Goal: Task Accomplishment & Management: Complete application form

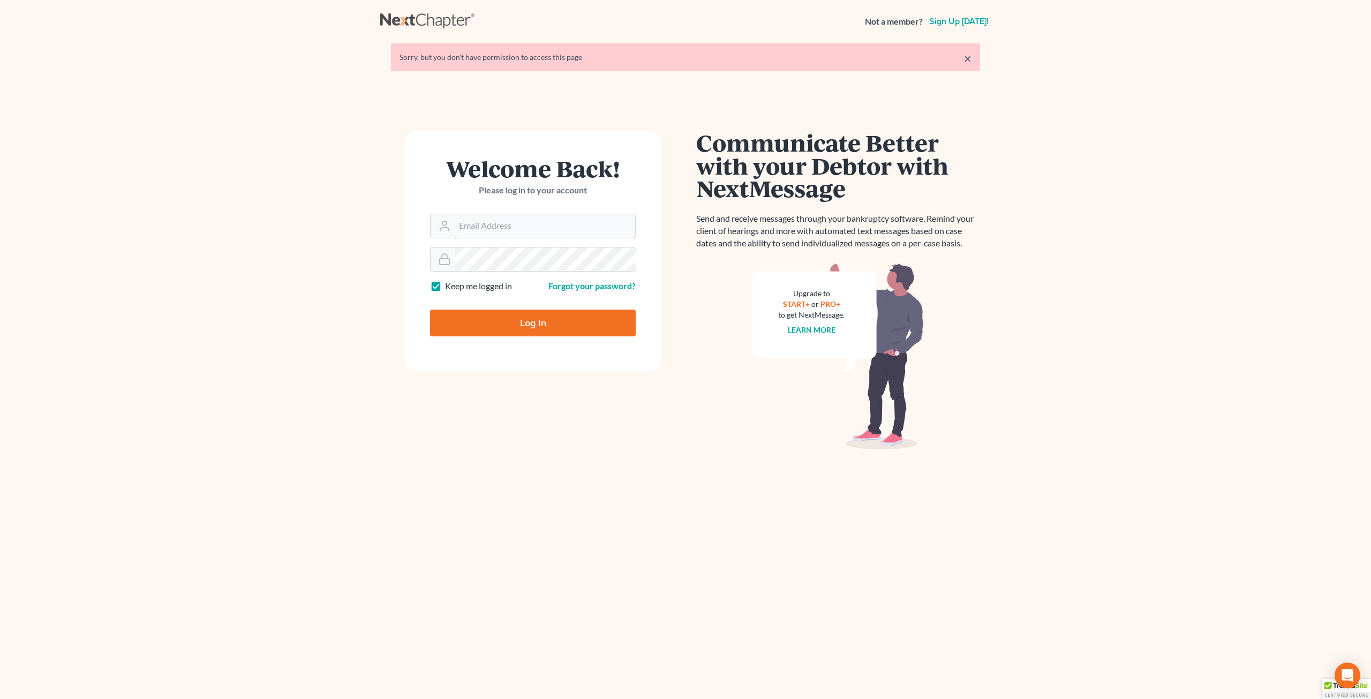
type input "[EMAIL_ADDRESS][DOMAIN_NAME]"
click at [519, 319] on input "Log In" at bounding box center [533, 322] width 206 height 27
type input "Thinking..."
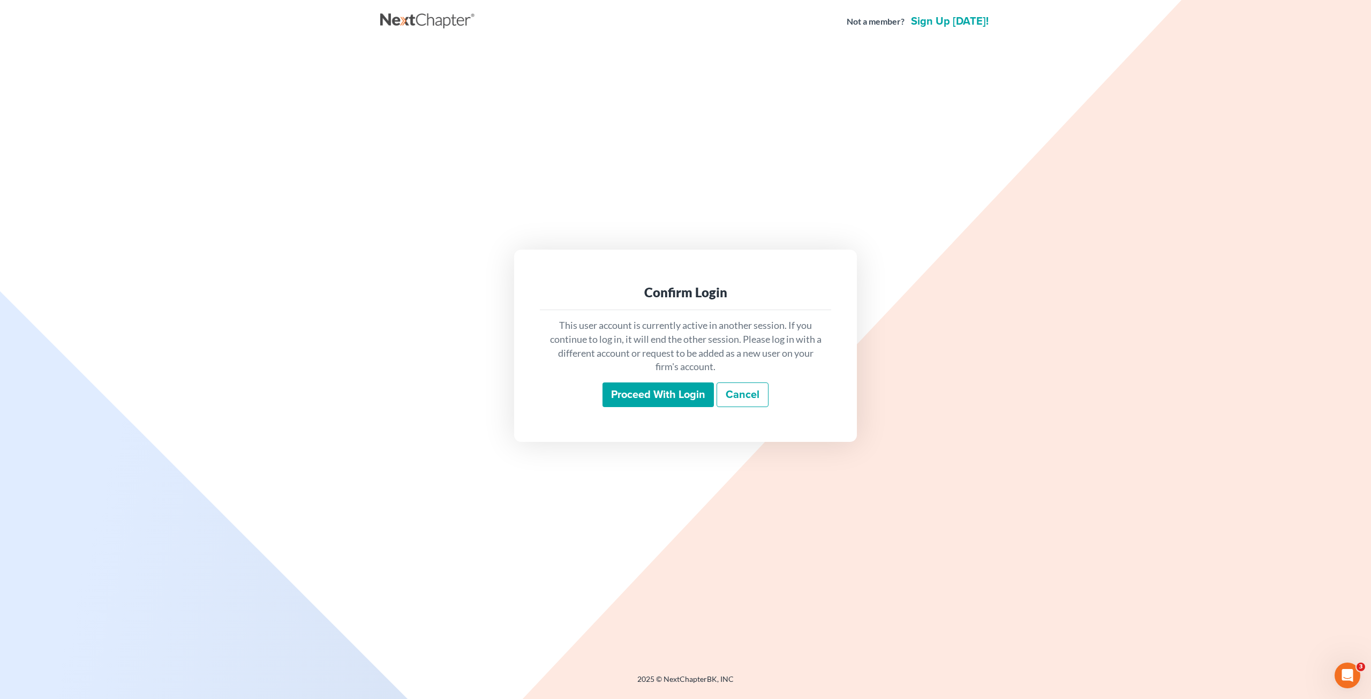
click at [663, 390] on input "Proceed with login" at bounding box center [657, 394] width 111 height 25
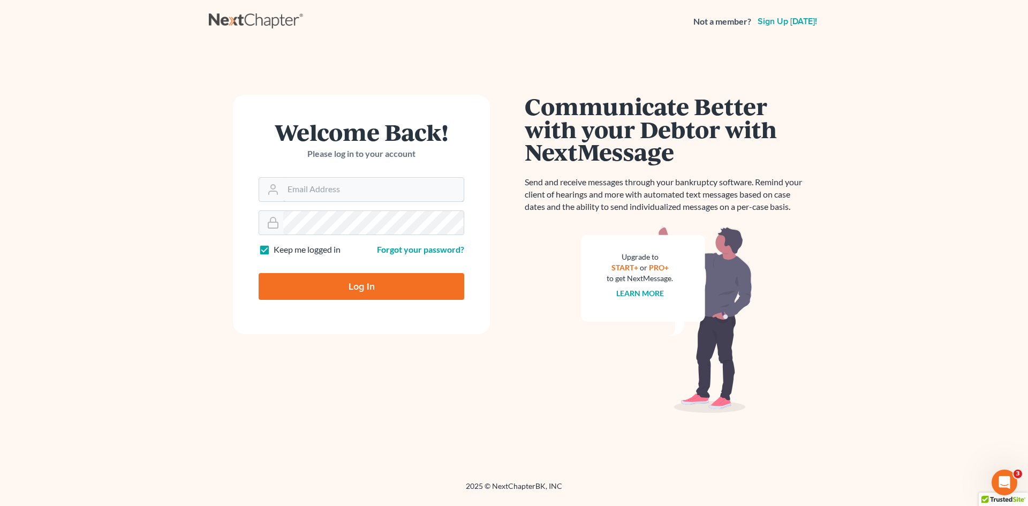
type input "[EMAIL_ADDRESS][DOMAIN_NAME]"
click at [339, 288] on input "Log In" at bounding box center [362, 286] width 206 height 27
type input "Thinking..."
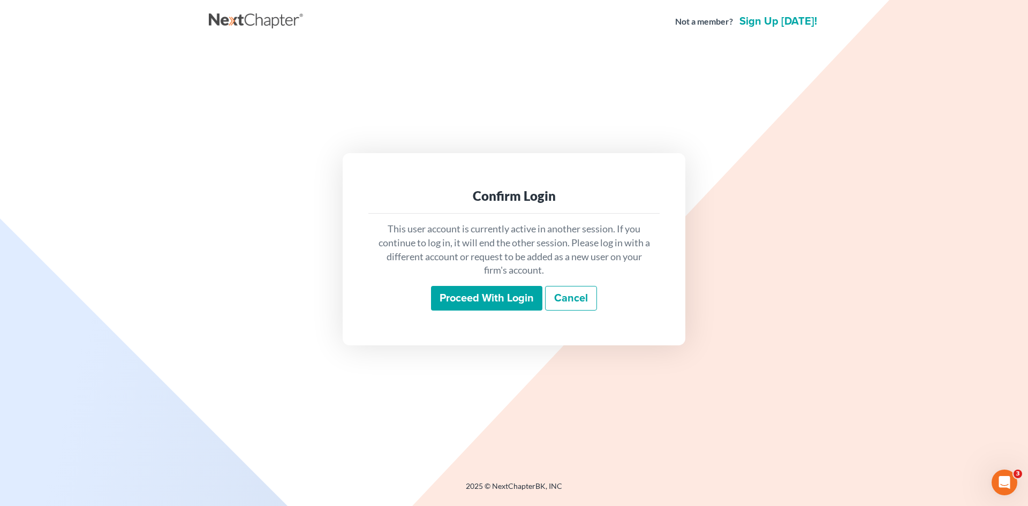
click at [494, 306] on input "Proceed with login" at bounding box center [486, 298] width 111 height 25
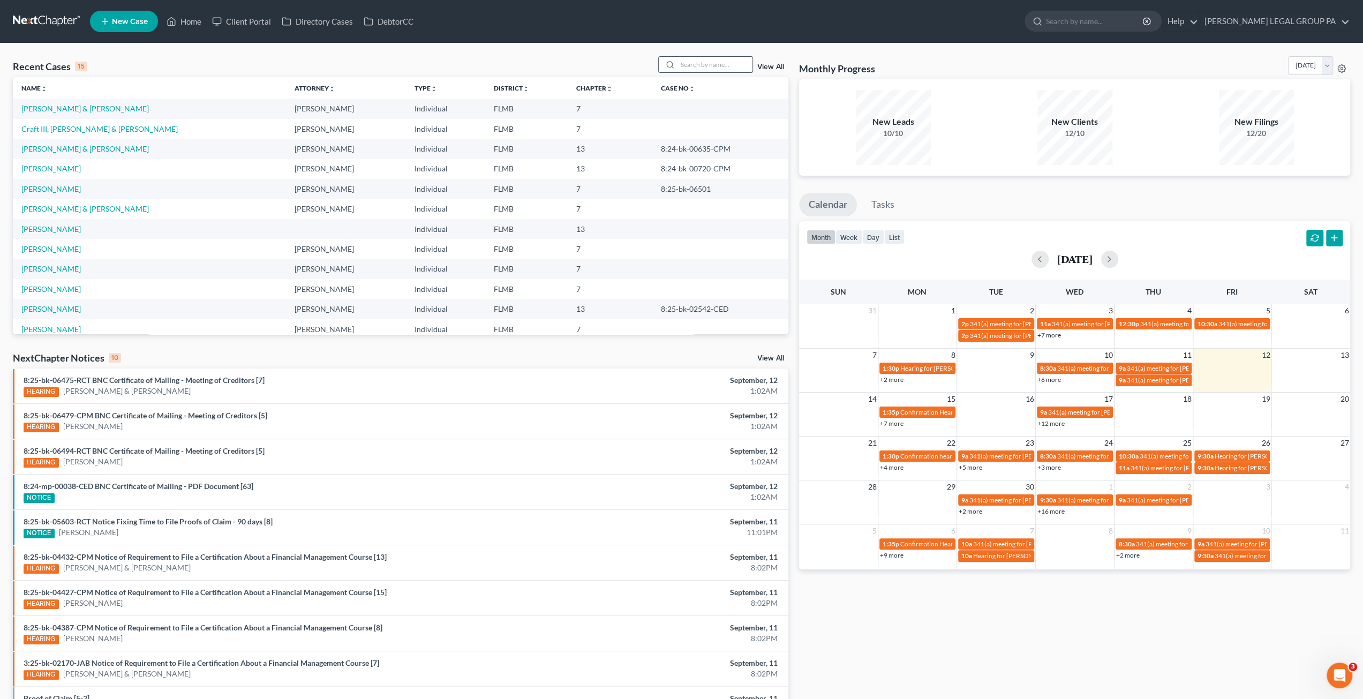
click at [696, 66] on input "search" at bounding box center [714, 65] width 75 height 16
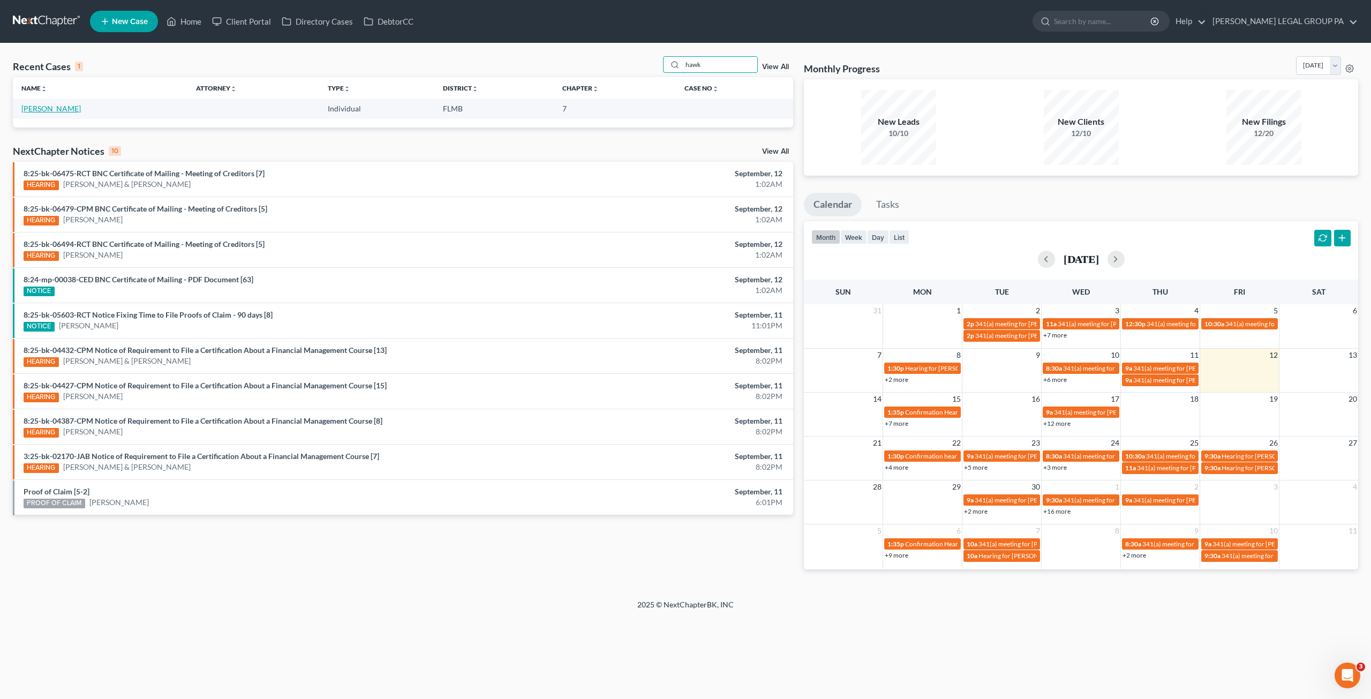
type input "hawk"
click at [57, 107] on link "[PERSON_NAME]" at bounding box center [50, 108] width 59 height 9
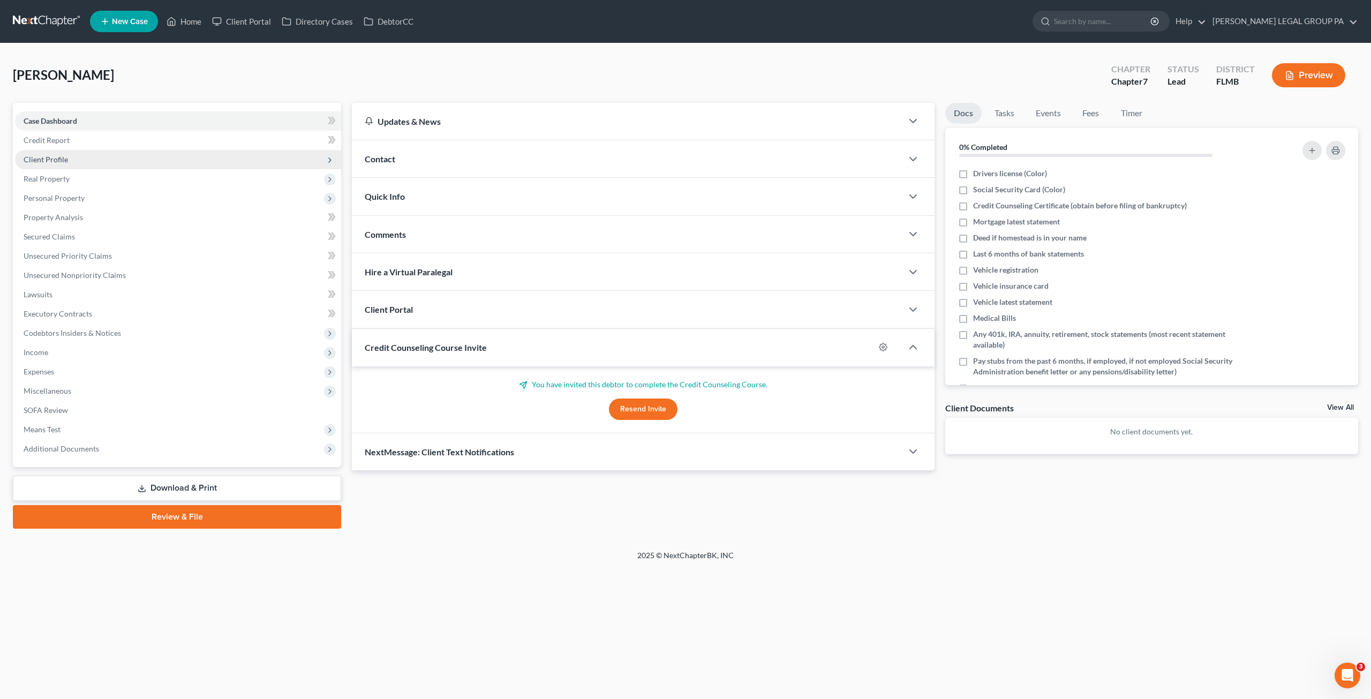
click at [50, 160] on span "Client Profile" at bounding box center [46, 159] width 44 height 9
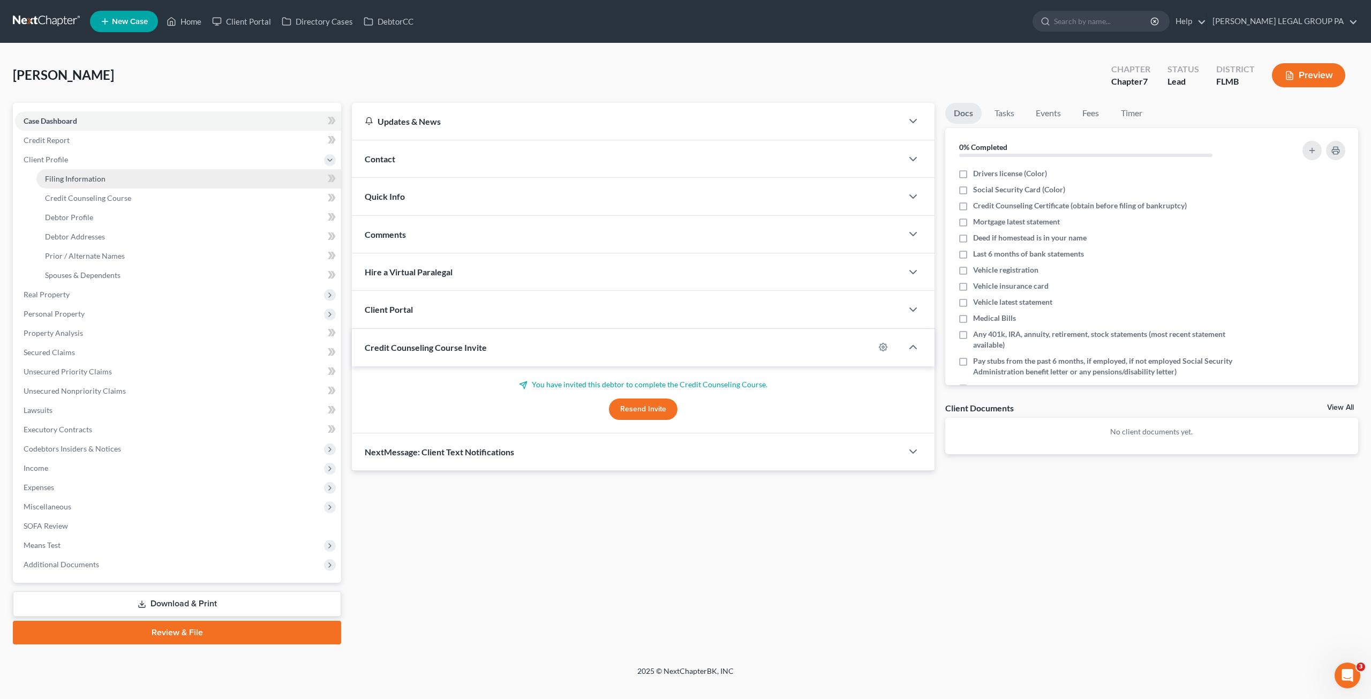
click at [82, 177] on span "Filing Information" at bounding box center [75, 178] width 61 height 9
select select "1"
select select "0"
select select "9"
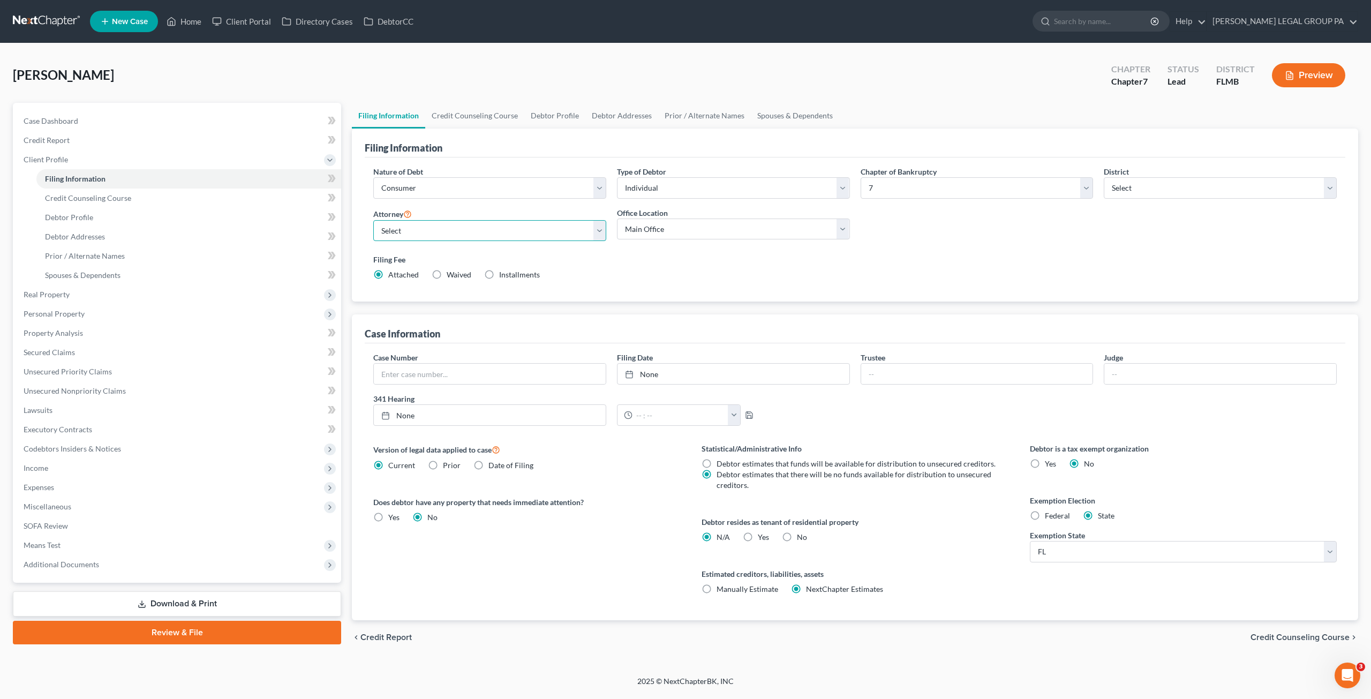
click at [447, 239] on select "Select JAY WELLER - FLMB JAY WELLER - FLMB" at bounding box center [489, 230] width 233 height 21
select select "0"
click at [373, 220] on select "Select JAY WELLER - FLMB JAY WELLER - FLMB" at bounding box center [489, 230] width 233 height 21
click at [85, 223] on link "Debtor Profile" at bounding box center [188, 217] width 305 height 19
select select "0"
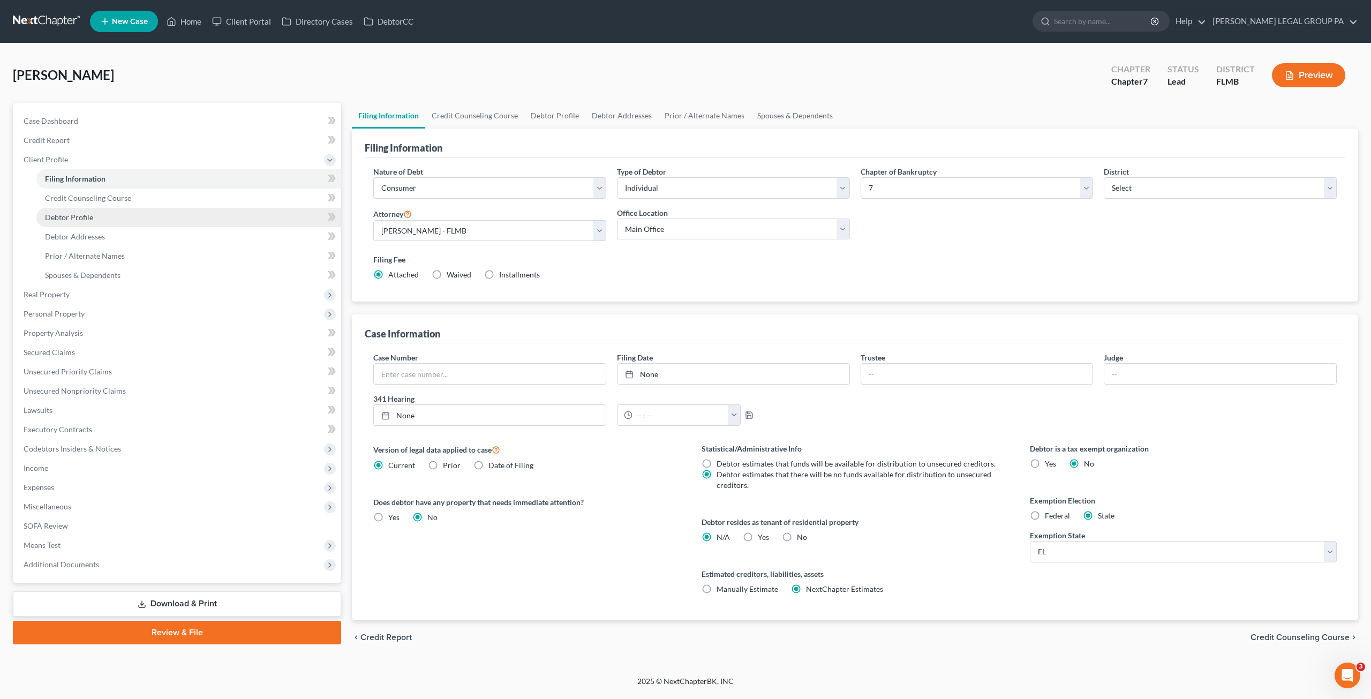
select select "0"
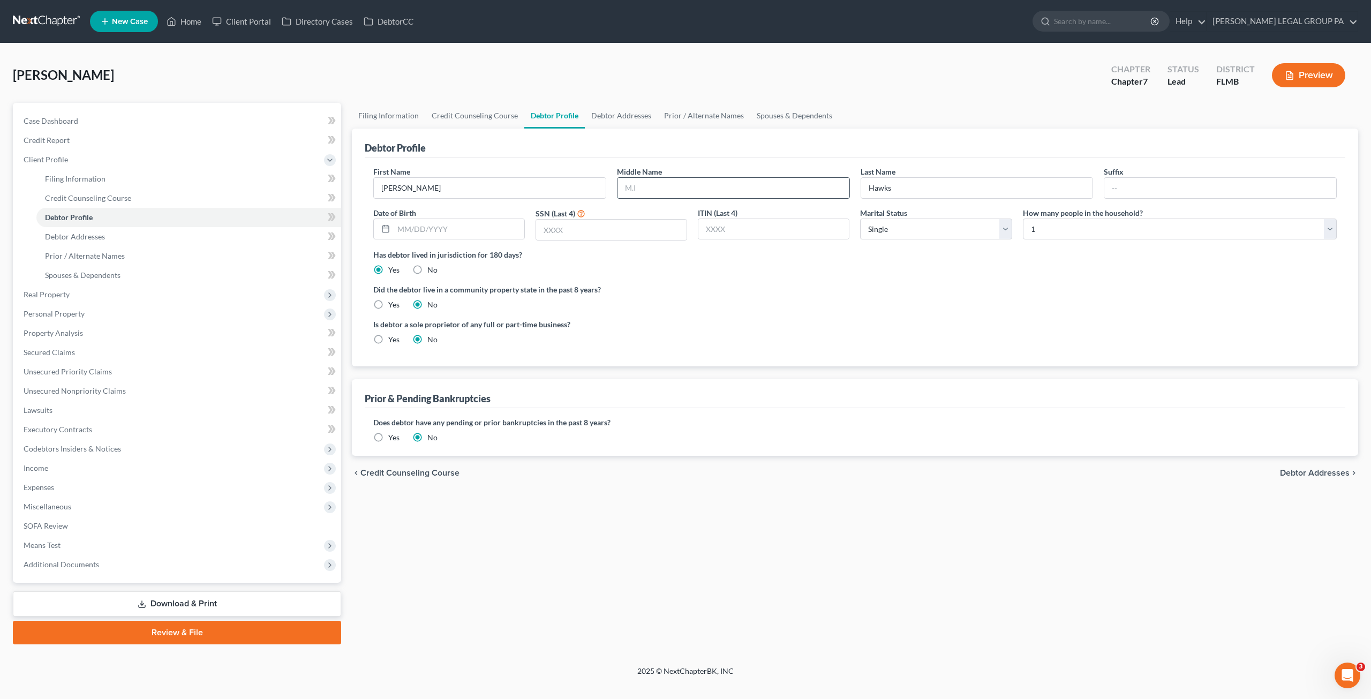
click at [649, 191] on input "text" at bounding box center [733, 188] width 232 height 20
type input "Huntley"
type input "11/15/1984"
type input "0494"
click at [902, 235] on select "Select Single Married Separated Divorced Widowed" at bounding box center [936, 228] width 152 height 21
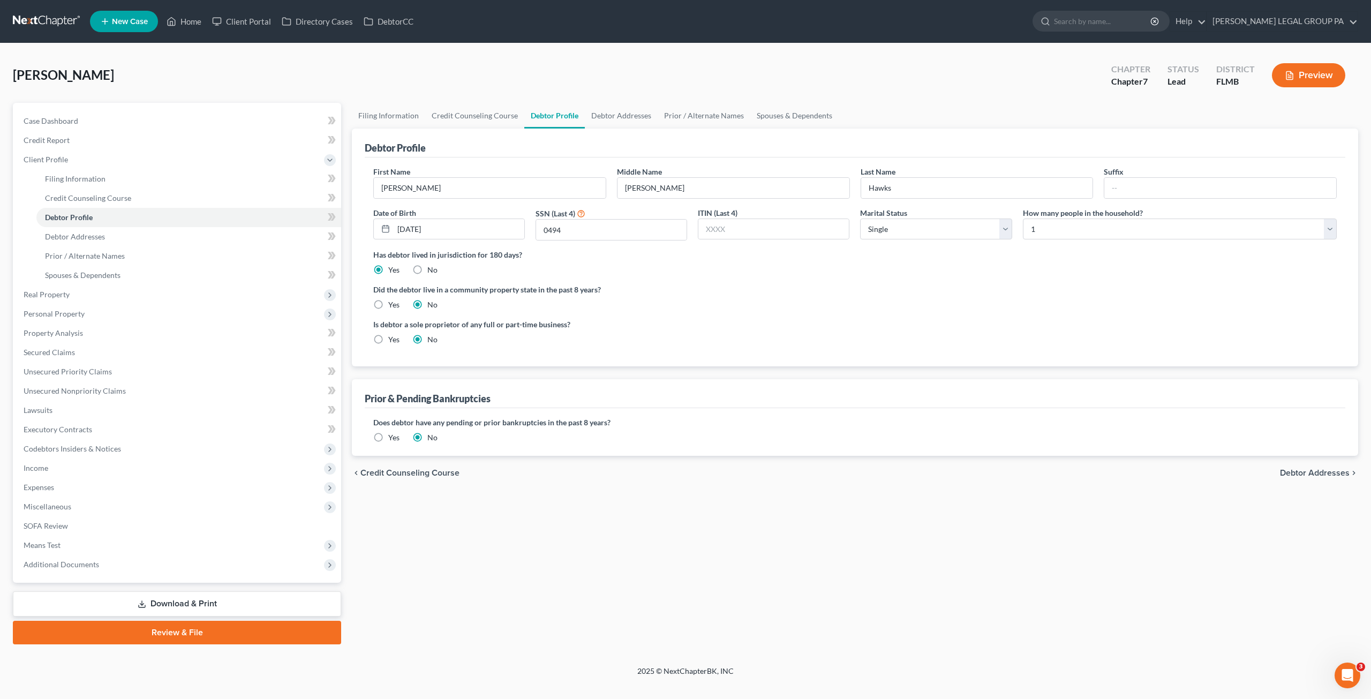
drag, startPoint x: 760, startPoint y: 282, endPoint x: 755, endPoint y: 286, distance: 6.4
click at [760, 284] on label "Did the debtor live in a community property state in the past 8 years?" at bounding box center [854, 289] width 963 height 11
click at [80, 231] on link "Debtor Addresses" at bounding box center [188, 236] width 305 height 19
select select "0"
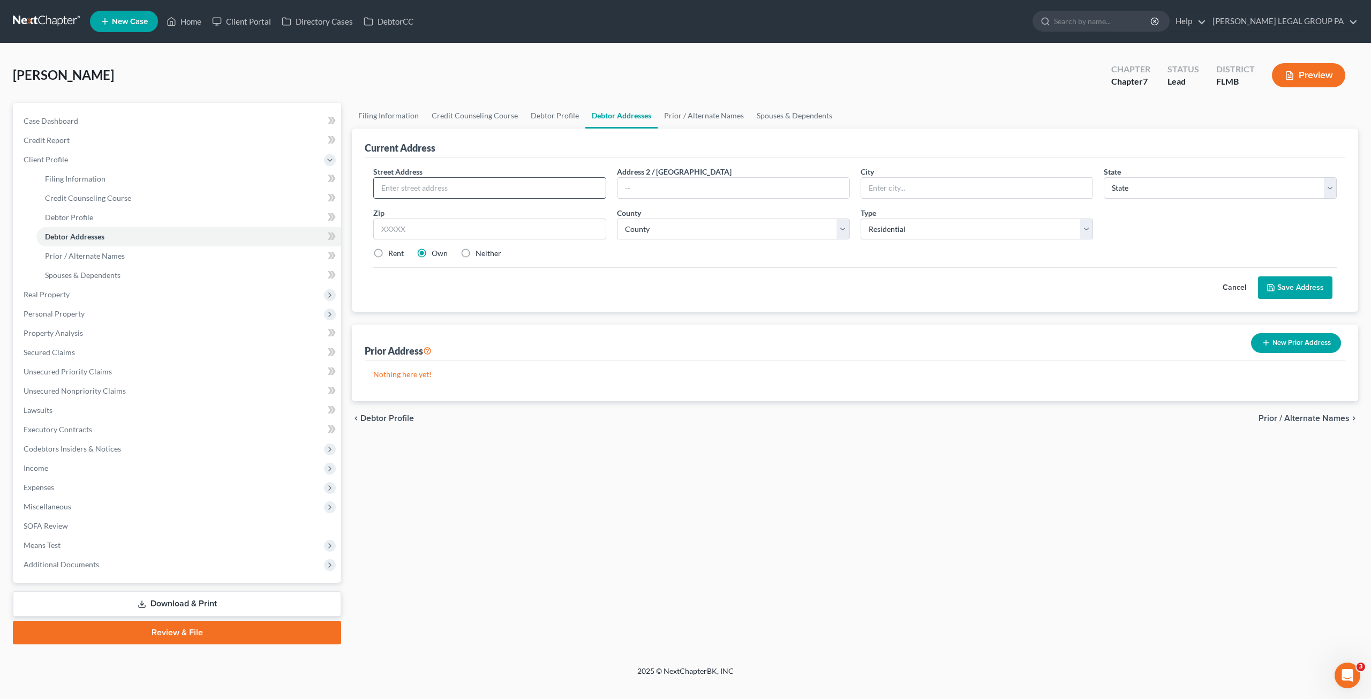
click at [410, 182] on input "text" at bounding box center [490, 188] width 232 height 20
type input "1249 Woodlawn Ter"
click at [436, 232] on input "337555" at bounding box center [489, 228] width 233 height 21
type input "33755"
type input "Clearwater"
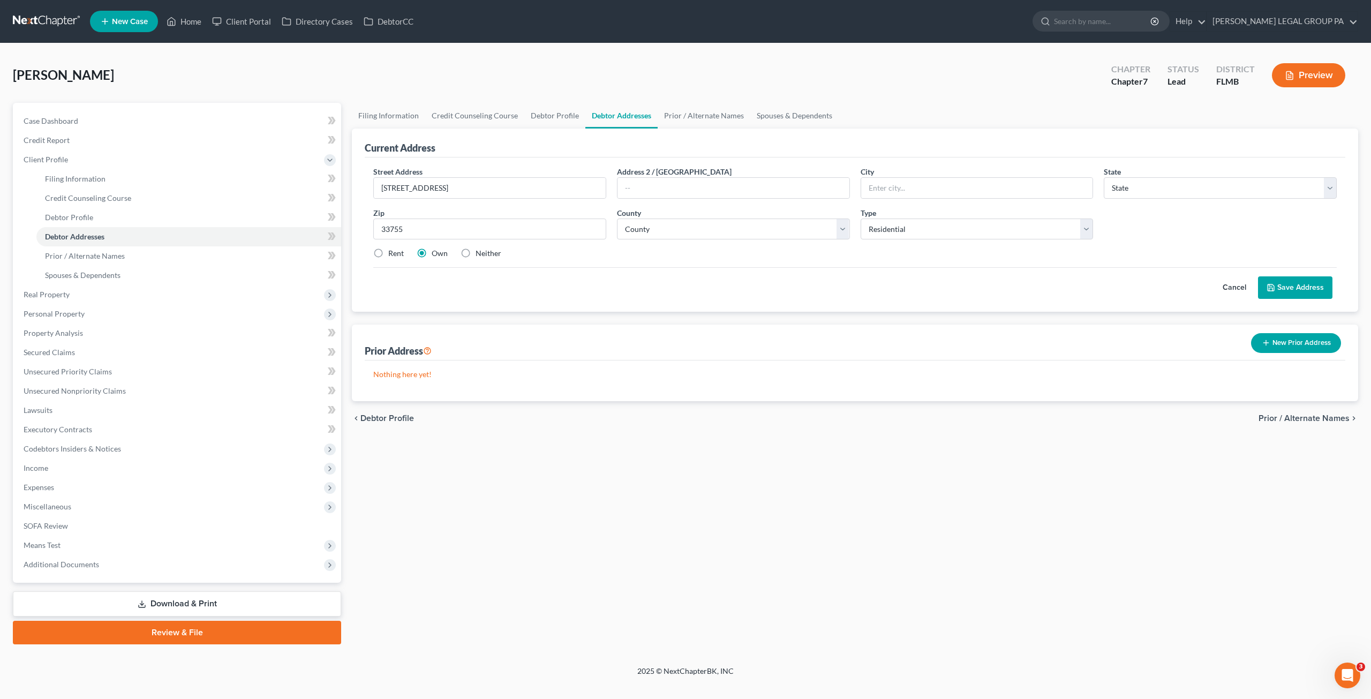
select select "9"
click at [922, 262] on div "Street Address * 1249 Woodlawn Ter Address 2 / PO Box City * Clearwater State *…" at bounding box center [855, 217] width 974 height 102
click at [711, 229] on select "County Alachua County Baker County Bay County Bradford County Brevard County Br…" at bounding box center [733, 228] width 233 height 21
select select "51"
click at [617, 218] on select "County Alachua County Baker County Bay County Bradford County Brevard County Br…" at bounding box center [733, 228] width 233 height 21
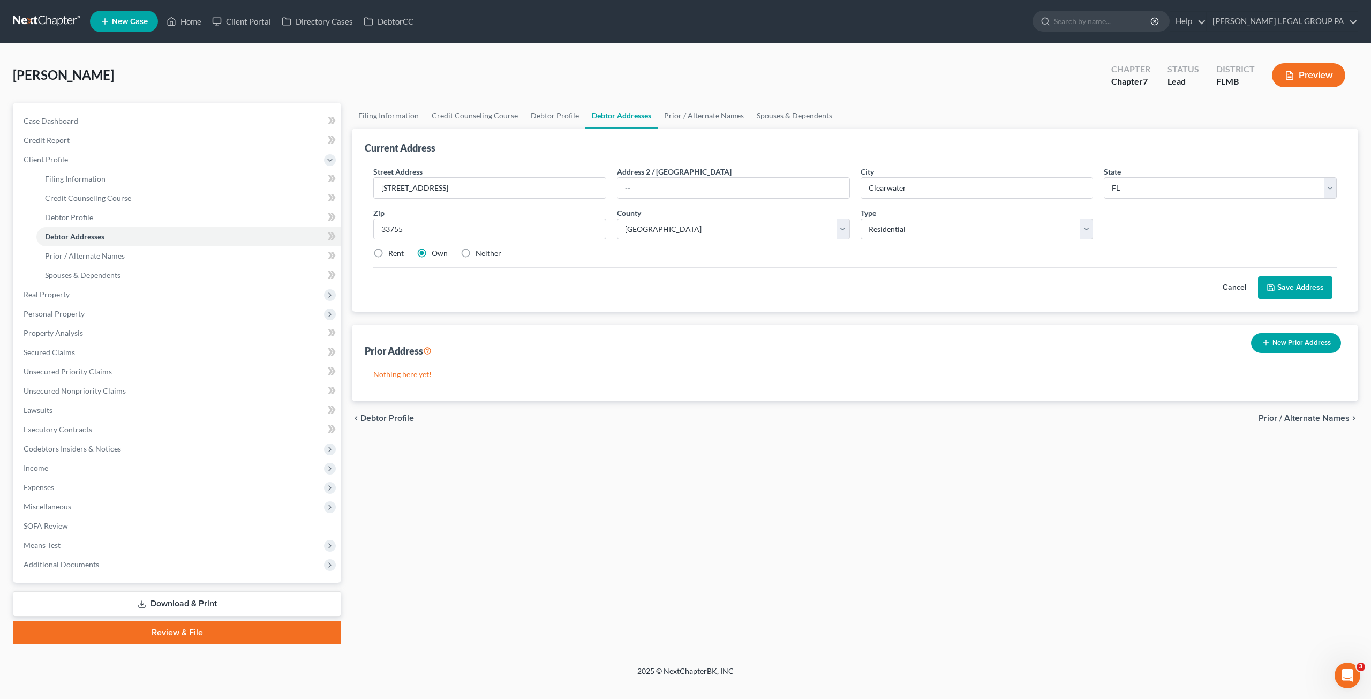
click at [1294, 289] on button "Save Address" at bounding box center [1295, 287] width 74 height 22
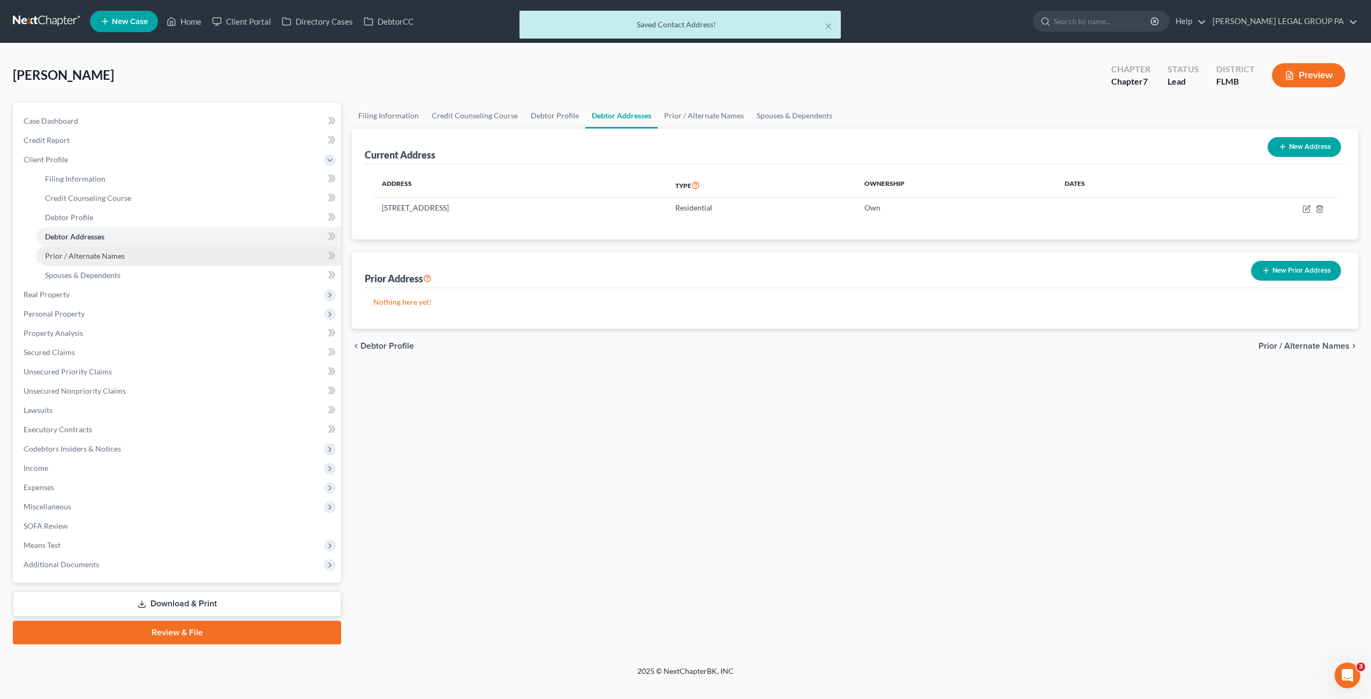
click at [80, 253] on span "Prior / Alternate Names" at bounding box center [85, 255] width 80 height 9
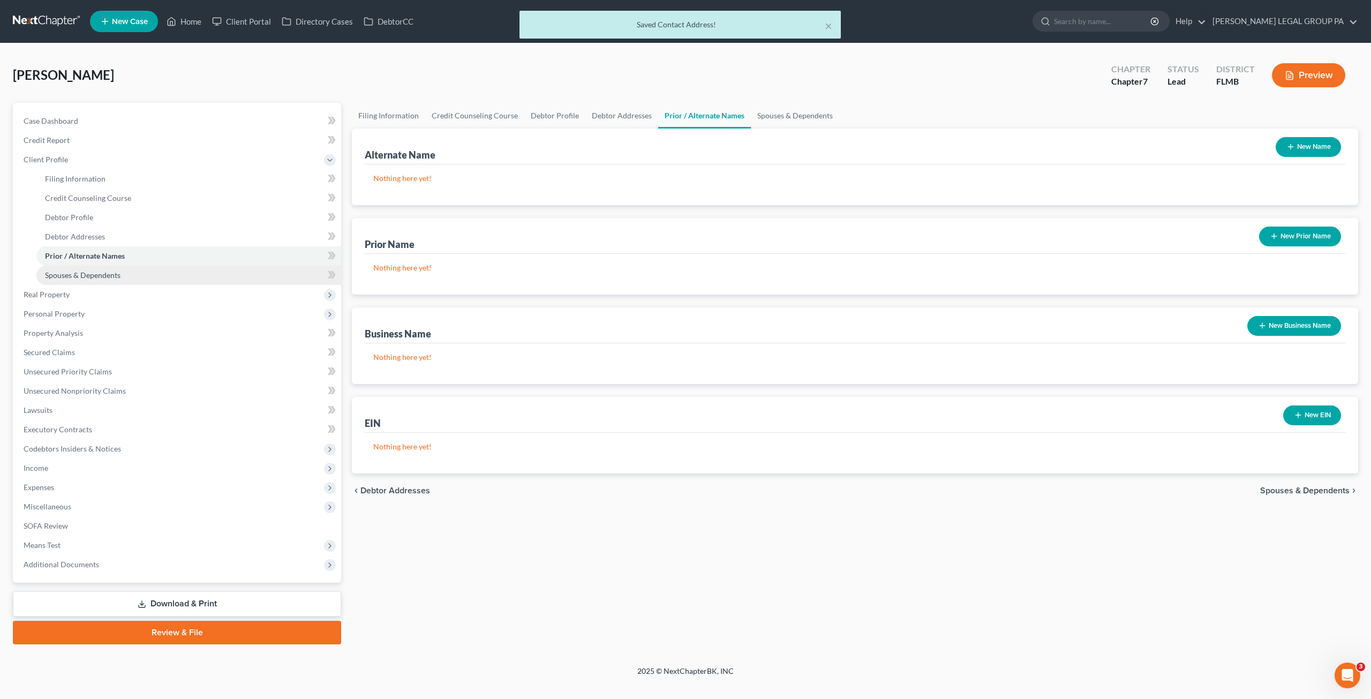
click at [76, 278] on span "Spouses & Dependents" at bounding box center [82, 274] width 75 height 9
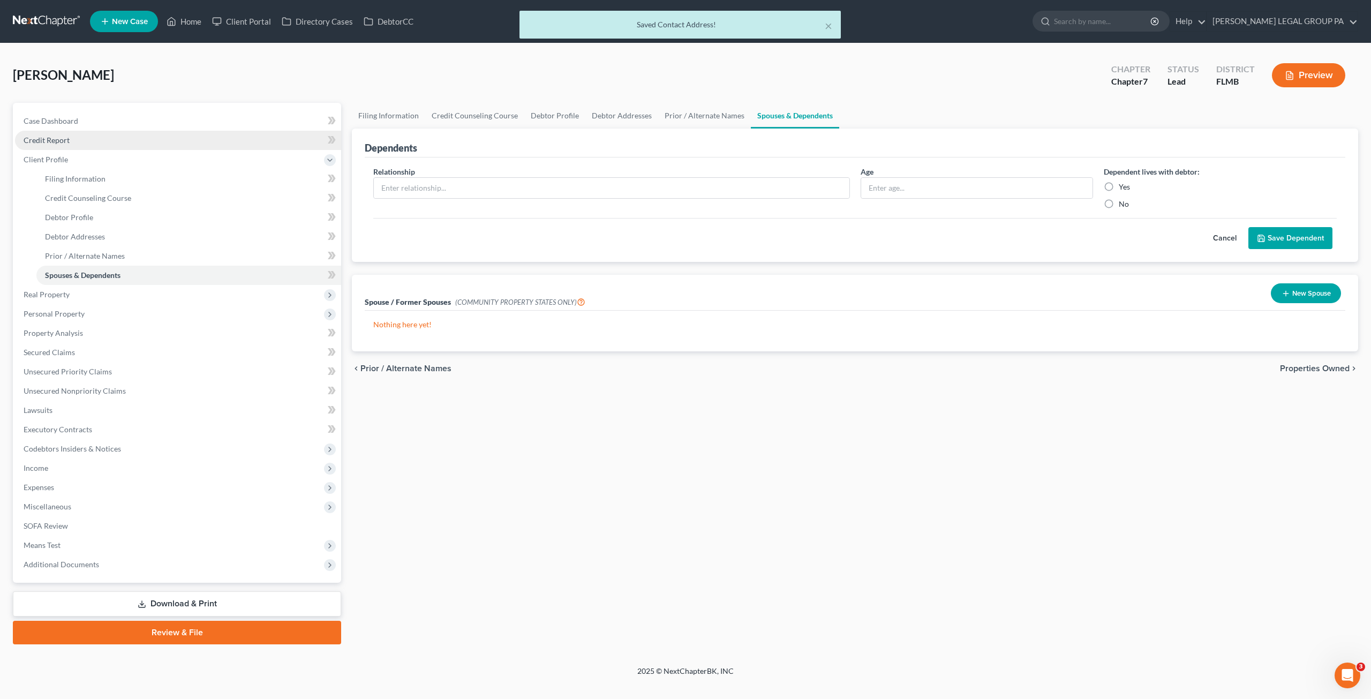
click at [49, 140] on span "Credit Report" at bounding box center [47, 139] width 46 height 9
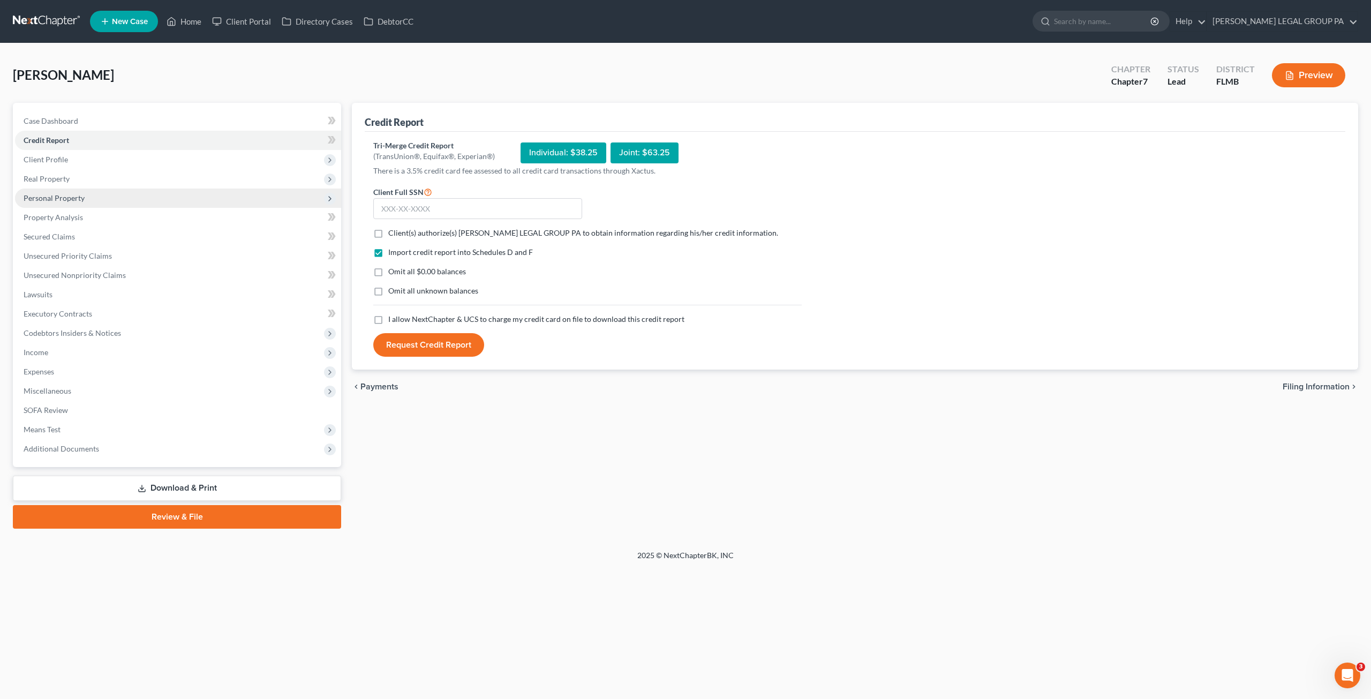
click at [50, 197] on span "Personal Property" at bounding box center [54, 197] width 61 height 9
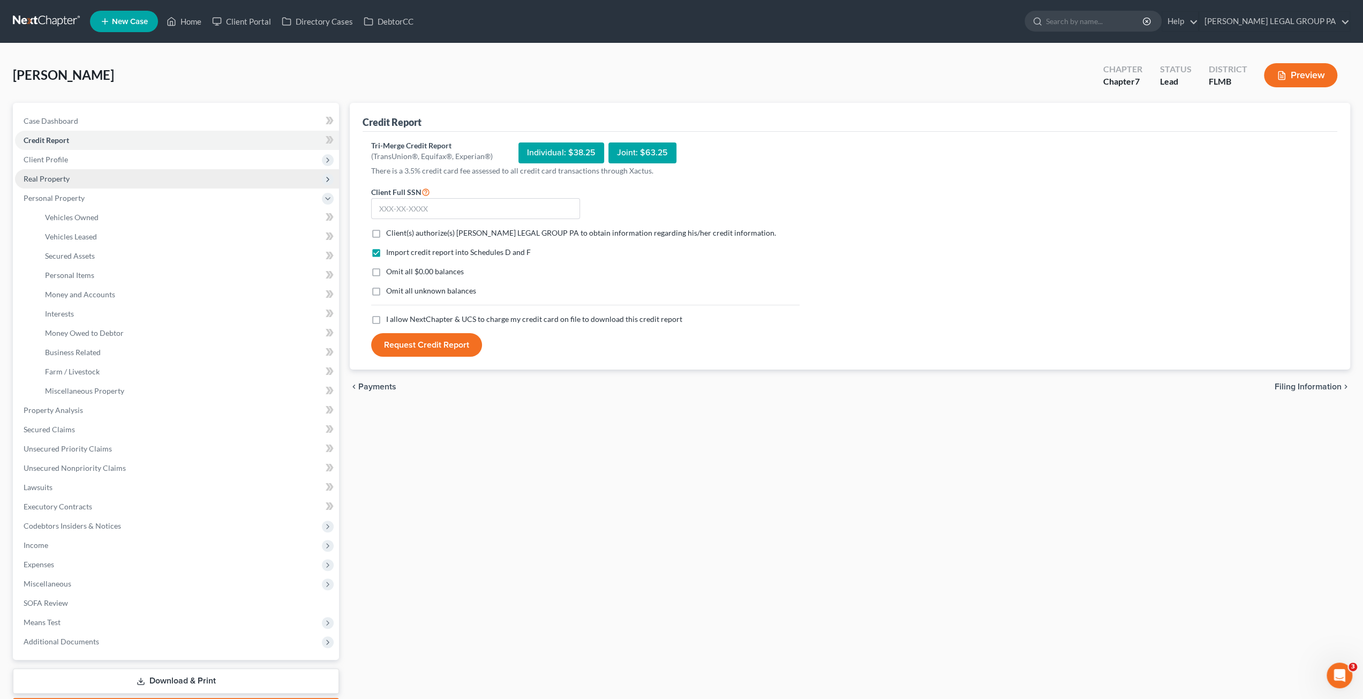
click at [46, 175] on span "Real Property" at bounding box center [47, 178] width 46 height 9
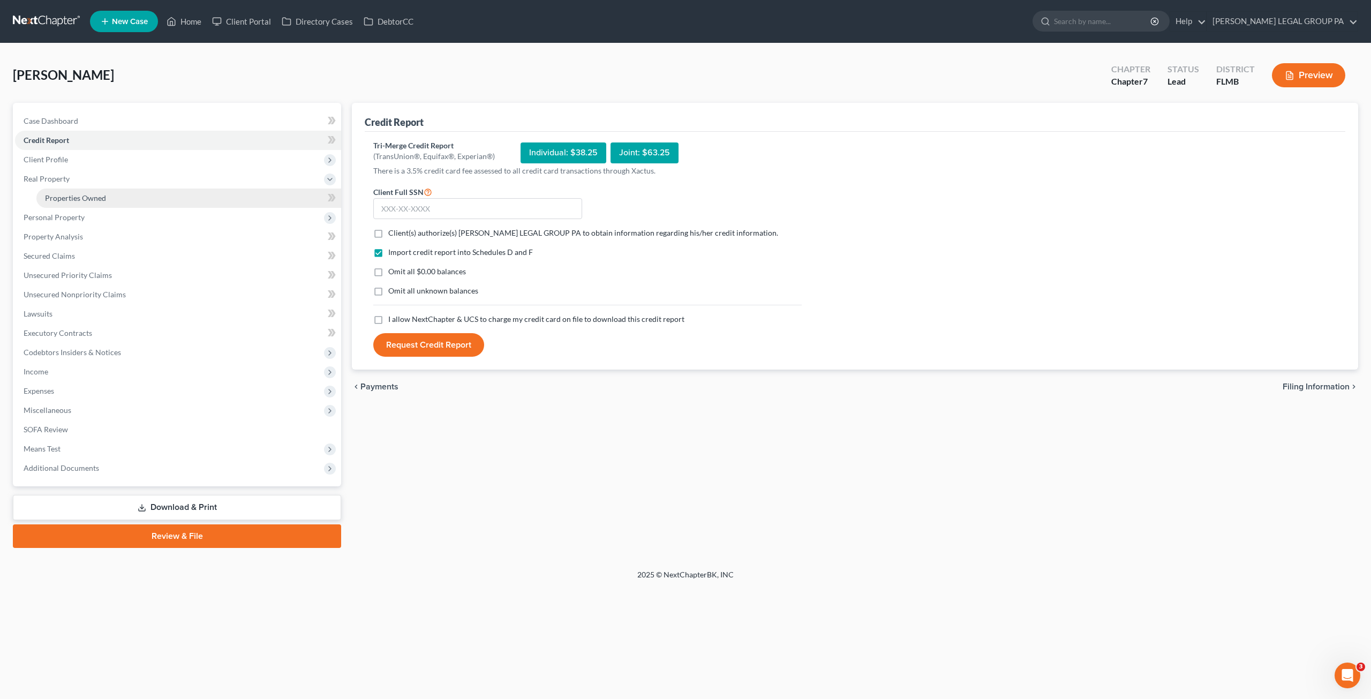
click at [60, 192] on link "Properties Owned" at bounding box center [188, 197] width 305 height 19
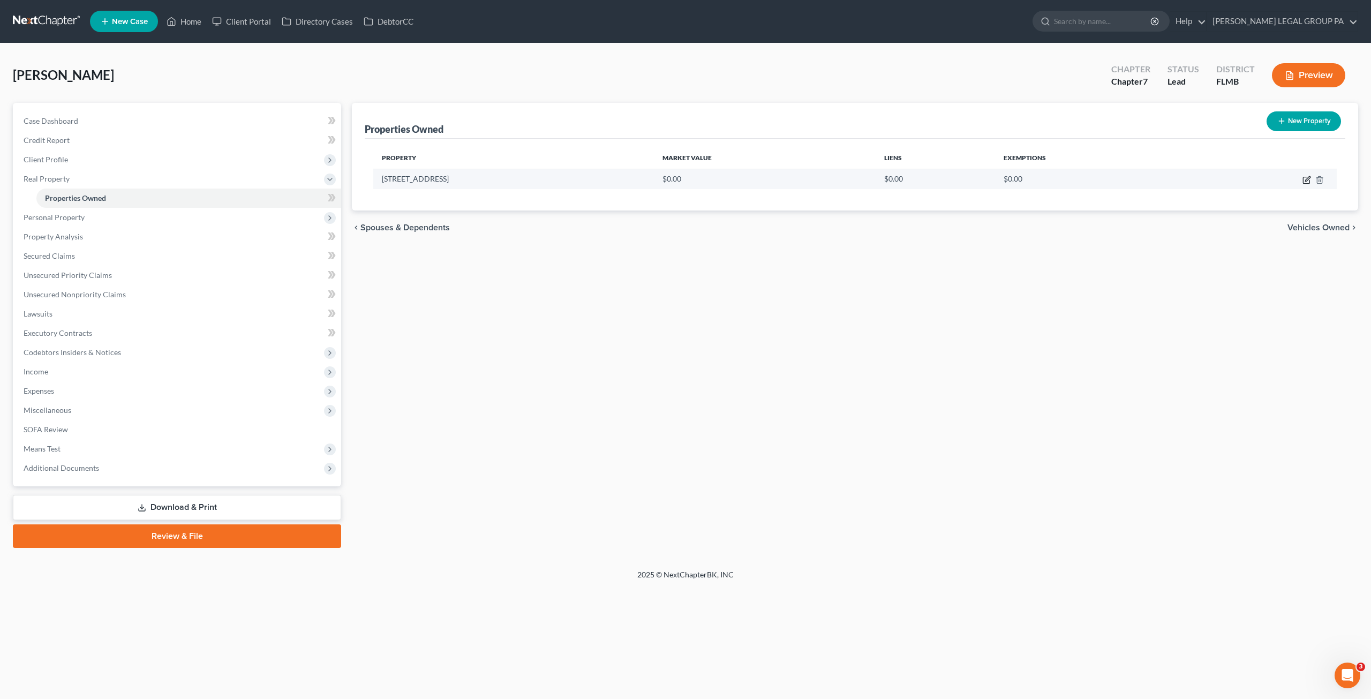
click at [1309, 179] on icon "button" at bounding box center [1306, 180] width 9 height 9
select select "9"
select select "51"
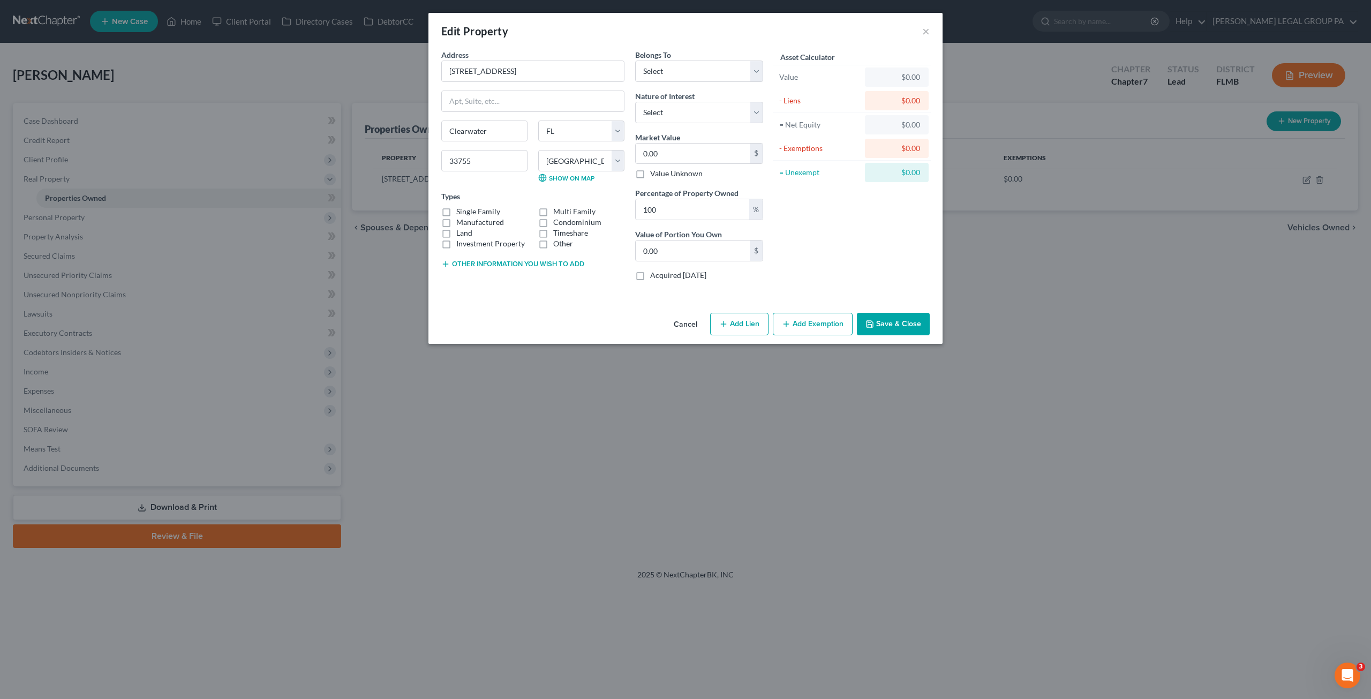
click at [456, 209] on label "Single Family" at bounding box center [478, 211] width 44 height 11
click at [460, 209] on input "Single Family" at bounding box center [463, 209] width 7 height 7
checkbox input "true"
click at [684, 62] on select "Select Debtor 1 Only Debtor 2 Only Debtor 1 And Debtor 2 Only At Least One Of T…" at bounding box center [699, 71] width 128 height 21
select select "0"
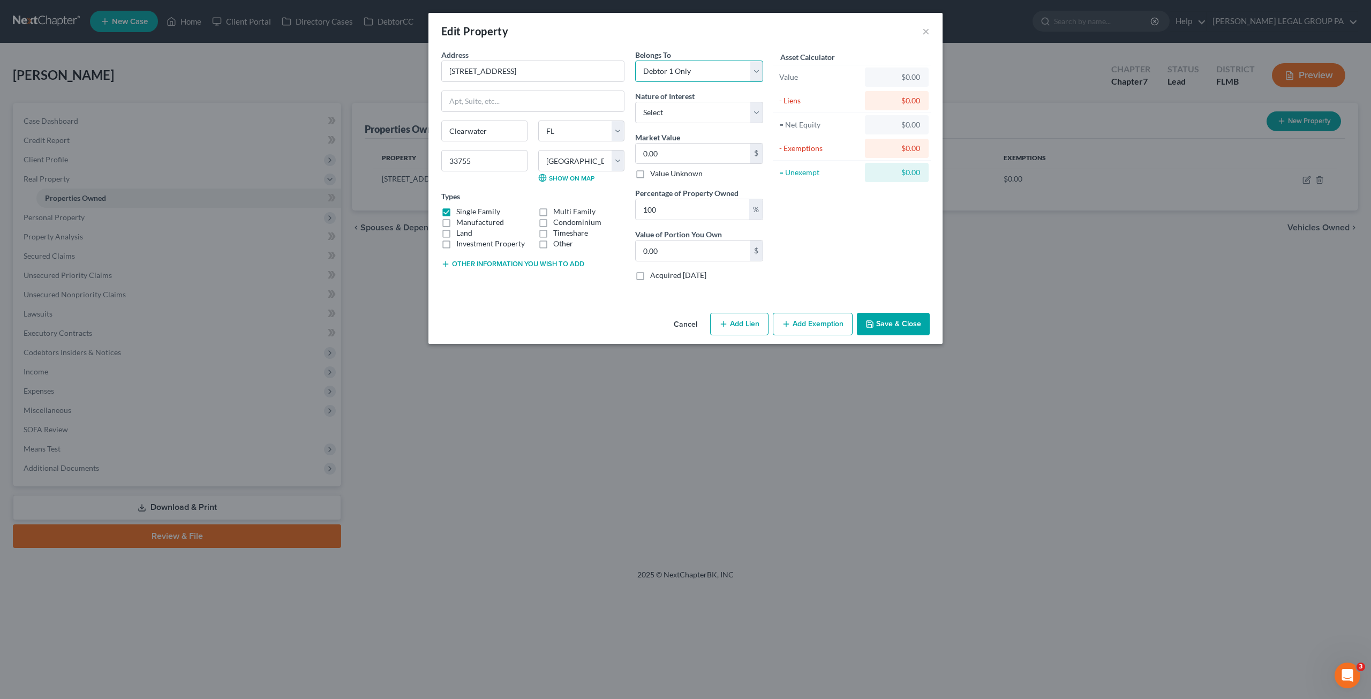
click at [635, 61] on select "Select Debtor 1 Only Debtor 2 Only Debtor 1 And Debtor 2 Only At Least One Of T…" at bounding box center [699, 71] width 128 height 21
click at [673, 111] on select "Select Fee Simple Joint Tenant Life Estate Equitable Interest Future Interest T…" at bounding box center [699, 112] width 128 height 21
select select "0"
click at [635, 102] on select "Select Fee Simple Joint Tenant Life Estate Equitable Interest Future Interest T…" at bounding box center [699, 112] width 128 height 21
click at [666, 150] on input "0.00" at bounding box center [693, 153] width 114 height 20
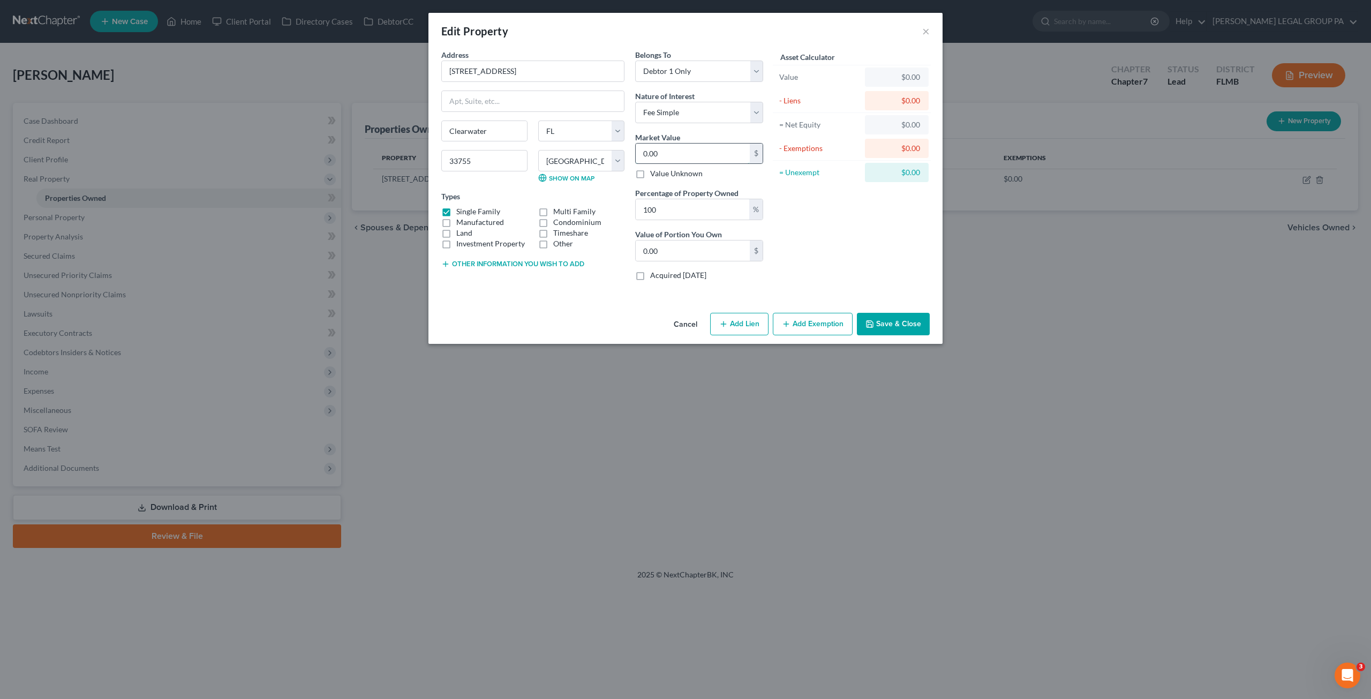
click at [665, 156] on input "0.00" at bounding box center [693, 153] width 114 height 20
drag, startPoint x: 668, startPoint y: 156, endPoint x: 621, endPoint y: 152, distance: 47.3
click at [621, 152] on div "Address * 1249 Woodlawn Ter Clearwater State AL AK AR AZ CA CO CT DE DC FL GA G…" at bounding box center [602, 169] width 333 height 240
type input "3"
type input "3.00"
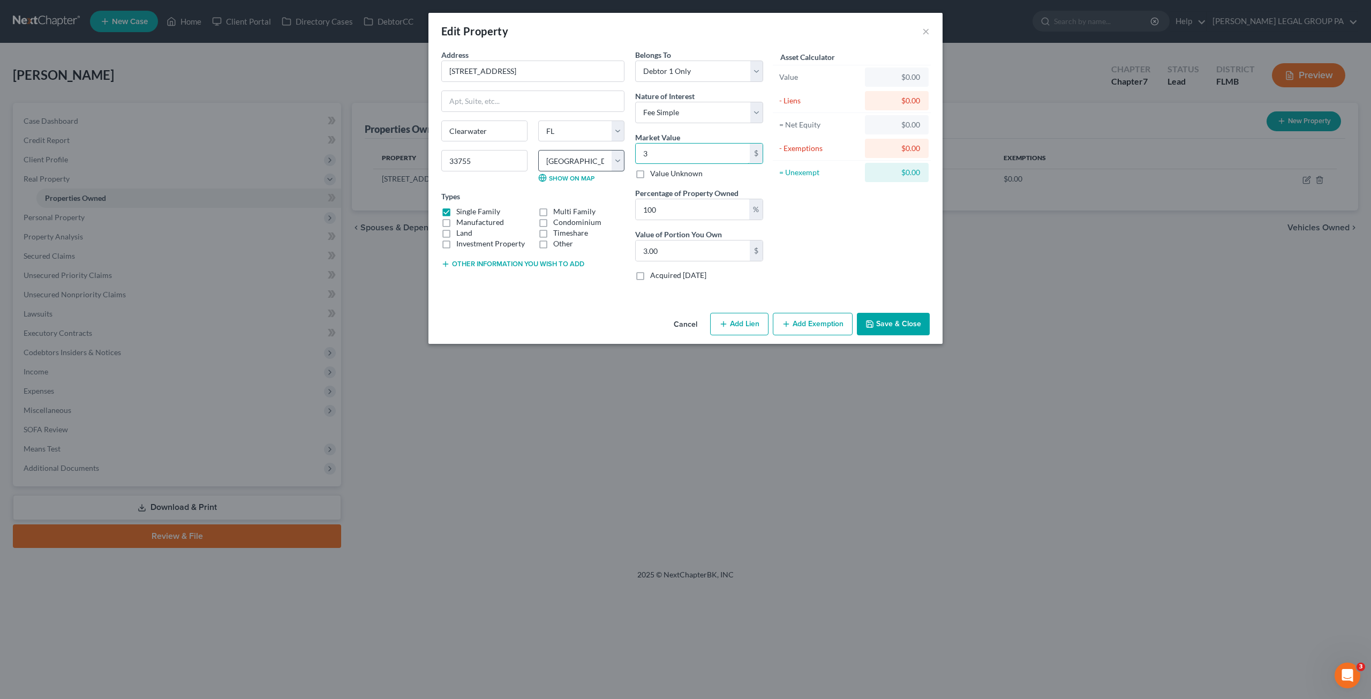
type input "37"
type input "37.00"
type input "379"
type input "379.00"
type input "3797"
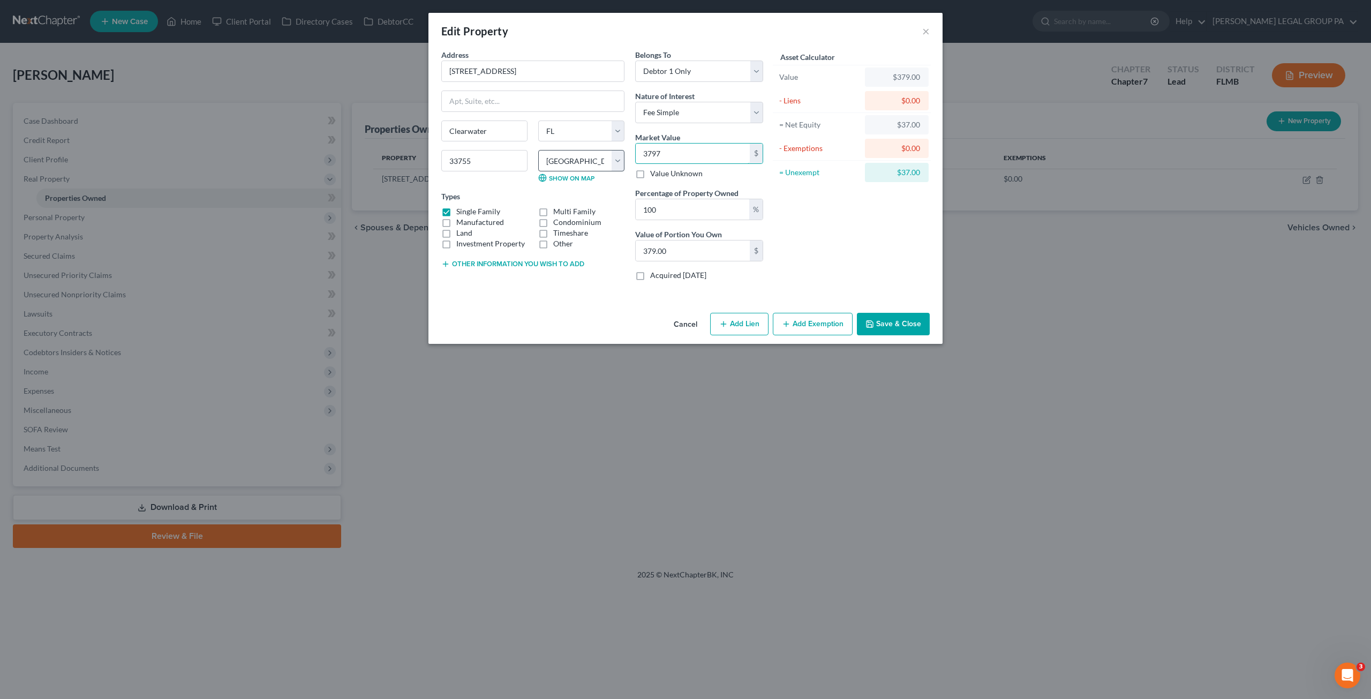
type input "3,797.00"
type input "3,7971"
type input "37,971.00"
type input "3,79719"
type input "379,719.00"
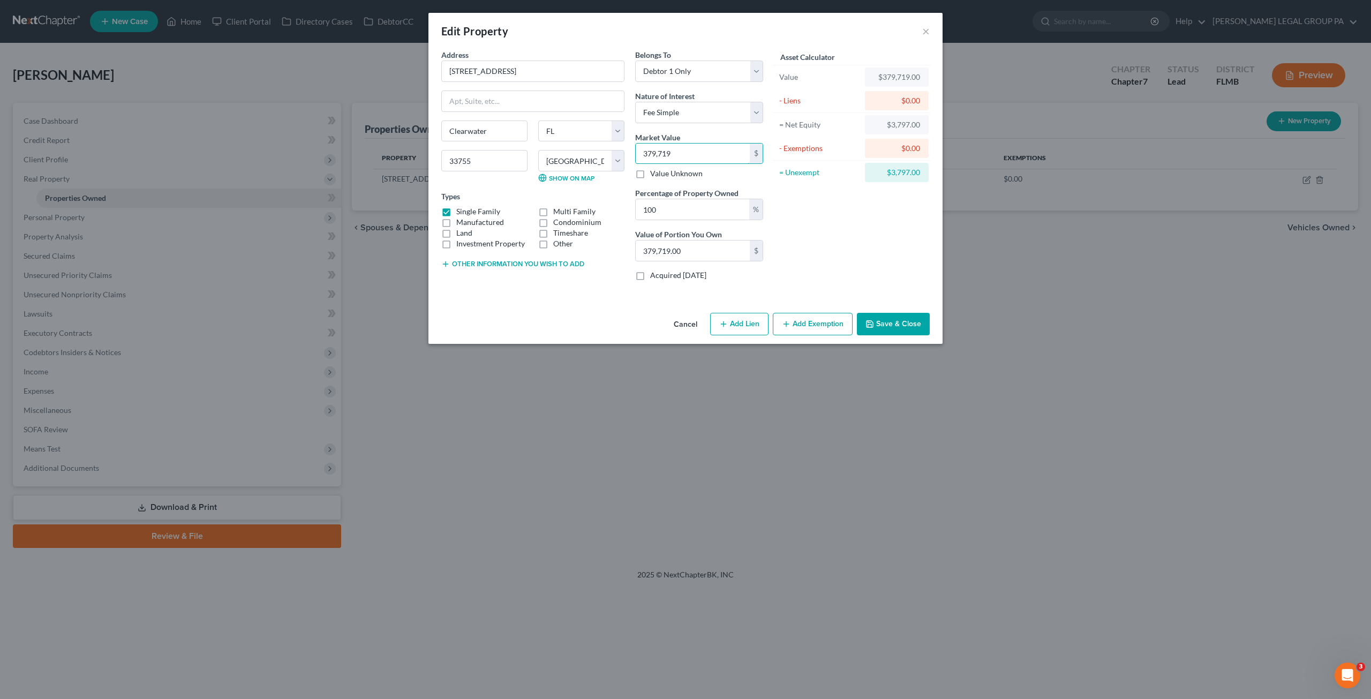
type input "379,719"
click at [895, 322] on button "Save & Close" at bounding box center [893, 324] width 73 height 22
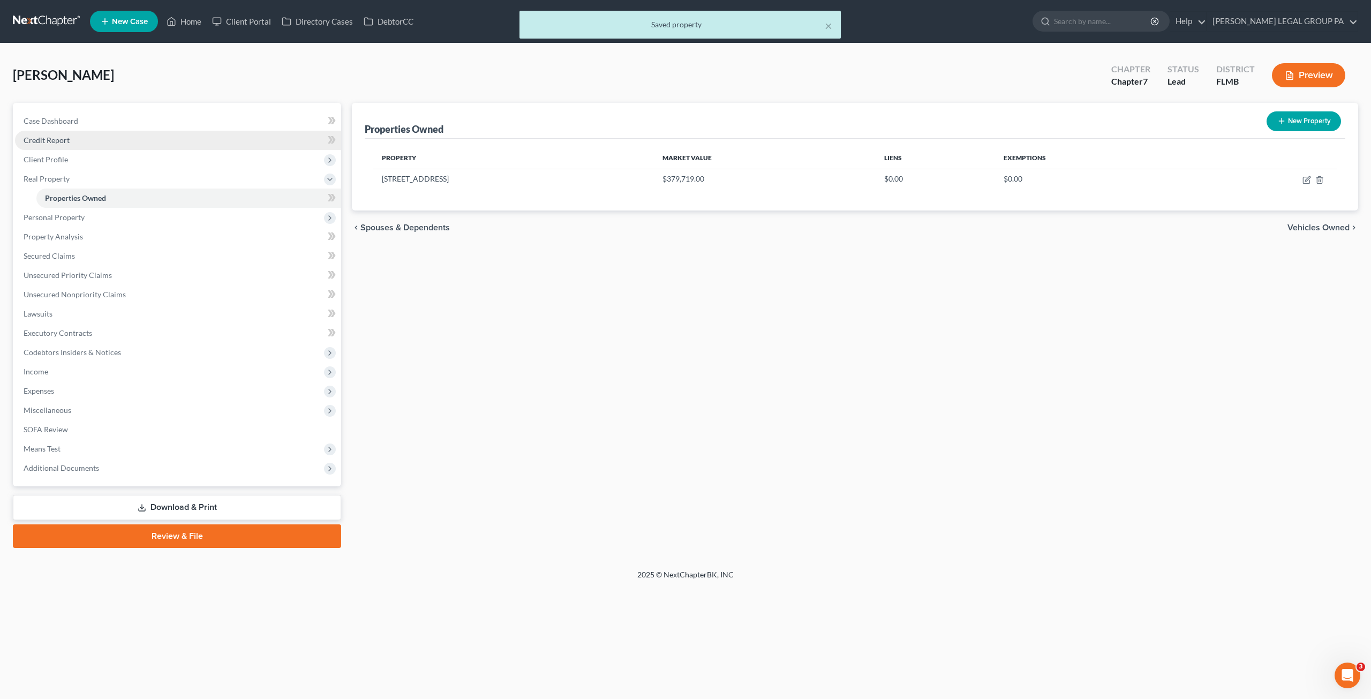
click at [52, 142] on span "Credit Report" at bounding box center [47, 139] width 46 height 9
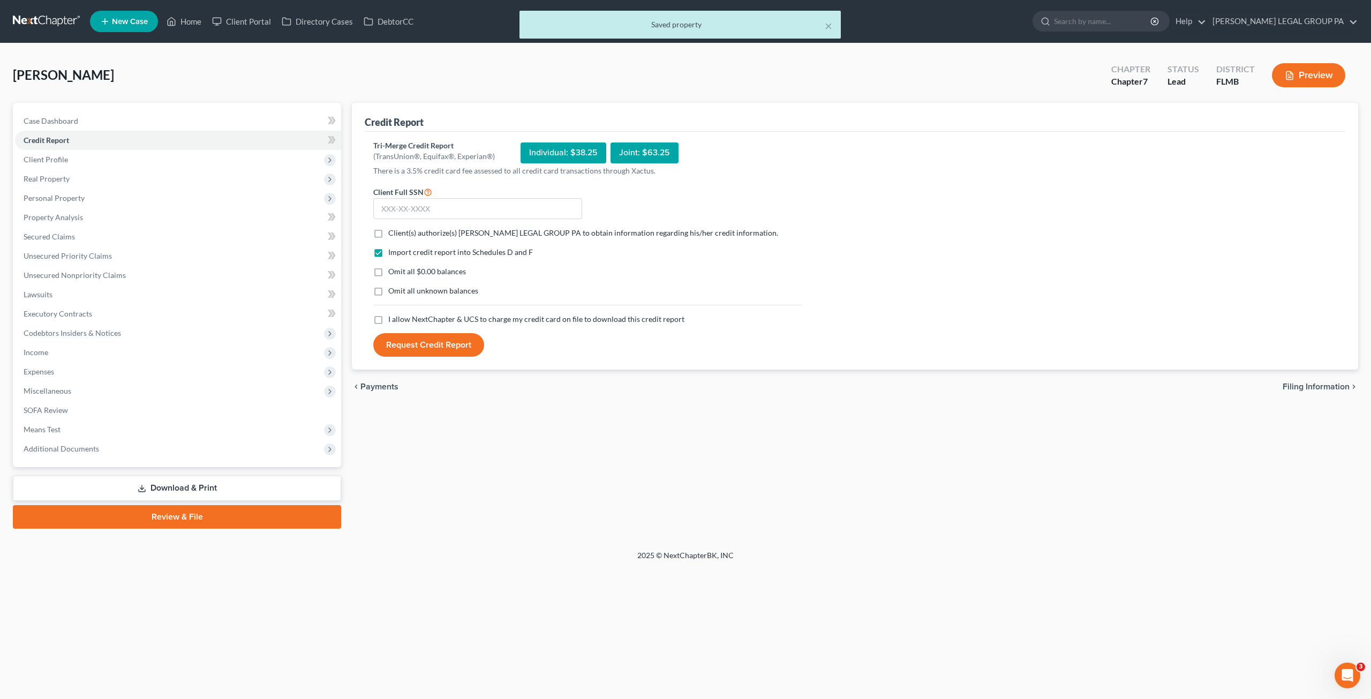
click at [388, 229] on label "Client(s) authorize(s) WELLER LEGAL GROUP PA to obtain information regarding hi…" at bounding box center [583, 233] width 390 height 11
click at [392, 229] on input "Client(s) authorize(s) WELLER LEGAL GROUP PA to obtain information regarding hi…" at bounding box center [395, 231] width 7 height 7
checkbox input "true"
click at [388, 268] on label "Omit all $0.00 balances" at bounding box center [427, 271] width 78 height 11
click at [392, 268] on input "Omit all $0.00 balances" at bounding box center [395, 269] width 7 height 7
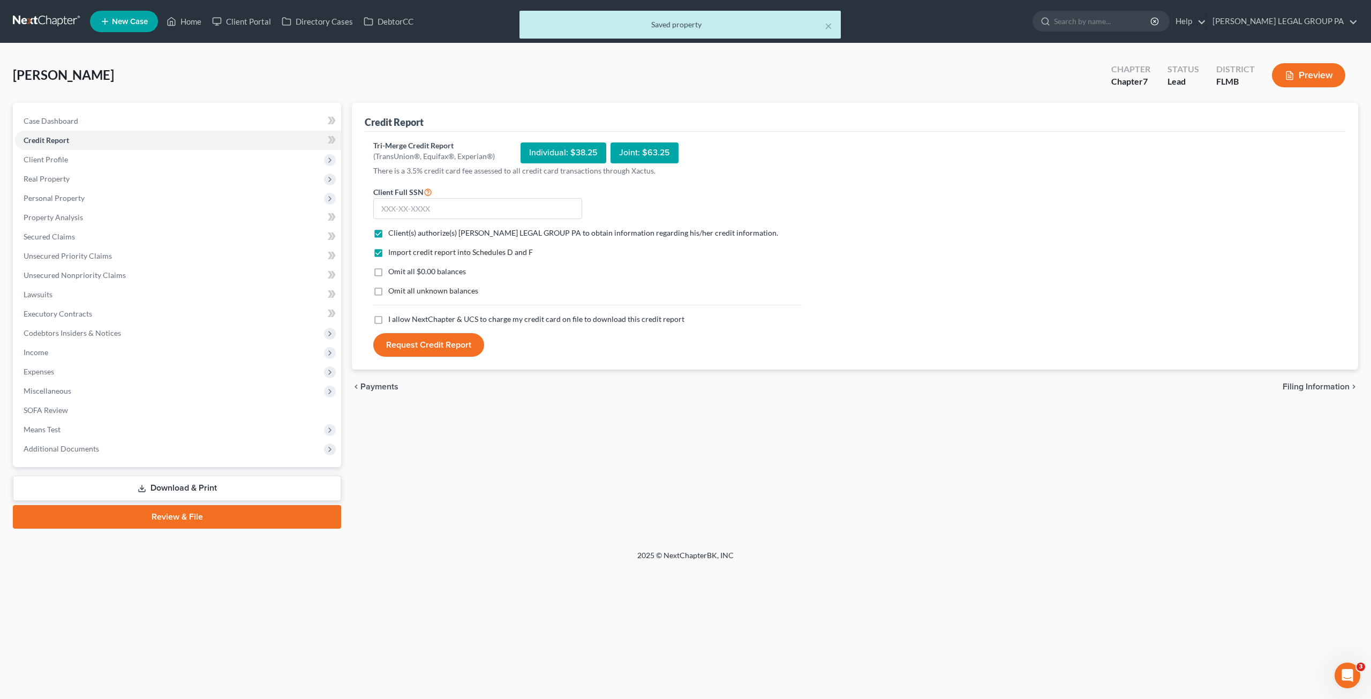
checkbox input "true"
click at [388, 285] on label "Omit all unknown balances" at bounding box center [433, 290] width 90 height 11
click at [392, 285] on input "Omit all unknown balances" at bounding box center [395, 288] width 7 height 7
checkbox input "true"
click at [388, 314] on label "I allow NextChapter & UCS to charge my credit card on file to download this cre…" at bounding box center [536, 319] width 296 height 11
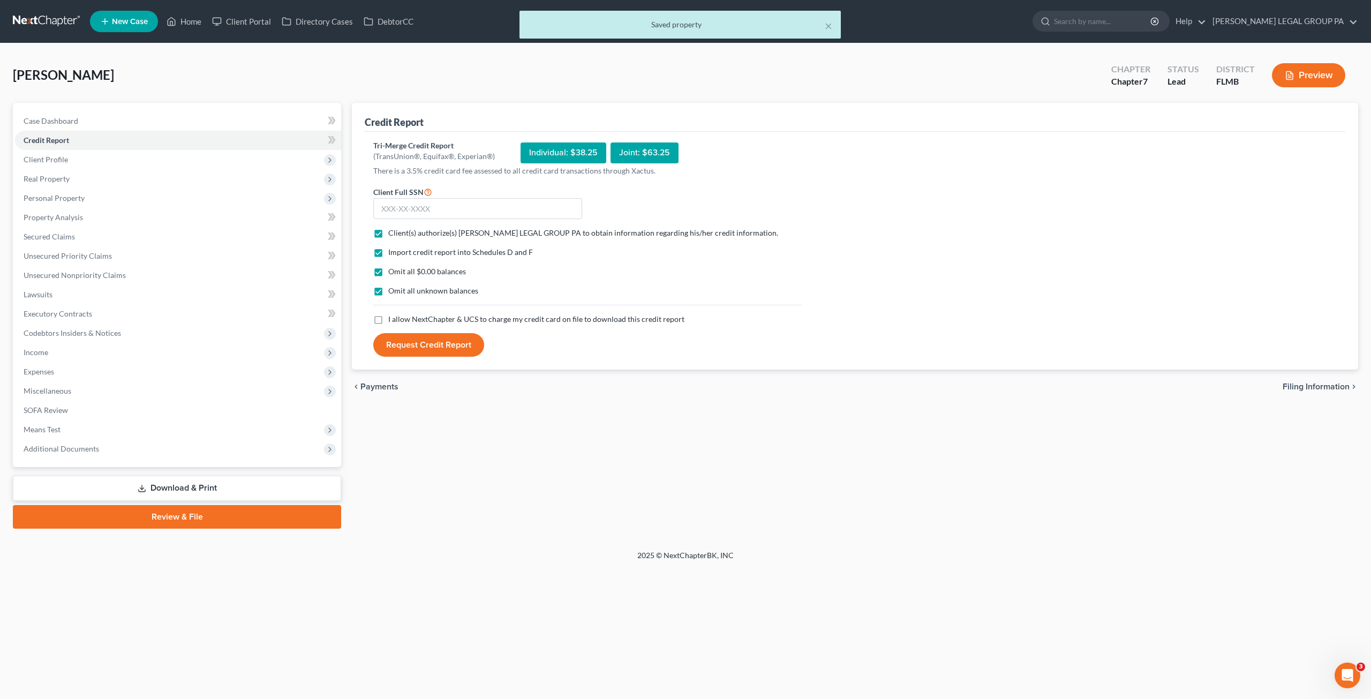
click at [392, 314] on input "I allow NextChapter & UCS to charge my credit card on file to download this cre…" at bounding box center [395, 317] width 7 height 7
checkbox input "true"
click at [396, 207] on input "text" at bounding box center [477, 208] width 209 height 21
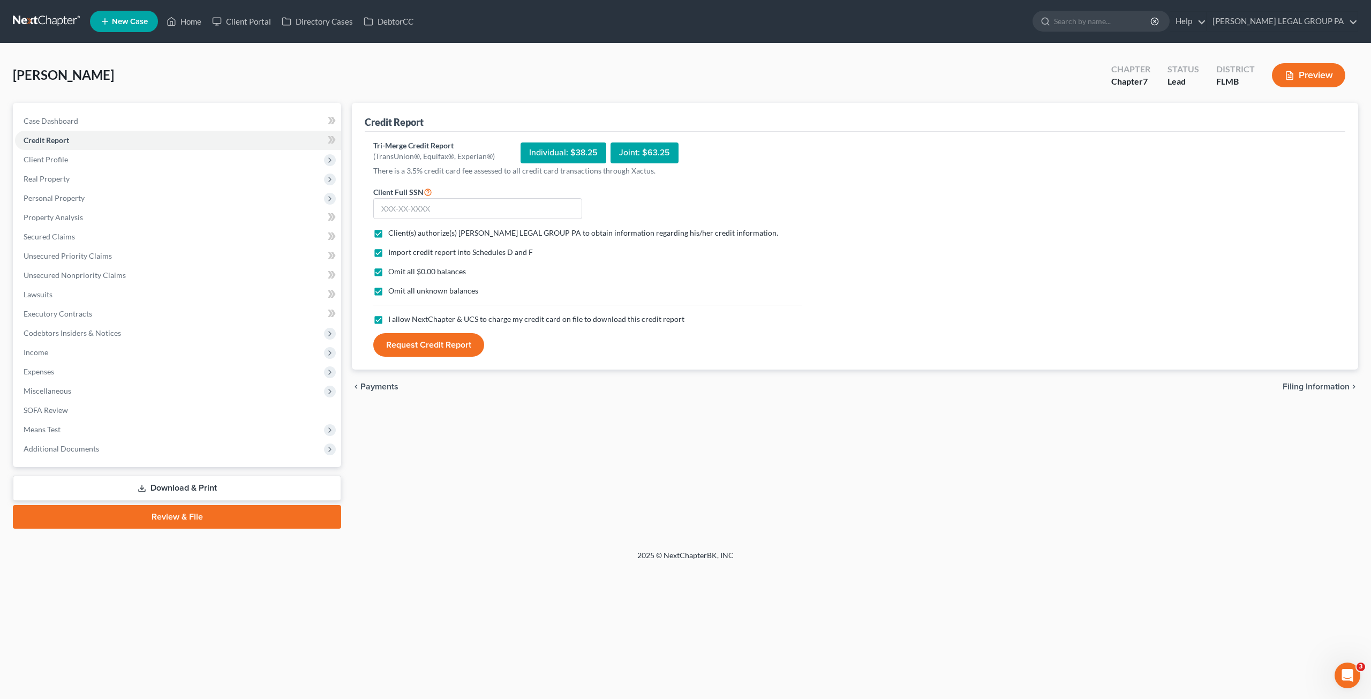
click at [690, 185] on form "Client Full SSN * Client(s) authorize(s) WELLER LEGAL GROUP PA to obtain inform…" at bounding box center [587, 271] width 439 height 172
click at [407, 206] on input "text" at bounding box center [477, 208] width 209 height 21
click at [412, 207] on input "text" at bounding box center [477, 208] width 209 height 21
type input "626-18-0494"
click at [456, 338] on button "Request Credit Report" at bounding box center [428, 345] width 111 height 24
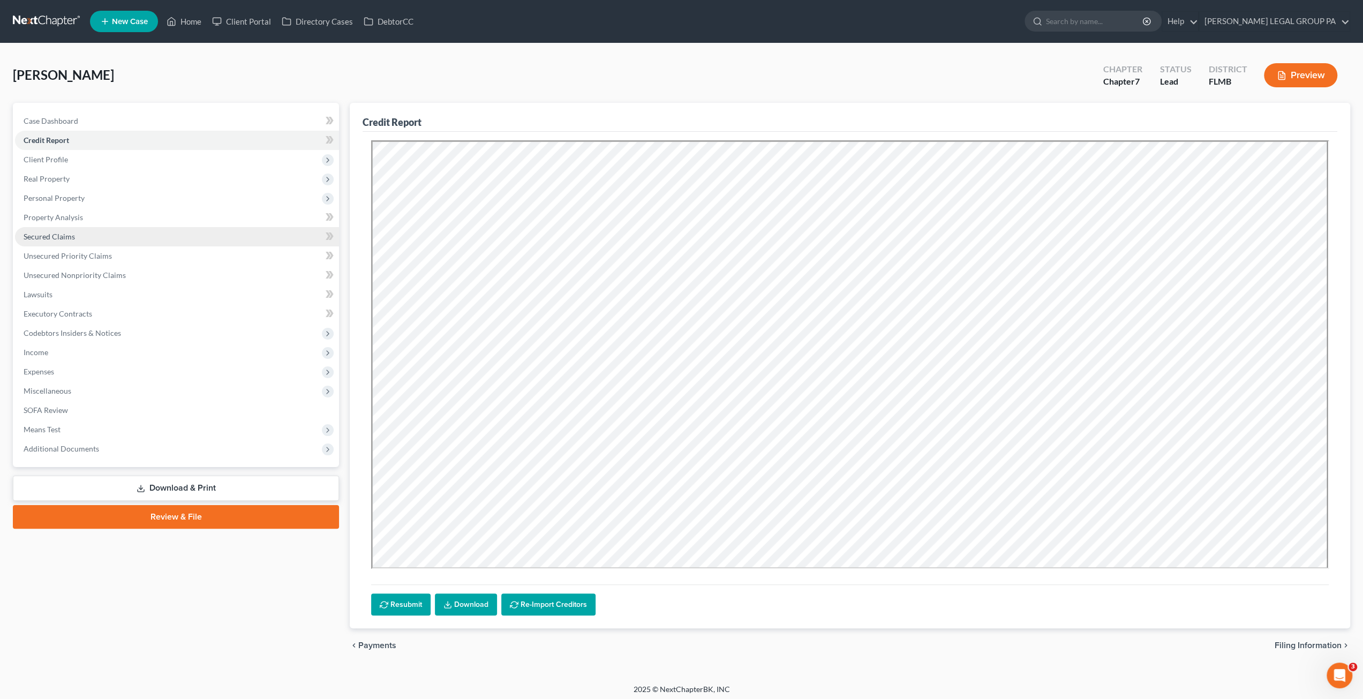
click at [62, 240] on link "Secured Claims" at bounding box center [177, 236] width 324 height 19
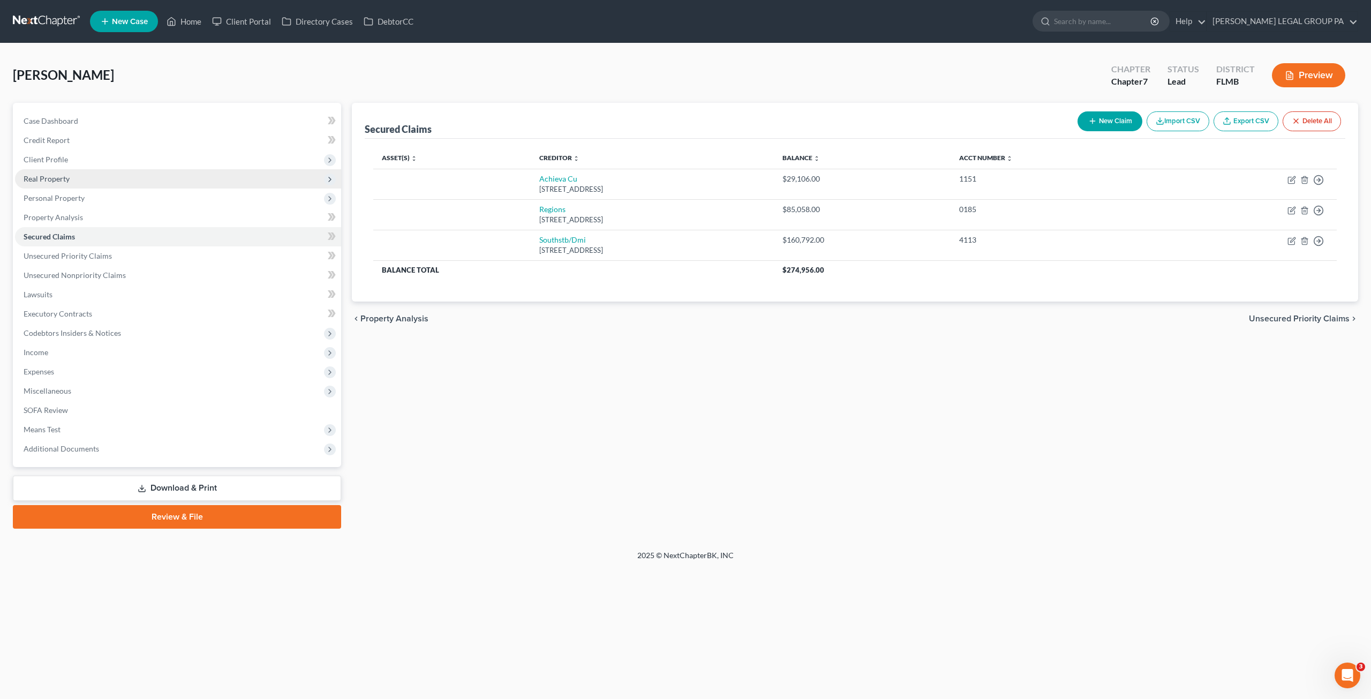
click at [55, 185] on span "Real Property" at bounding box center [178, 178] width 326 height 19
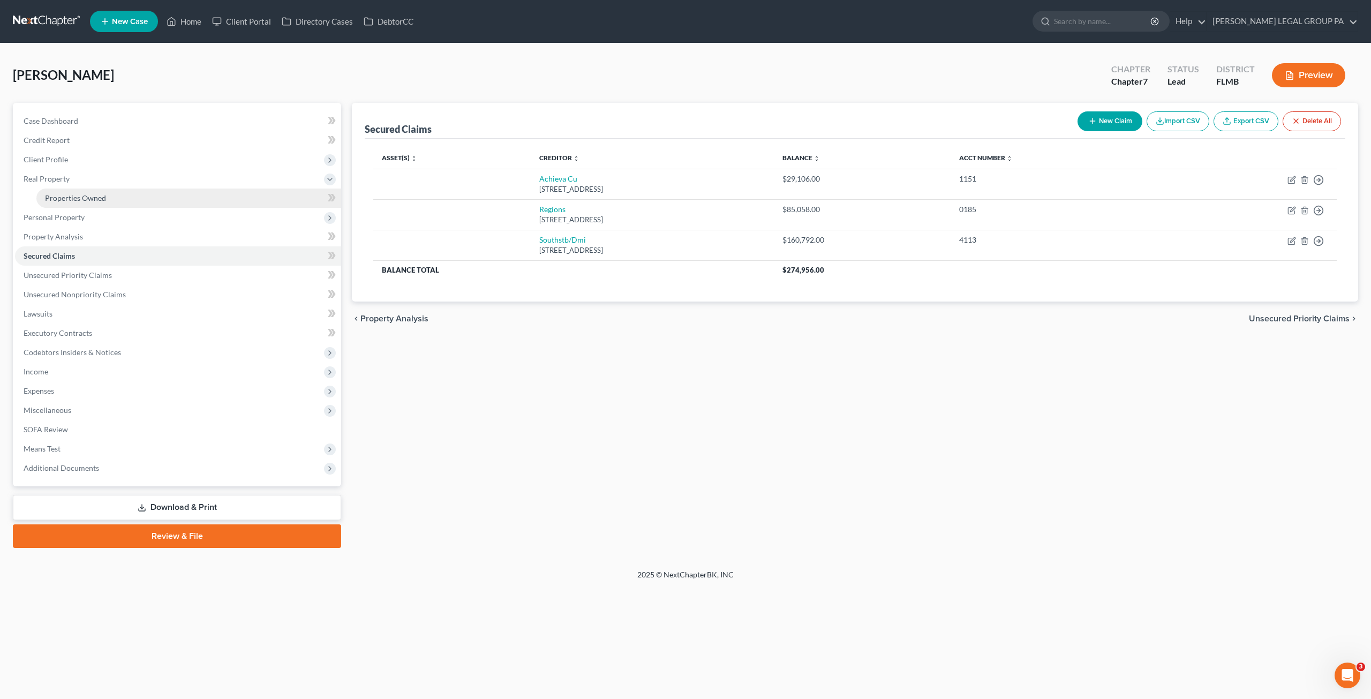
click at [77, 200] on span "Properties Owned" at bounding box center [75, 197] width 61 height 9
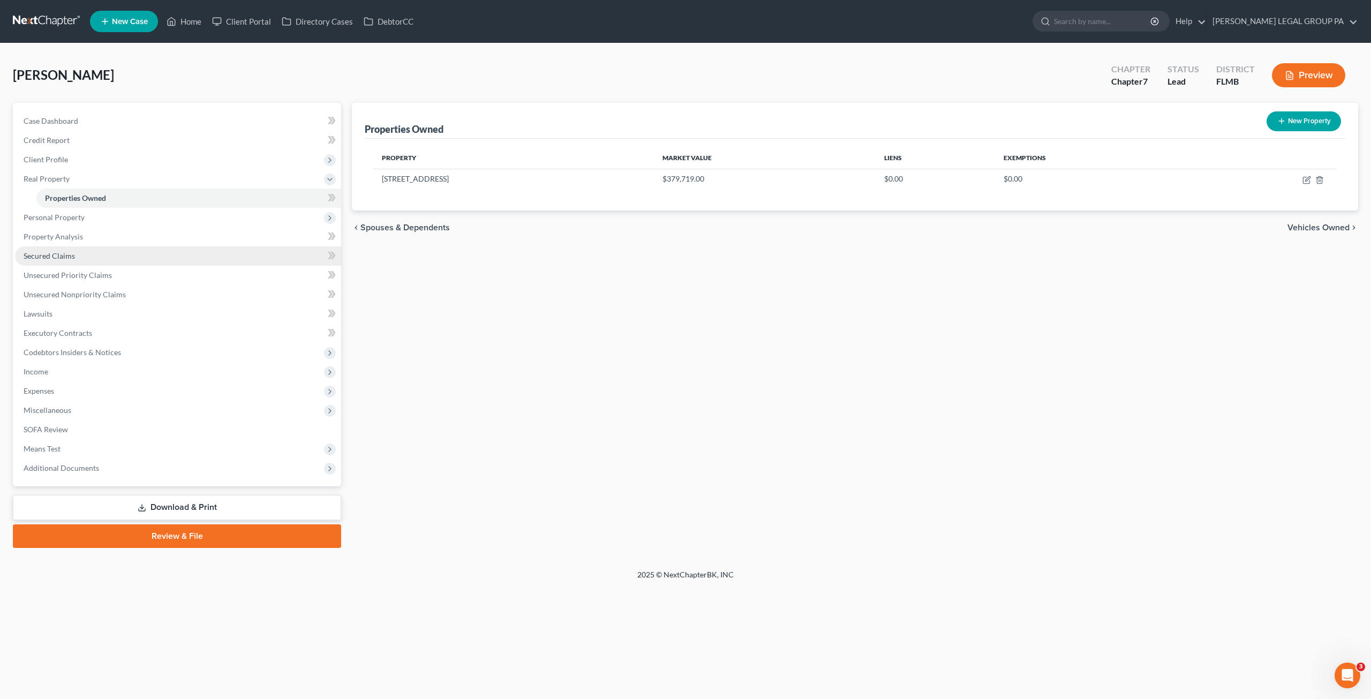
click at [57, 254] on span "Secured Claims" at bounding box center [49, 255] width 51 height 9
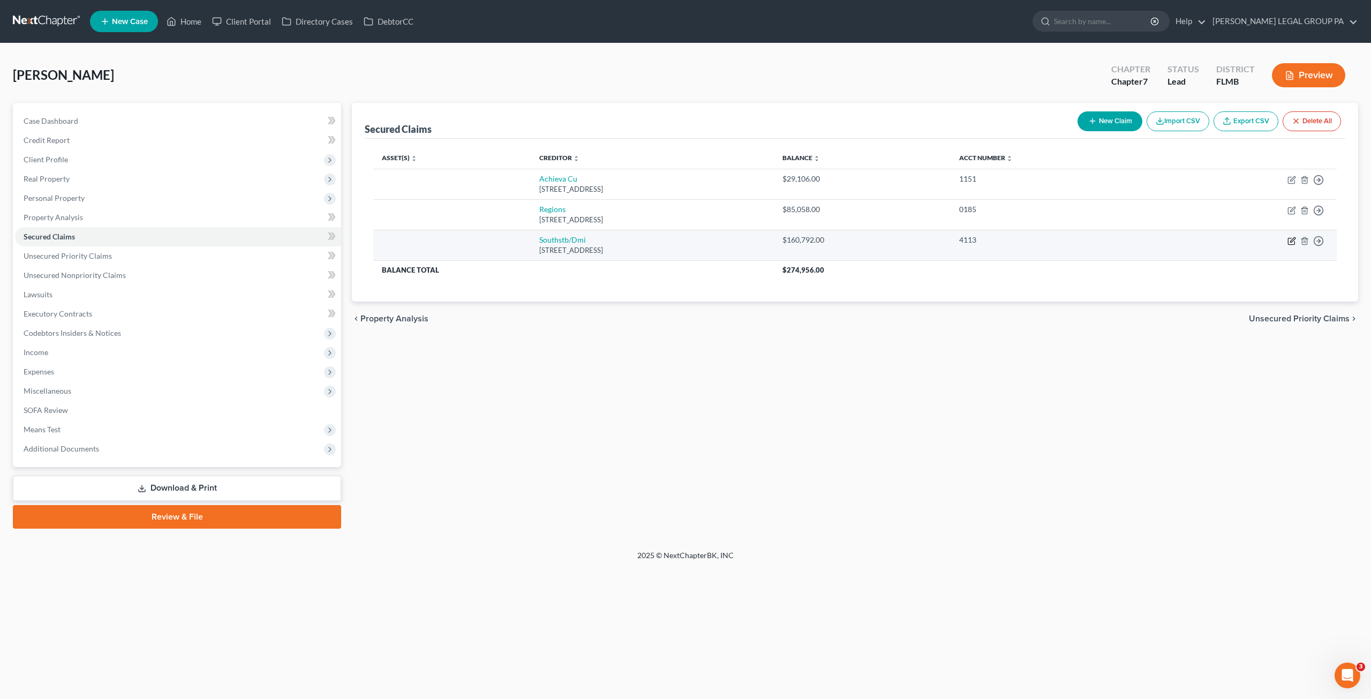
click at [1290, 240] on icon "button" at bounding box center [1292, 239] width 5 height 5
select select "14"
select select "0"
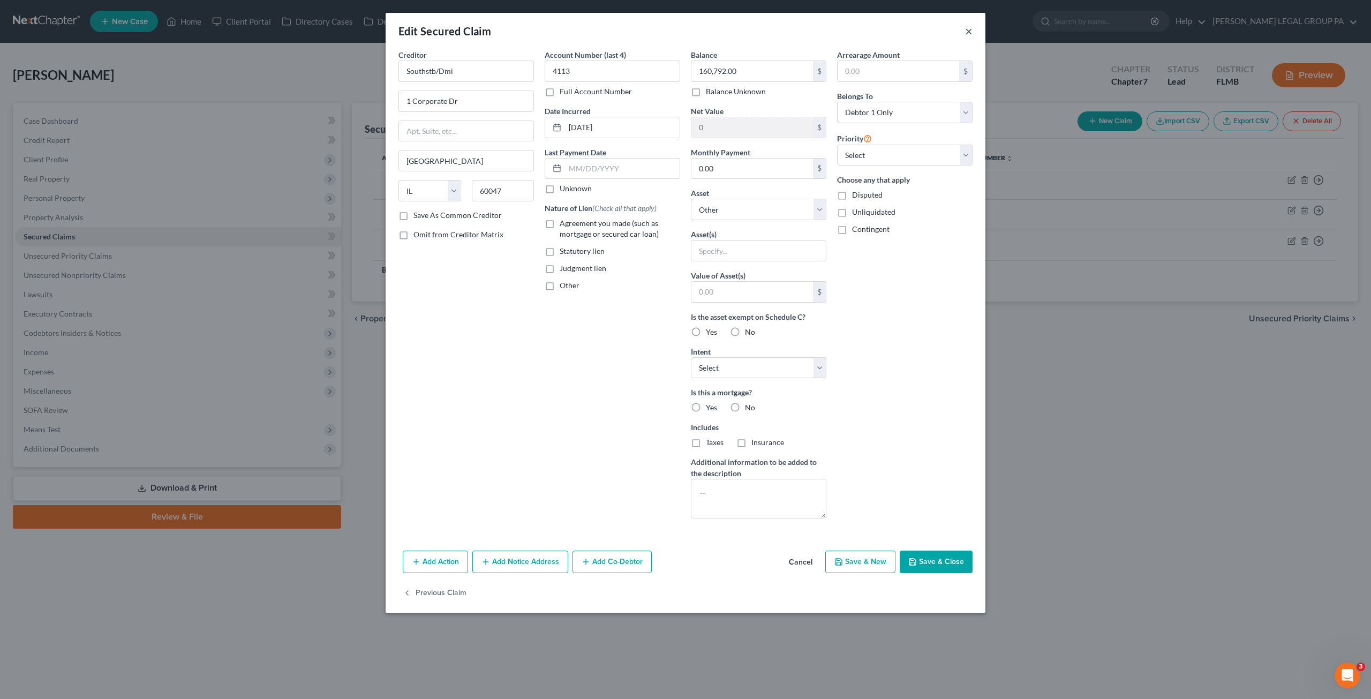
click at [965, 26] on button "×" at bounding box center [968, 31] width 7 height 13
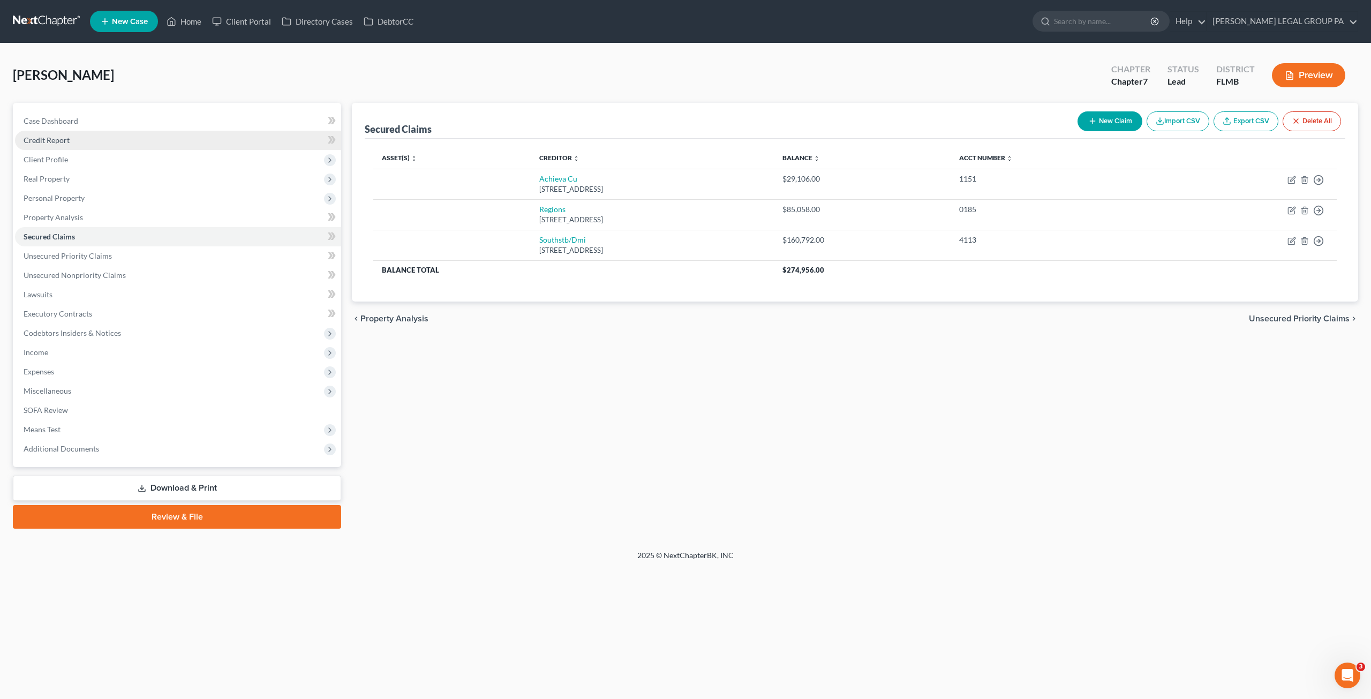
click at [44, 141] on span "Credit Report" at bounding box center [47, 139] width 46 height 9
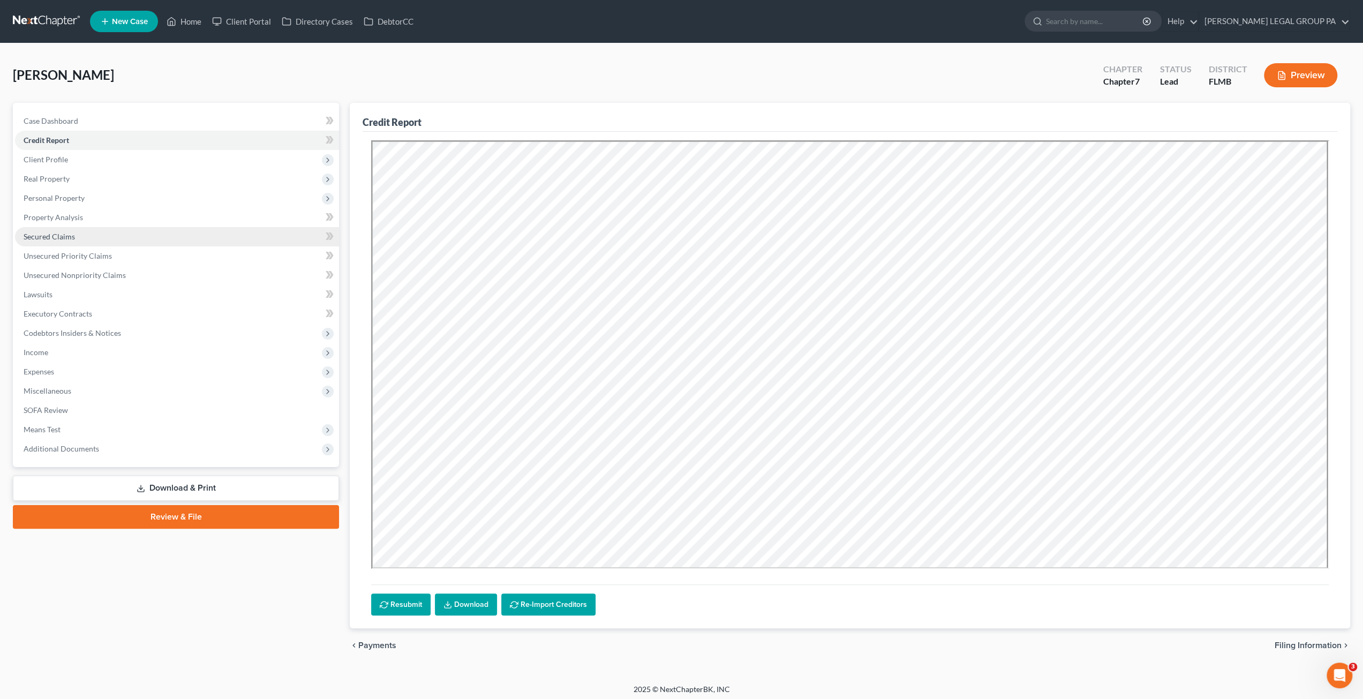
click at [40, 238] on span "Secured Claims" at bounding box center [49, 236] width 51 height 9
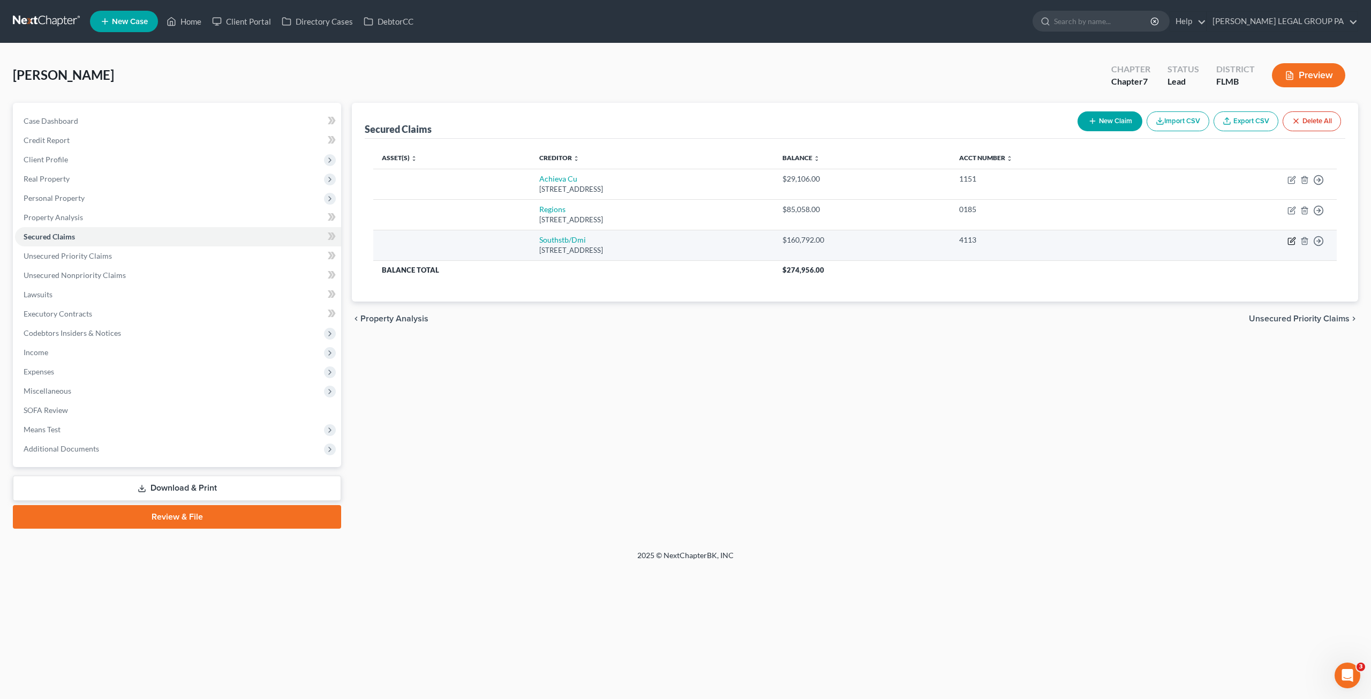
click at [1288, 240] on icon "button" at bounding box center [1291, 241] width 9 height 9
select select "14"
select select "0"
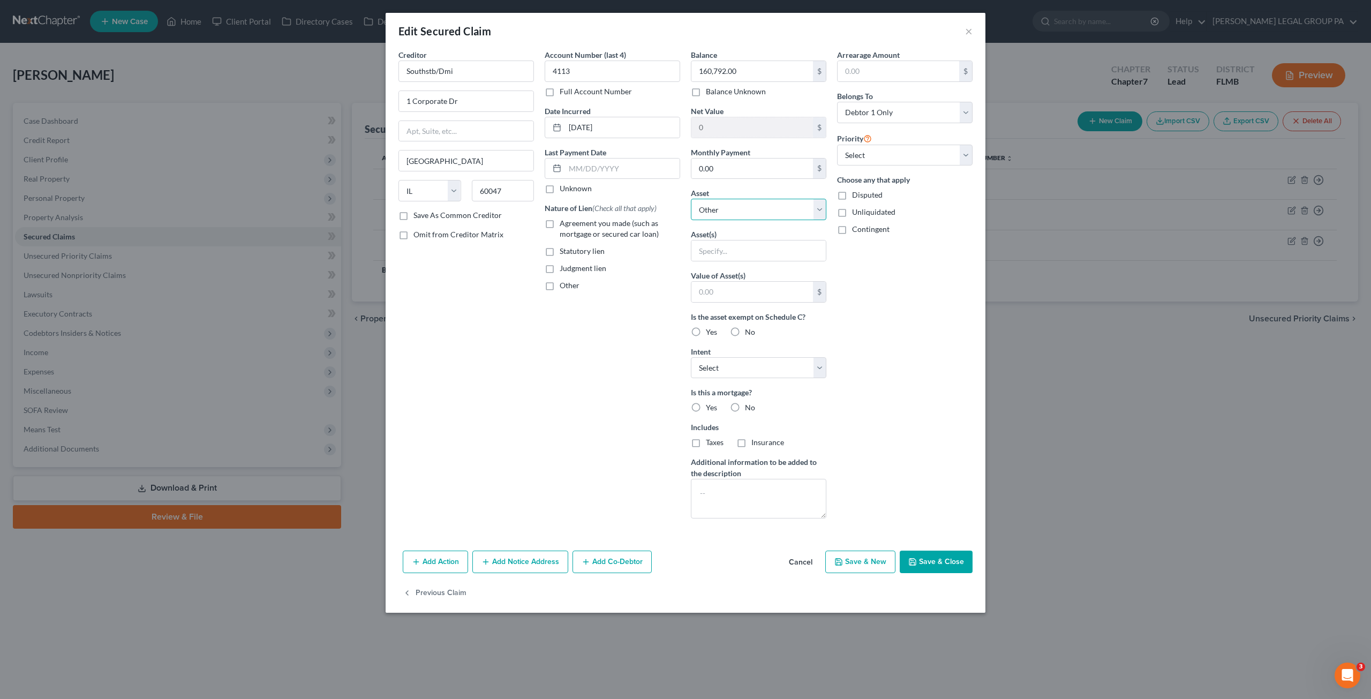
click at [742, 206] on select "Select Other Multiple Assets 1249 Woodlawn Ter - $379719.0" at bounding box center [758, 209] width 135 height 21
select select "2"
click at [691, 199] on select "Select Other Multiple Assets 1249 Woodlawn Ter - $379719.0" at bounding box center [758, 209] width 135 height 21
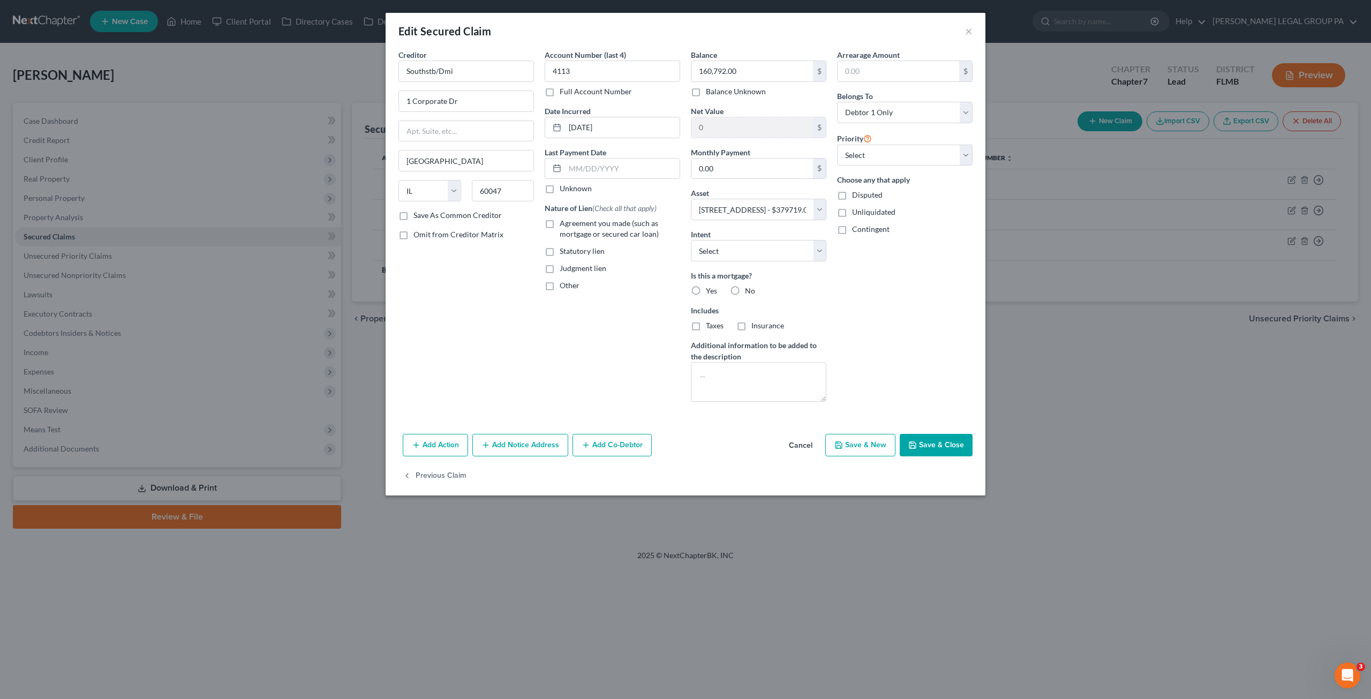
click at [560, 222] on label "Agreement you made (such as mortgage or secured car loan)" at bounding box center [620, 228] width 120 height 21
click at [564, 222] on input "Agreement you made (such as mortgage or secured car loan)" at bounding box center [567, 221] width 7 height 7
checkbox input "true"
drag, startPoint x: 868, startPoint y: 151, endPoint x: 866, endPoint y: 160, distance: 9.4
click at [868, 151] on select "Select 1st 2nd 3rd 4th 5th 6th 7th 8th 9th 10th 11th 12th 13th 14th 15th 16th 1…" at bounding box center [904, 155] width 135 height 21
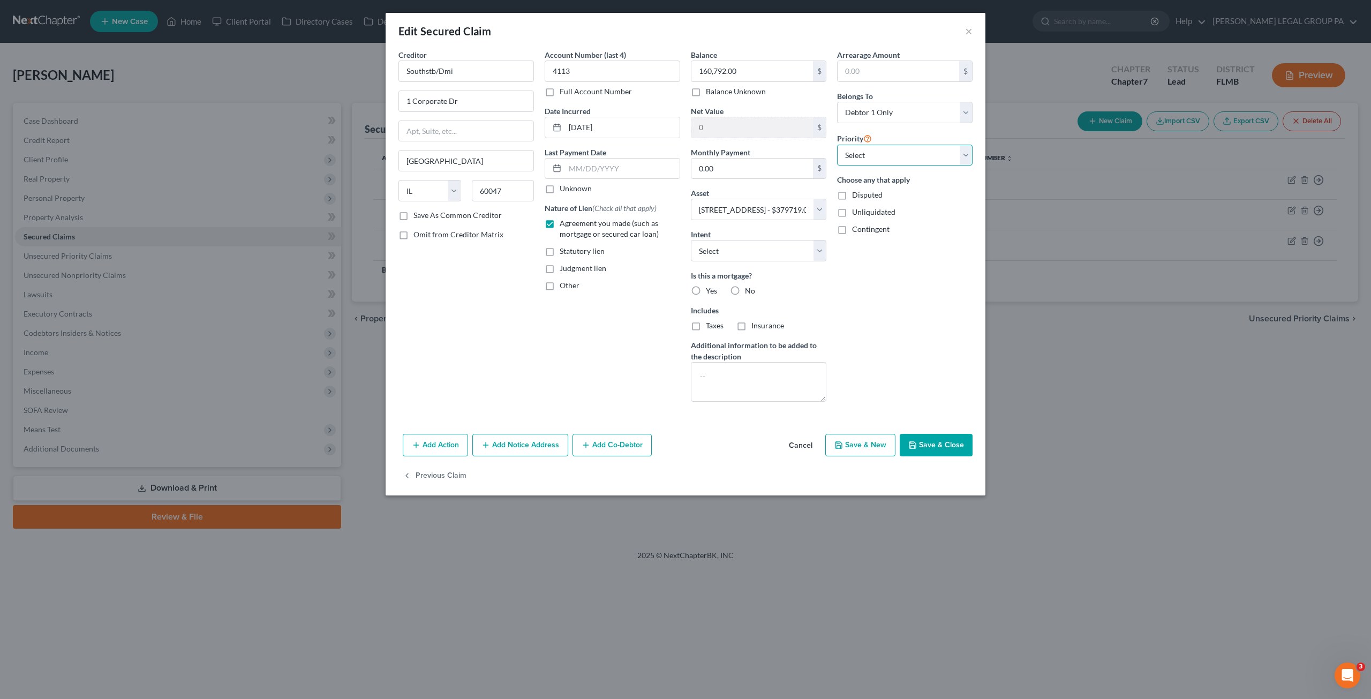
select select "0"
click at [837, 145] on select "Select 1st 2nd 3rd 4th 5th 6th 7th 8th 9th 10th 11th 12th 13th 14th 15th 16th 1…" at bounding box center [904, 155] width 135 height 21
click at [719, 253] on select "Select Surrender Redeem Reaffirm Avoid Other" at bounding box center [758, 250] width 135 height 21
select select "2"
click at [691, 240] on select "Select Surrender Redeem Reaffirm Avoid Other" at bounding box center [758, 250] width 135 height 21
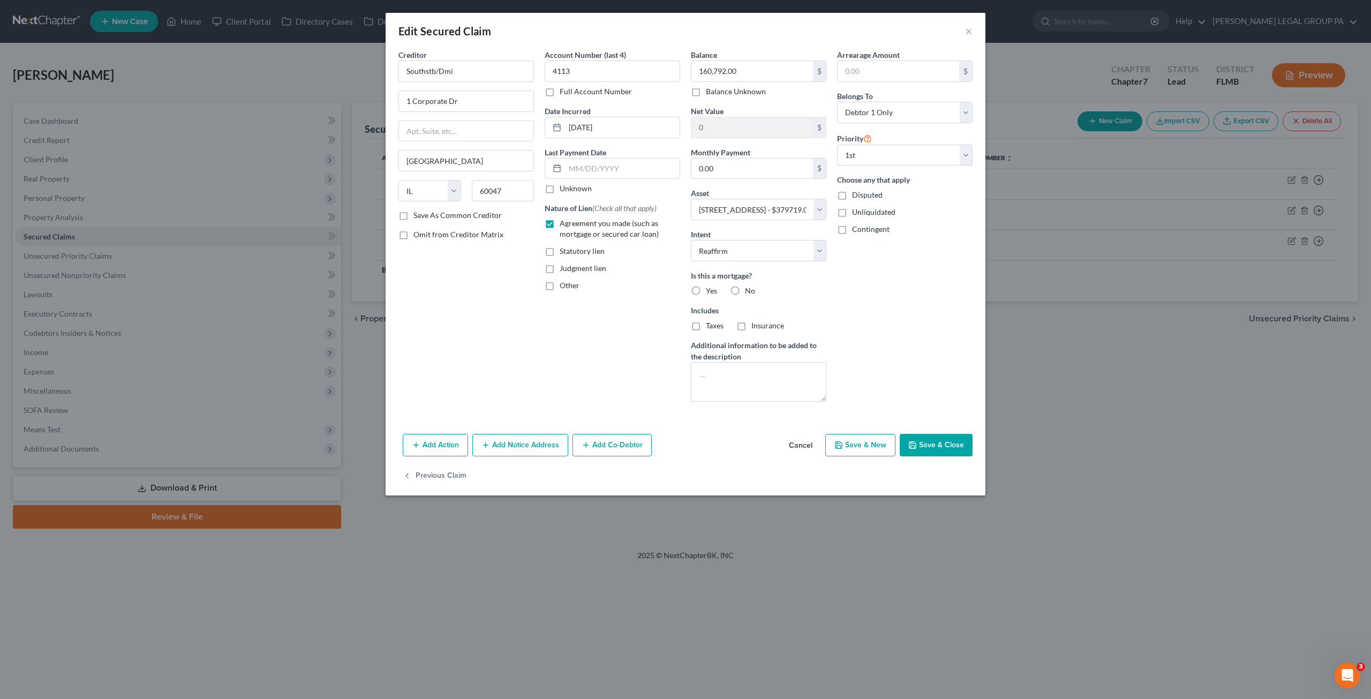
click at [706, 286] on label "Yes" at bounding box center [711, 290] width 11 height 11
click at [710, 286] on input "Yes" at bounding box center [713, 288] width 7 height 7
radio input "true"
click at [706, 325] on label "Taxes" at bounding box center [715, 325] width 18 height 11
click at [710, 325] on input "Taxes" at bounding box center [713, 323] width 7 height 7
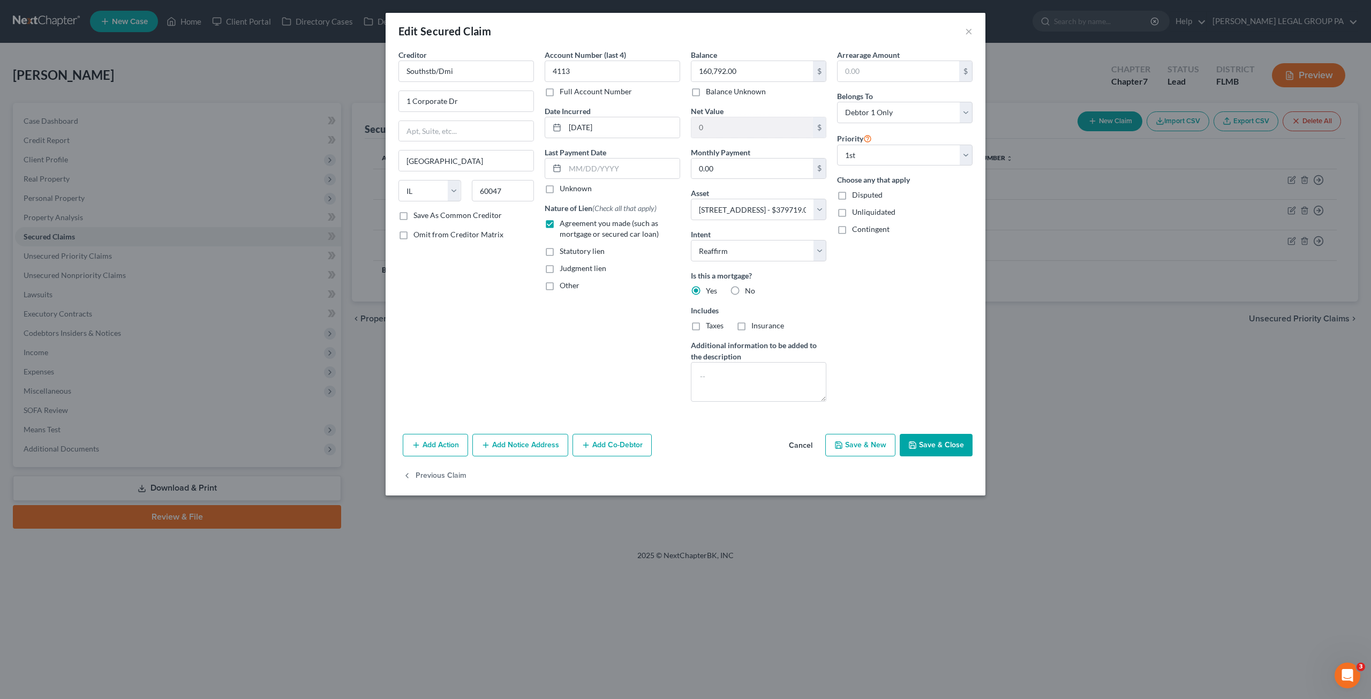
checkbox input "true"
click at [751, 324] on label "Insurance" at bounding box center [767, 325] width 33 height 11
click at [756, 324] on input "Insurance" at bounding box center [759, 323] width 7 height 7
checkbox input "true"
click at [924, 434] on button "Save & Close" at bounding box center [936, 445] width 73 height 22
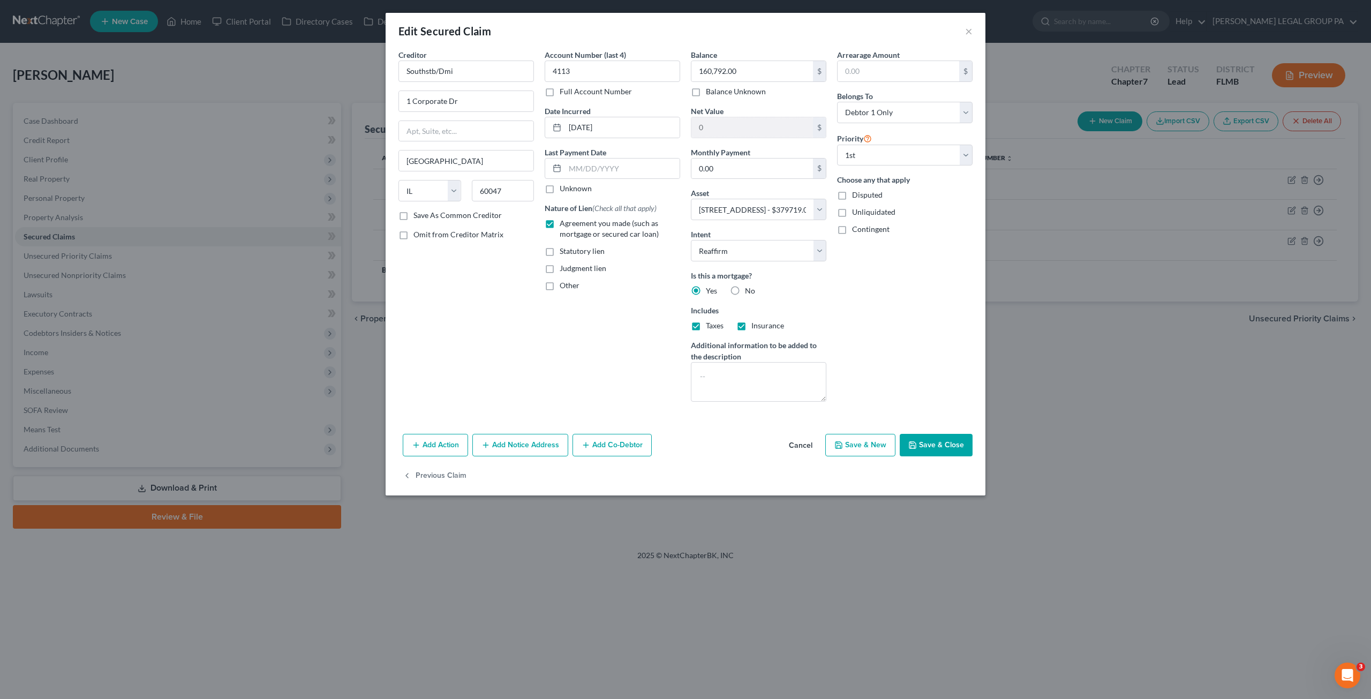
select select
type input "218,927.00"
select select "2"
type input "0"
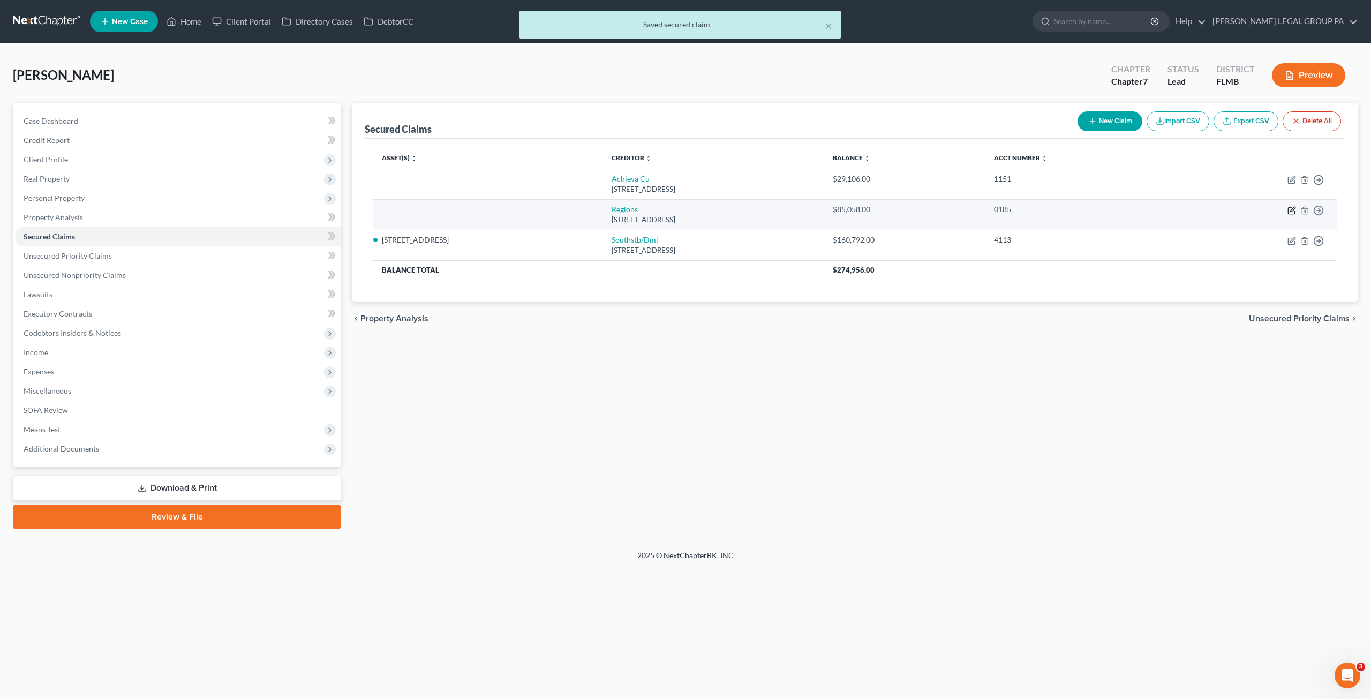
click at [1289, 208] on icon "button" at bounding box center [1291, 210] width 9 height 9
select select "25"
select select "0"
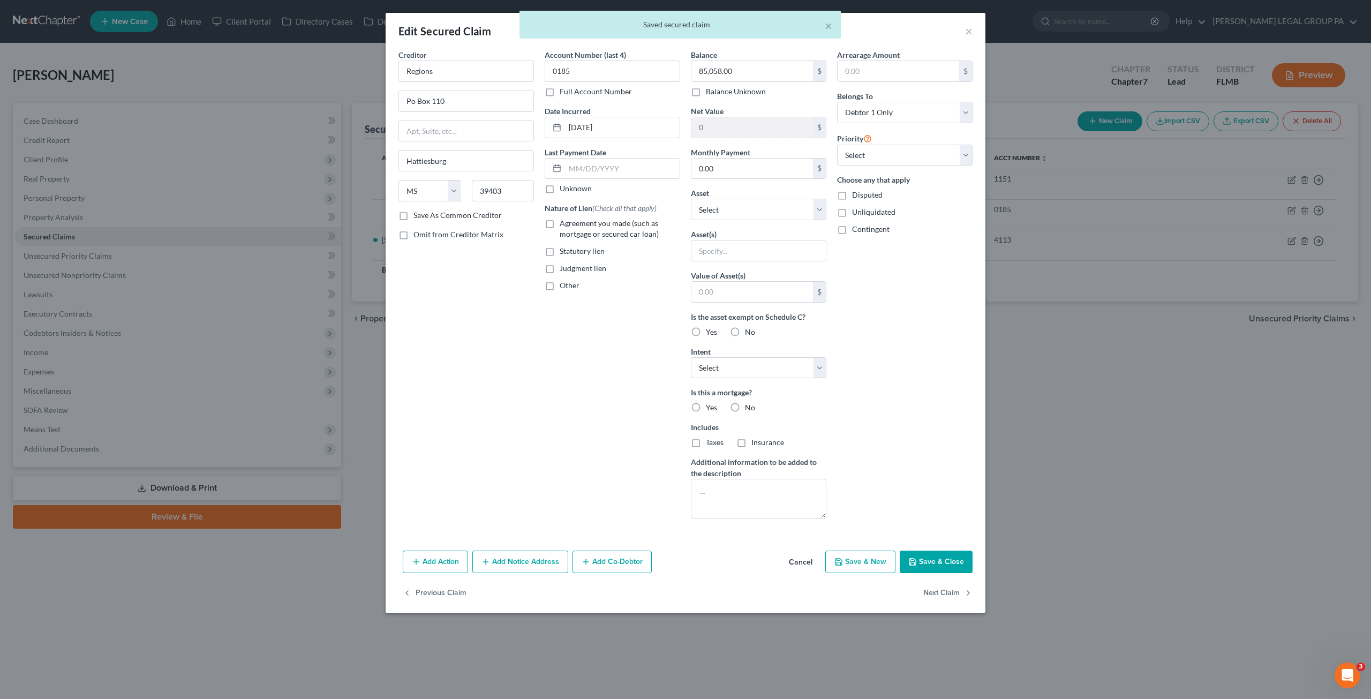
click at [560, 222] on label "Agreement you made (such as mortgage or secured car loan)" at bounding box center [620, 228] width 120 height 21
click at [564, 222] on input "Agreement you made (such as mortgage or secured car loan)" at bounding box center [567, 221] width 7 height 7
checkbox input "true"
click at [720, 206] on select "Select Other Multiple Assets 1249 Woodlawn Ter - $379719.0" at bounding box center [758, 209] width 135 height 21
select select "2"
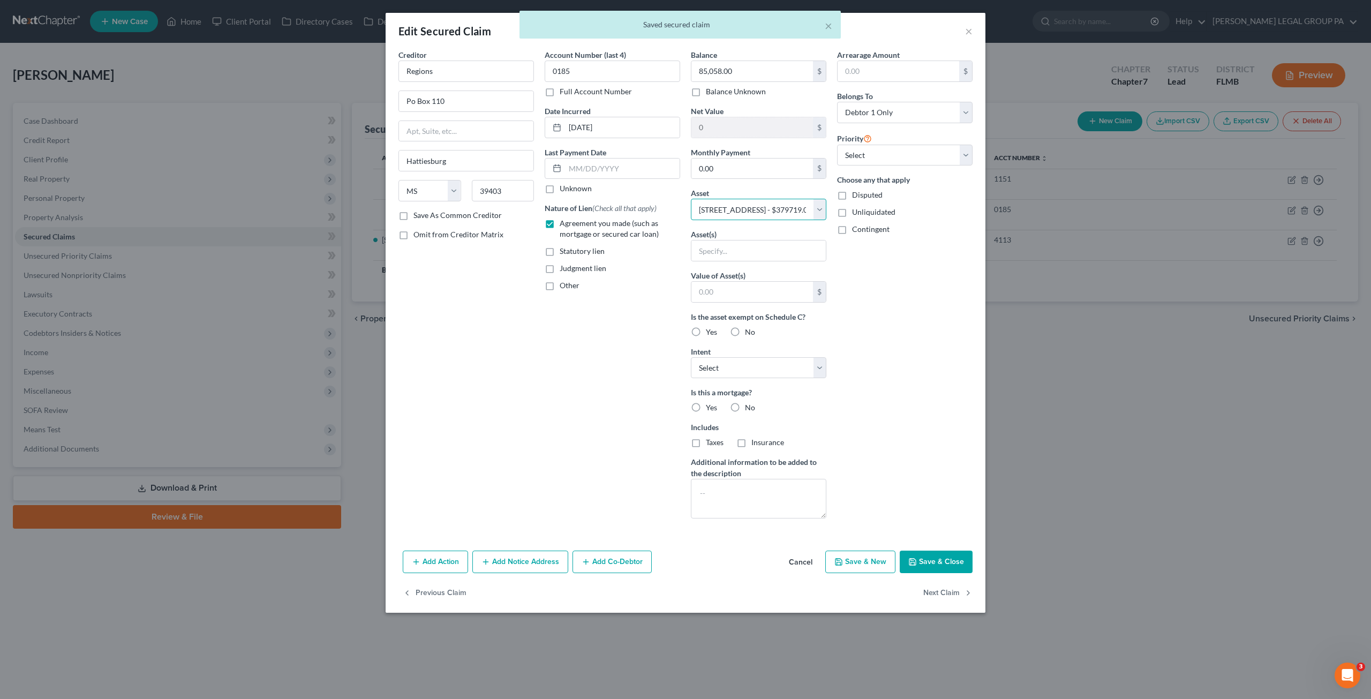
click at [691, 199] on select "Select Other Multiple Assets 1249 Woodlawn Ter - $379719.0" at bounding box center [758, 209] width 135 height 21
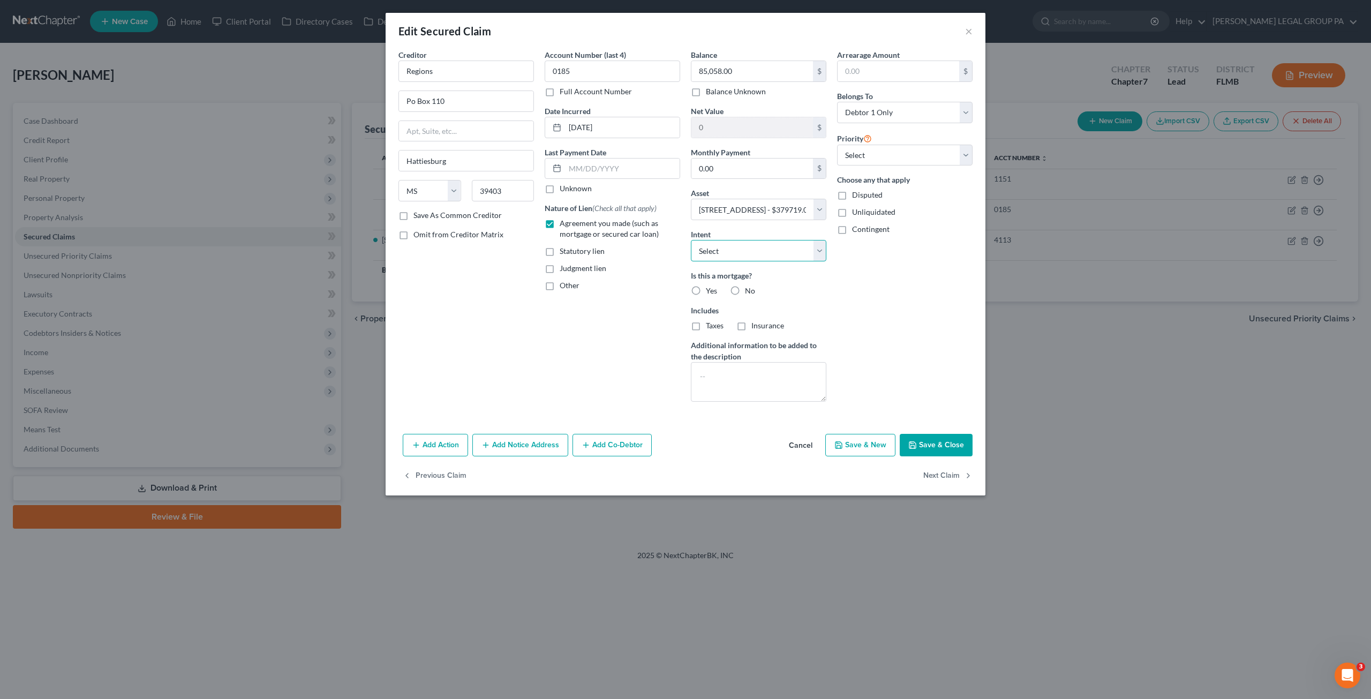
click at [724, 250] on select "Select Surrender Redeem Reaffirm Avoid Other" at bounding box center [758, 250] width 135 height 21
select select "2"
click at [691, 240] on select "Select Surrender Redeem Reaffirm Avoid Other" at bounding box center [758, 250] width 135 height 21
drag, startPoint x: 693, startPoint y: 289, endPoint x: 703, endPoint y: 289, distance: 9.7
click at [706, 289] on label "Yes" at bounding box center [711, 290] width 11 height 11
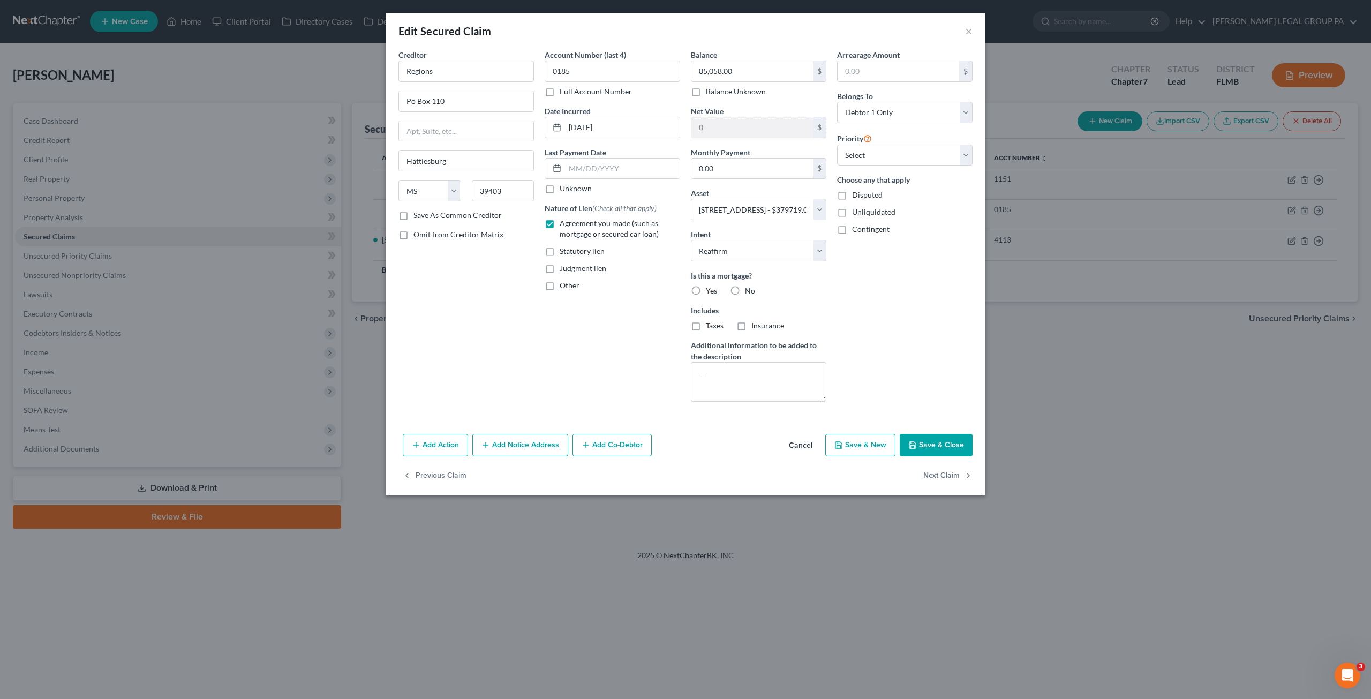
click at [710, 289] on input "Yes" at bounding box center [713, 288] width 7 height 7
radio input "true"
drag, startPoint x: 879, startPoint y: 144, endPoint x: 875, endPoint y: 154, distance: 10.3
click at [879, 145] on select "Select 2nd 3rd 4th 5th 6th 7th 8th 9th 10th 11th 12th 13th 14th 15th 16th 17th …" at bounding box center [904, 155] width 135 height 21
select select "0"
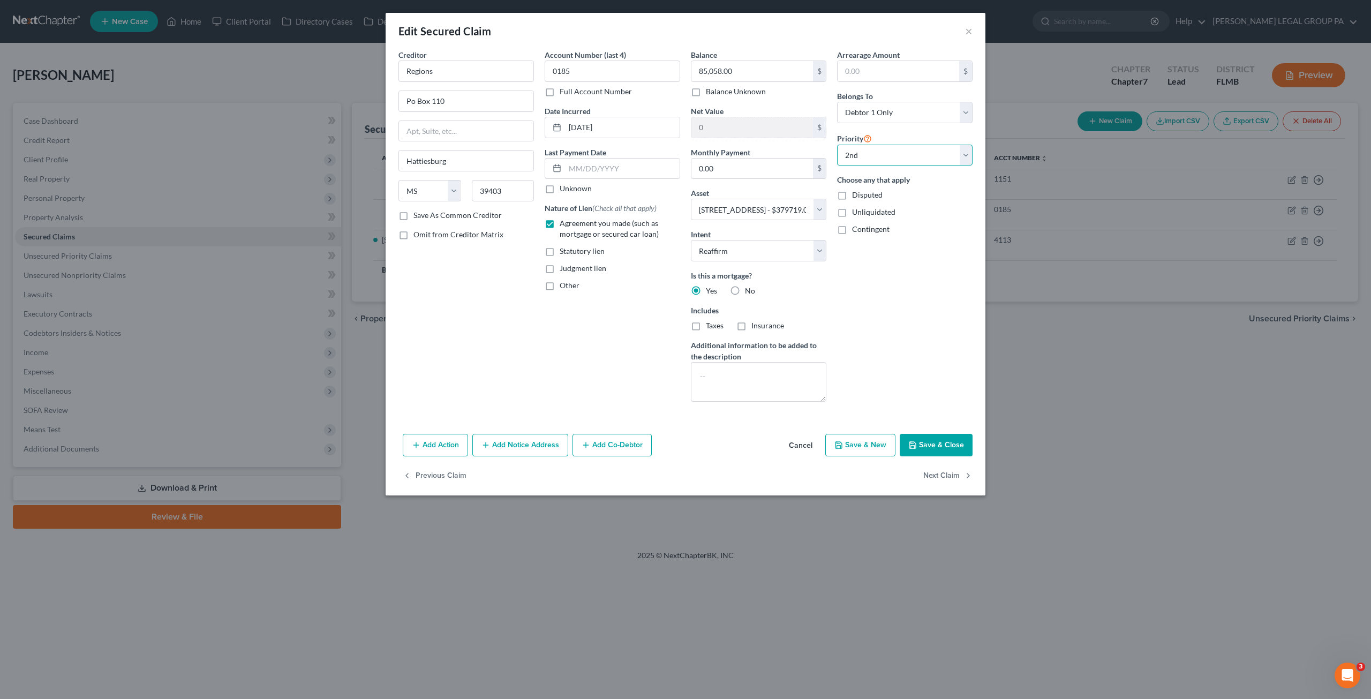
click at [837, 145] on select "Select 2nd 3rd 4th 5th 6th 7th 8th 9th 10th 11th 12th 13th 14th 15th 16th 17th …" at bounding box center [904, 155] width 135 height 21
click at [928, 436] on button "Save & Close" at bounding box center [936, 445] width 73 height 22
select select
select select "1"
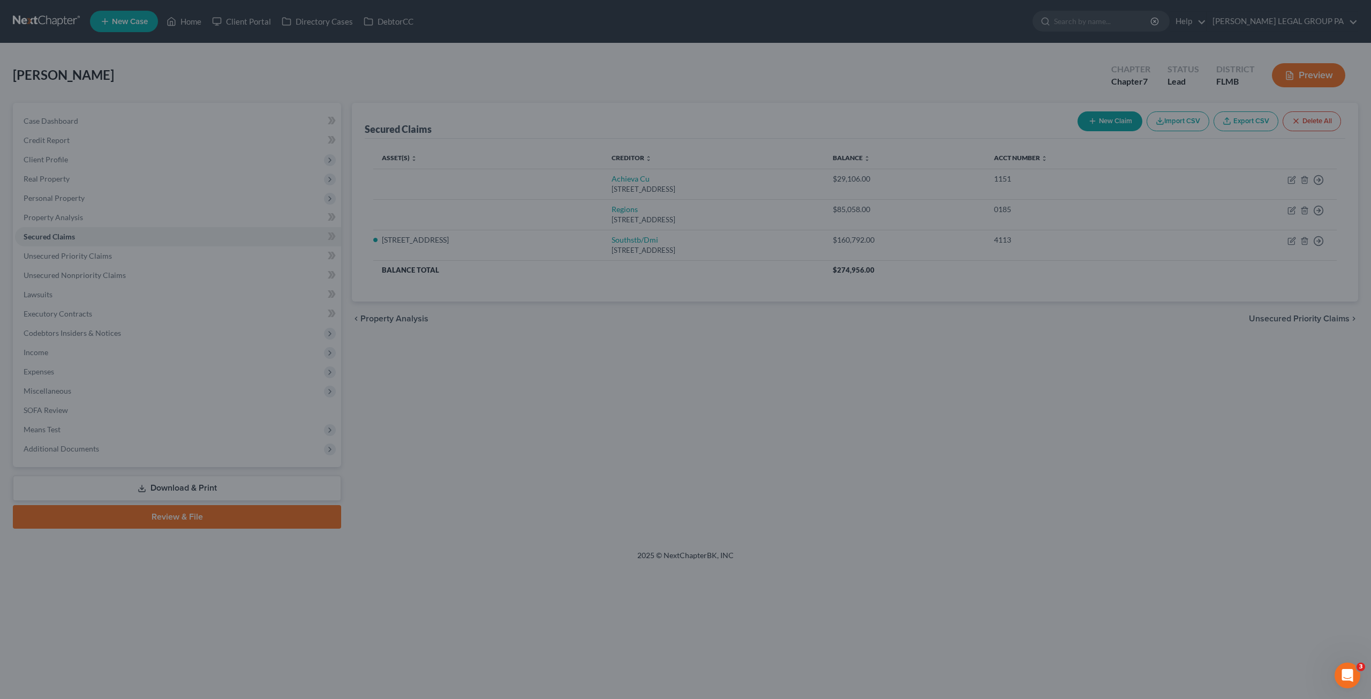
type input "133,869.00"
select select "2"
type input "0"
select select "0"
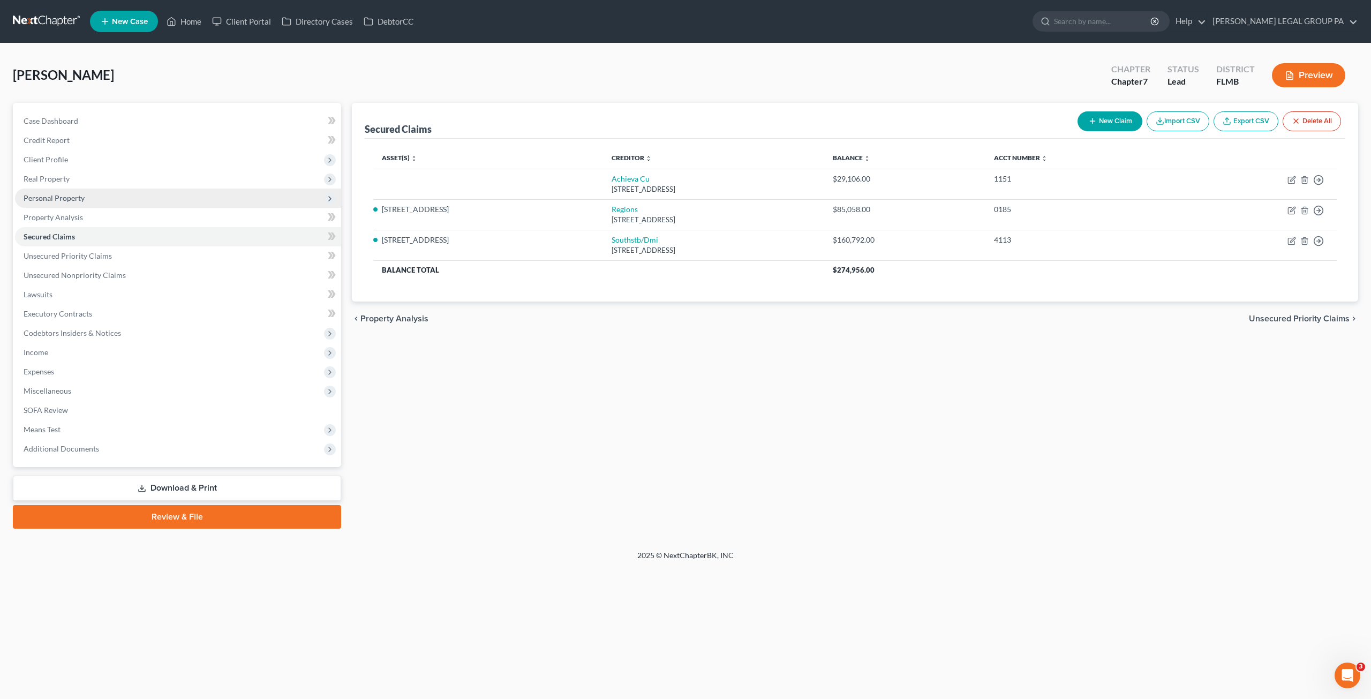
click at [59, 198] on span "Personal Property" at bounding box center [54, 197] width 61 height 9
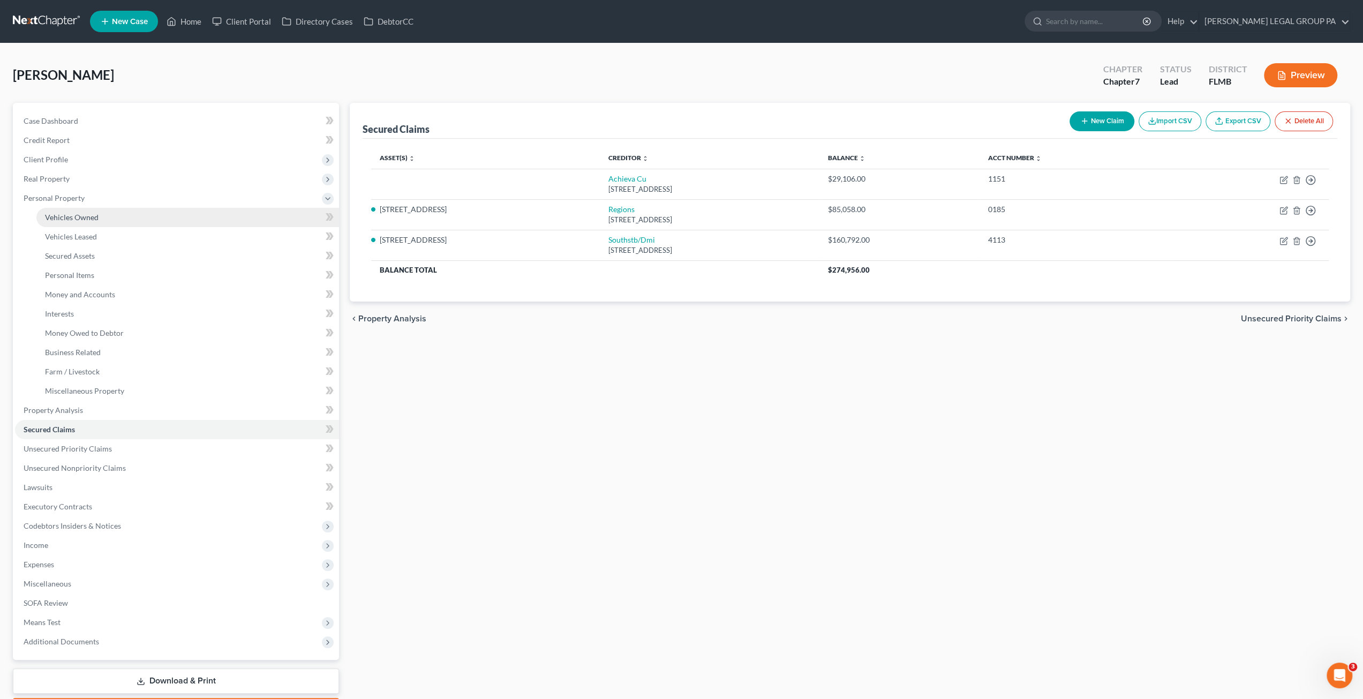
click at [67, 215] on span "Vehicles Owned" at bounding box center [72, 217] width 54 height 9
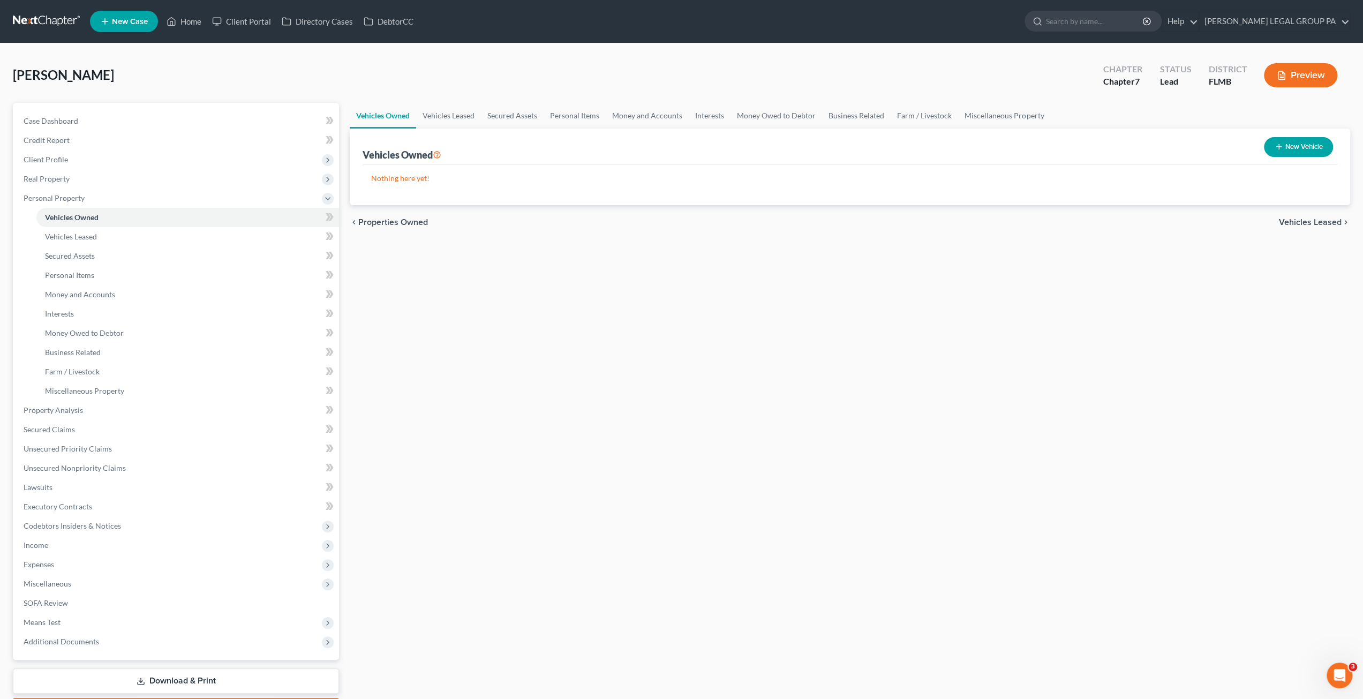
click at [1297, 141] on button "New Vehicle" at bounding box center [1298, 147] width 69 height 20
select select "0"
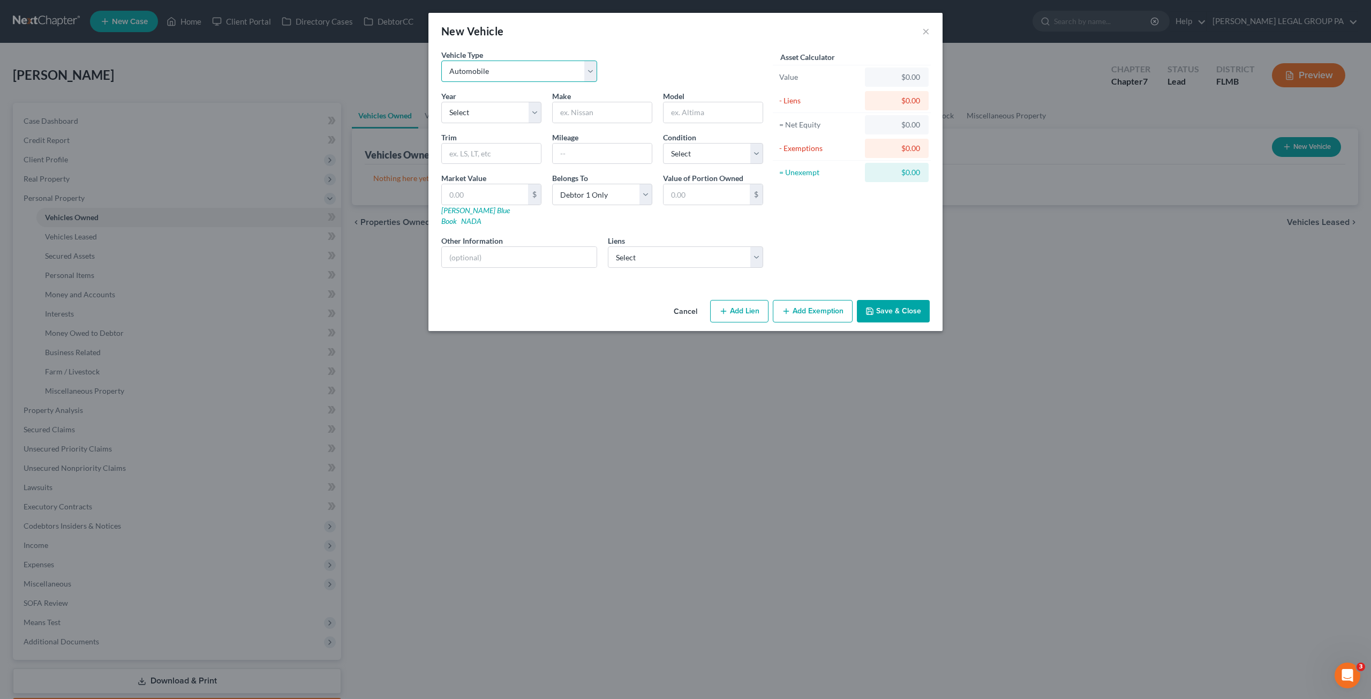
click at [474, 73] on select "Select Automobile Truck Trailer Watercraft Aircraft Motor Home Atv Other Vehicle" at bounding box center [519, 71] width 156 height 21
select select "7"
click at [441, 61] on select "Select Automobile Truck Trailer Watercraft Aircraft Motor Home Atv Other Vehicle" at bounding box center [519, 71] width 156 height 21
click at [471, 104] on select "Select 2026 2025 2024 2023 2022 2021 2020 2019 2018 2017 2016 2015 2014 2013 20…" at bounding box center [491, 112] width 100 height 21
click at [595, 80] on select "Select Automobile Truck Trailer Watercraft Aircraft Motor Home Atv Other Vehicle" at bounding box center [519, 71] width 156 height 21
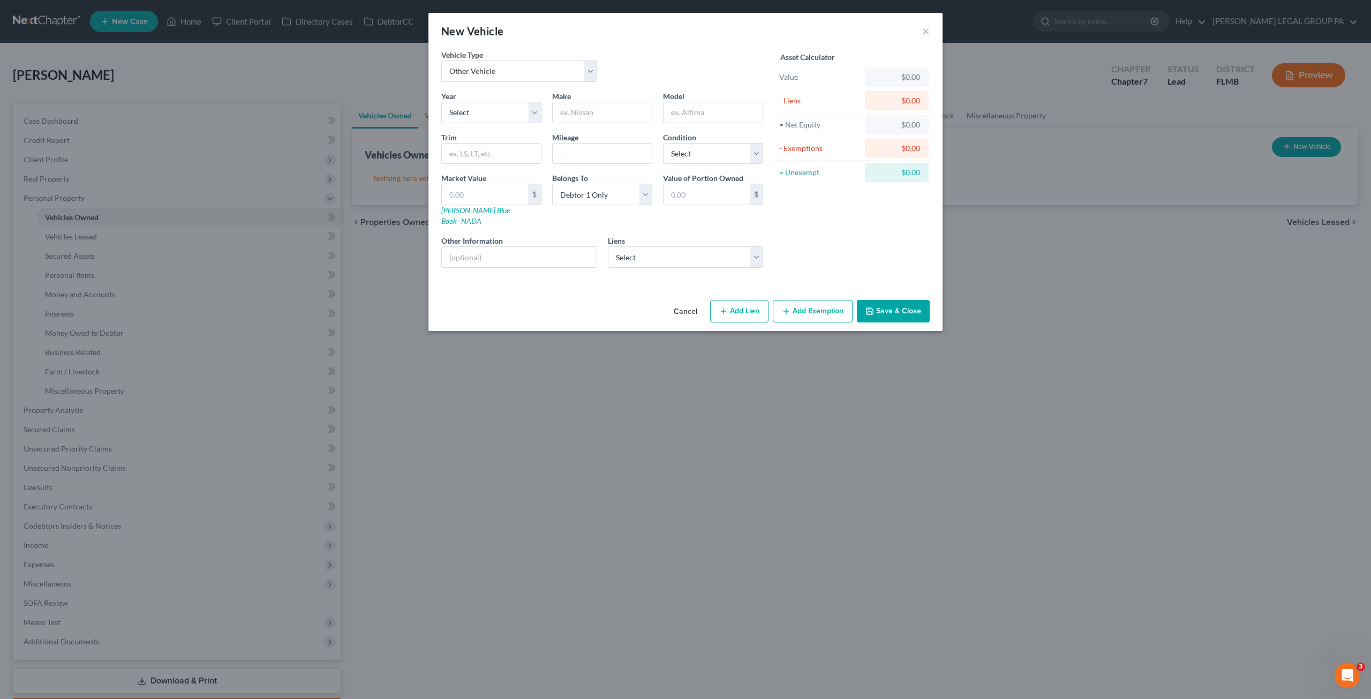
click at [649, 57] on div "Vehicle Type Select Automobile Truck Trailer Watercraft Aircraft Motor Home Atv…" at bounding box center [602, 69] width 333 height 41
click at [482, 247] on input "text" at bounding box center [519, 257] width 155 height 20
type input "Golf Cart"
click at [574, 111] on input "text" at bounding box center [602, 112] width 99 height 20
type input "ad"
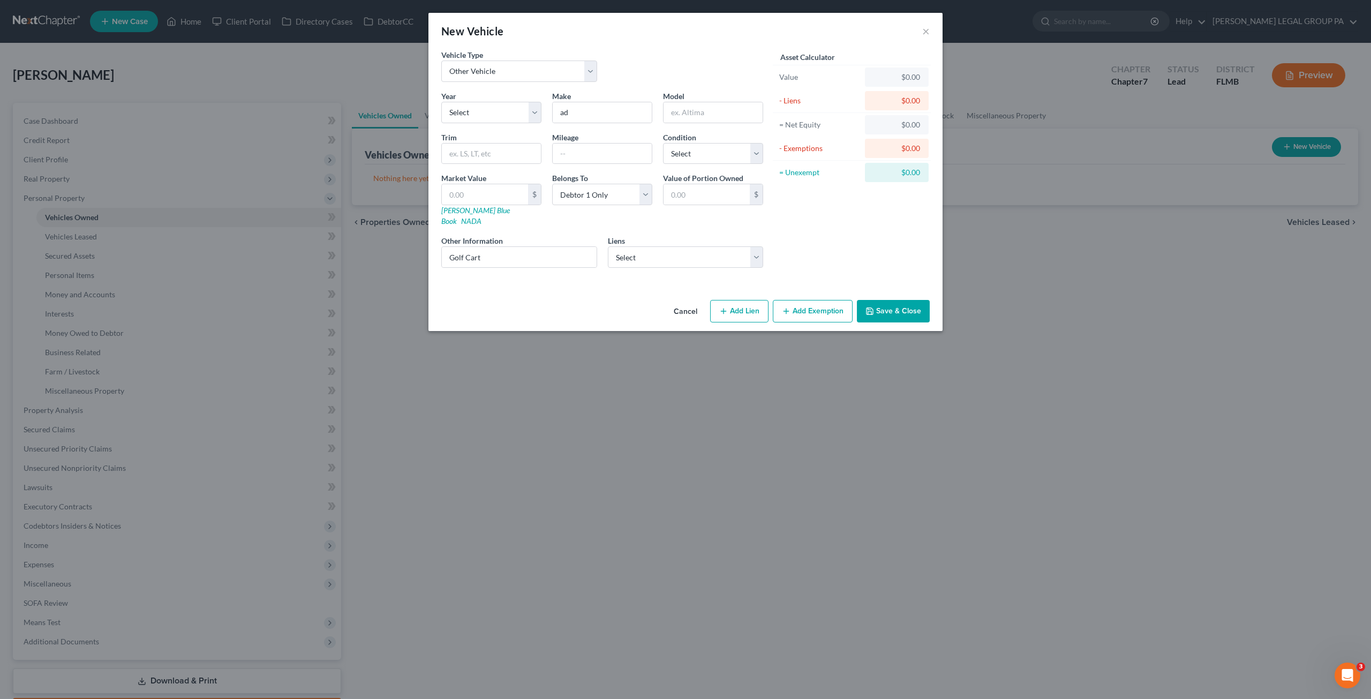
click at [891, 300] on button "Save & Close" at bounding box center [893, 311] width 73 height 22
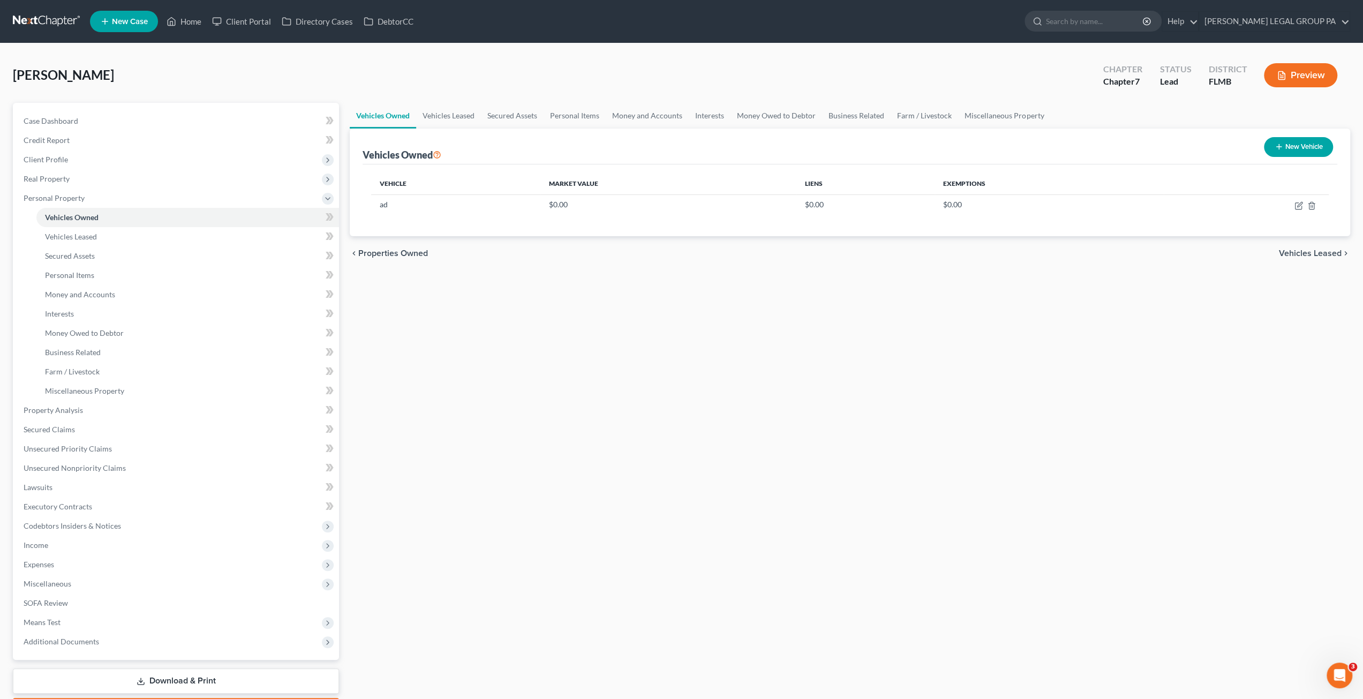
click at [1306, 146] on button "New Vehicle" at bounding box center [1298, 147] width 69 height 20
select select "0"
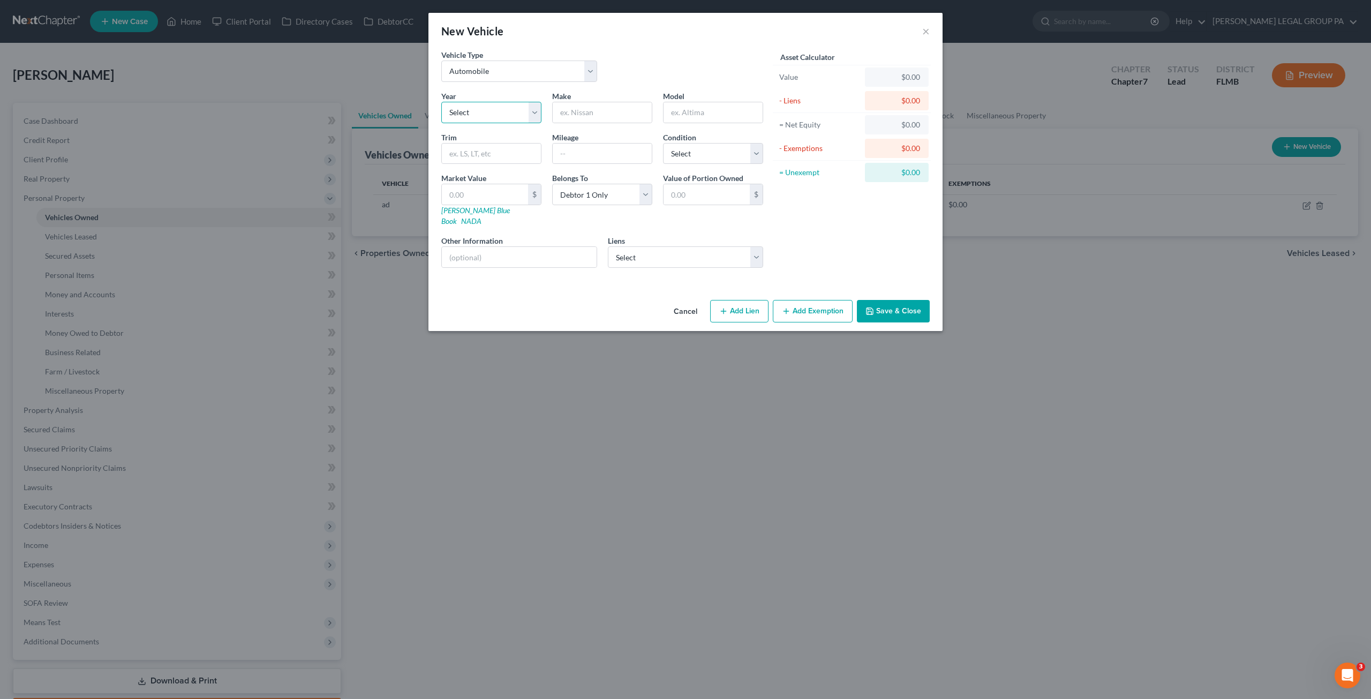
click at [493, 111] on select "Select 2026 2025 2024 2023 2022 2021 2020 2019 2018 2017 2016 2015 2014 2013 20…" at bounding box center [491, 112] width 100 height 21
select select "6"
click at [441, 102] on select "Select 2026 2025 2024 2023 2022 2021 2020 2019 2018 2017 2016 2015 2014 2013 20…" at bounding box center [491, 112] width 100 height 21
click at [580, 115] on input "text" at bounding box center [602, 112] width 99 height 20
type input "Toyota"
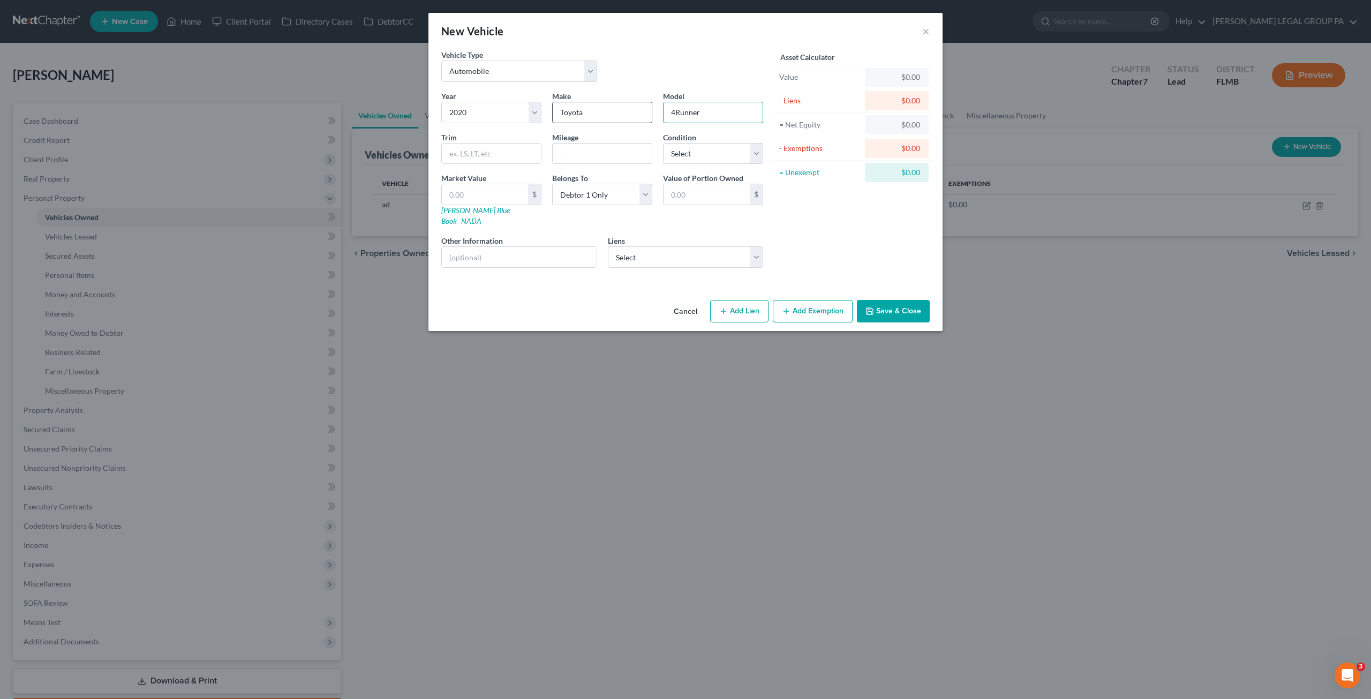
type input "4Runner"
click at [578, 195] on select "Select Debtor 1 Only Debtor 2 Only Debtor 1 And Debtor 2 Only At Least One Of T…" at bounding box center [602, 194] width 100 height 21
click at [484, 218] on div "Year Select 2026 2025 2024 2023 2022 2021 2020 2019 2018 2017 2016 2015 2014 20…" at bounding box center [602, 183] width 333 height 186
click at [474, 247] on input "text" at bounding box center [519, 257] width 155 height 20
type input "VIN: JTEZU5JR6L5215780"
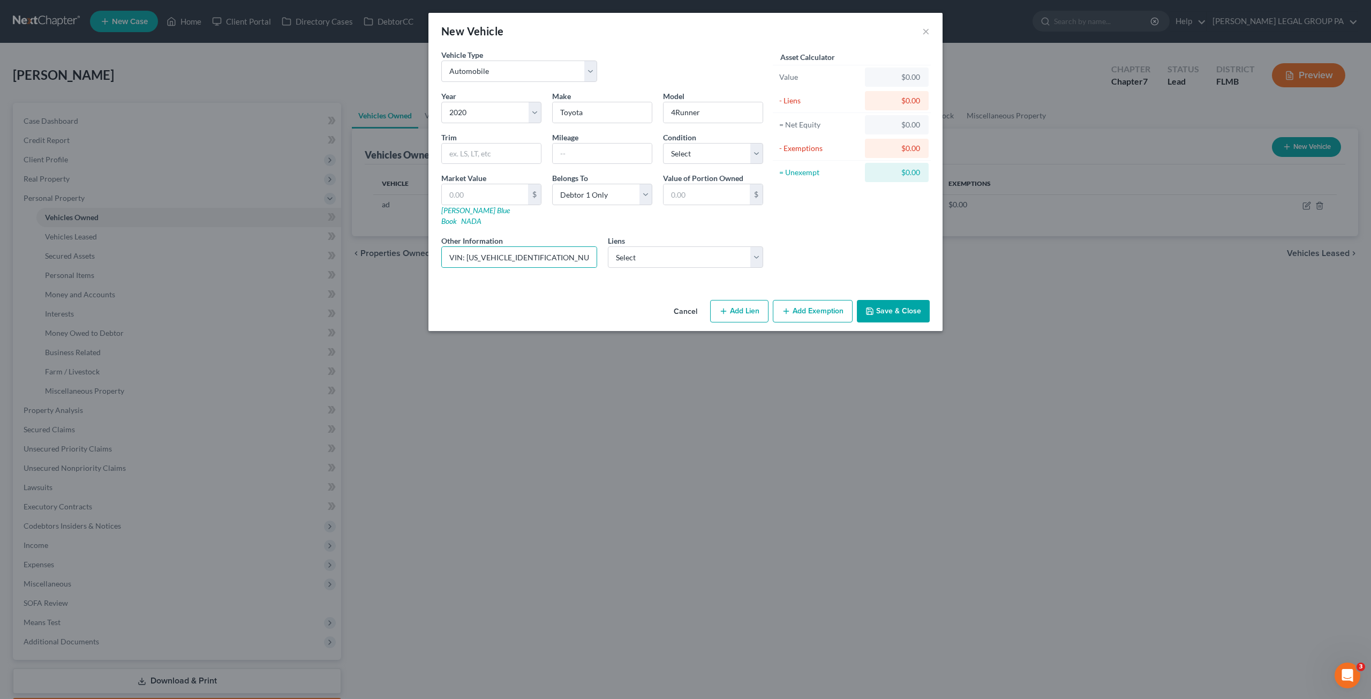
click at [831, 258] on div "Asset Calculator Value $0.00 - Liens $0.00 = Net Equity $0.00 - Exemptions $0.0…" at bounding box center [851, 162] width 167 height 227
click at [707, 155] on select "Select Excellent Very Good Good Fair Poor" at bounding box center [713, 153] width 100 height 21
select select "2"
click at [663, 143] on select "Select Excellent Very Good Good Fair Poor" at bounding box center [713, 153] width 100 height 21
click at [781, 206] on div "Asset Calculator Value $0.00 - Liens $0.00 = Net Equity $0.00 - Exemptions $0.0…" at bounding box center [851, 162] width 167 height 227
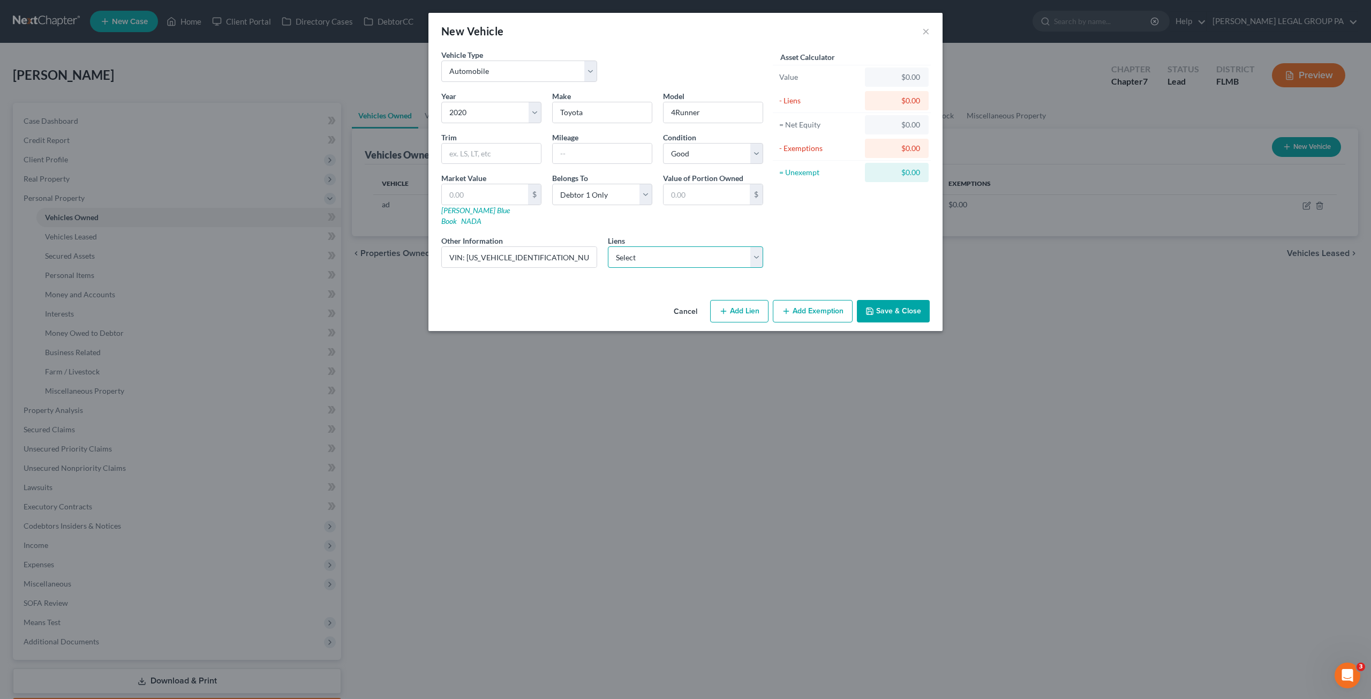
click at [645, 247] on select "Select Achieva Cu - $29,106.00" at bounding box center [686, 256] width 156 height 21
click at [821, 237] on div "Asset Calculator Value $0.00 - Liens $0.00 = Net Equity $0.00 - Exemptions $0.0…" at bounding box center [851, 162] width 167 height 227
click at [916, 300] on button "Save & Close" at bounding box center [893, 311] width 73 height 22
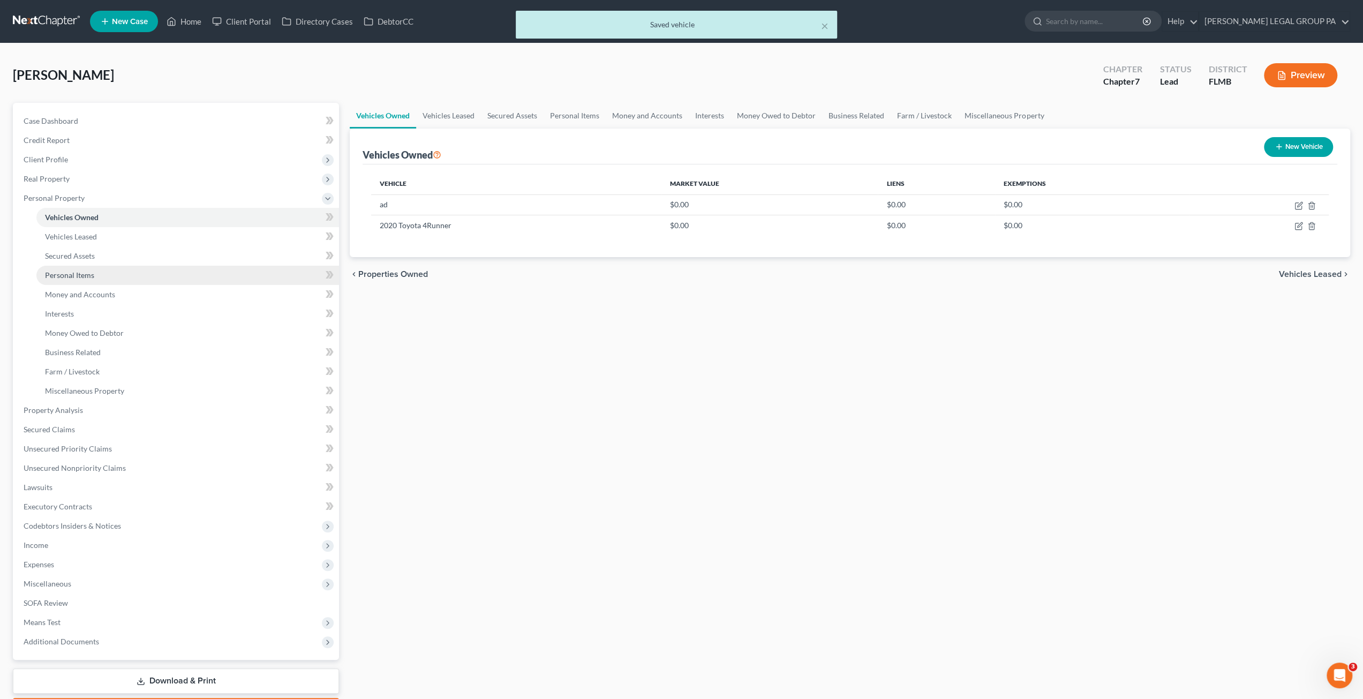
click at [75, 276] on span "Personal Items" at bounding box center [69, 274] width 49 height 9
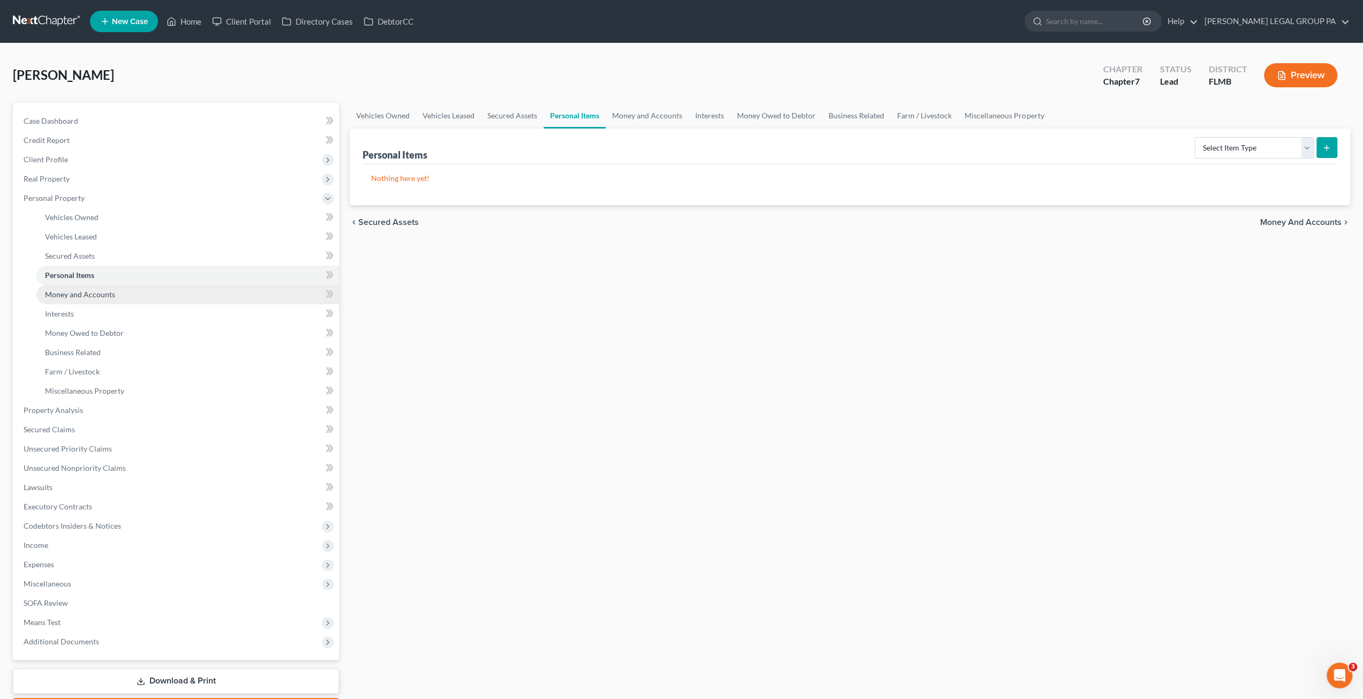
click at [82, 293] on span "Money and Accounts" at bounding box center [80, 294] width 70 height 9
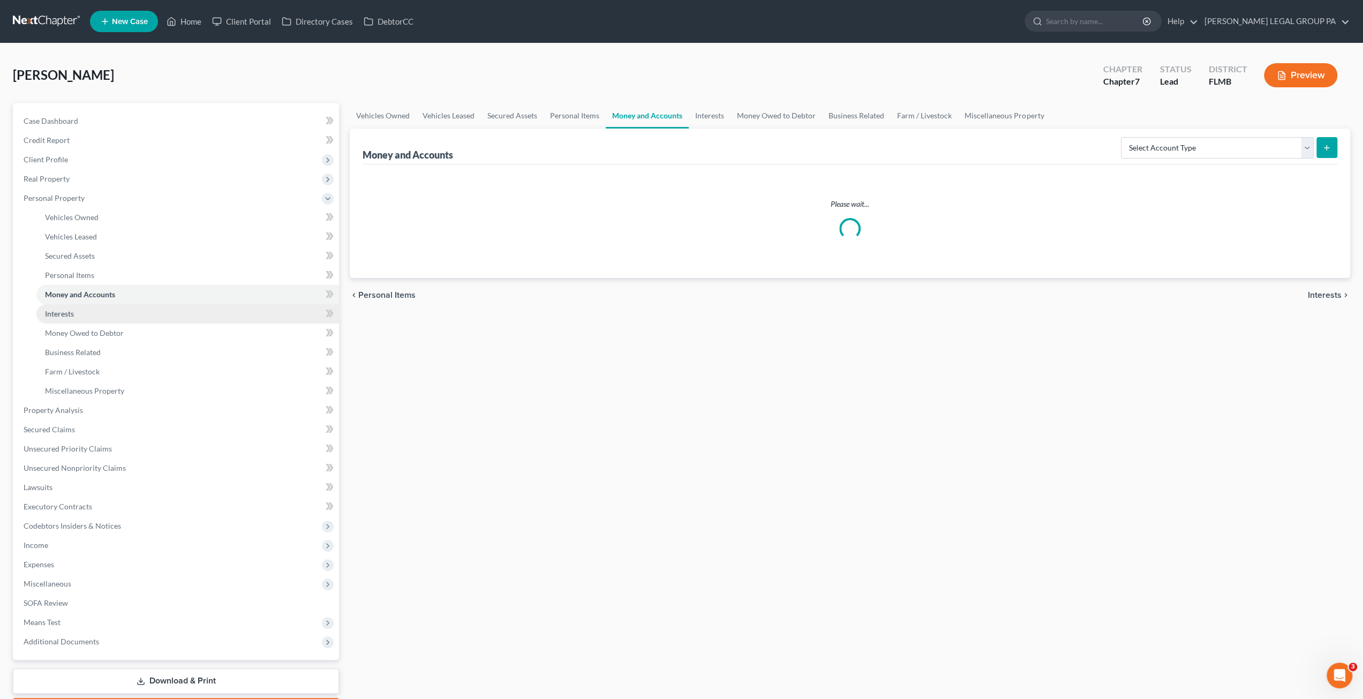
click at [86, 312] on link "Interests" at bounding box center [187, 313] width 303 height 19
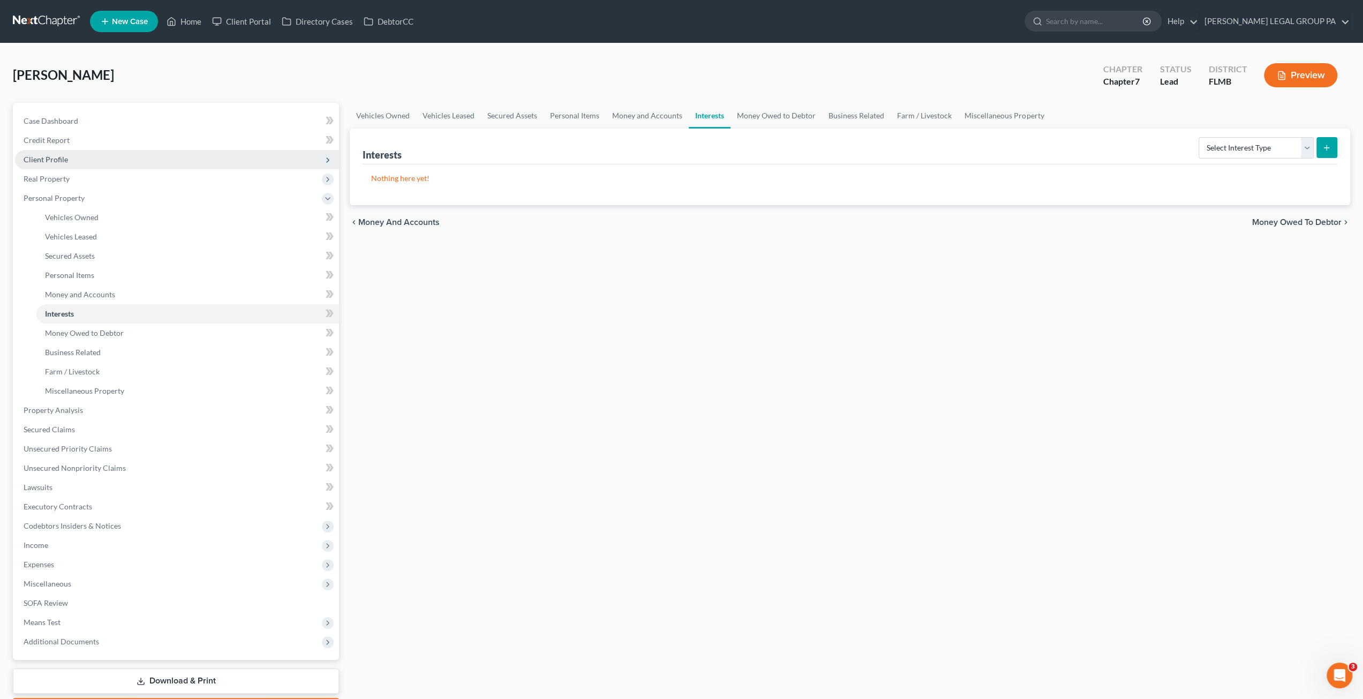
click at [58, 163] on span "Client Profile" at bounding box center [177, 159] width 324 height 19
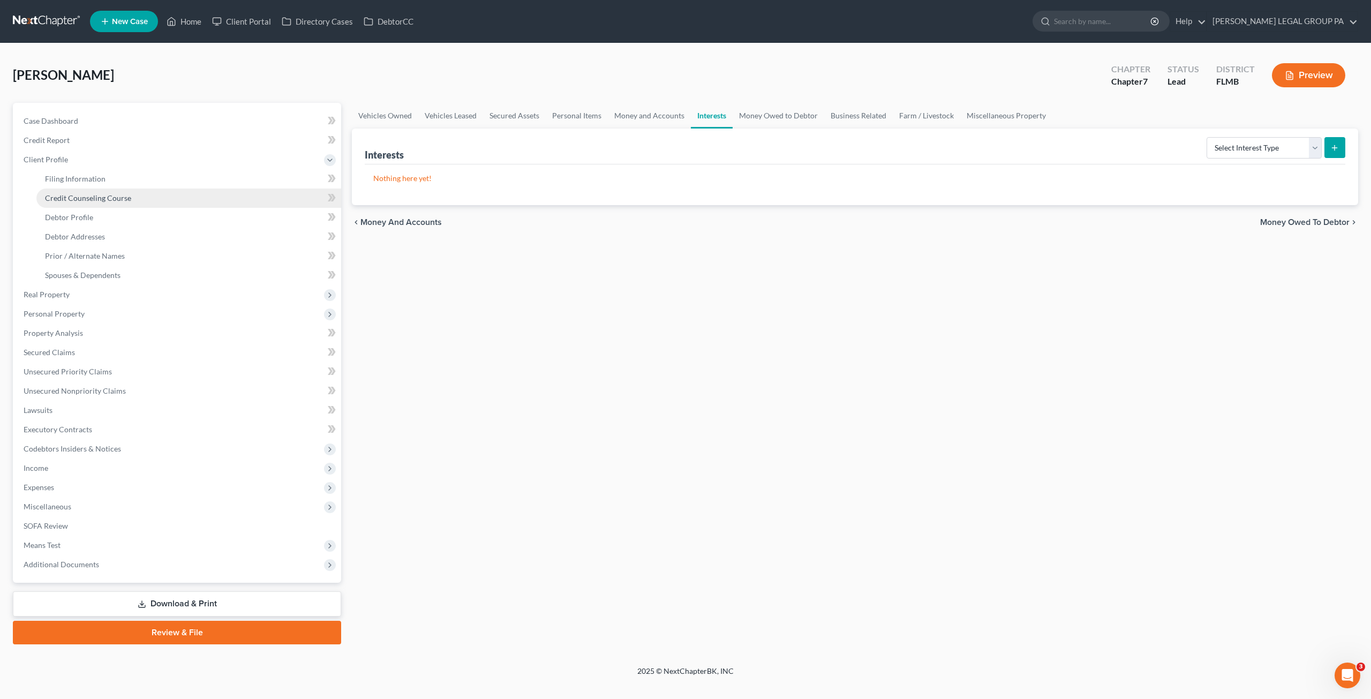
click at [80, 200] on span "Credit Counseling Course" at bounding box center [88, 197] width 86 height 9
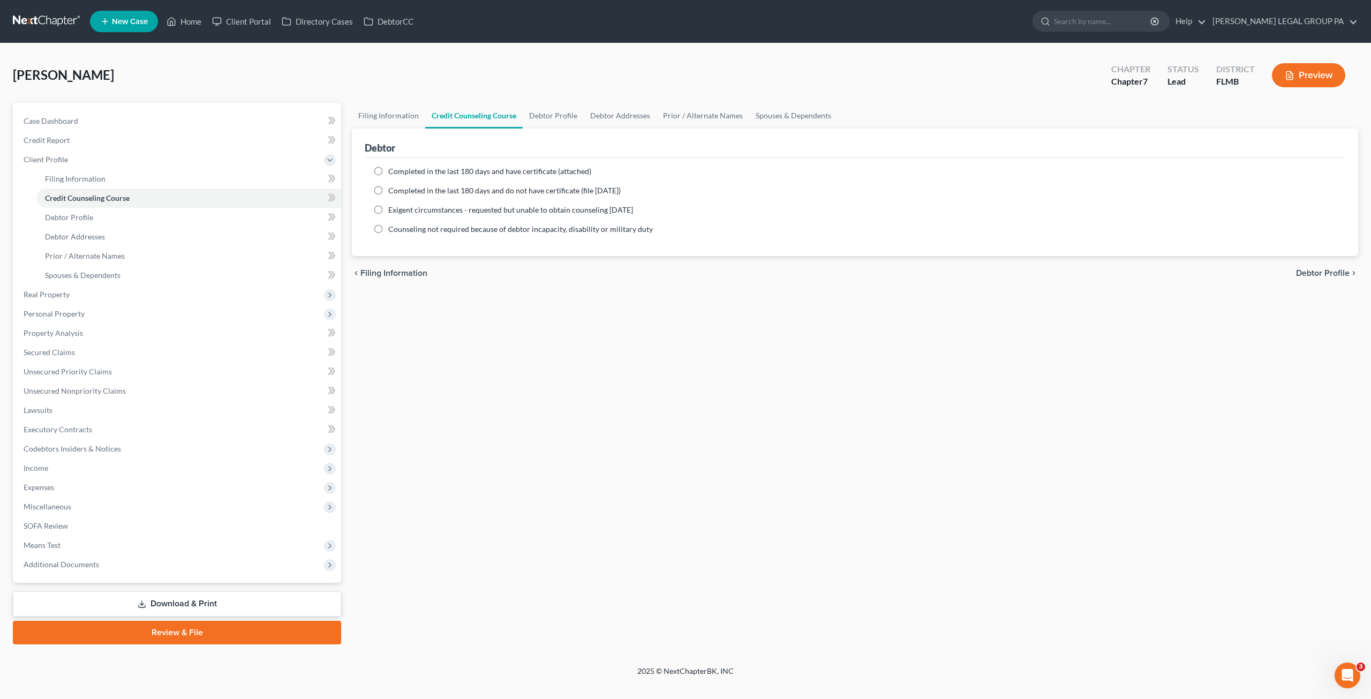
click at [388, 170] on label "Completed in the last 180 days and have certificate (attached)" at bounding box center [489, 171] width 203 height 11
click at [392, 170] on input "Completed in the last 180 days and have certificate (attached)" at bounding box center [395, 169] width 7 height 7
radio input "true"
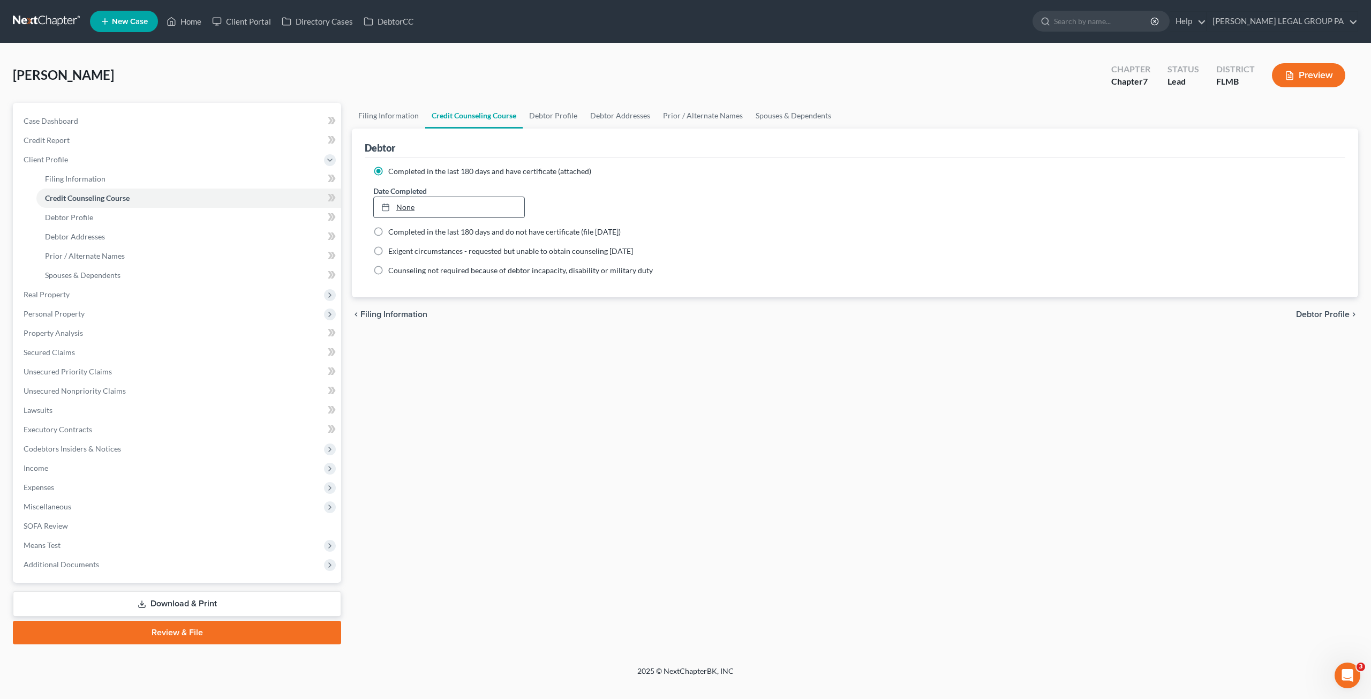
click at [393, 212] on link "None" at bounding box center [449, 207] width 150 height 20
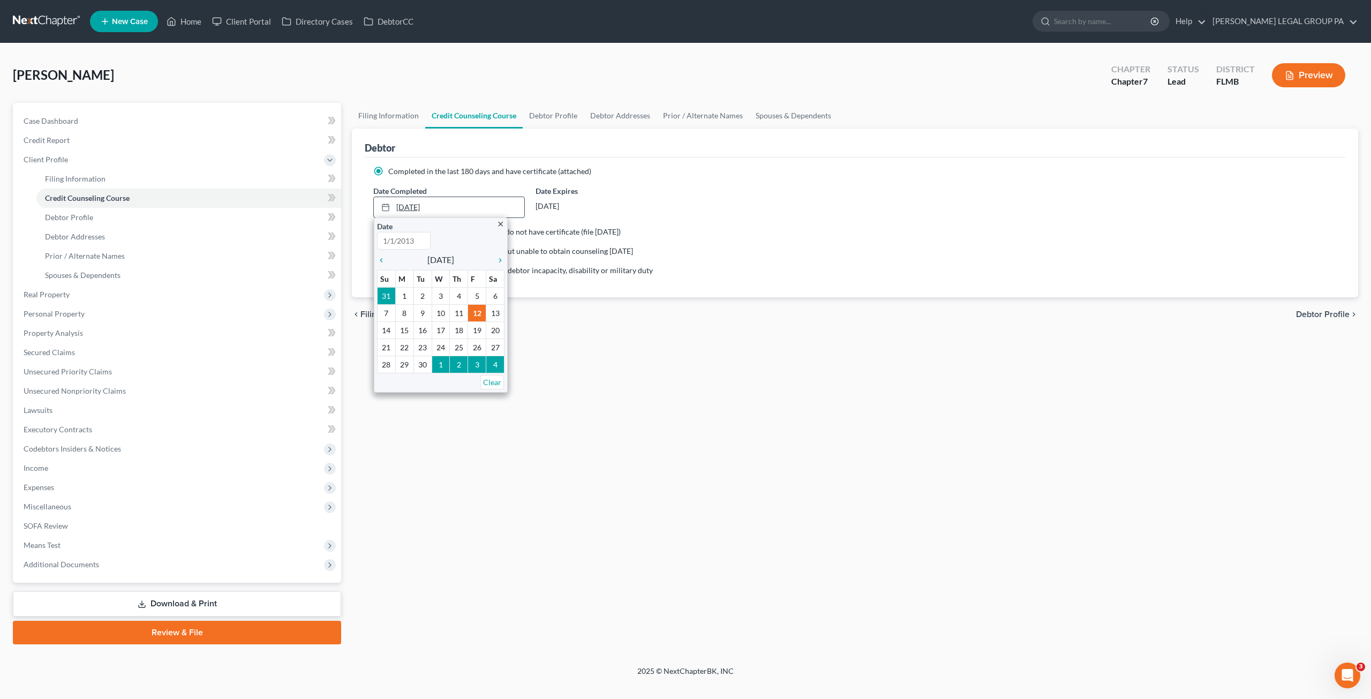
type input "9/12/2025"
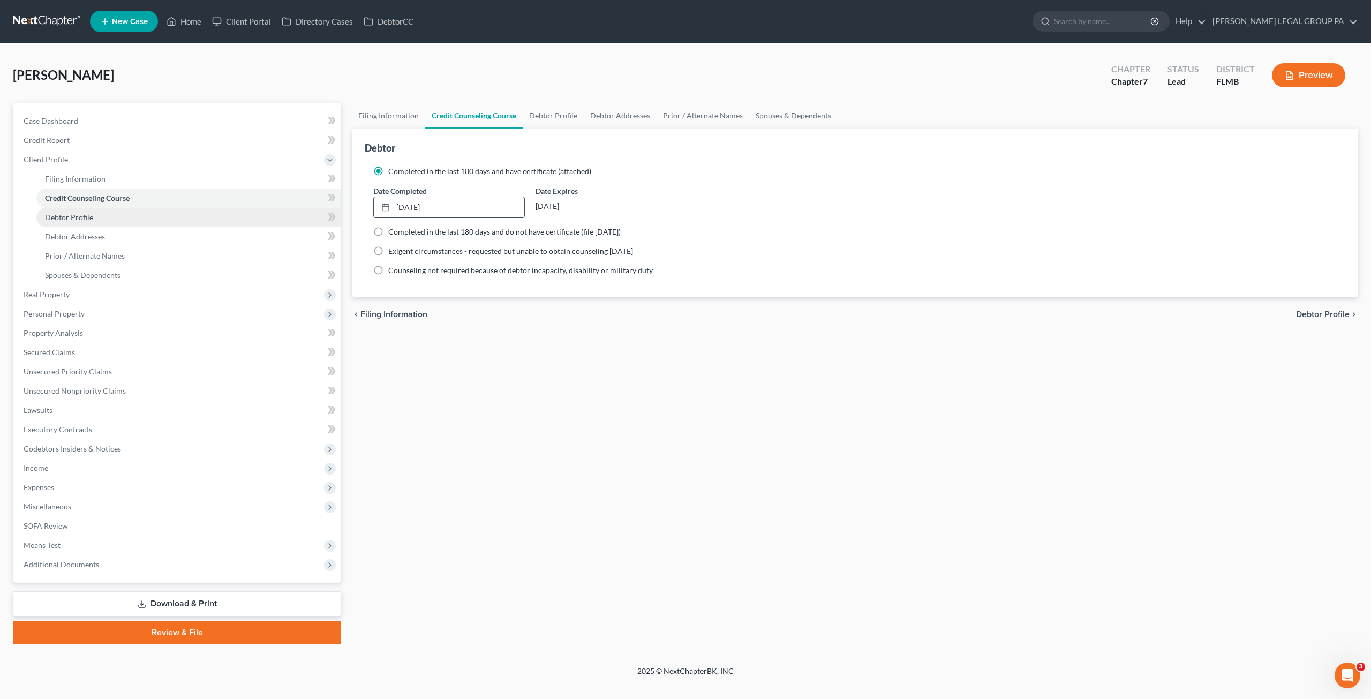
click at [79, 210] on link "Debtor Profile" at bounding box center [188, 217] width 305 height 19
select select "0"
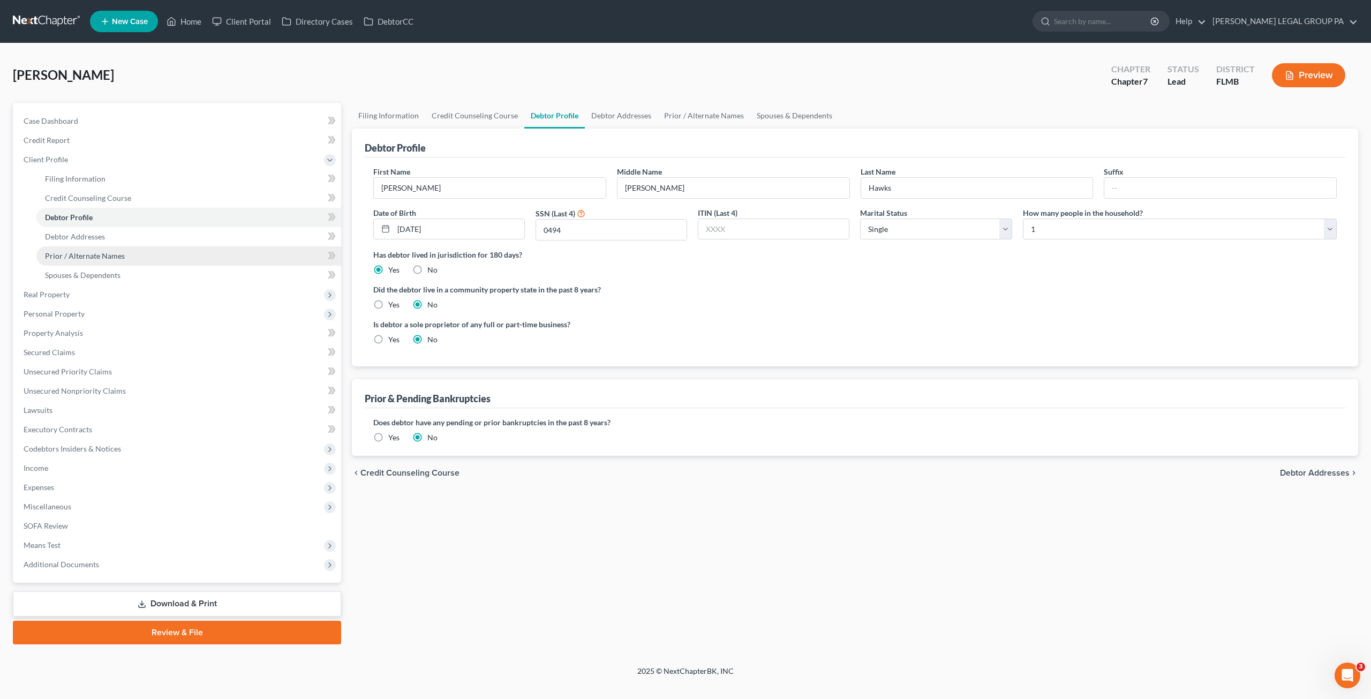
click at [79, 249] on link "Prior / Alternate Names" at bounding box center [188, 255] width 305 height 19
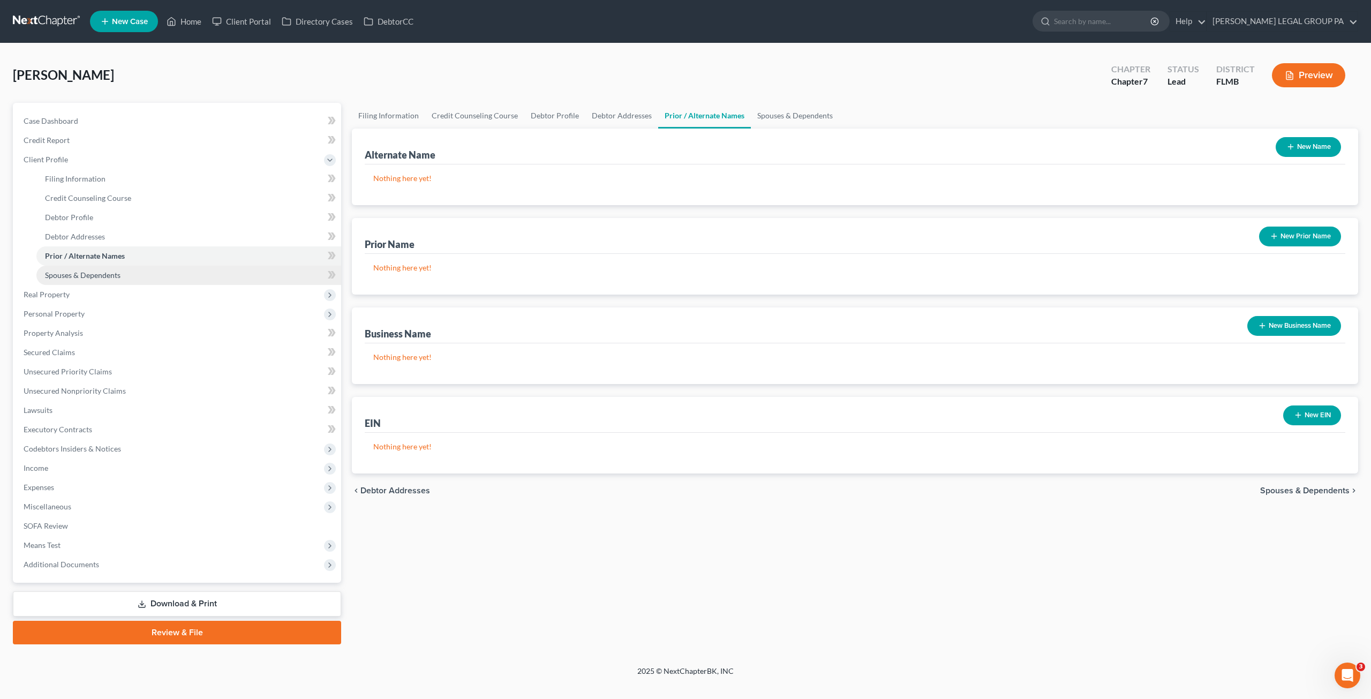
click at [87, 270] on span "Spouses & Dependents" at bounding box center [82, 274] width 75 height 9
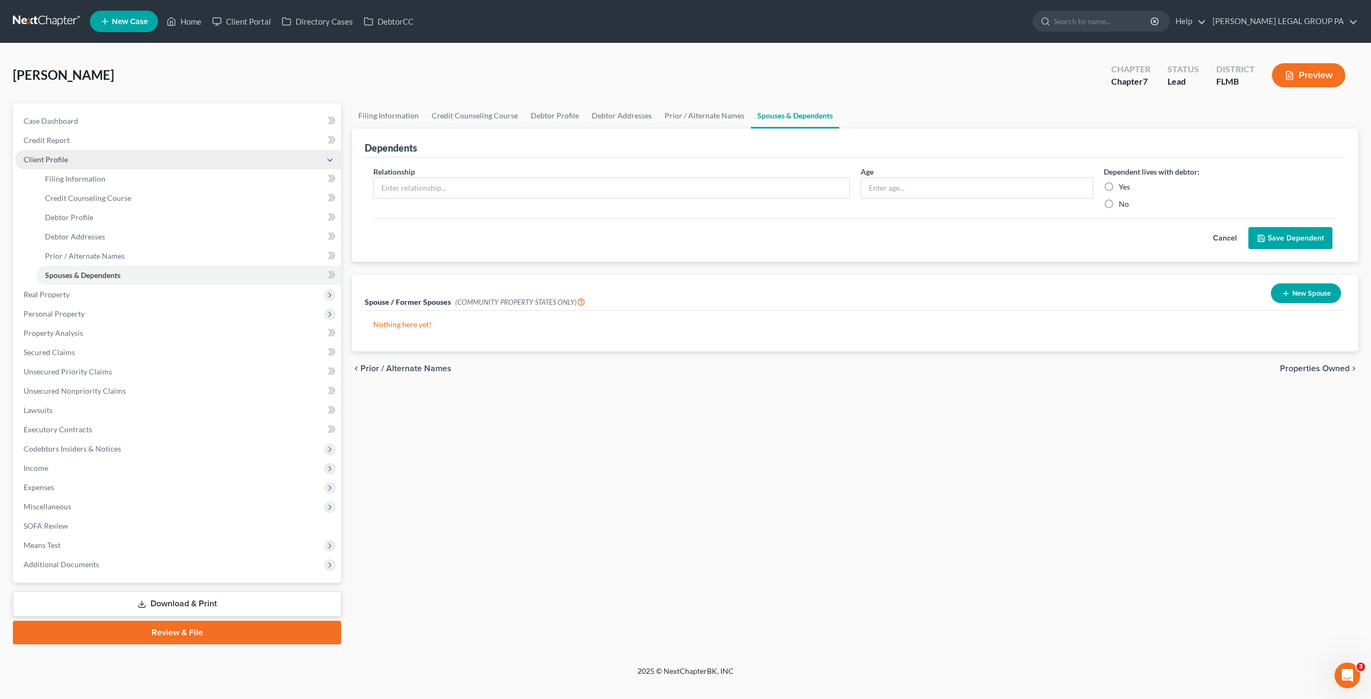
click at [46, 158] on span "Client Profile" at bounding box center [46, 159] width 44 height 9
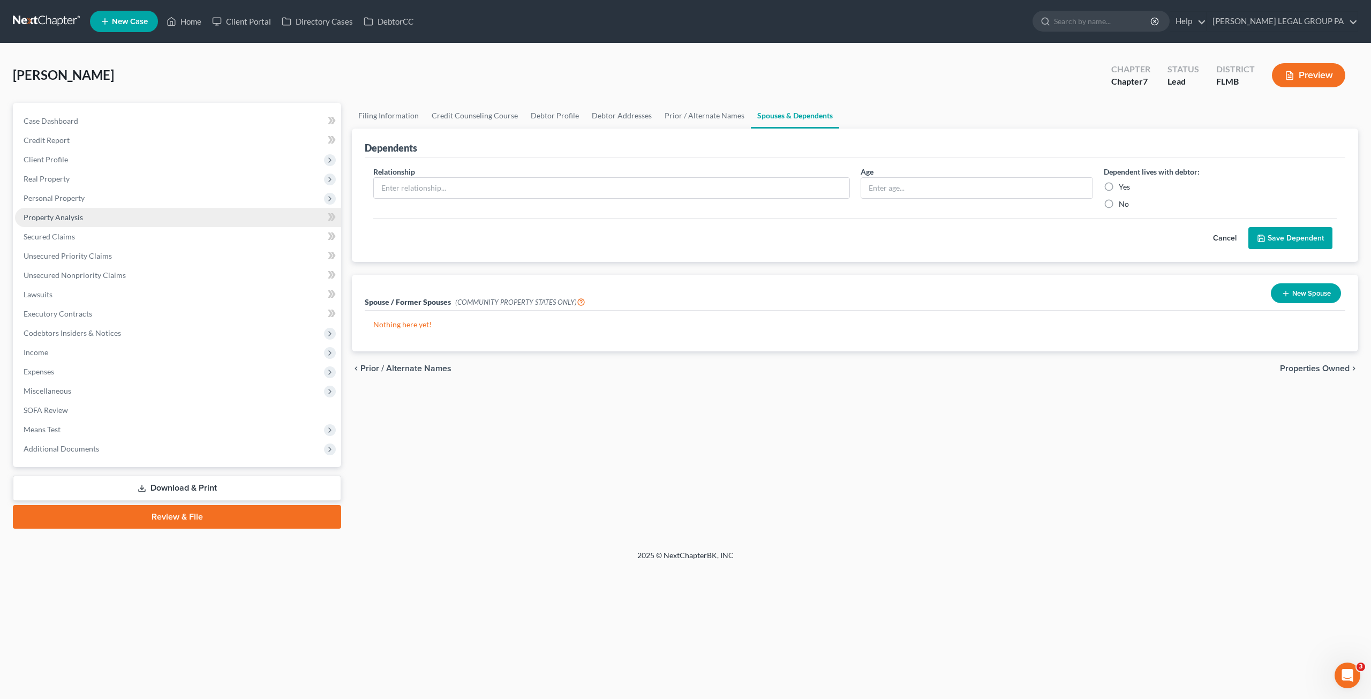
click at [59, 219] on span "Property Analysis" at bounding box center [53, 217] width 59 height 9
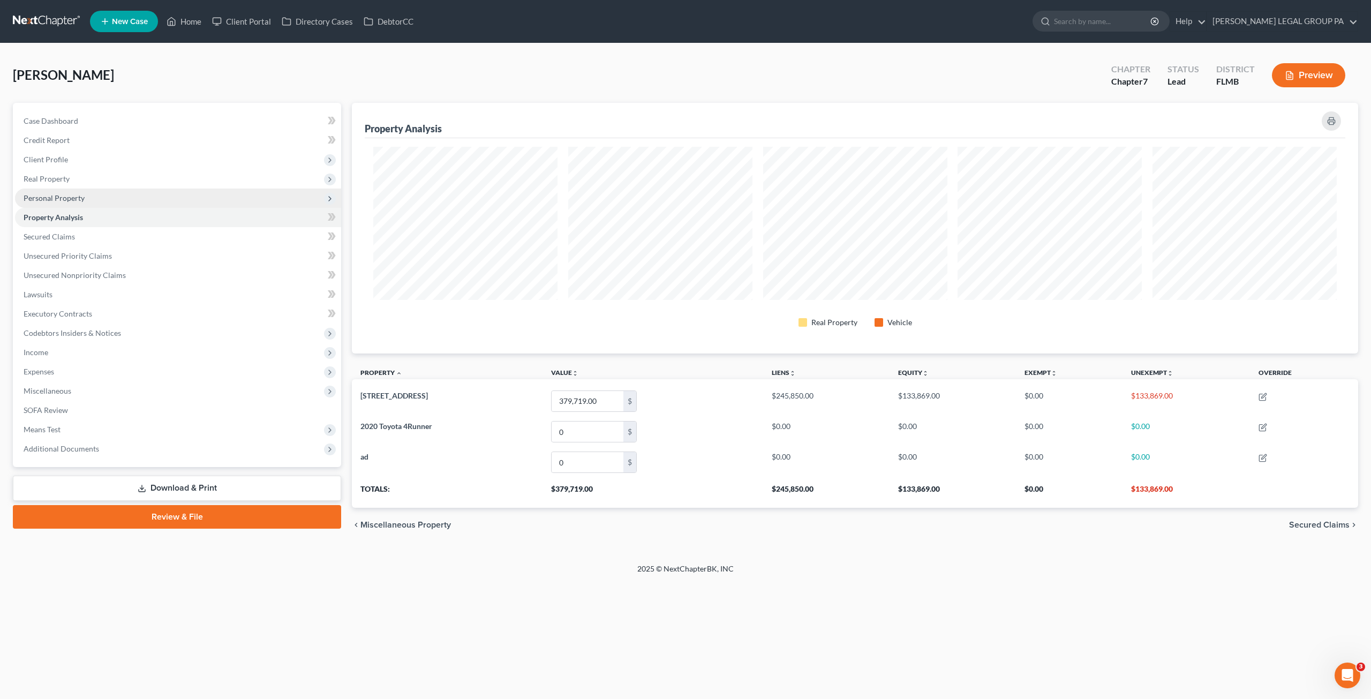
click at [55, 203] on span "Personal Property" at bounding box center [178, 197] width 326 height 19
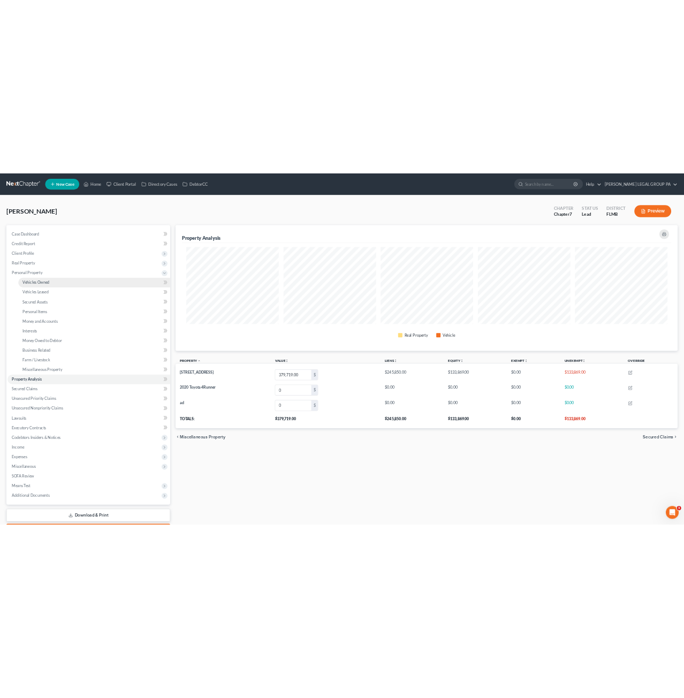
scroll to position [535193, 534443]
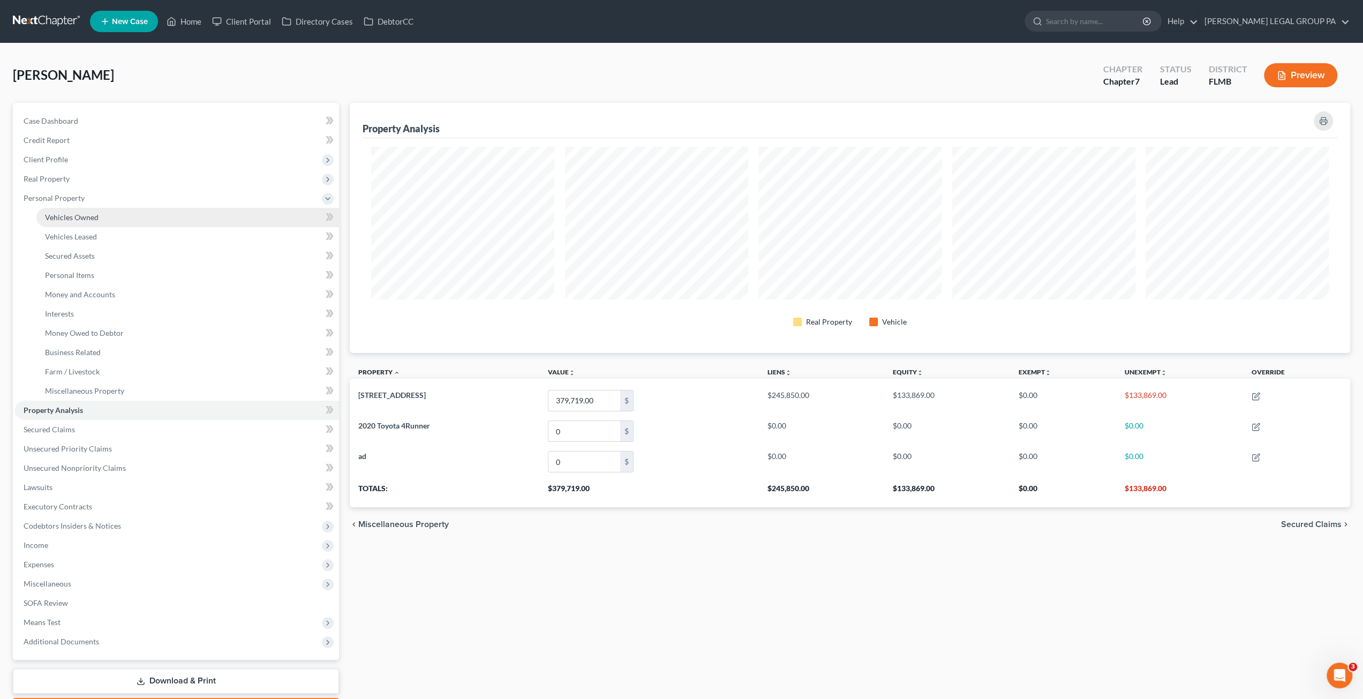
click at [62, 214] on span "Vehicles Owned" at bounding box center [72, 217] width 54 height 9
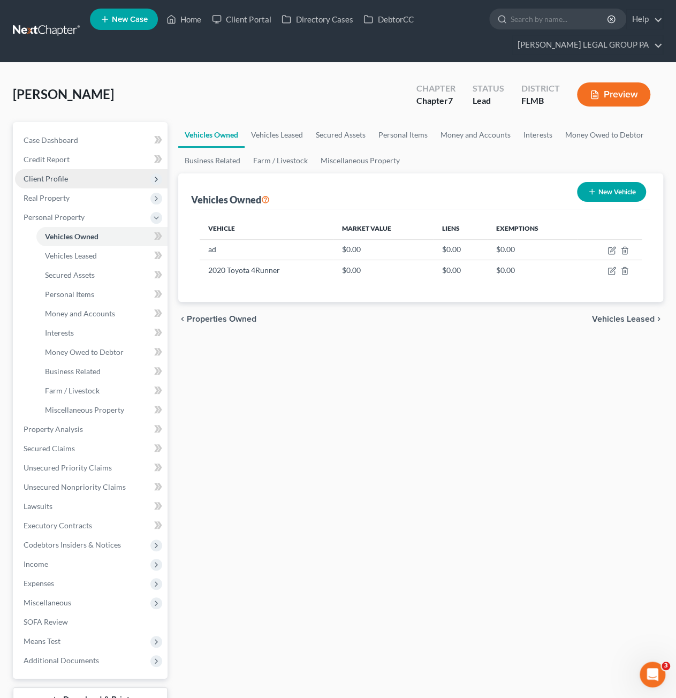
click at [42, 172] on span "Client Profile" at bounding box center [91, 178] width 153 height 19
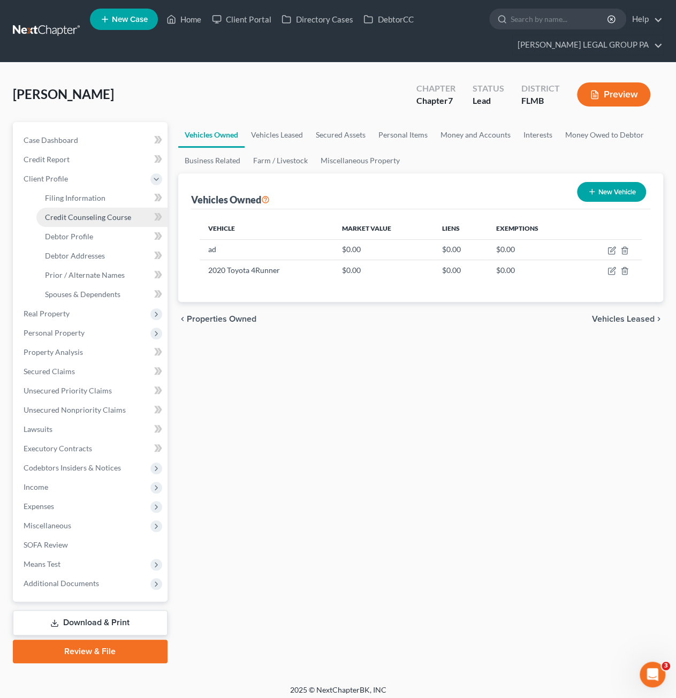
click at [71, 215] on span "Credit Counseling Course" at bounding box center [88, 217] width 86 height 9
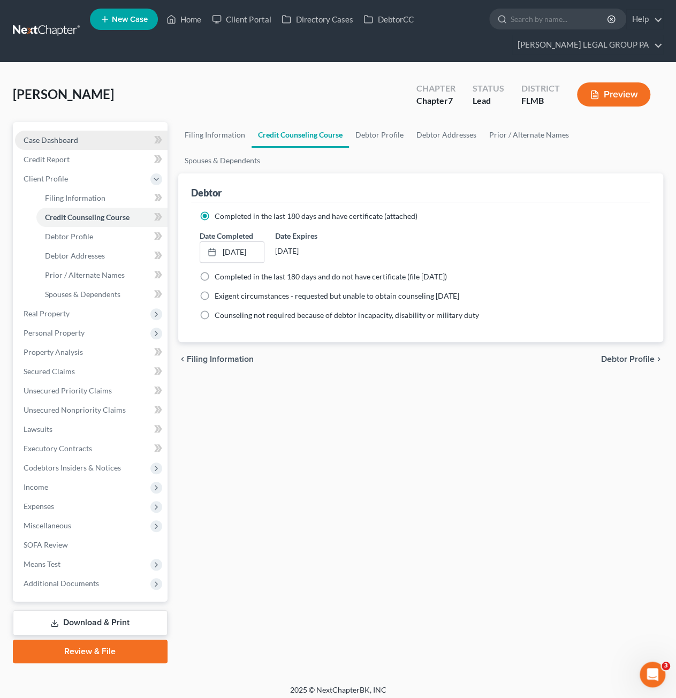
click at [66, 139] on span "Case Dashboard" at bounding box center [51, 139] width 55 height 9
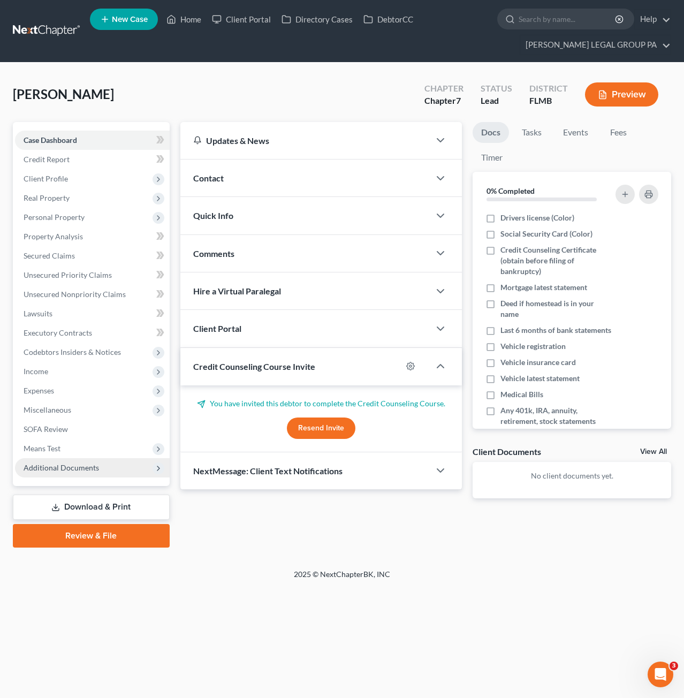
click at [72, 469] on span "Additional Documents" at bounding box center [61, 467] width 75 height 9
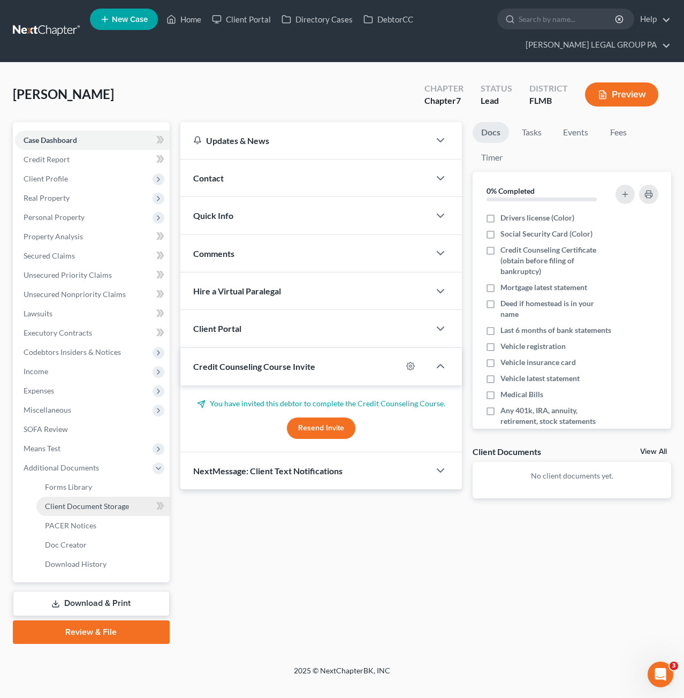
click at [79, 510] on span "Client Document Storage" at bounding box center [87, 506] width 84 height 9
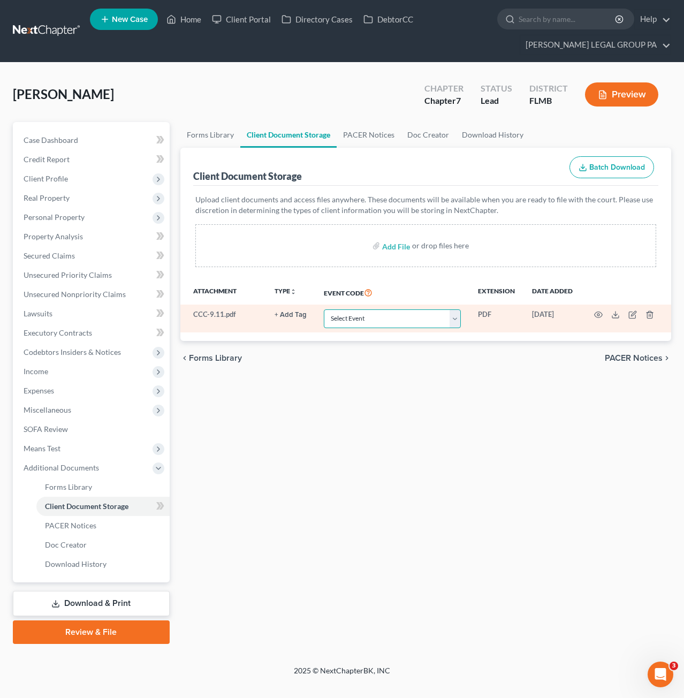
click at [346, 312] on select "Select Event 20 Largest Unsecured Creditors Amended Chapter 13 Plan Amended Cre…" at bounding box center [392, 318] width 137 height 19
select select "9"
click at [325, 309] on select "Select Event 20 Largest Unsecured Creditors Amended Chapter 13 Plan Amended Cre…" at bounding box center [392, 318] width 137 height 19
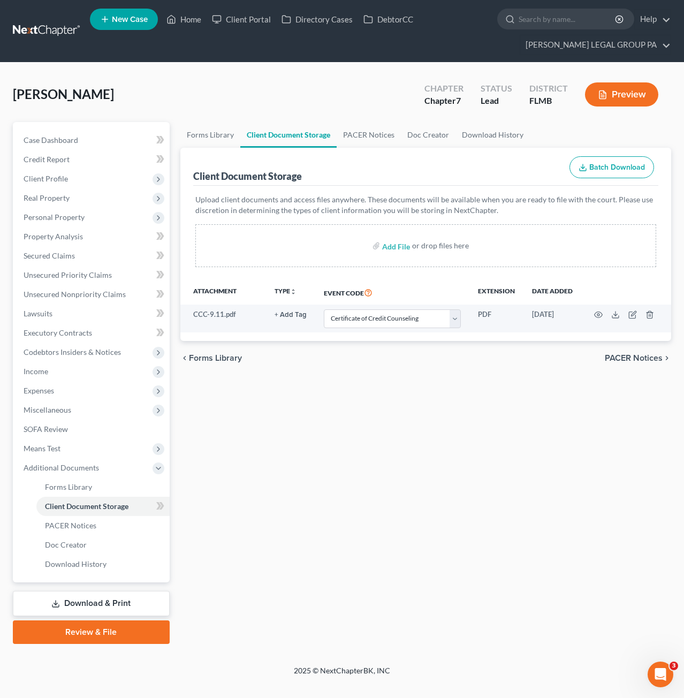
click at [370, 434] on div "Forms Library Client Document Storage PACER Notices Doc Creator Download Histor…" at bounding box center [426, 383] width 502 height 522
click at [77, 141] on span "Case Dashboard" at bounding box center [51, 139] width 55 height 9
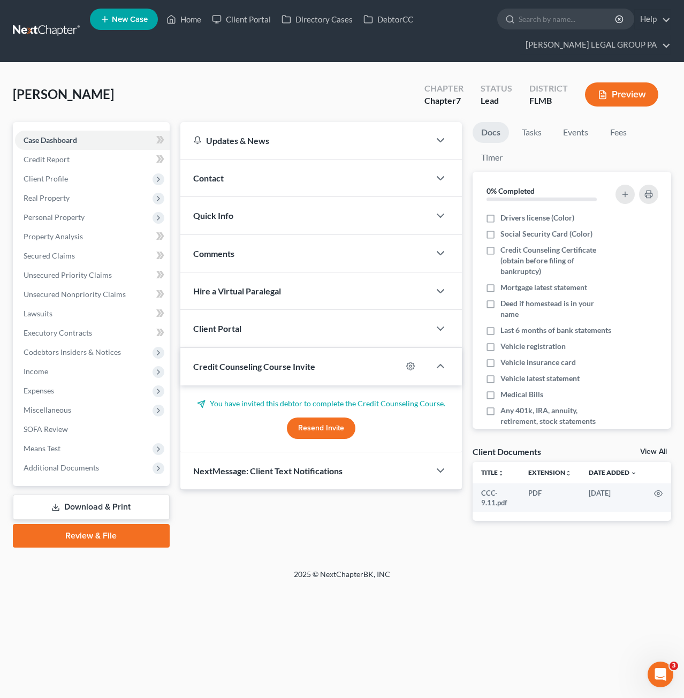
click at [347, 593] on div "Home New Case Client Portal Directory Cases DebtorCC WELLER LEGAL GROUP PA salv…" at bounding box center [342, 349] width 684 height 698
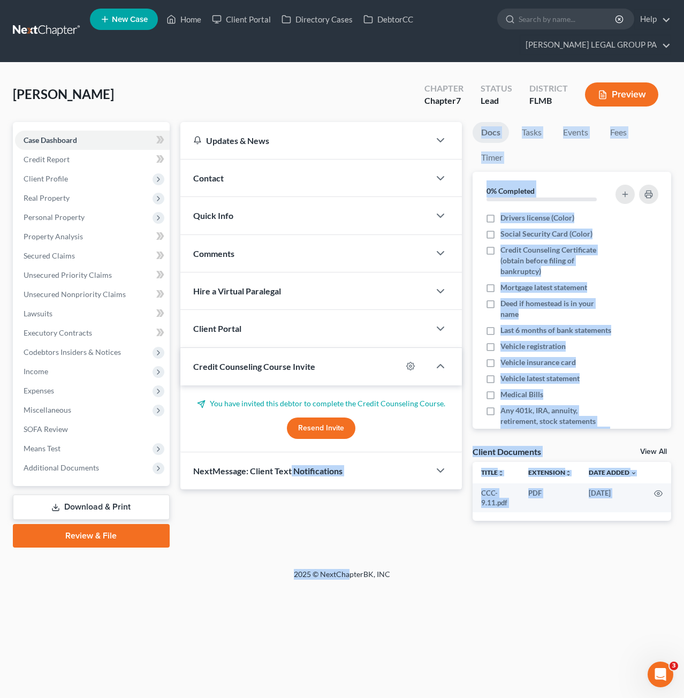
drag, startPoint x: 349, startPoint y: 572, endPoint x: 289, endPoint y: 566, distance: 59.8
click at [289, 566] on div "Home New Case Client Portal Directory Cases DebtorCC WELLER LEGAL GROUP PA salv…" at bounding box center [342, 349] width 684 height 698
click at [348, 562] on div "Hawks, Hilary Upgraded Chapter Chapter 7 Status Lead District FLMB Preview Peti…" at bounding box center [342, 316] width 684 height 507
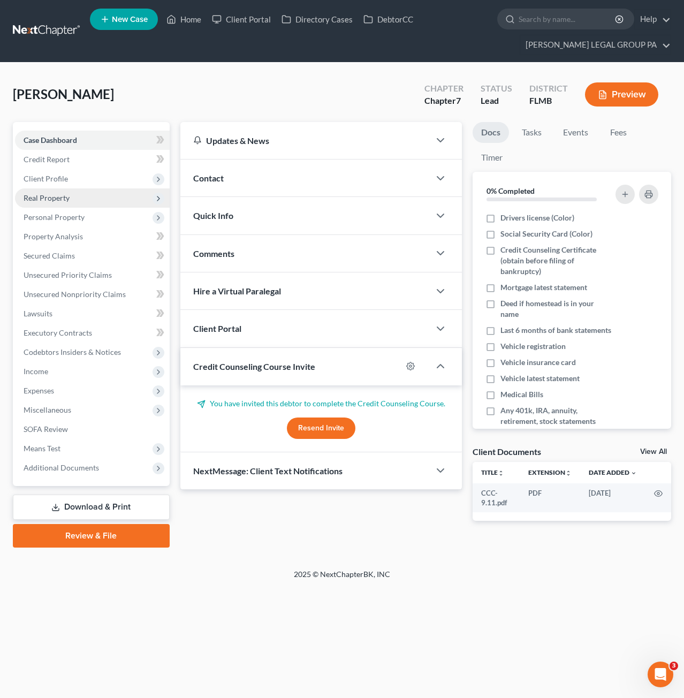
click at [62, 201] on span "Real Property" at bounding box center [47, 197] width 46 height 9
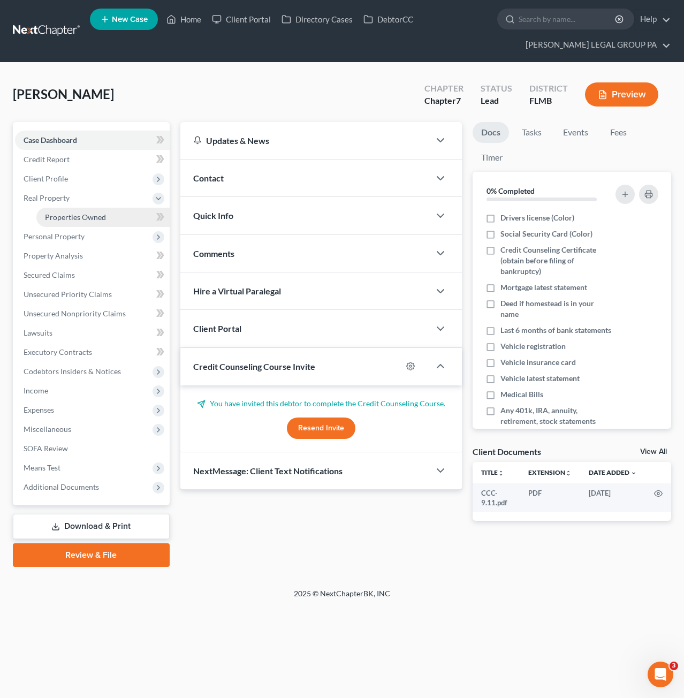
click at [67, 217] on span "Properties Owned" at bounding box center [75, 217] width 61 height 9
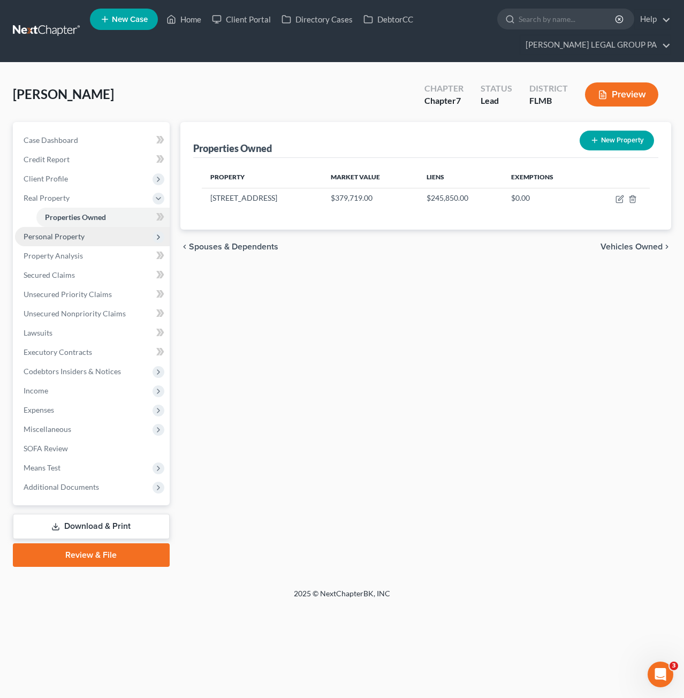
click at [77, 235] on span "Personal Property" at bounding box center [54, 236] width 61 height 9
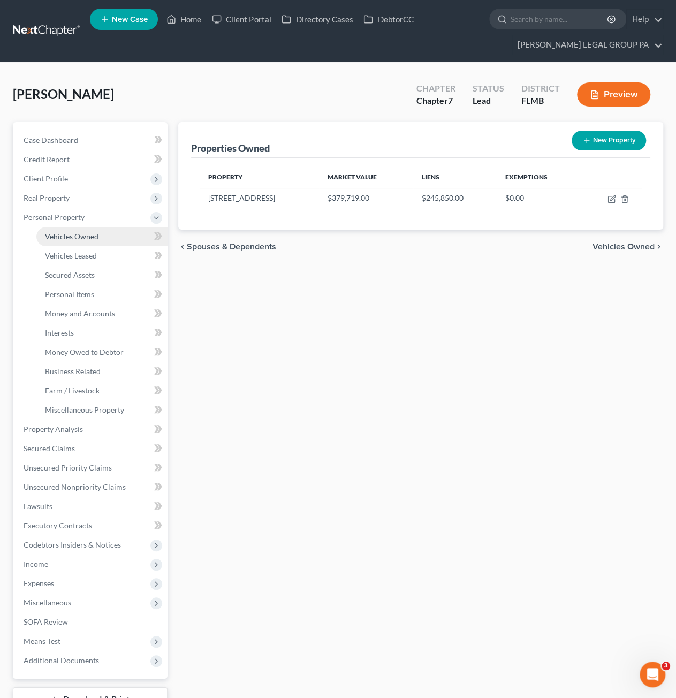
click at [76, 241] on link "Vehicles Owned" at bounding box center [101, 236] width 131 height 19
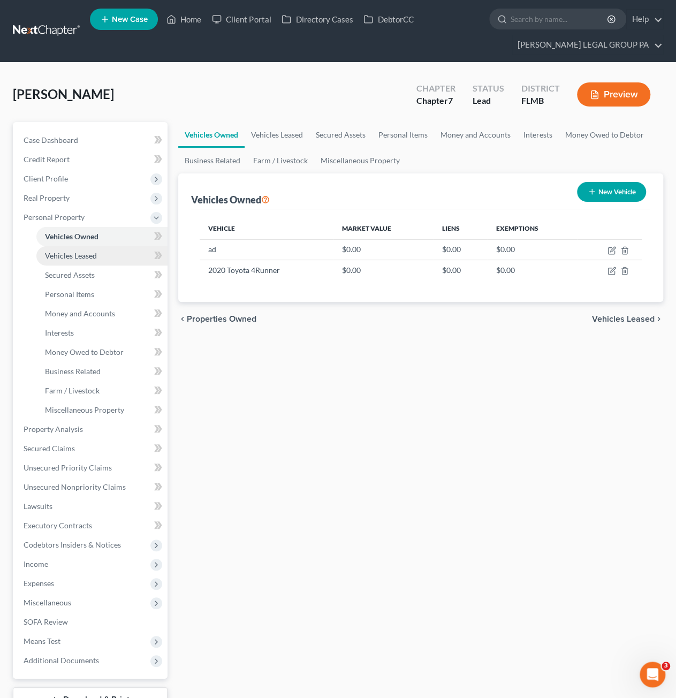
click at [47, 262] on link "Vehicles Leased" at bounding box center [101, 255] width 131 height 19
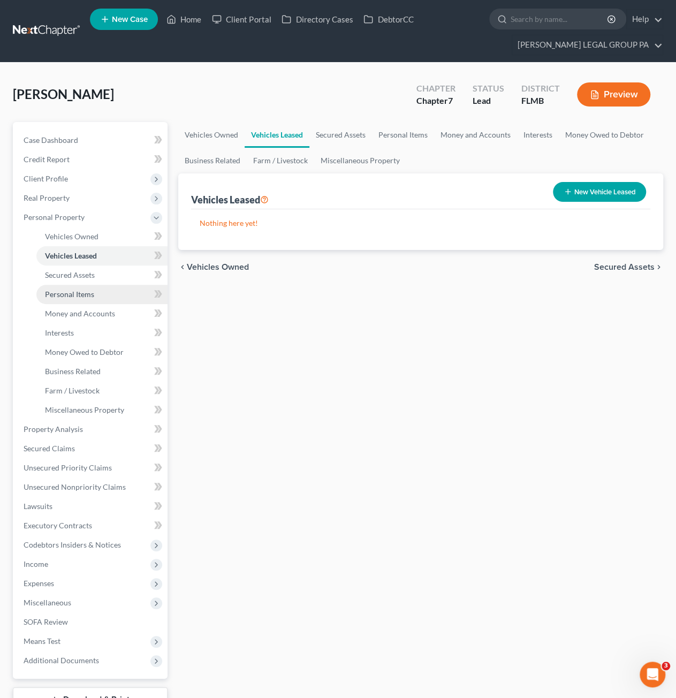
click at [78, 285] on link "Personal Items" at bounding box center [101, 294] width 131 height 19
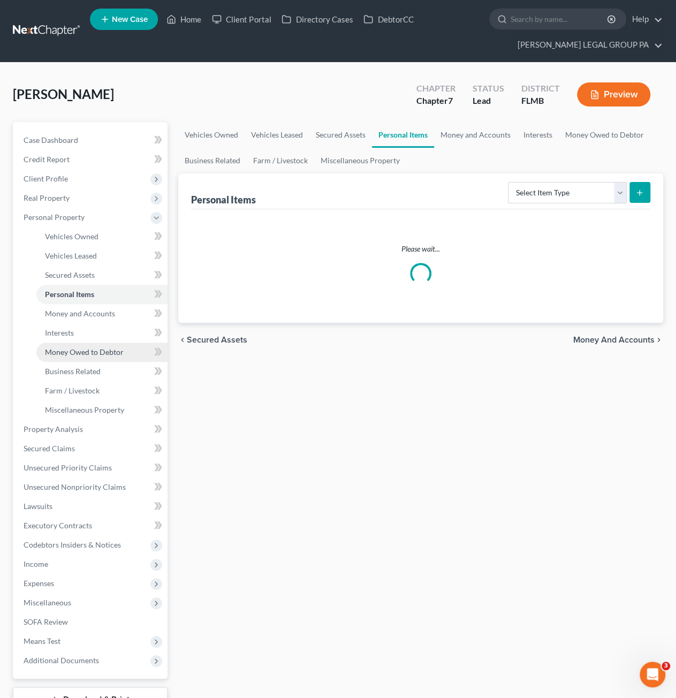
click at [66, 343] on link "Money Owed to Debtor" at bounding box center [101, 352] width 131 height 19
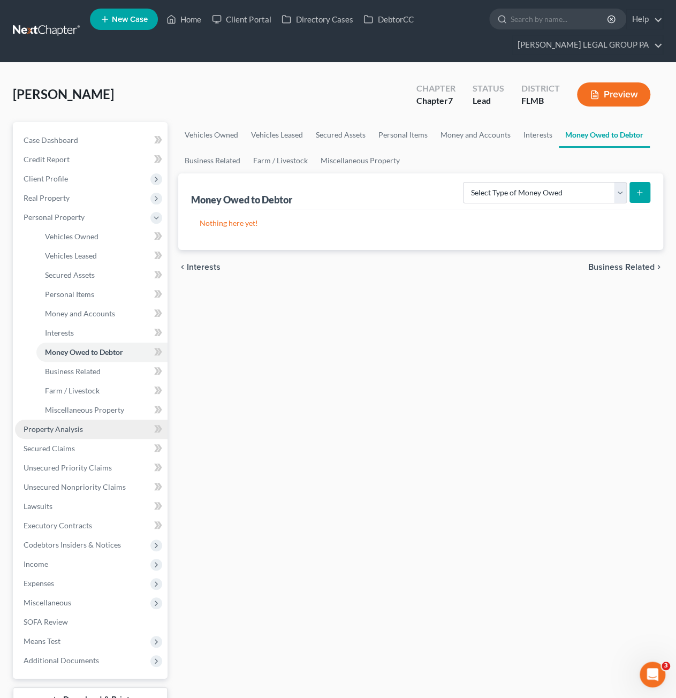
click at [78, 431] on span "Property Analysis" at bounding box center [53, 429] width 59 height 9
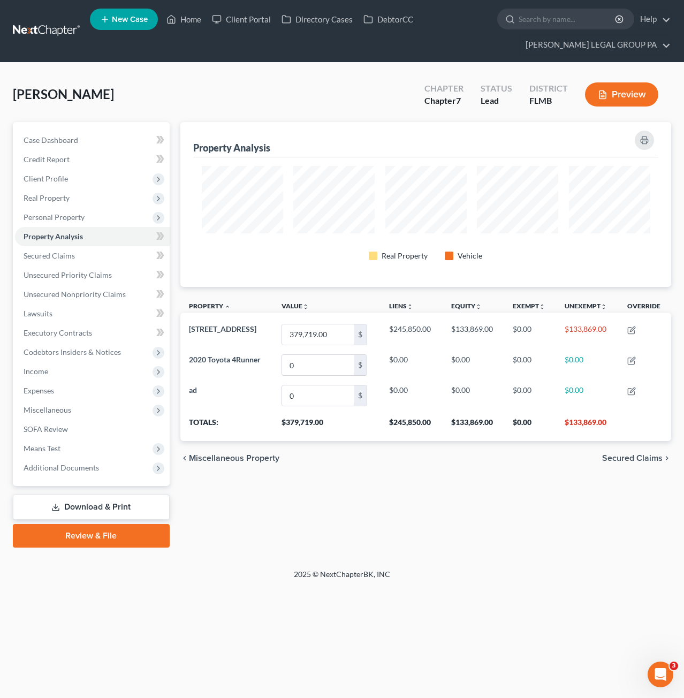
scroll to position [164, 492]
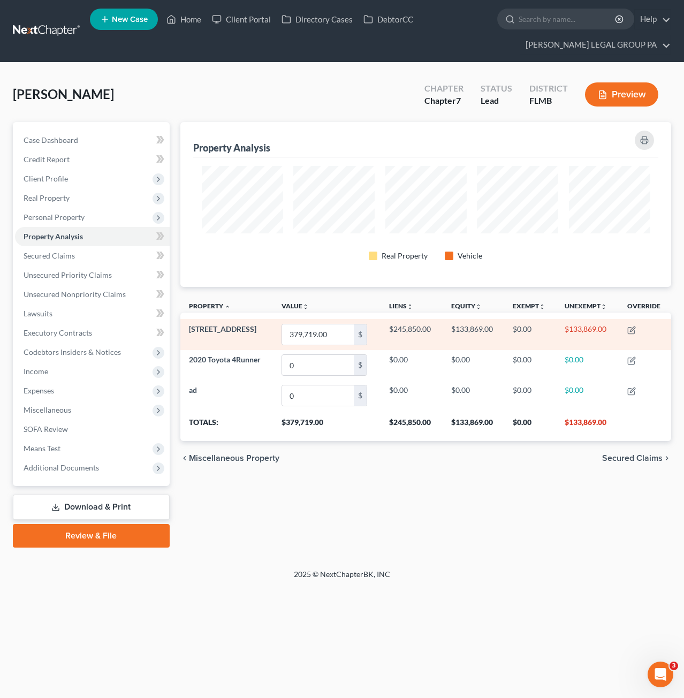
drag, startPoint x: 188, startPoint y: 328, endPoint x: 271, endPoint y: 335, distance: 83.3
click at [271, 335] on td "1249 Woodlawn Ter" at bounding box center [226, 334] width 93 height 31
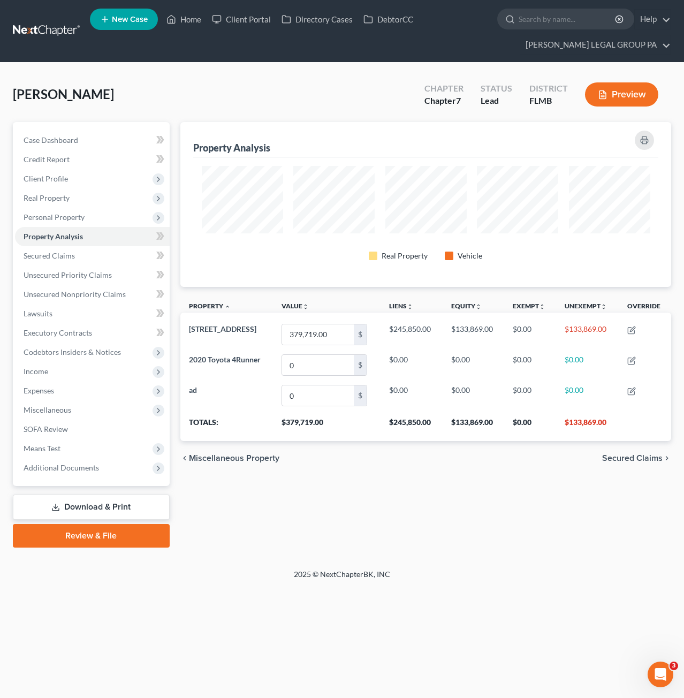
copy span "1249 Woodlawn Ter"
click at [52, 261] on link "Secured Claims" at bounding box center [92, 255] width 155 height 19
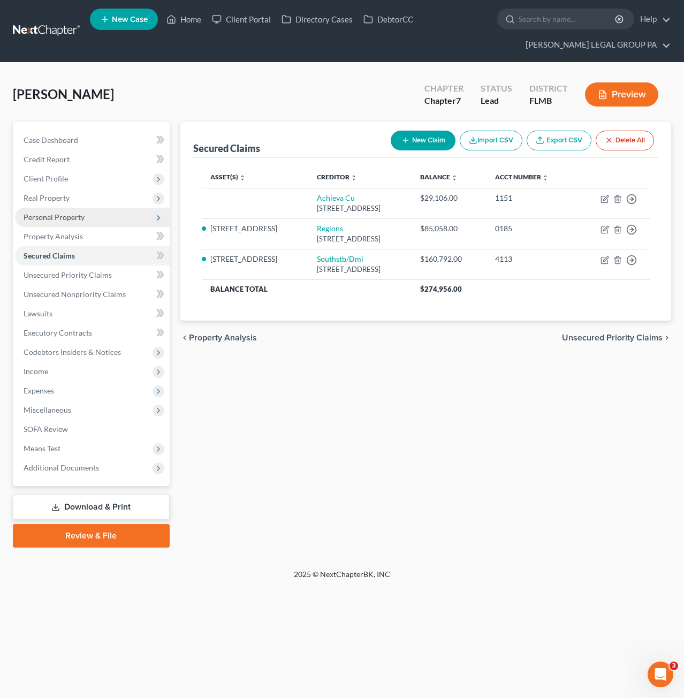
click at [51, 208] on span "Personal Property" at bounding box center [92, 217] width 155 height 19
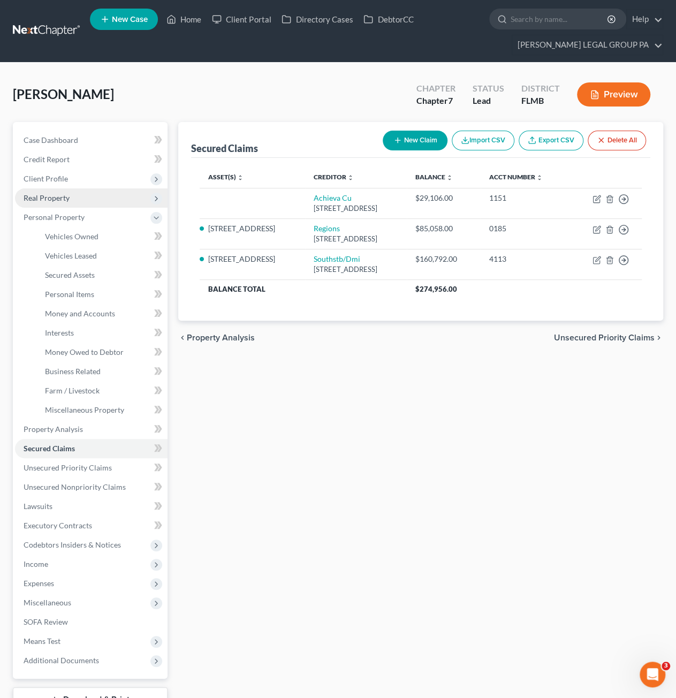
click at [51, 199] on span "Real Property" at bounding box center [47, 197] width 46 height 9
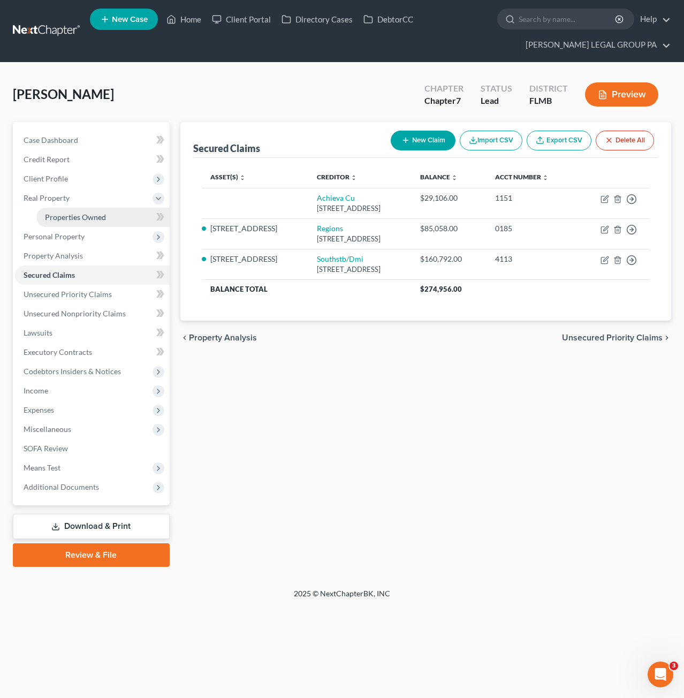
click at [82, 218] on span "Properties Owned" at bounding box center [75, 217] width 61 height 9
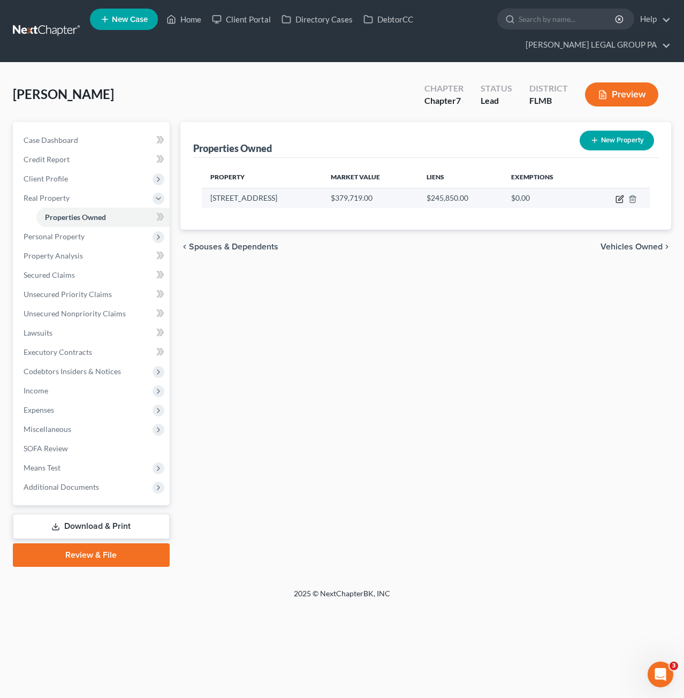
click at [621, 200] on icon "button" at bounding box center [620, 199] width 9 height 9
select select "9"
select select "51"
select select "0"
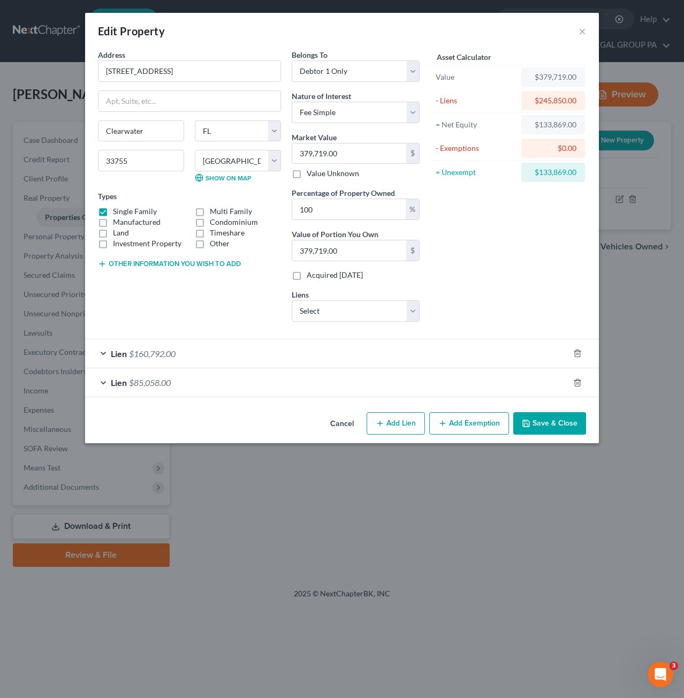
click at [566, 432] on div "Cancel Add Lien Add Lease Add Exemption Save & Close" at bounding box center [342, 425] width 514 height 35
click at [565, 426] on button "Save & Close" at bounding box center [549, 423] width 73 height 22
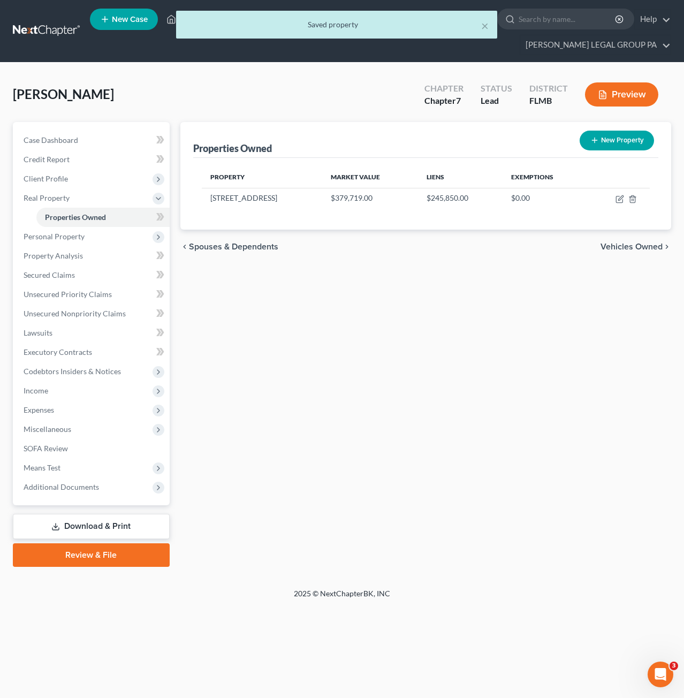
drag, startPoint x: 180, startPoint y: 19, endPoint x: 171, endPoint y: 21, distance: 8.8
click at [179, 19] on div "× Saved property" at bounding box center [336, 25] width 321 height 28
click at [171, 21] on div "× Saved property" at bounding box center [337, 27] width 684 height 33
click at [486, 26] on button "×" at bounding box center [484, 25] width 7 height 13
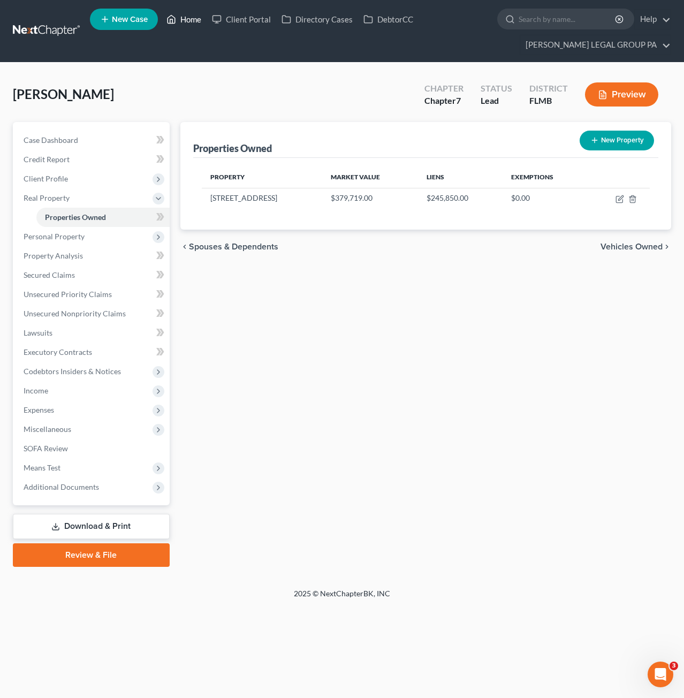
click at [180, 18] on link "Home" at bounding box center [184, 19] width 46 height 19
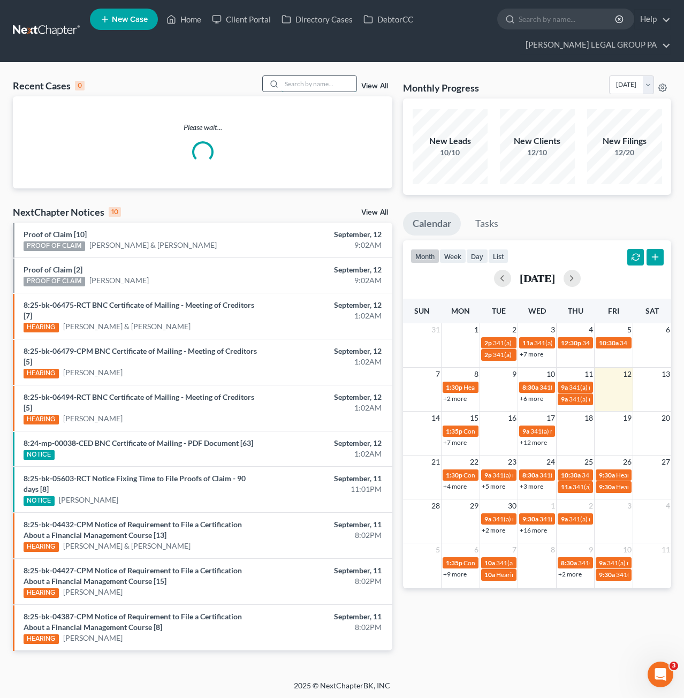
click at [313, 81] on input "search" at bounding box center [319, 84] width 75 height 16
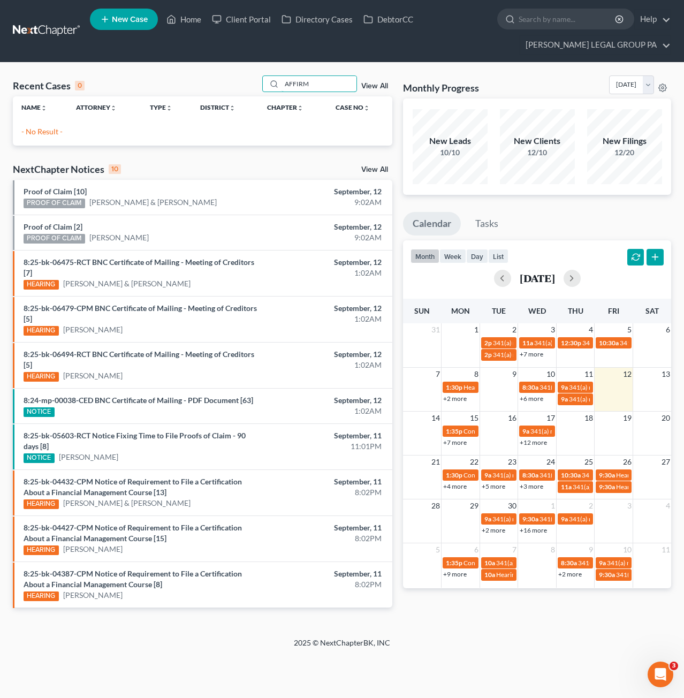
drag, startPoint x: 324, startPoint y: 83, endPoint x: 256, endPoint y: 84, distance: 68.5
click at [256, 84] on div "Recent Cases 0 AFFIRM View All" at bounding box center [203, 85] width 380 height 21
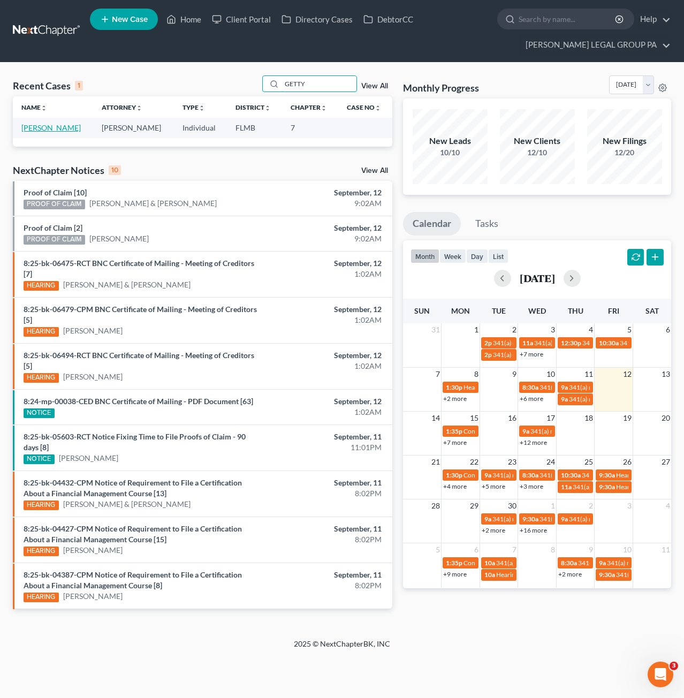
type input "GETTY"
click at [56, 125] on link "[PERSON_NAME]" at bounding box center [50, 127] width 59 height 9
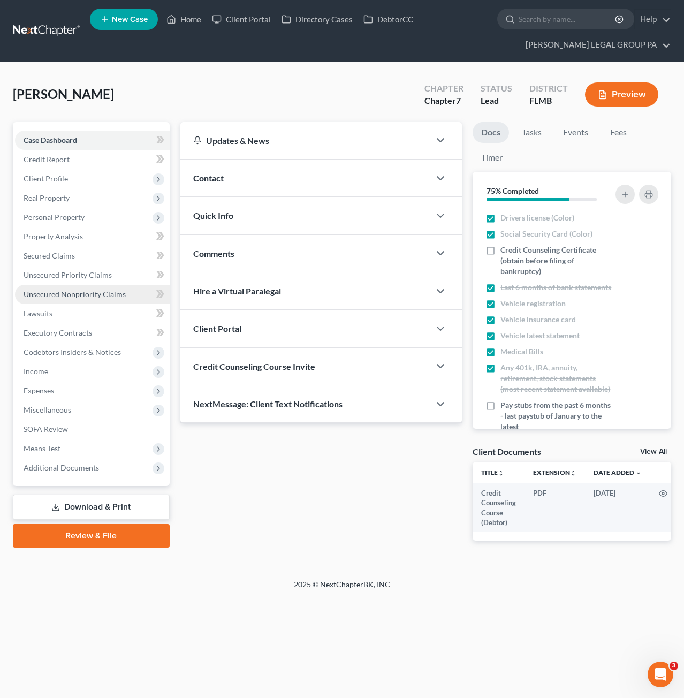
click at [79, 295] on span "Unsecured Nonpriority Claims" at bounding box center [75, 294] width 102 height 9
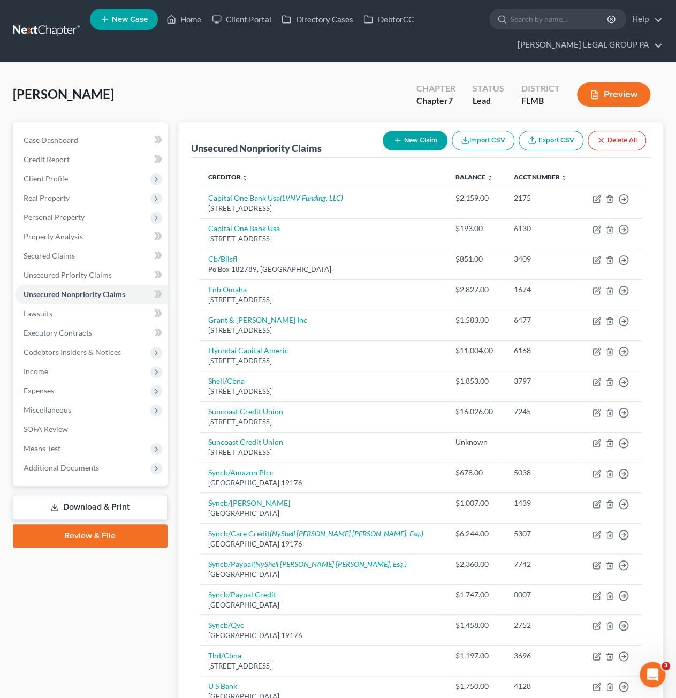
click at [417, 140] on button "New Claim" at bounding box center [415, 141] width 65 height 20
select select "0"
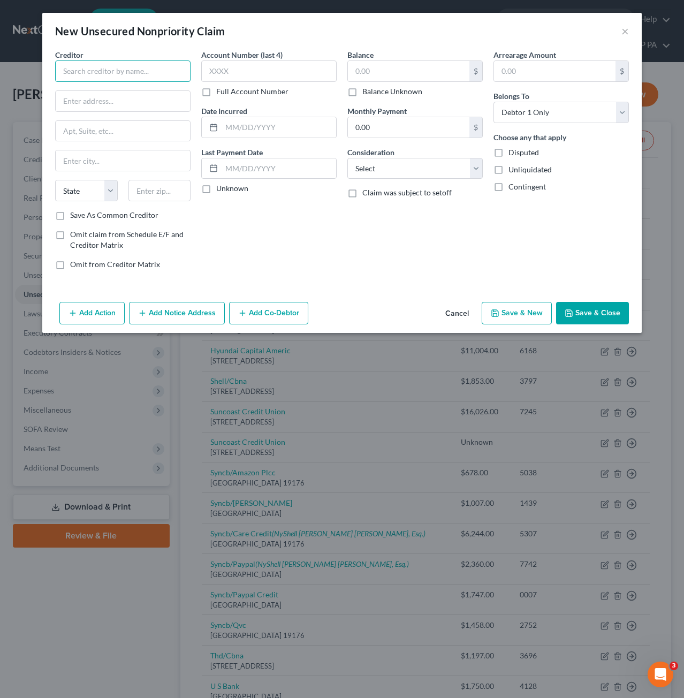
click at [90, 75] on input "text" at bounding box center [122, 71] width 135 height 21
type input "a"
type input "Affirm"
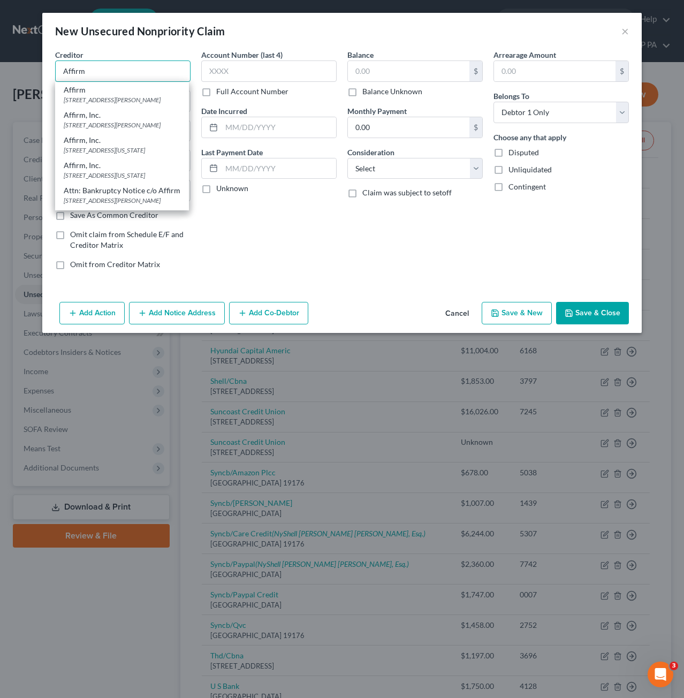
type input "885 Teaneck Rd."
type input "Teaneck"
select select "33"
type input "07666"
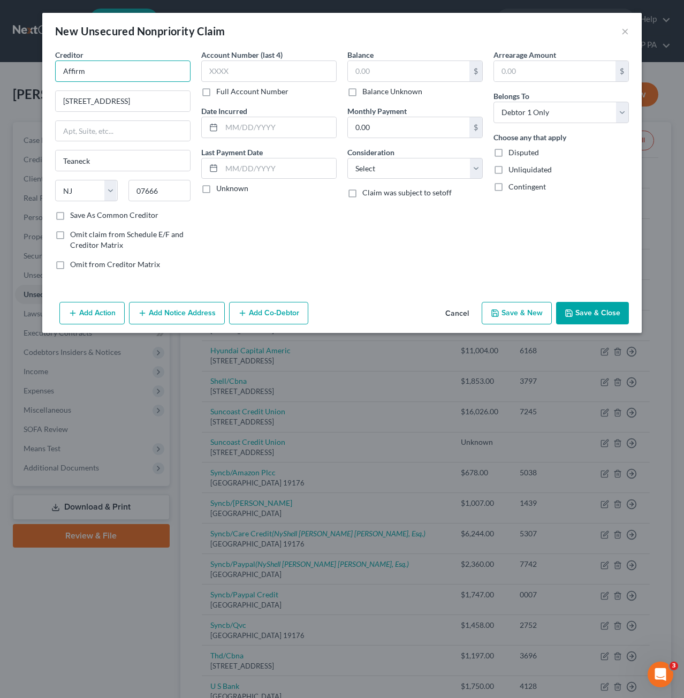
type input "Affirm"
click at [376, 70] on input "text" at bounding box center [409, 71] width 122 height 20
type input "447.90"
click at [374, 169] on select "Select Cable / Satellite Services Collection Agency Credit Card Debt Debt Couns…" at bounding box center [415, 168] width 135 height 21
click at [227, 235] on div "Account Number (last 4) Full Account Number Date Incurred Last Payment Date Unk…" at bounding box center [269, 163] width 146 height 229
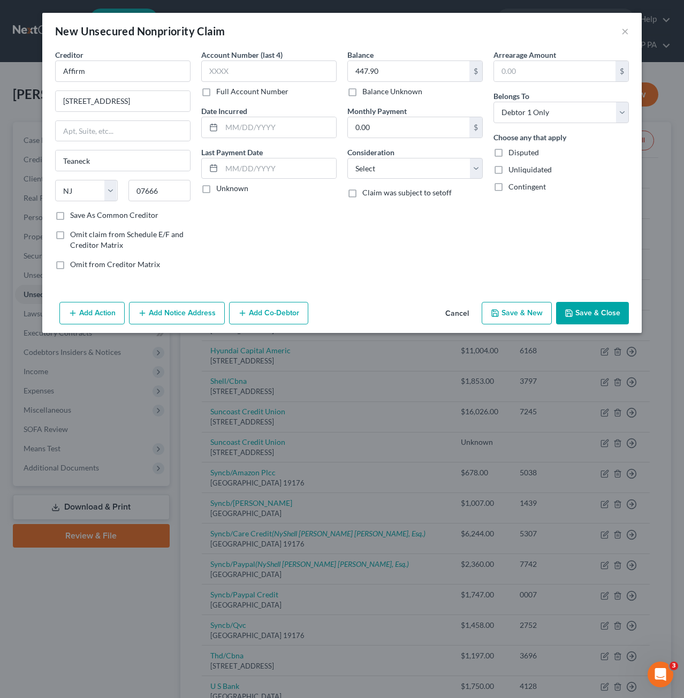
click at [461, 314] on button "Cancel" at bounding box center [457, 313] width 41 height 21
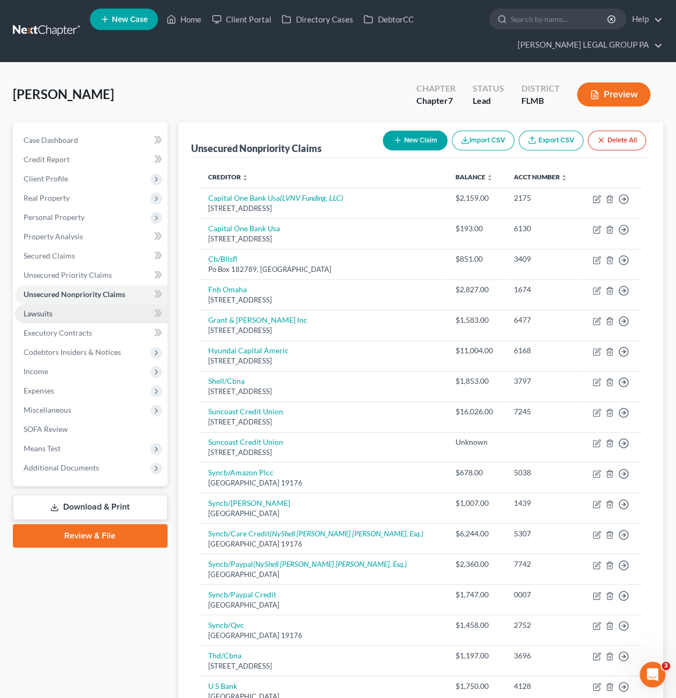
click at [28, 311] on span "Lawsuits" at bounding box center [38, 313] width 29 height 9
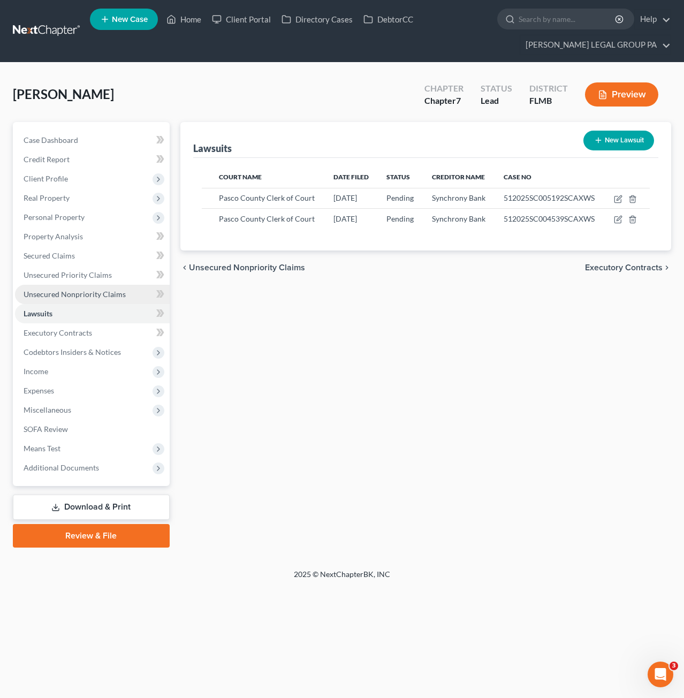
click at [71, 294] on span "Unsecured Nonpriority Claims" at bounding box center [75, 294] width 102 height 9
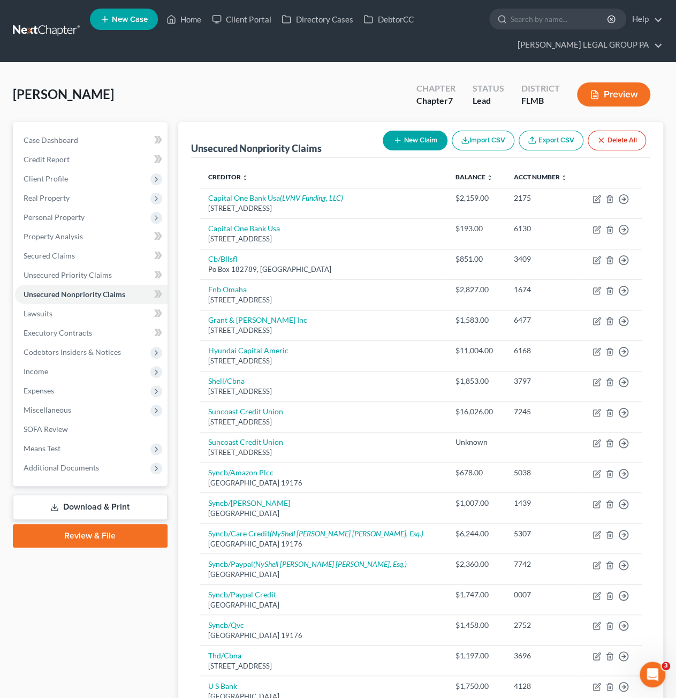
click at [401, 138] on button "New Claim" at bounding box center [415, 141] width 65 height 20
select select "0"
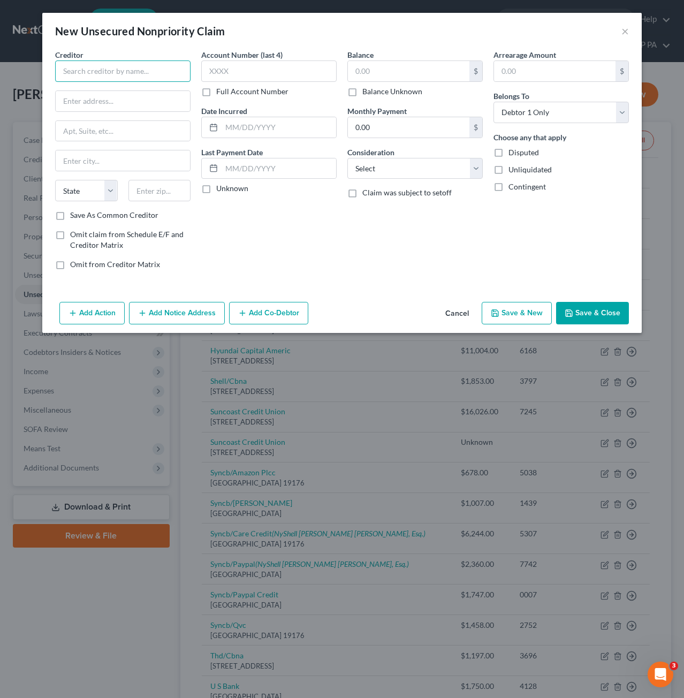
click at [111, 73] on input "text" at bounding box center [122, 71] width 135 height 21
click at [467, 307] on button "Cancel" at bounding box center [457, 313] width 41 height 21
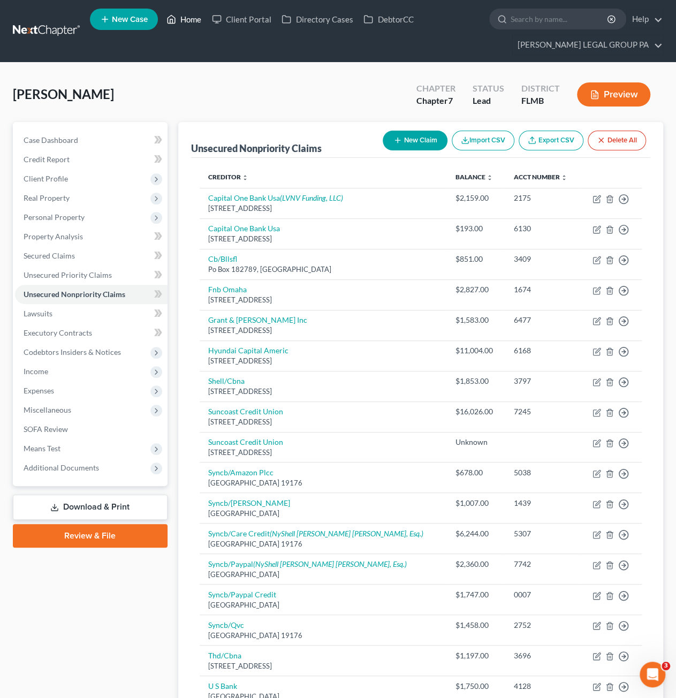
click at [182, 15] on link "Home" at bounding box center [184, 19] width 46 height 19
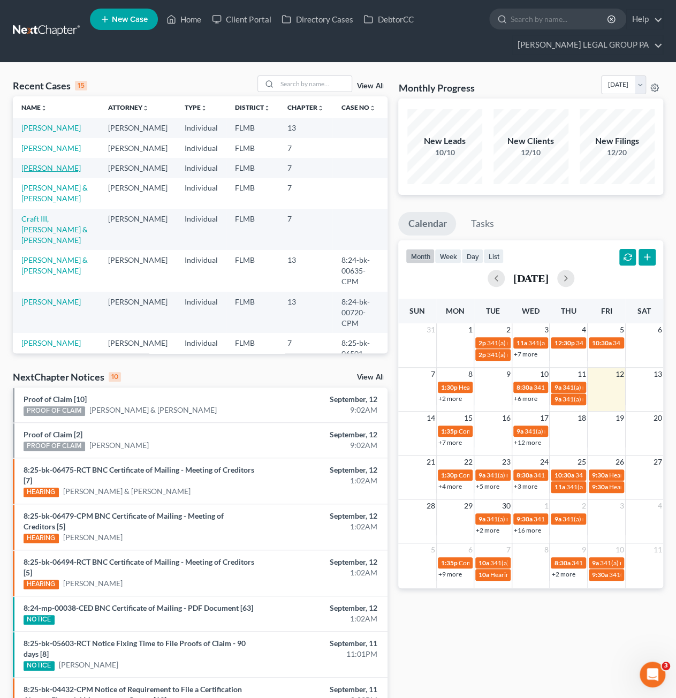
click at [49, 172] on link "[PERSON_NAME]" at bounding box center [50, 167] width 59 height 9
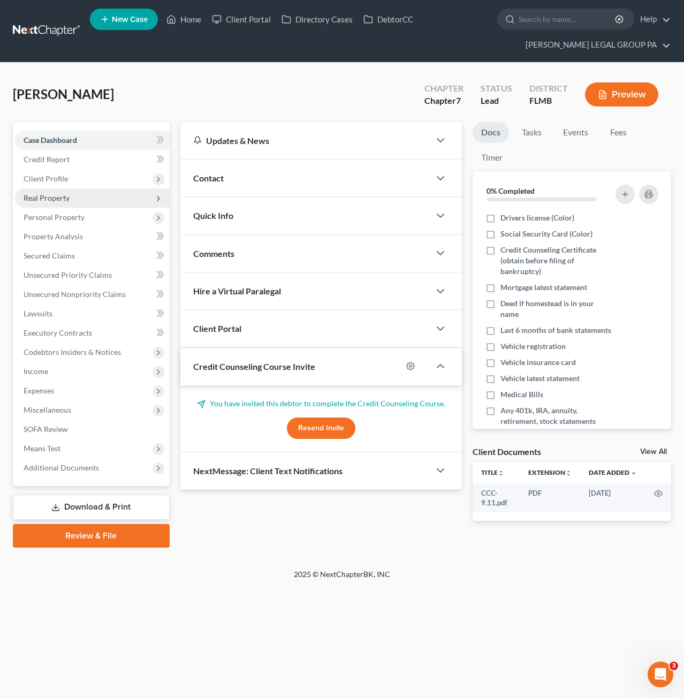
drag, startPoint x: 82, startPoint y: 185, endPoint x: 85, endPoint y: 201, distance: 16.2
click at [82, 185] on span "Client Profile" at bounding box center [92, 178] width 155 height 19
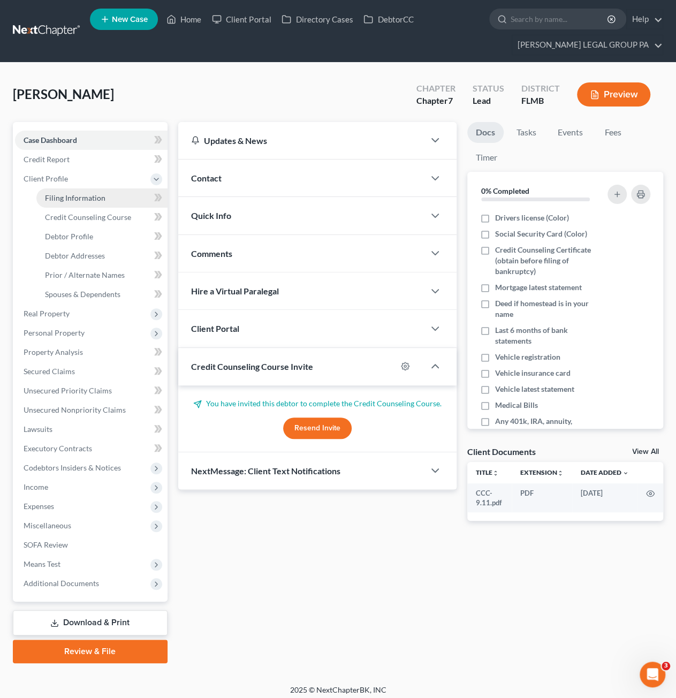
click at [76, 191] on link "Filing Information" at bounding box center [101, 197] width 131 height 19
select select "1"
select select "0"
select select "15"
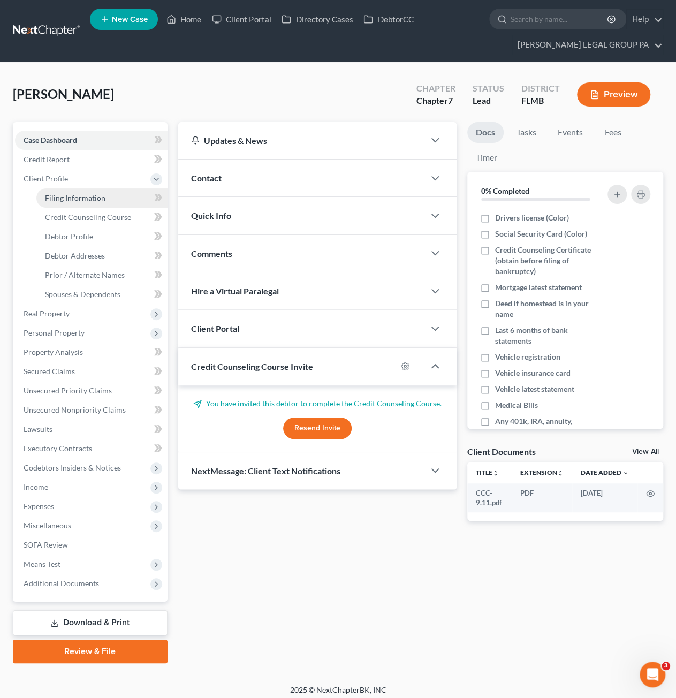
select select "0"
select select "9"
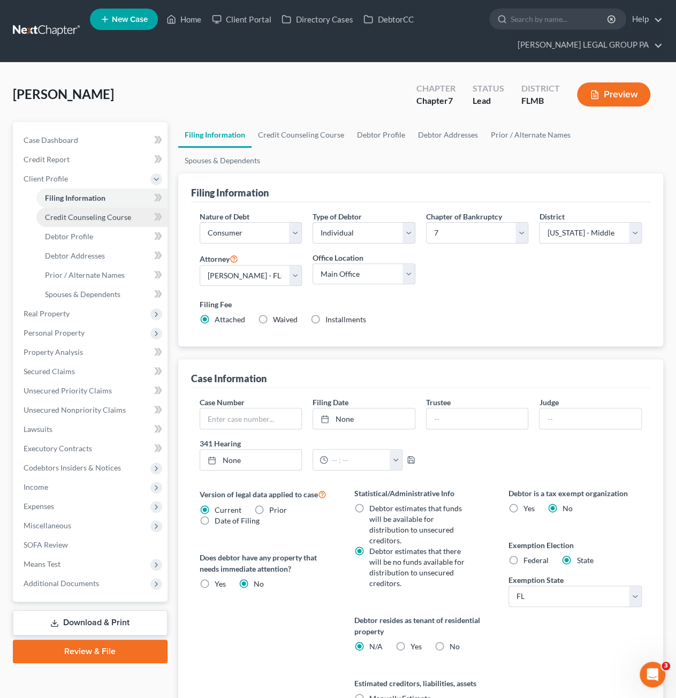
click at [62, 214] on span "Credit Counseling Course" at bounding box center [88, 217] width 86 height 9
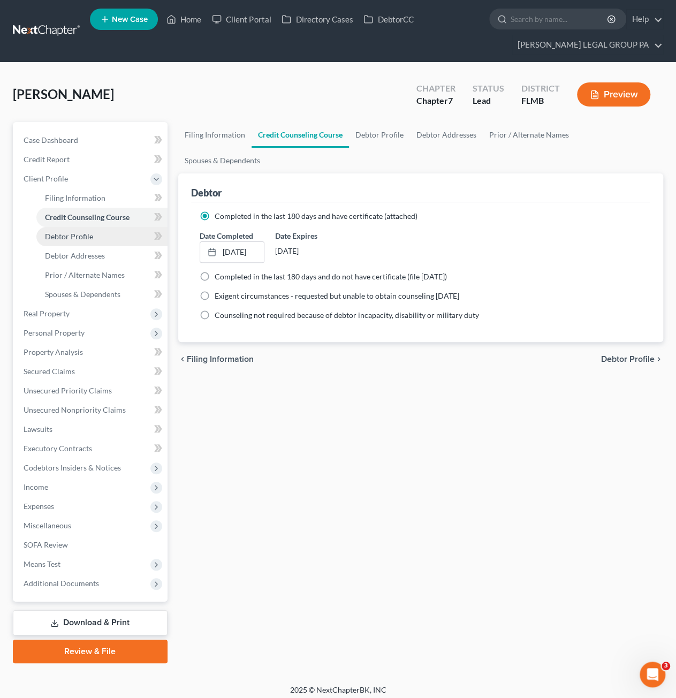
click at [78, 240] on span "Debtor Profile" at bounding box center [69, 236] width 48 height 9
select select "0"
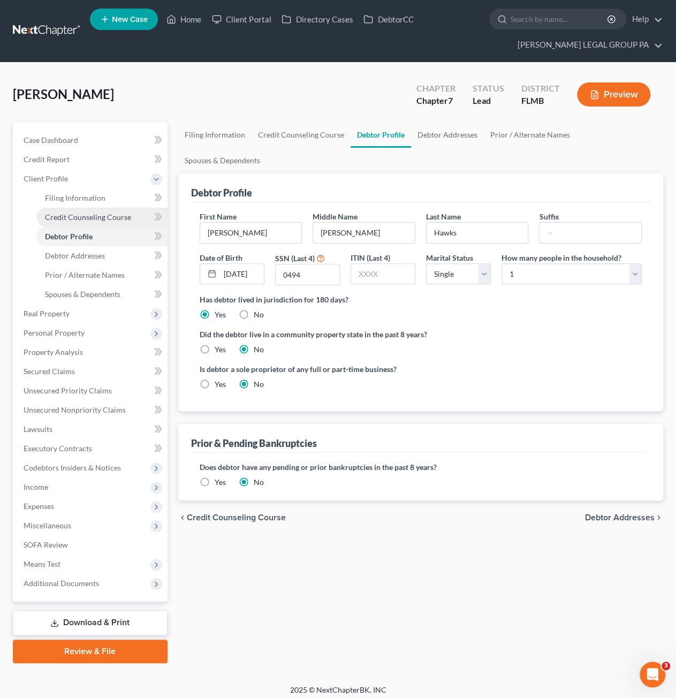
click at [80, 218] on span "Credit Counseling Course" at bounding box center [88, 217] width 86 height 9
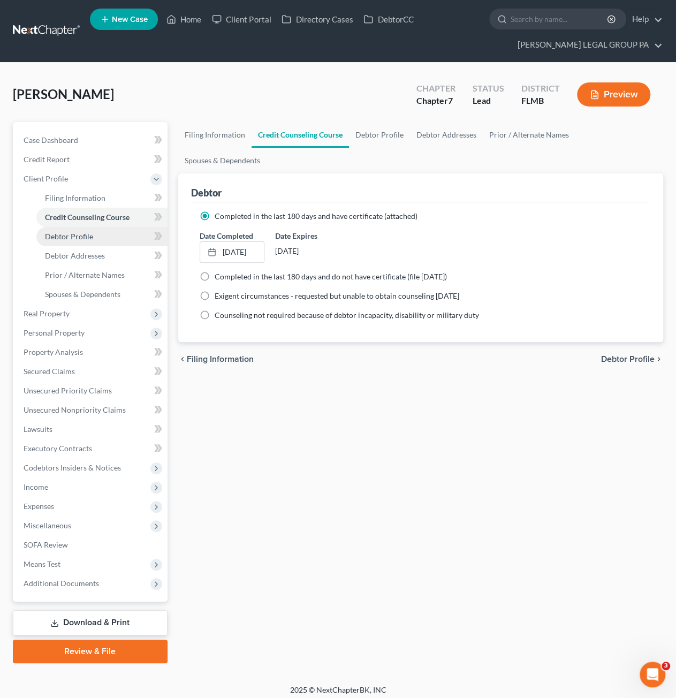
click at [85, 238] on span "Debtor Profile" at bounding box center [69, 236] width 48 height 9
select select "0"
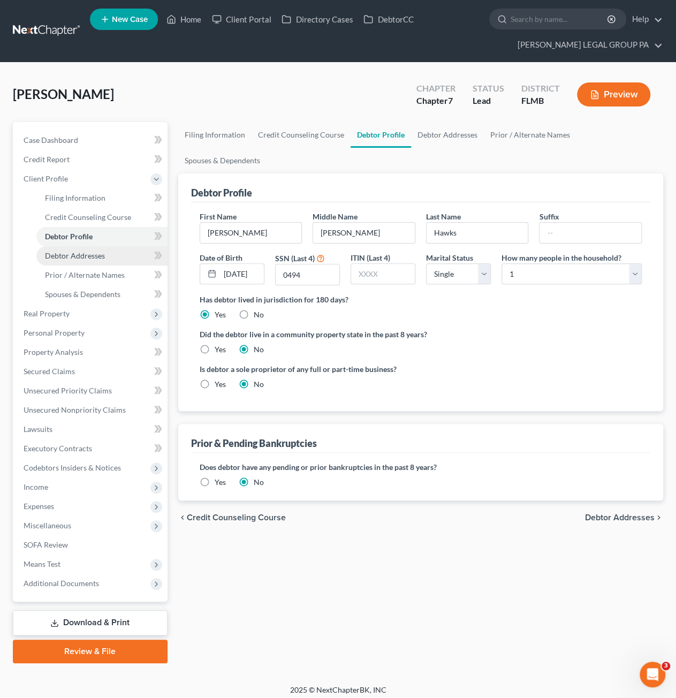
click at [93, 262] on link "Debtor Addresses" at bounding box center [101, 255] width 131 height 19
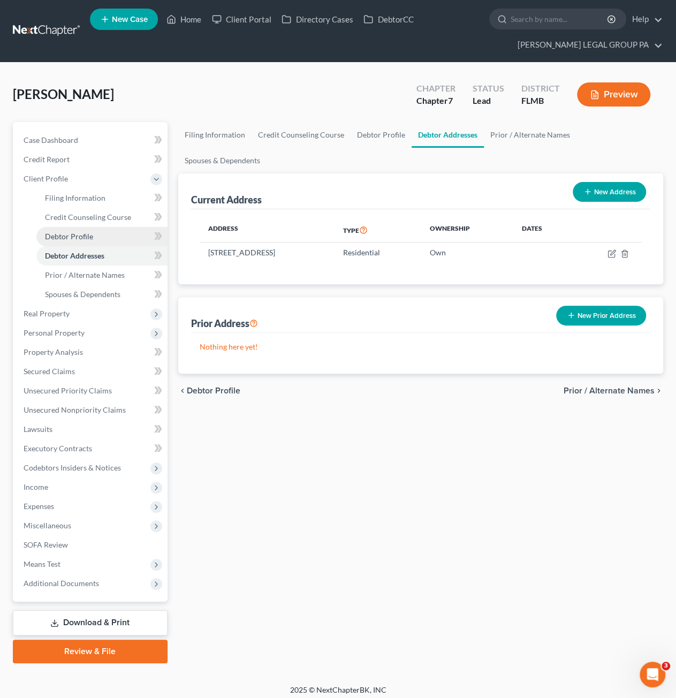
click at [84, 236] on span "Debtor Profile" at bounding box center [69, 236] width 48 height 9
select select "0"
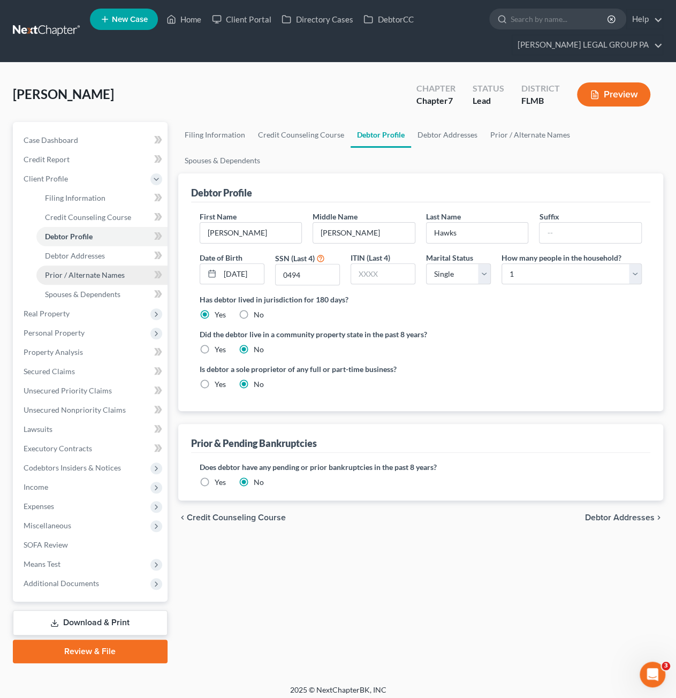
click at [90, 281] on link "Prior / Alternate Names" at bounding box center [101, 275] width 131 height 19
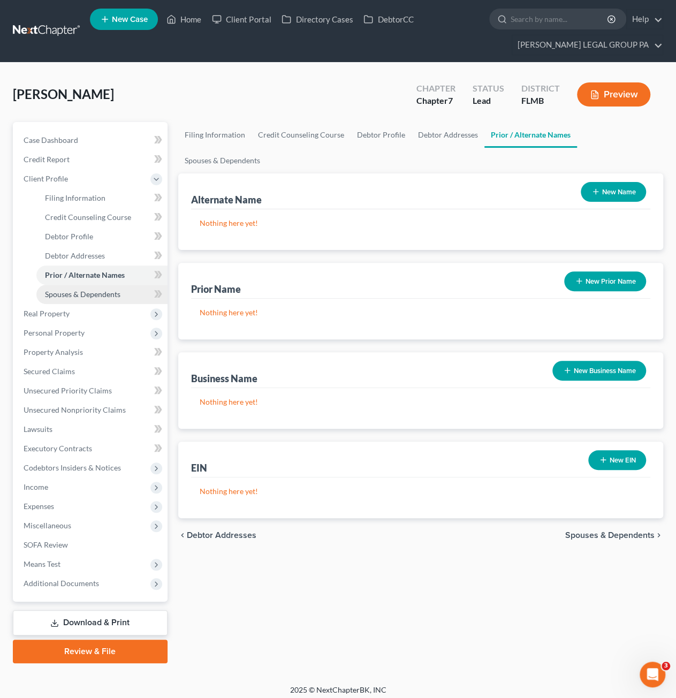
click at [88, 297] on span "Spouses & Dependents" at bounding box center [82, 294] width 75 height 9
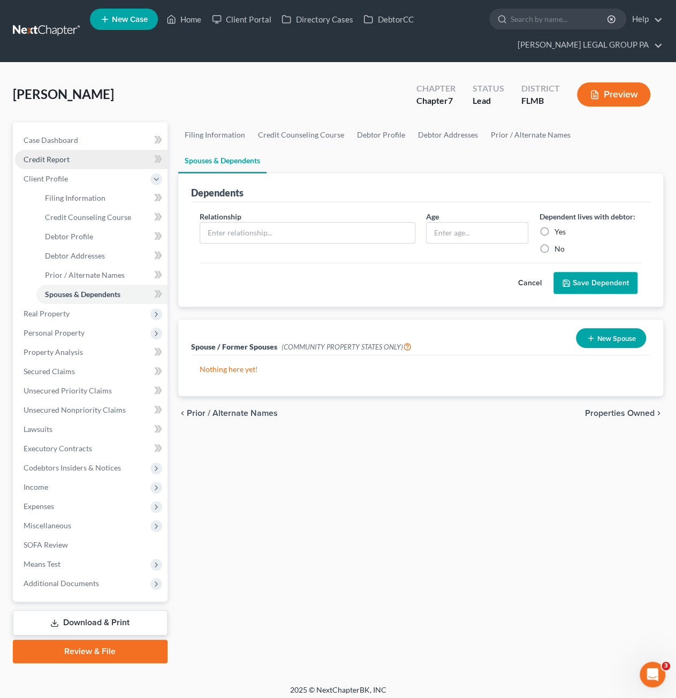
click at [48, 159] on span "Credit Report" at bounding box center [47, 159] width 46 height 9
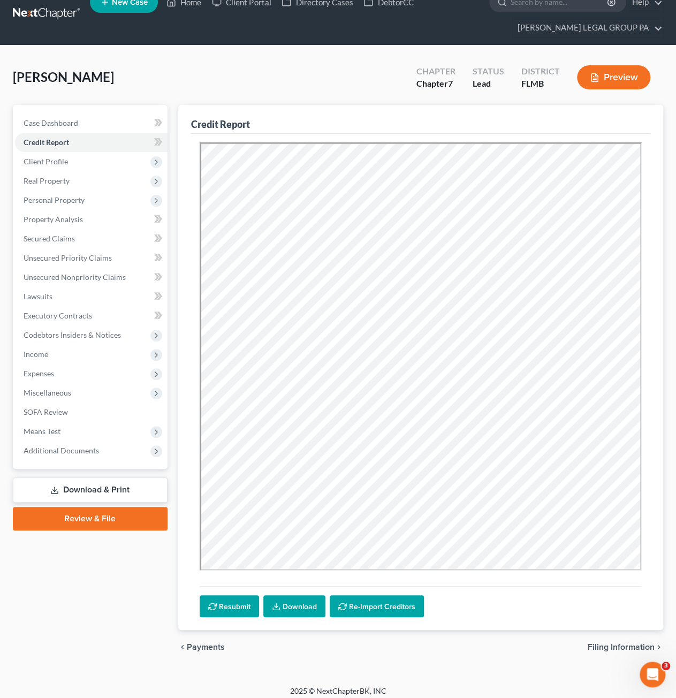
scroll to position [23, 0]
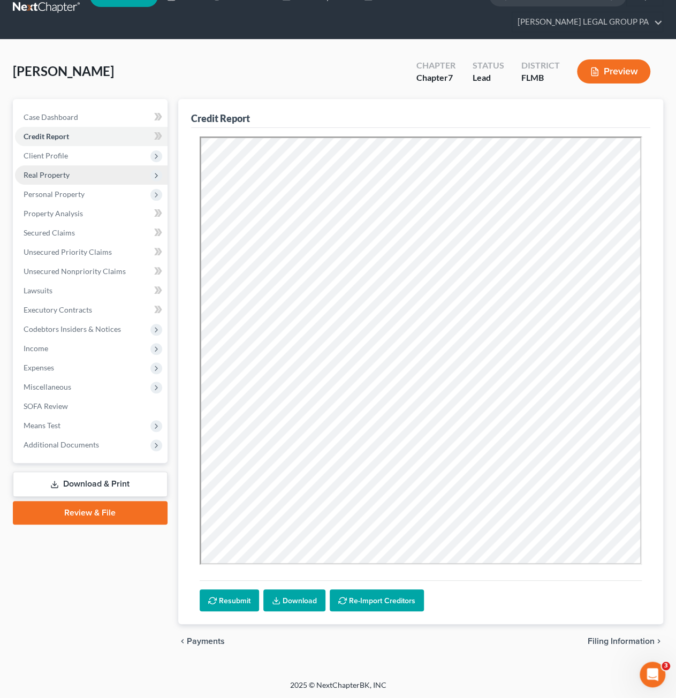
click at [51, 180] on span "Real Property" at bounding box center [91, 174] width 153 height 19
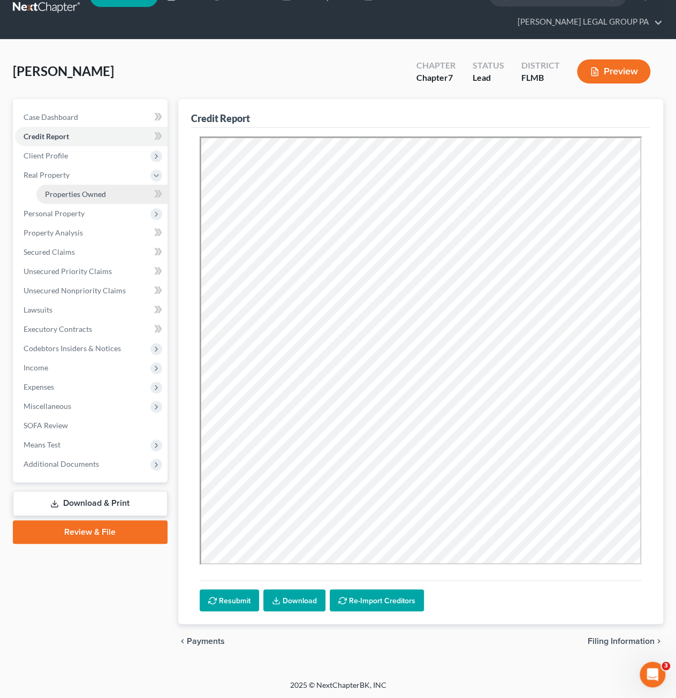
click at [64, 193] on span "Properties Owned" at bounding box center [75, 194] width 61 height 9
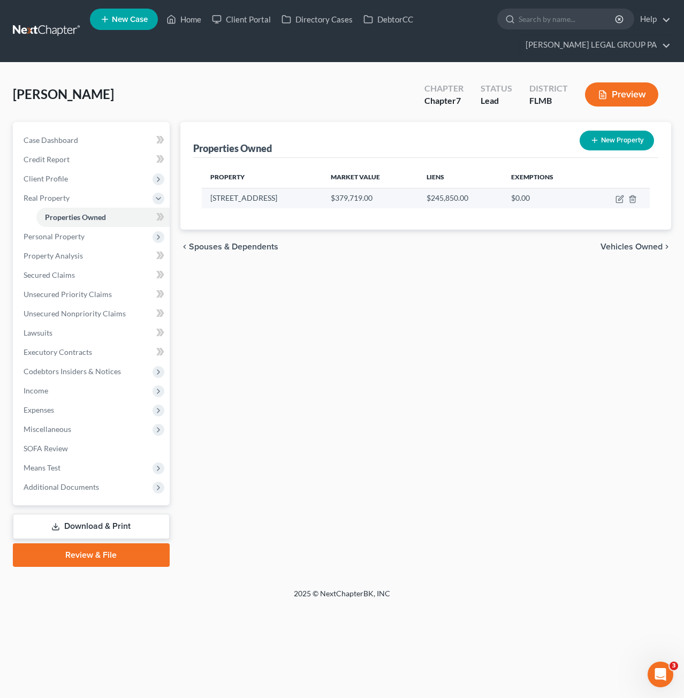
click at [341, 197] on td "$379,719.00" at bounding box center [369, 198] width 95 height 20
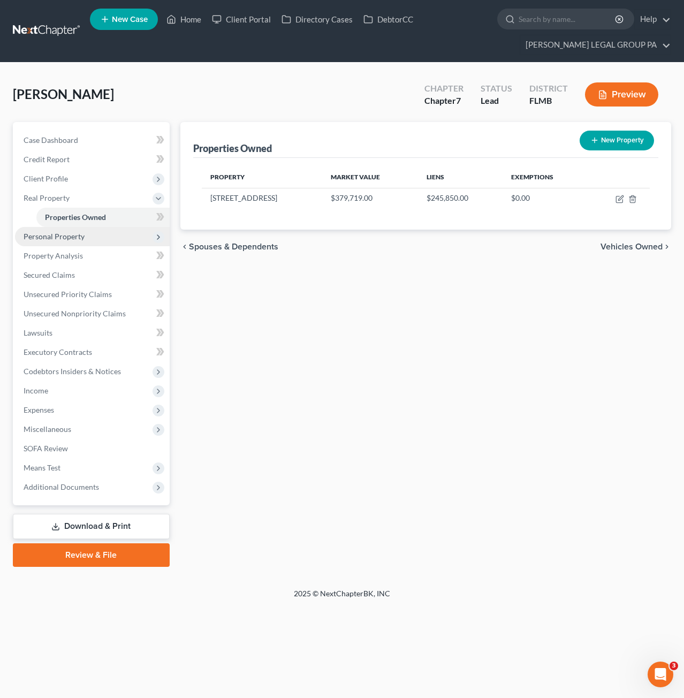
click at [47, 240] on span "Personal Property" at bounding box center [54, 236] width 61 height 9
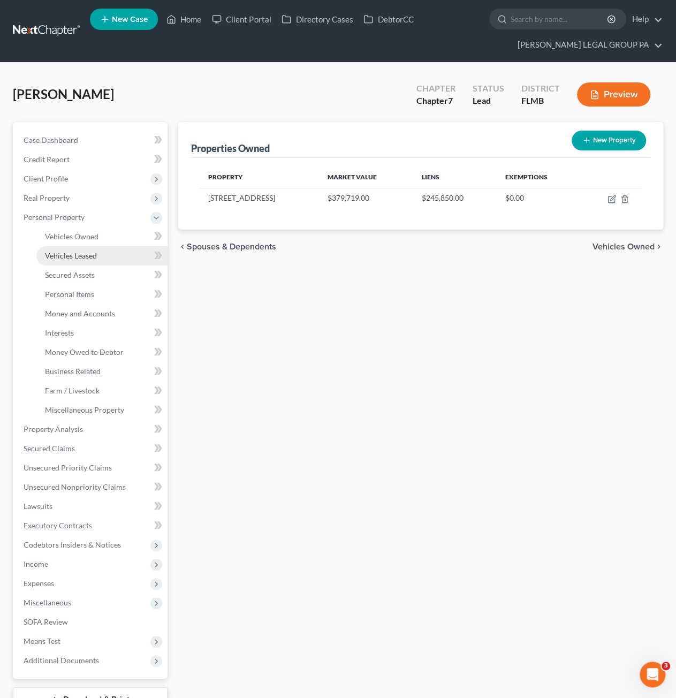
click at [64, 251] on span "Vehicles Leased" at bounding box center [71, 255] width 52 height 9
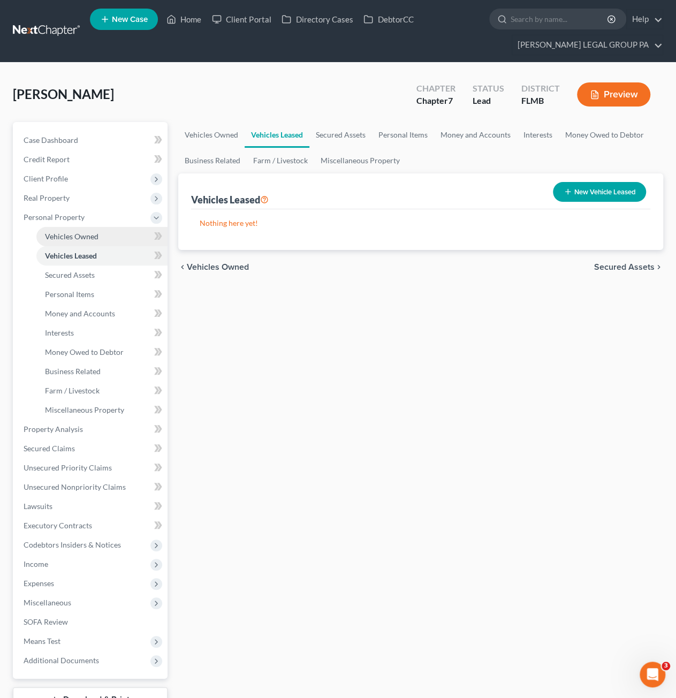
click at [71, 233] on span "Vehicles Owned" at bounding box center [72, 236] width 54 height 9
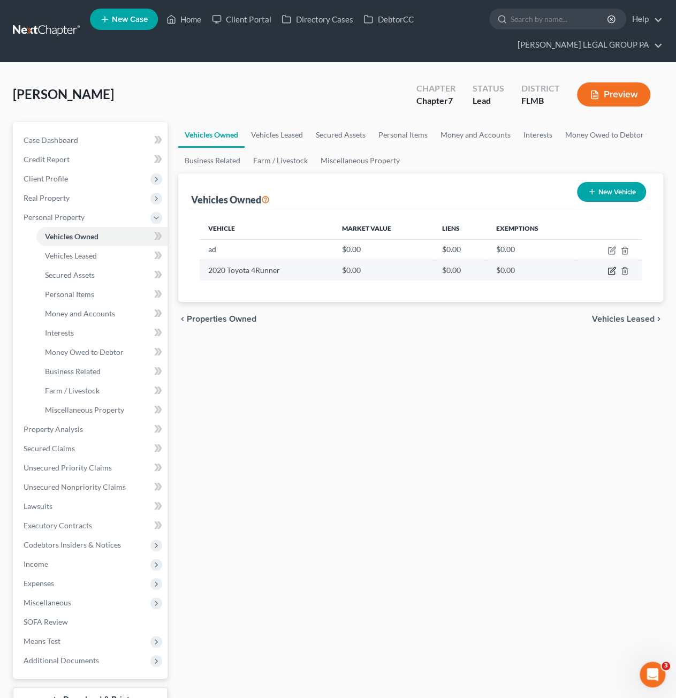
click at [610, 268] on icon "button" at bounding box center [612, 271] width 9 height 9
select select "0"
select select "6"
select select "2"
select select "0"
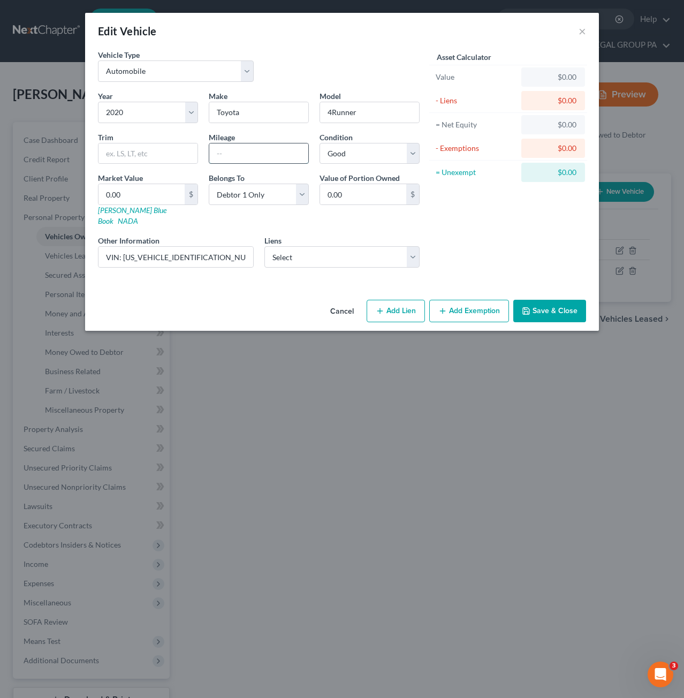
drag, startPoint x: 226, startPoint y: 154, endPoint x: 233, endPoint y: 155, distance: 7.0
click at [226, 154] on input "text" at bounding box center [258, 153] width 99 height 20
click at [225, 155] on input "80000" at bounding box center [258, 153] width 99 height 20
type input "80000"
drag, startPoint x: 298, startPoint y: 239, endPoint x: 306, endPoint y: 246, distance: 10.6
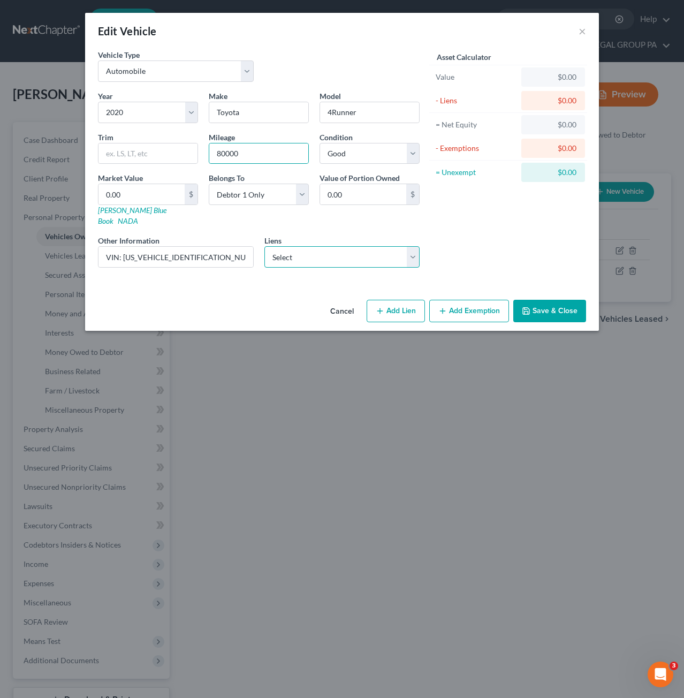
click at [298, 246] on select "Select Achieva Cu - $29,106.00" at bounding box center [343, 256] width 156 height 21
click at [504, 257] on div "Asset Calculator Value $0.00 - Liens $0.00 = Net Equity $0.00 - Exemptions $0.0…" at bounding box center [508, 162] width 167 height 227
click at [308, 246] on select "Select Achieva Cu - $29,106.00" at bounding box center [343, 256] width 156 height 21
select select "9"
select select "0"
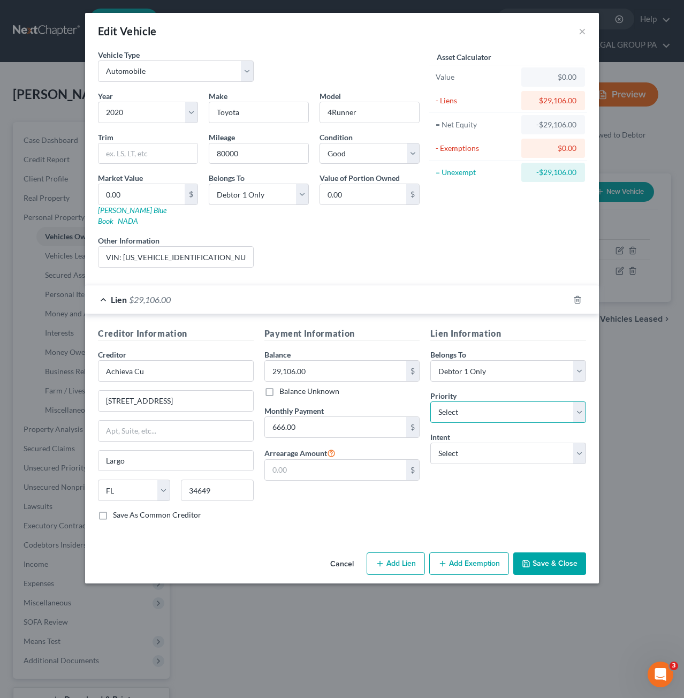
click at [442, 402] on select "Select 1st 2nd 3rd 4th 5th 6th 7th 8th 9th 10th 11th 12th 13th 14th 15th 16th 1…" at bounding box center [508, 412] width 156 height 21
select select "0"
click at [430, 402] on select "Select 1st 2nd 3rd 4th 5th 6th 7th 8th 9th 10th 11th 12th 13th 14th 15th 16th 1…" at bounding box center [508, 412] width 156 height 21
drag, startPoint x: 472, startPoint y: 443, endPoint x: 473, endPoint y: 449, distance: 6.0
click at [472, 443] on select "Select Surrender Redeem Reaffirm Avoid Other" at bounding box center [508, 453] width 156 height 21
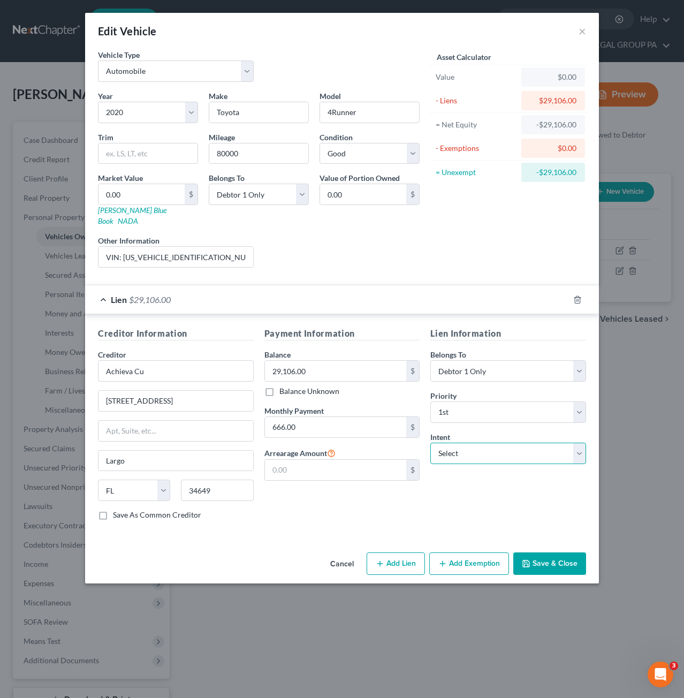
select select "2"
click at [430, 443] on select "Select Surrender Redeem Reaffirm Avoid Other" at bounding box center [508, 453] width 156 height 21
drag, startPoint x: 560, startPoint y: 548, endPoint x: 554, endPoint y: 539, distance: 10.7
click at [560, 553] on button "Save & Close" at bounding box center [549, 564] width 73 height 22
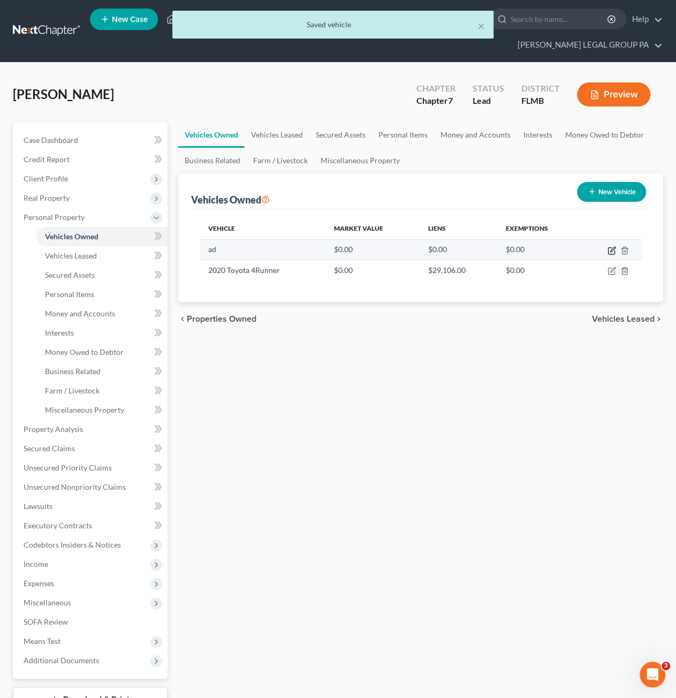
click at [613, 251] on icon "button" at bounding box center [612, 250] width 9 height 9
select select "7"
select select "0"
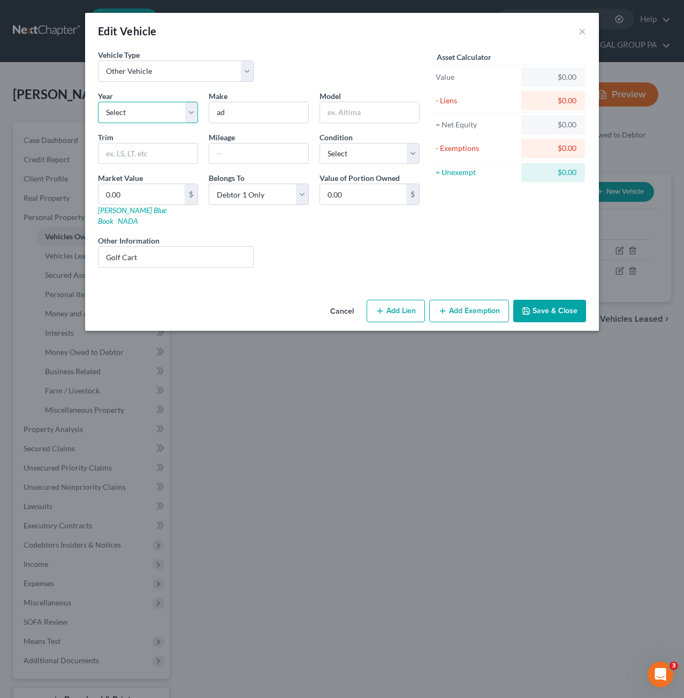
click at [146, 110] on select "Select 2026 2025 2024 2023 2022 2021 2020 2019 2018 2017 2016 2015 2014 2013 20…" at bounding box center [148, 112] width 100 height 21
click at [278, 118] on input "ad" at bounding box center [258, 112] width 99 height 20
click at [118, 111] on select "Select 2026 2025 2024 2023 2022 2021 2020 2019 2018 2017 2016 2015 2014 2013 20…" at bounding box center [148, 112] width 100 height 21
drag, startPoint x: 403, startPoint y: 218, endPoint x: 402, endPoint y: 226, distance: 8.6
click at [403, 218] on div "Year Select 2026 2025 2024 2023 2022 2021 2020 2019 2018 2017 2016 2015 2014 20…" at bounding box center [259, 183] width 333 height 186
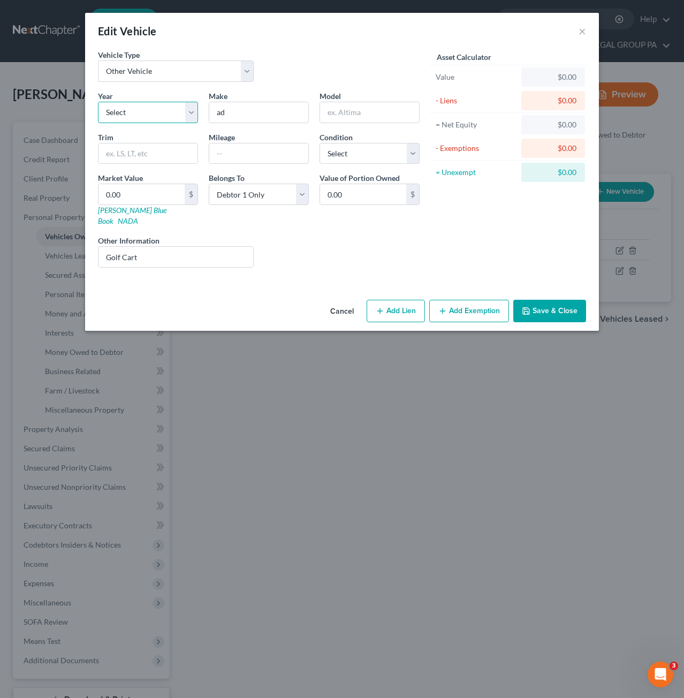
click at [178, 106] on select "Select 2026 2025 2024 2023 2022 2021 2020 2019 2018 2017 2016 2015 2014 2013 20…" at bounding box center [148, 112] width 100 height 21
select select "4"
click at [98, 102] on select "Select 2026 2025 2024 2023 2022 2021 2020 2019 2018 2017 2016 2015 2014 2013 20…" at bounding box center [148, 112] width 100 height 21
click at [228, 114] on input "ad" at bounding box center [258, 112] width 99 height 20
click at [237, 109] on input "ad" at bounding box center [258, 112] width 99 height 20
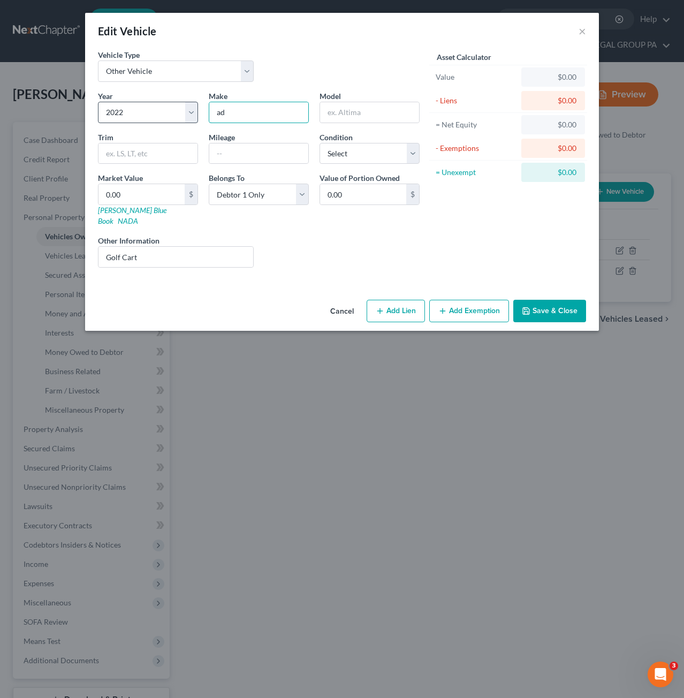
drag, startPoint x: 232, startPoint y: 118, endPoint x: 178, endPoint y: 109, distance: 55.3
click at [178, 109] on div "Year Select 2026 2025 2024 2023 2022 2021 2020 2019 2018 2017 2016 2015 2014 20…" at bounding box center [259, 183] width 333 height 186
drag, startPoint x: 250, startPoint y: 116, endPoint x: 147, endPoint y: 99, distance: 104.1
click at [143, 103] on div "Year Select 2026 2025 2024 2023 2022 2021 2020 2019 2018 2017 2016 2015 2014 20…" at bounding box center [259, 183] width 333 height 186
type input "Bintelli"
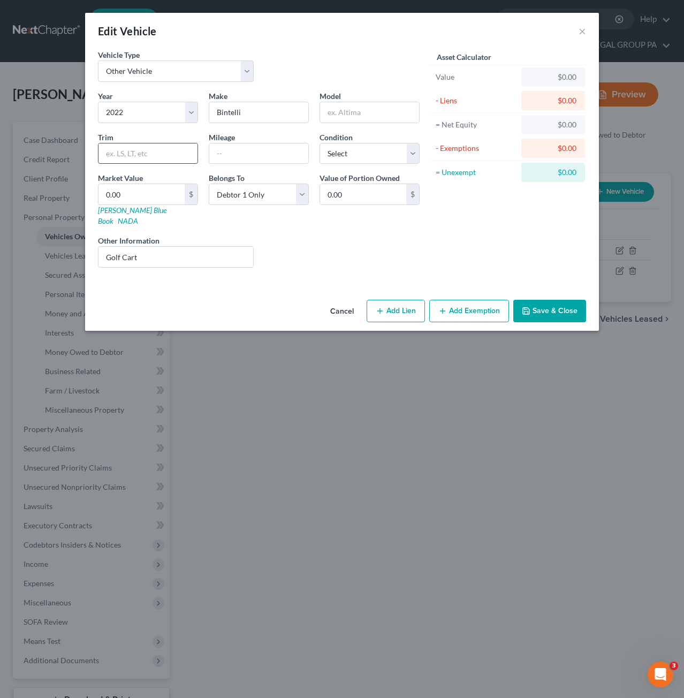
click at [139, 148] on input "text" at bounding box center [148, 153] width 99 height 20
click at [351, 111] on input "text" at bounding box center [369, 112] width 99 height 20
click at [127, 158] on input "text" at bounding box center [148, 153] width 99 height 20
click at [251, 157] on input "text" at bounding box center [258, 153] width 99 height 20
click at [377, 159] on select "Select Excellent Very Good Good Fair Poor" at bounding box center [370, 153] width 100 height 21
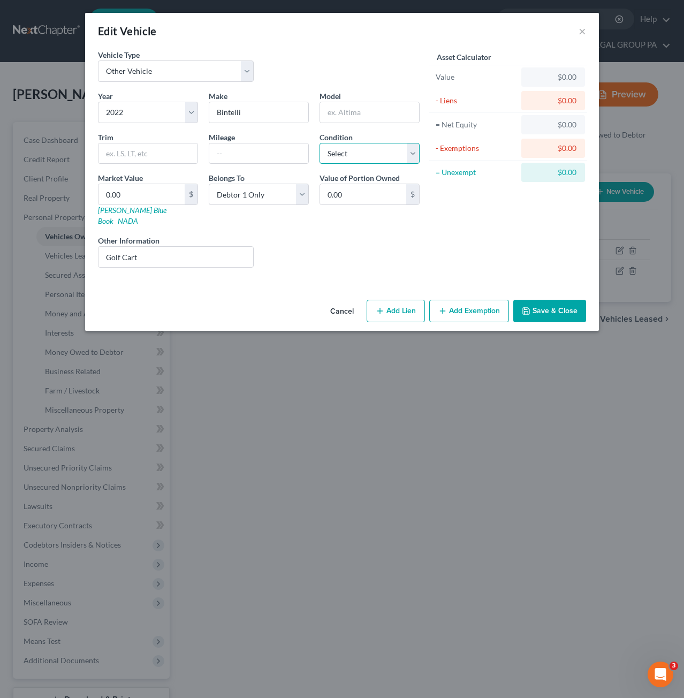
select select "2"
click at [320, 143] on select "Select Excellent Very Good Good Fair Poor" at bounding box center [370, 153] width 100 height 21
drag, startPoint x: 138, startPoint y: 187, endPoint x: 167, endPoint y: 184, distance: 28.5
click at [139, 187] on input "0.00" at bounding box center [142, 194] width 86 height 20
click at [269, 148] on input "text" at bounding box center [258, 153] width 99 height 20
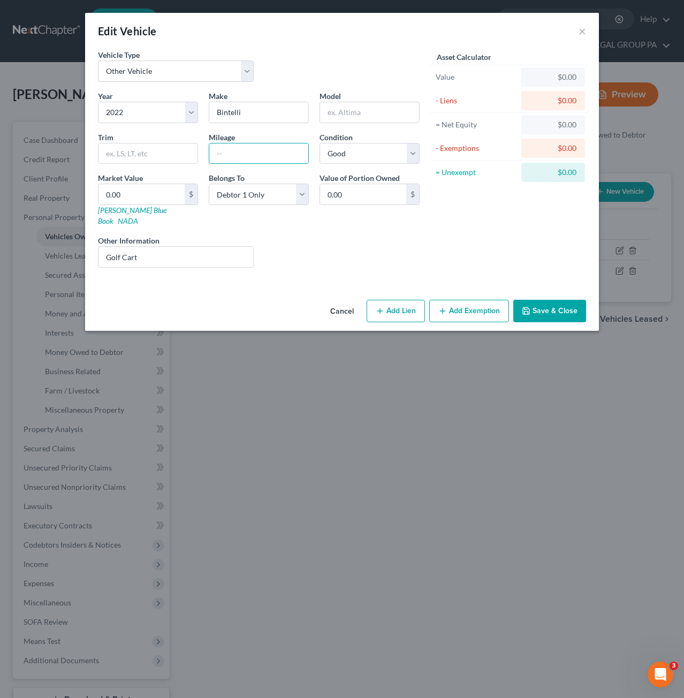
click at [199, 169] on div "Year Select 2026 2025 2024 2023 2022 2021 2020 2019 2018 2017 2016 2015 2014 20…" at bounding box center [259, 183] width 333 height 186
drag, startPoint x: 154, startPoint y: 107, endPoint x: 152, endPoint y: 119, distance: 13.0
click at [154, 107] on select "Select 2026 2025 2024 2023 2022 2021 2020 2019 2018 2017 2016 2015 2014 2013 20…" at bounding box center [148, 112] width 100 height 21
select select "3"
click at [98, 102] on select "Select 2026 2025 2024 2023 2022 2021 2020 2019 2018 2017 2016 2015 2014 2013 20…" at bounding box center [148, 112] width 100 height 21
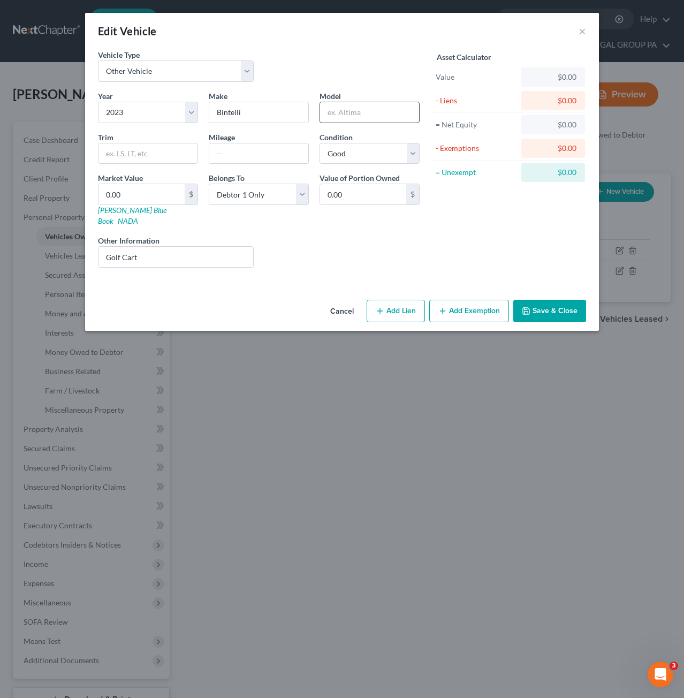
click at [359, 110] on input "text" at bounding box center [369, 112] width 99 height 20
type input "Beyond"
click at [229, 150] on input "text" at bounding box center [258, 153] width 99 height 20
click at [395, 238] on div "Liens Select" at bounding box center [342, 251] width 167 height 33
drag, startPoint x: 228, startPoint y: 151, endPoint x: 378, endPoint y: 171, distance: 151.2
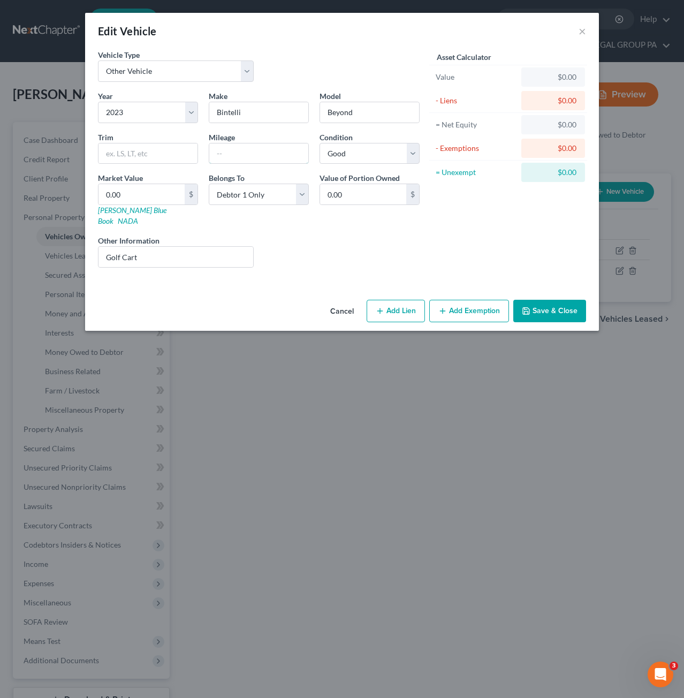
click at [228, 151] on input "text" at bounding box center [258, 153] width 99 height 20
type input "500"
click at [352, 237] on div "Liens Select" at bounding box center [342, 251] width 167 height 33
click at [143, 195] on input "0.00" at bounding box center [142, 194] width 86 height 20
drag, startPoint x: 553, startPoint y: 307, endPoint x: 552, endPoint y: 301, distance: 6.0
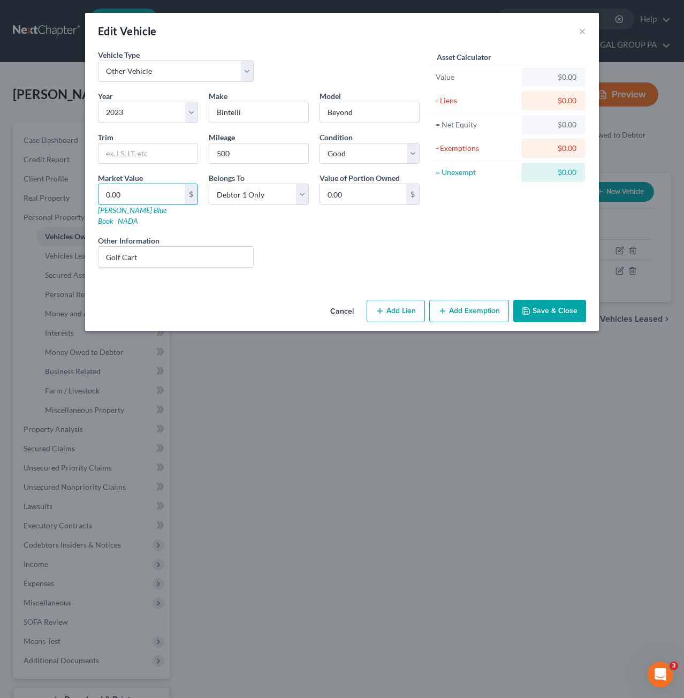
click at [553, 307] on button "Save & Close" at bounding box center [549, 311] width 73 height 22
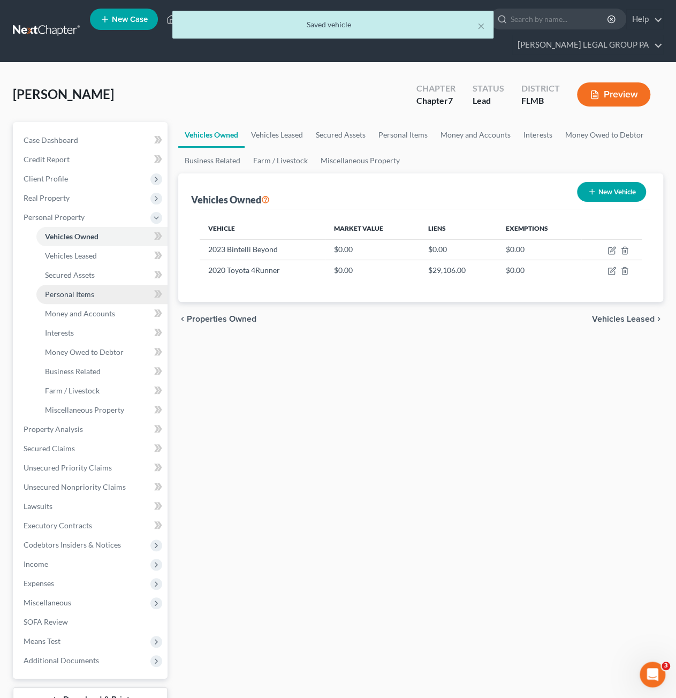
click at [82, 288] on link "Personal Items" at bounding box center [101, 294] width 131 height 19
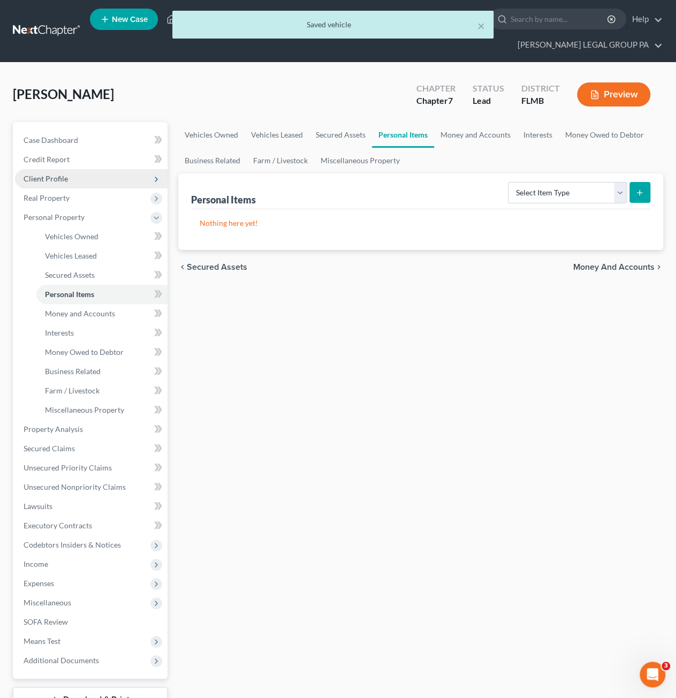
click at [43, 180] on span "Client Profile" at bounding box center [46, 178] width 44 height 9
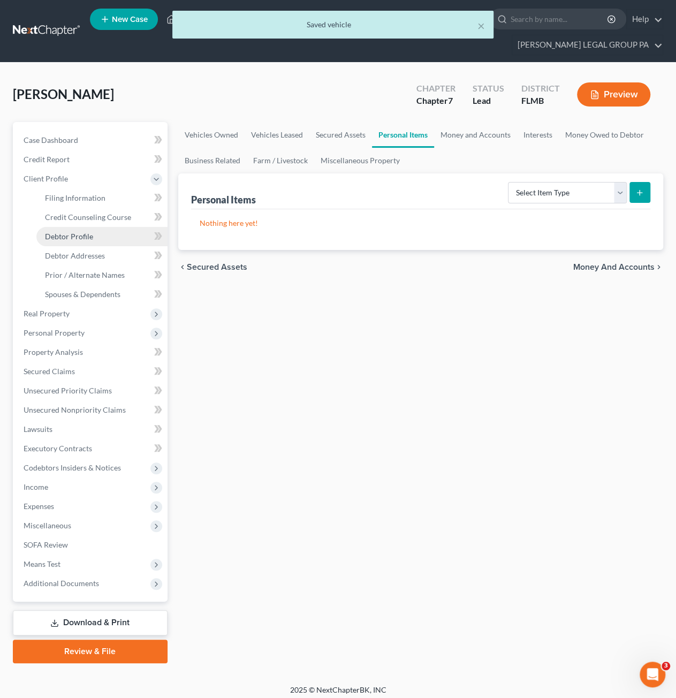
drag, startPoint x: 94, startPoint y: 236, endPoint x: 105, endPoint y: 235, distance: 10.8
click at [94, 236] on link "Debtor Profile" at bounding box center [101, 236] width 131 height 19
select select "0"
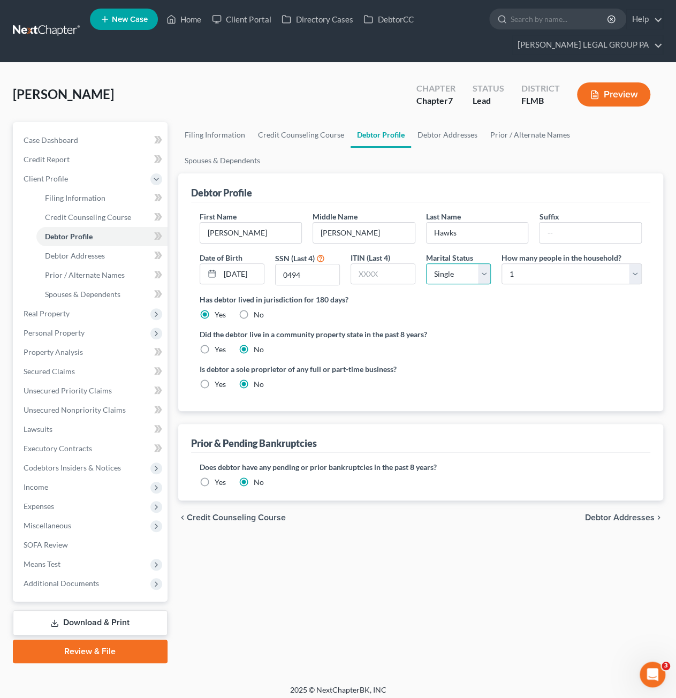
drag, startPoint x: 433, startPoint y: 249, endPoint x: 441, endPoint y: 252, distance: 8.5
click at [434, 263] on select "Select Single Married Separated Divorced Widowed" at bounding box center [458, 273] width 65 height 21
click at [426, 263] on select "Select Single Married Separated Divorced Widowed" at bounding box center [458, 273] width 65 height 21
click at [80, 293] on span "Spouses & Dependents" at bounding box center [82, 294] width 75 height 9
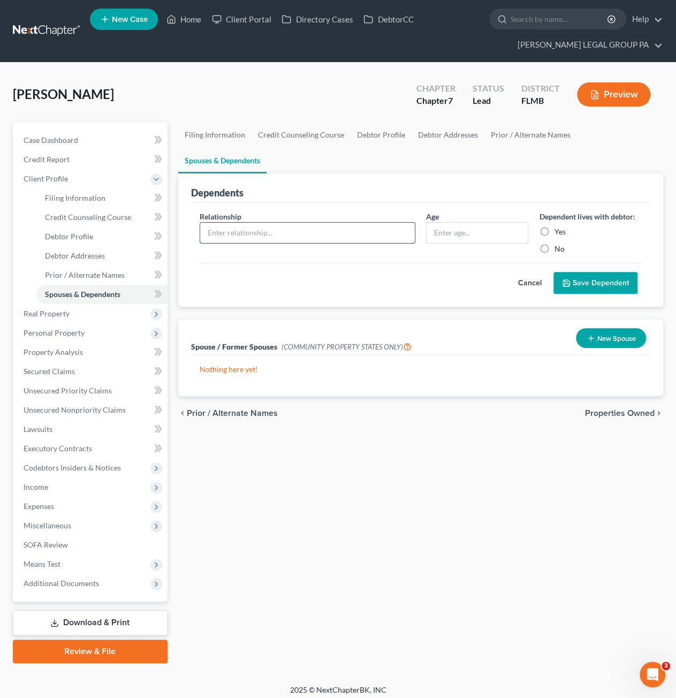
click at [267, 223] on input "text" at bounding box center [307, 233] width 215 height 20
click at [464, 223] on input "text" at bounding box center [478, 233] width 102 height 20
type input "11"
click at [554, 226] on label "Yes" at bounding box center [559, 231] width 11 height 11
click at [558, 226] on input "Yes" at bounding box center [561, 229] width 7 height 7
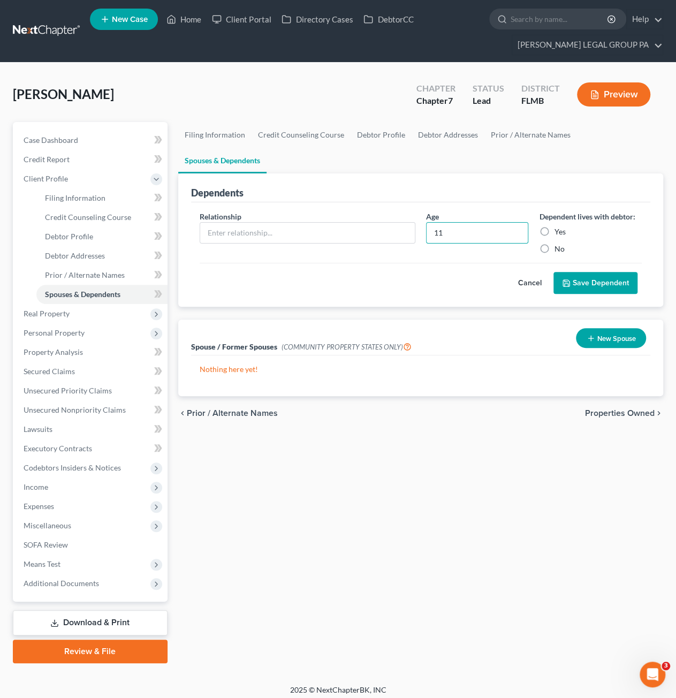
radio input "true"
drag, startPoint x: 257, startPoint y: 200, endPoint x: 267, endPoint y: 205, distance: 10.8
click at [257, 223] on input "text" at bounding box center [307, 233] width 215 height 20
type input "Son"
drag, startPoint x: 605, startPoint y: 262, endPoint x: 478, endPoint y: 241, distance: 128.5
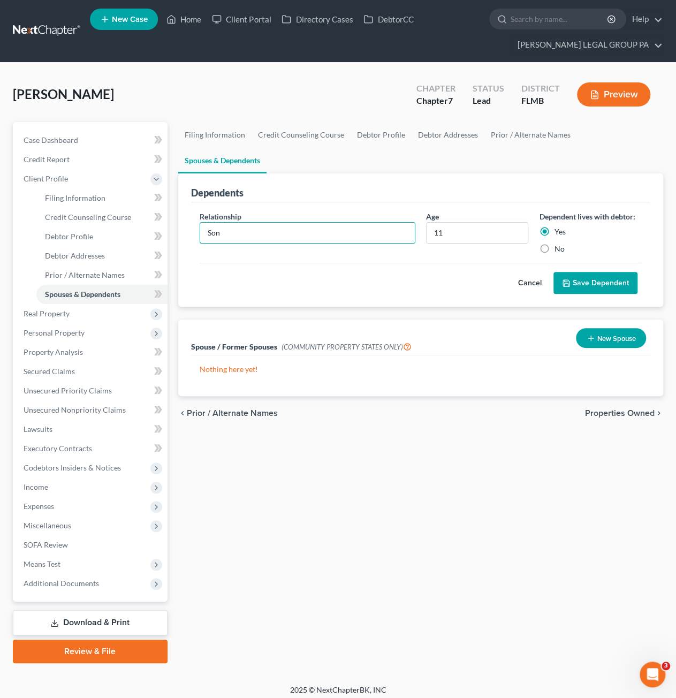
click at [605, 272] on button "Save Dependent" at bounding box center [596, 283] width 84 height 22
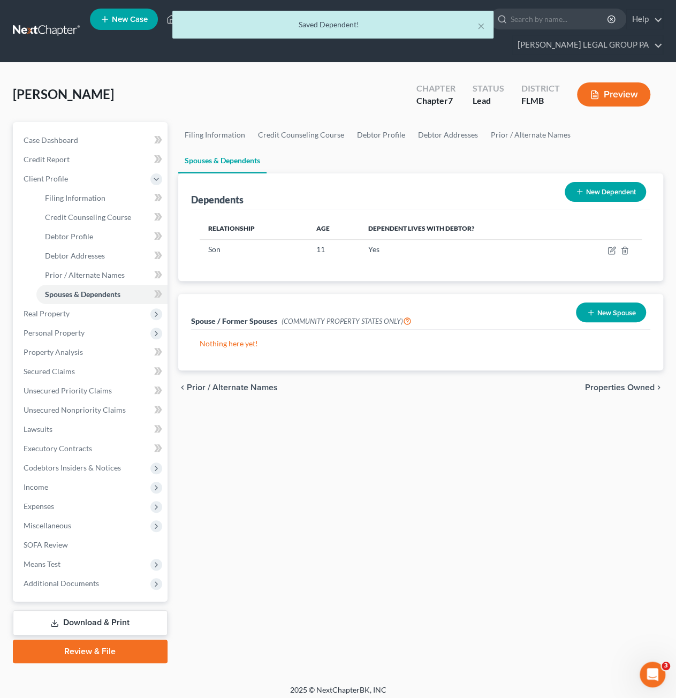
click at [592, 182] on button "New Dependent" at bounding box center [605, 192] width 81 height 20
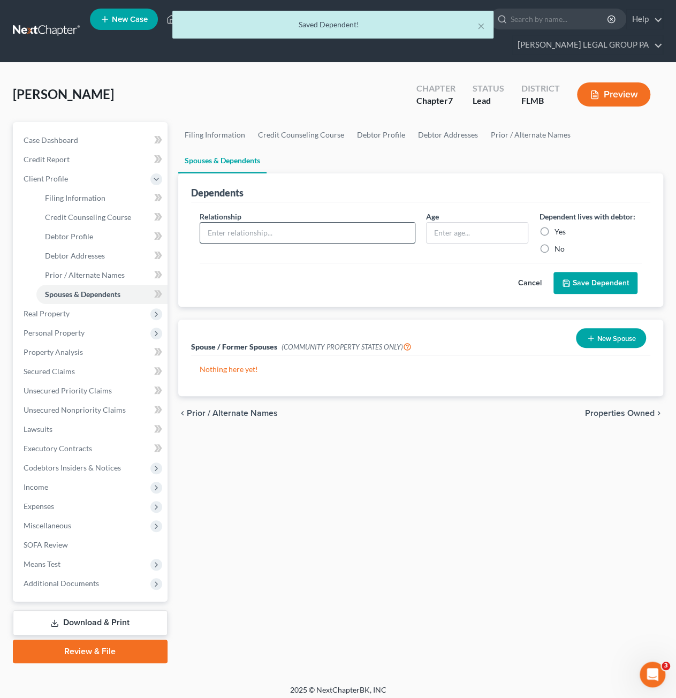
drag, startPoint x: 217, startPoint y: 208, endPoint x: 276, endPoint y: 201, distance: 59.3
click at [217, 223] on input "text" at bounding box center [307, 233] width 215 height 20
type input "Daughter"
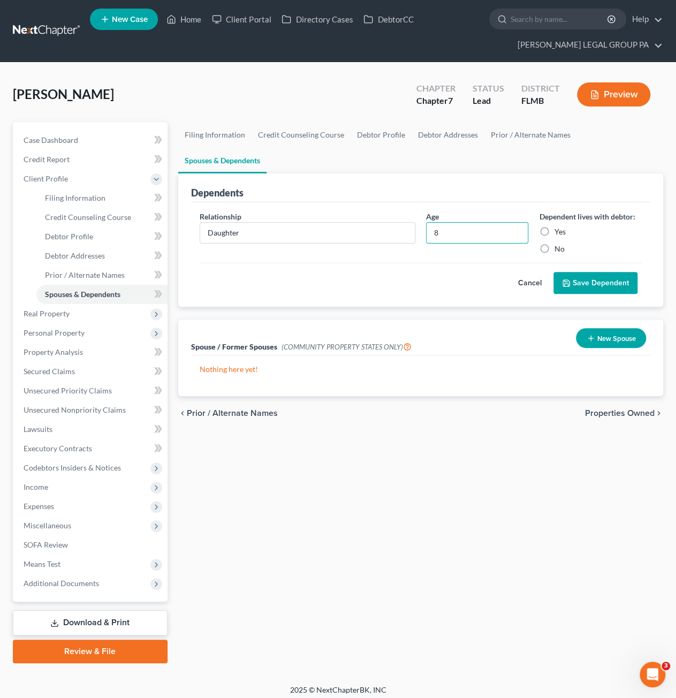
type input "8"
click at [554, 226] on label "Yes" at bounding box center [559, 231] width 11 height 11
click at [558, 226] on input "Yes" at bounding box center [561, 229] width 7 height 7
radio input "true"
click at [603, 272] on button "Save Dependent" at bounding box center [596, 283] width 84 height 22
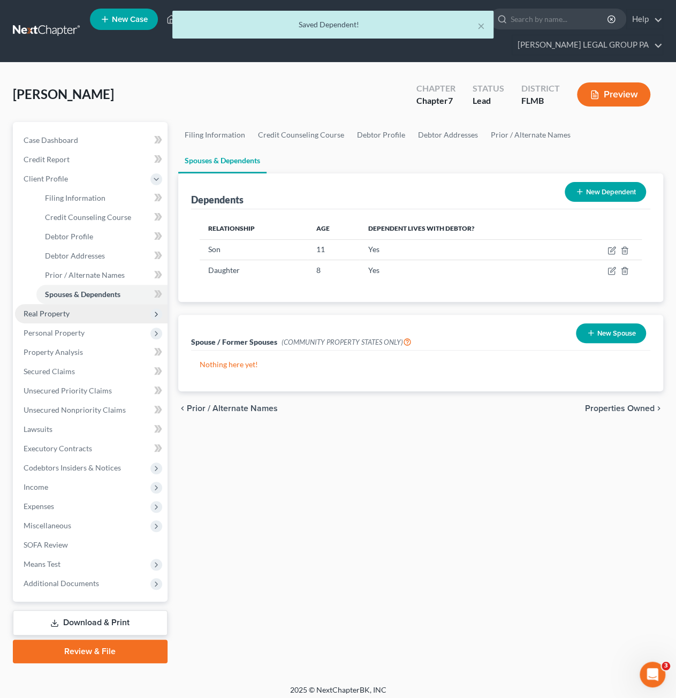
drag, startPoint x: 52, startPoint y: 318, endPoint x: 41, endPoint y: 322, distance: 12.4
click at [52, 318] on span "Real Property" at bounding box center [91, 313] width 153 height 19
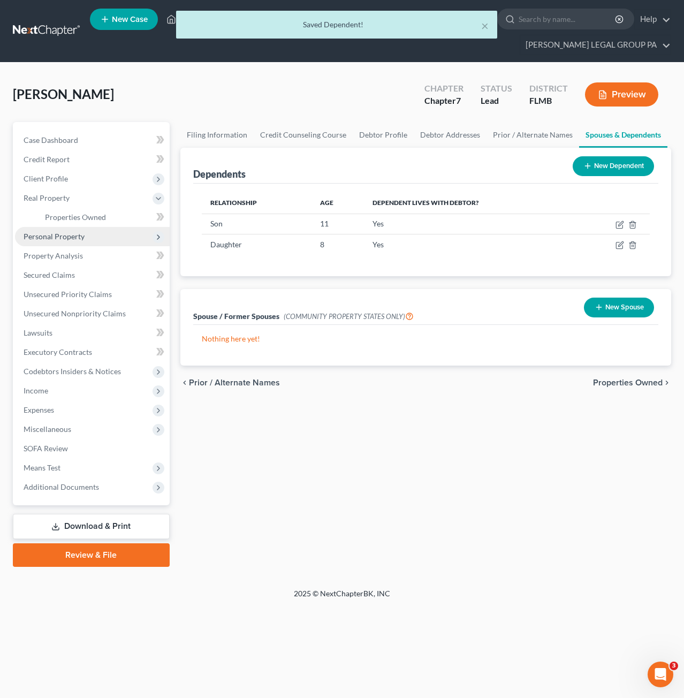
click at [67, 236] on span "Personal Property" at bounding box center [54, 236] width 61 height 9
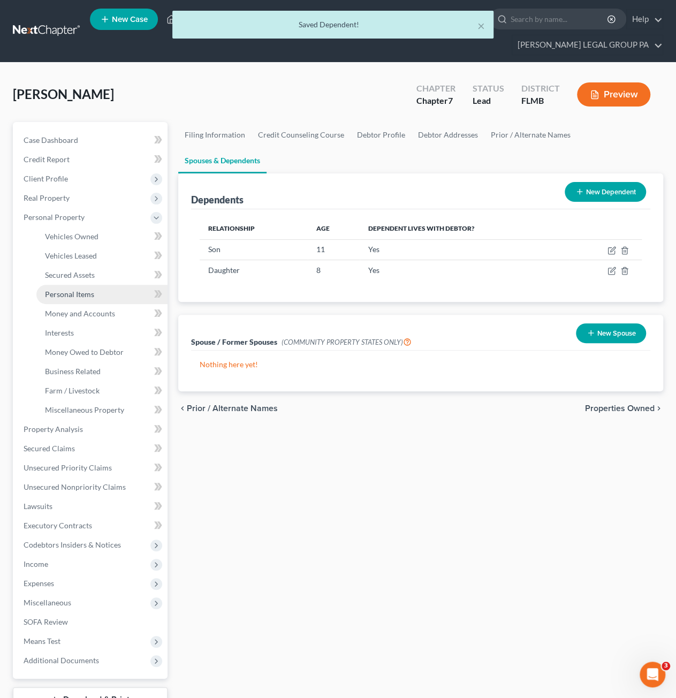
click at [67, 290] on span "Personal Items" at bounding box center [69, 294] width 49 height 9
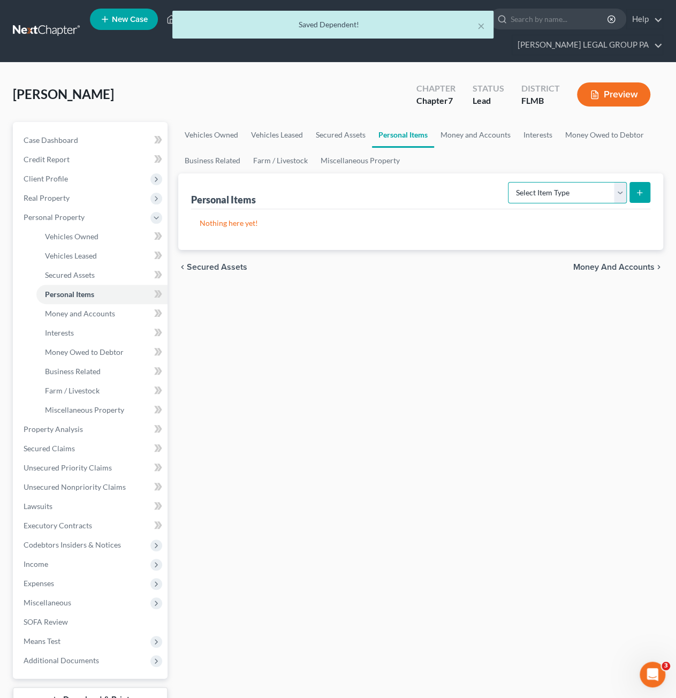
click at [545, 187] on select "Select Item Type Clothing Collectibles Of Value Electronics Firearms Household …" at bounding box center [567, 192] width 119 height 21
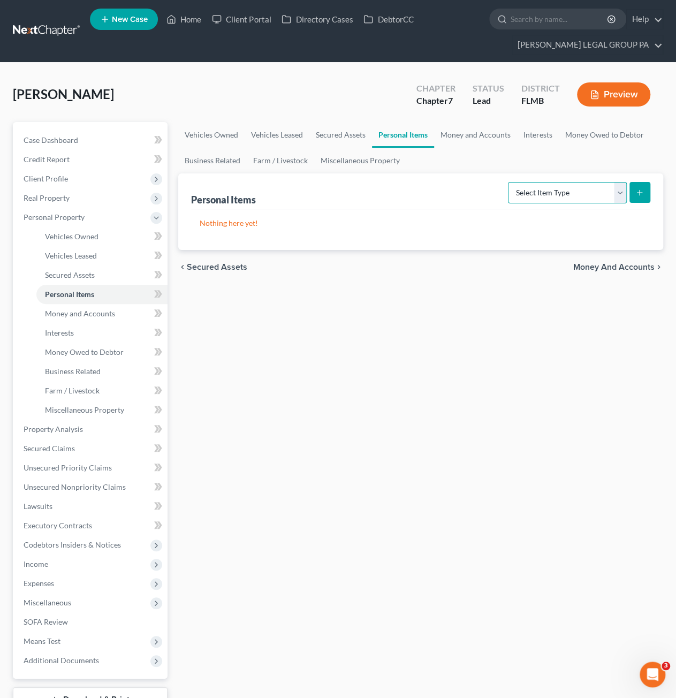
select select "clothing"
click at [510, 182] on select "Select Item Type Clothing Collectibles Of Value Electronics Firearms Household …" at bounding box center [567, 192] width 119 height 21
click at [640, 193] on icon "submit" at bounding box center [640, 192] width 9 height 9
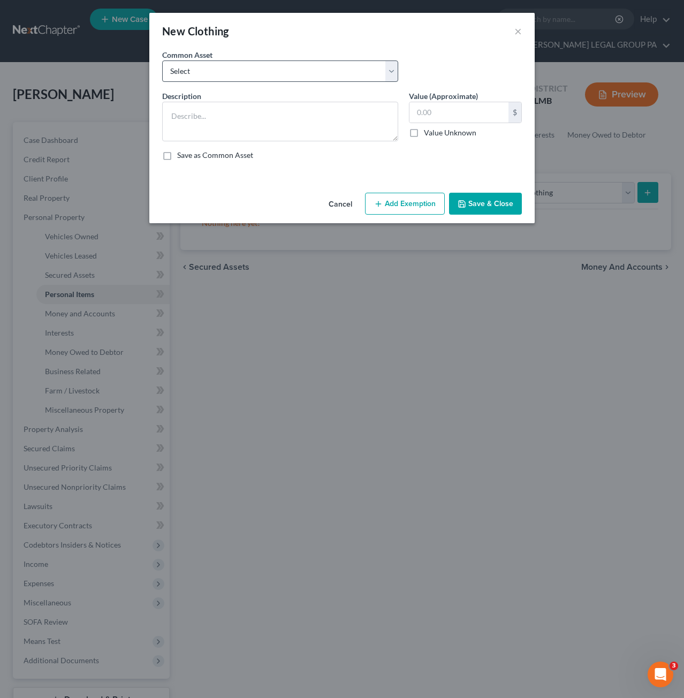
click at [215, 56] on div "Common Asset Select All Clothing General Clothes Various Clothing Apparel Vario…" at bounding box center [280, 65] width 247 height 33
click at [213, 71] on select "Select All Clothing General Clothes Various Clothing Apparel Various Clothing A…" at bounding box center [280, 71] width 236 height 21
select select "0"
click at [162, 61] on select "Select All Clothing General Clothes Various Clothing Apparel Various Clothing A…" at bounding box center [280, 71] width 236 height 21
type textarea "All Clothing"
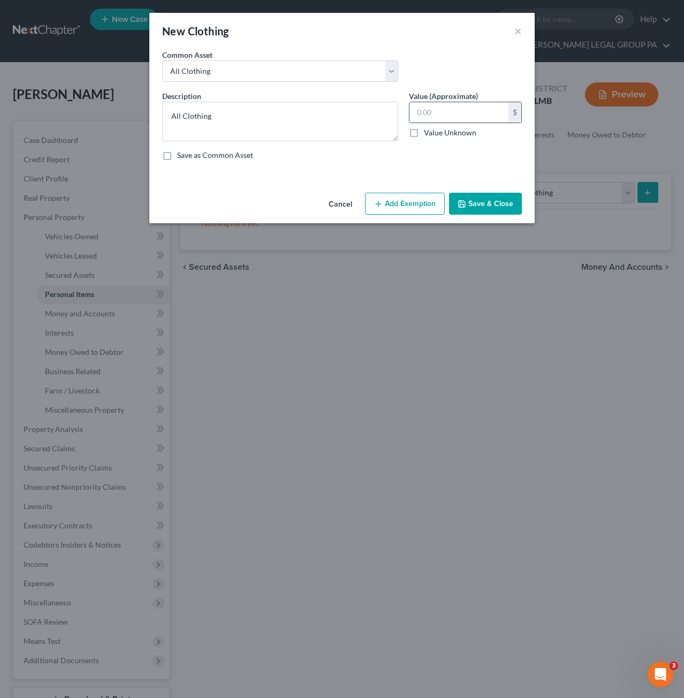
click at [459, 117] on input "text" at bounding box center [459, 112] width 99 height 20
type input "100.00"
click at [483, 203] on button "Save & Close" at bounding box center [485, 204] width 73 height 22
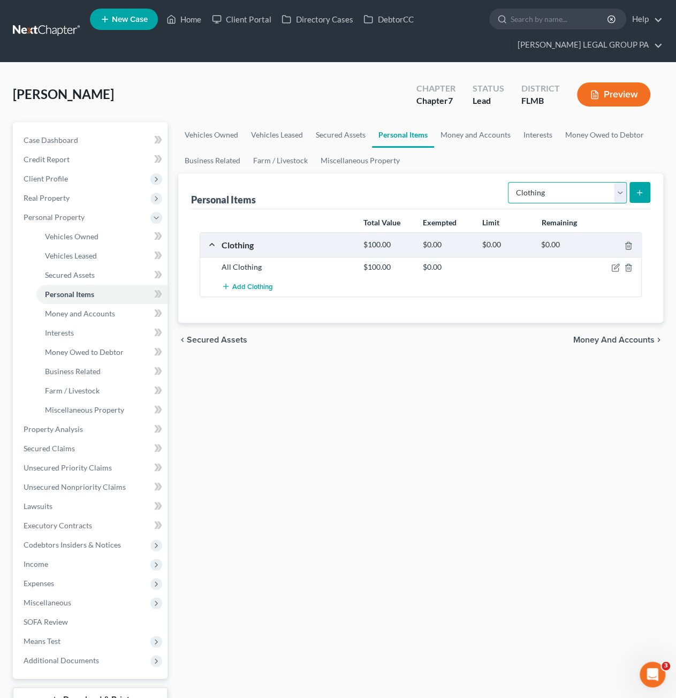
click at [585, 197] on select "Select Item Type Clothing Collectibles Of Value Electronics Firearms Household …" at bounding box center [567, 192] width 119 height 21
click at [510, 182] on select "Select Item Type Clothing Collectibles Of Value Electronics Firearms Household …" at bounding box center [567, 192] width 119 height 21
click at [562, 197] on select "Select Item Type Clothing Collectibles Of Value Electronics Firearms Household …" at bounding box center [567, 192] width 119 height 21
select select "electronics"
click at [510, 182] on select "Select Item Type Clothing Collectibles Of Value Electronics Firearms Household …" at bounding box center [567, 192] width 119 height 21
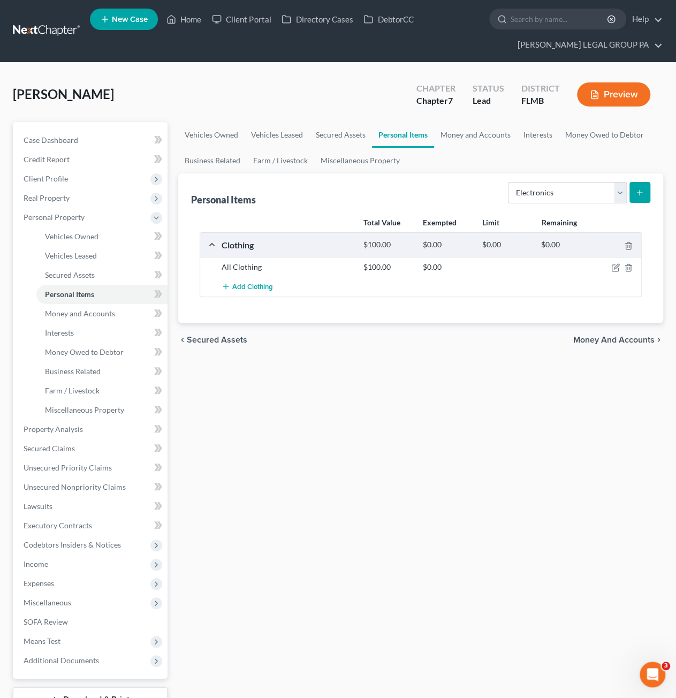
click at [638, 193] on icon "submit" at bounding box center [640, 192] width 9 height 9
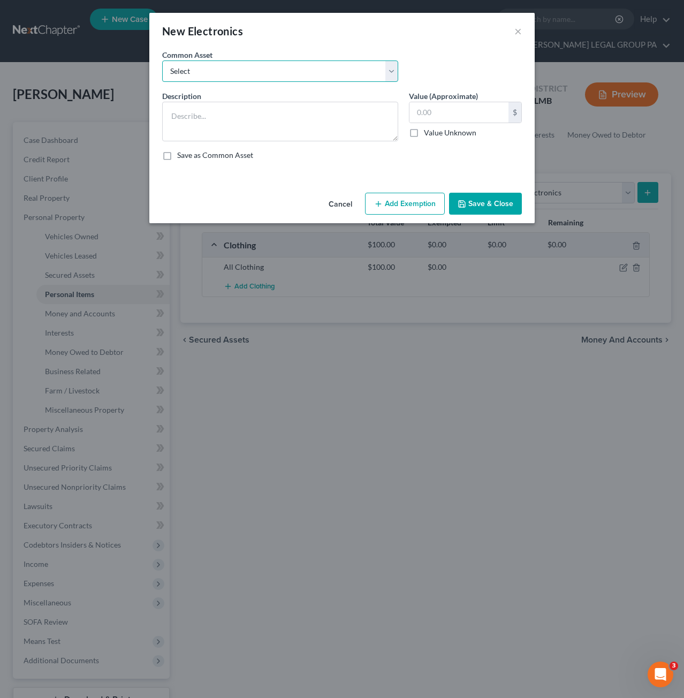
drag, startPoint x: 207, startPoint y: 70, endPoint x: 214, endPoint y: 76, distance: 9.5
click at [208, 70] on select "Select 2 televisions & 2 cell phones General Electronics (TV, Cellphone, Comput…" at bounding box center [280, 71] width 236 height 21
select select "1"
click at [162, 61] on select "Select 2 televisions & 2 cell phones General Electronics (TV, Cellphone, Comput…" at bounding box center [280, 71] width 236 height 21
type textarea "General Electronics (TV, Cellphone, Computer/Tablet)"
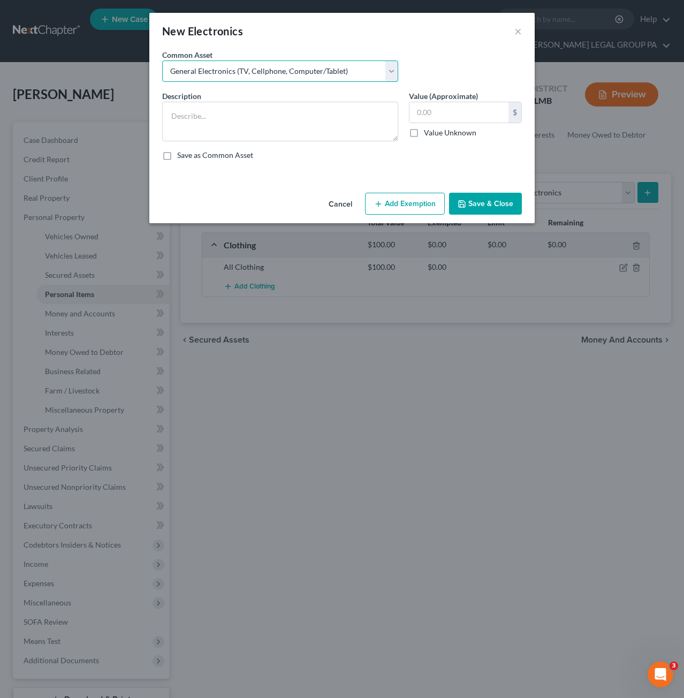
type input "500.00"
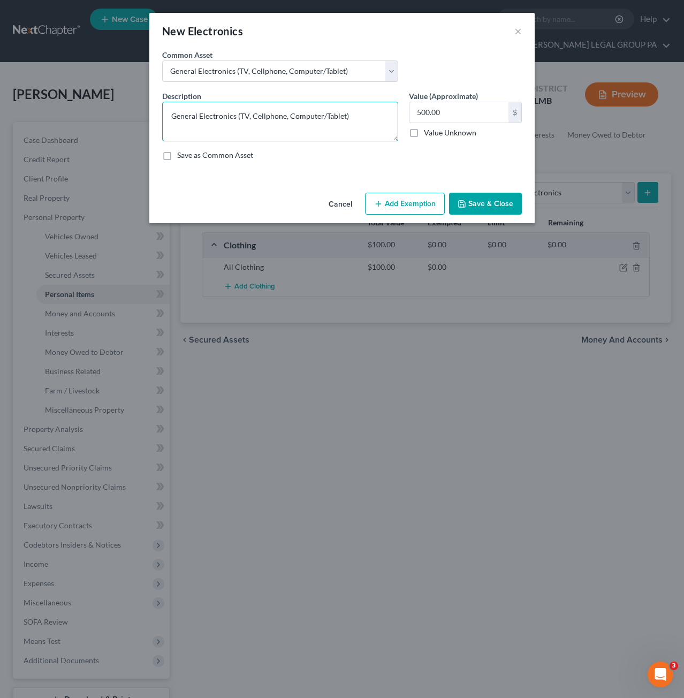
drag, startPoint x: 362, startPoint y: 114, endPoint x: 240, endPoint y: 117, distance: 121.6
click at [240, 117] on textarea "General Electronics (TV, Cellphone, Computer/Tablet)" at bounding box center [280, 122] width 236 height 40
click at [346, 110] on textarea "General Electronics (Laptop and Computer" at bounding box center [280, 122] width 236 height 40
type textarea "General Electronics (Laptop and Computer)"
click at [497, 205] on button "Save & Close" at bounding box center [485, 204] width 73 height 22
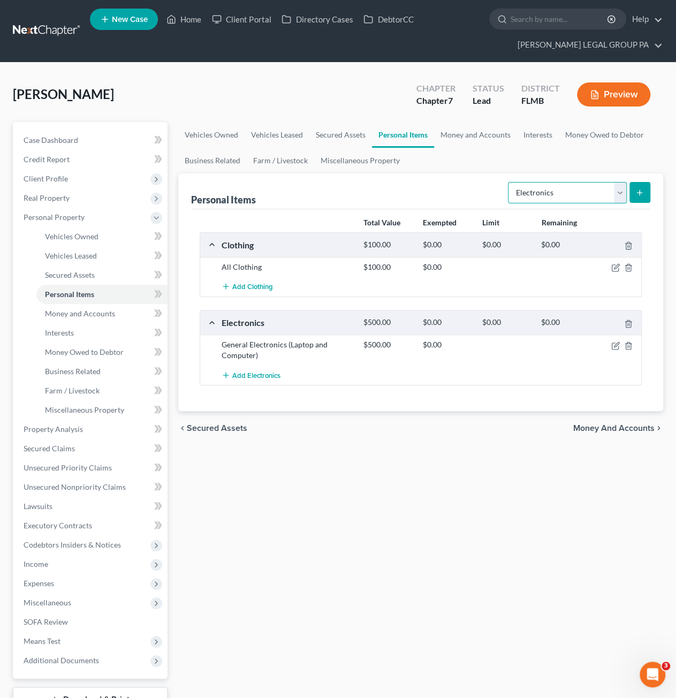
click at [563, 198] on select "Select Item Type Clothing Collectibles Of Value Electronics Firearms Household …" at bounding box center [567, 192] width 119 height 21
click at [510, 182] on select "Select Item Type Clothing Collectibles Of Value Electronics Firearms Household …" at bounding box center [567, 192] width 119 height 21
drag, startPoint x: 566, startPoint y: 190, endPoint x: 561, endPoint y: 193, distance: 5.5
click at [567, 190] on select "Select Item Type Clothing Collectibles Of Value Electronics Firearms Household …" at bounding box center [567, 192] width 119 height 21
select select "household_goods"
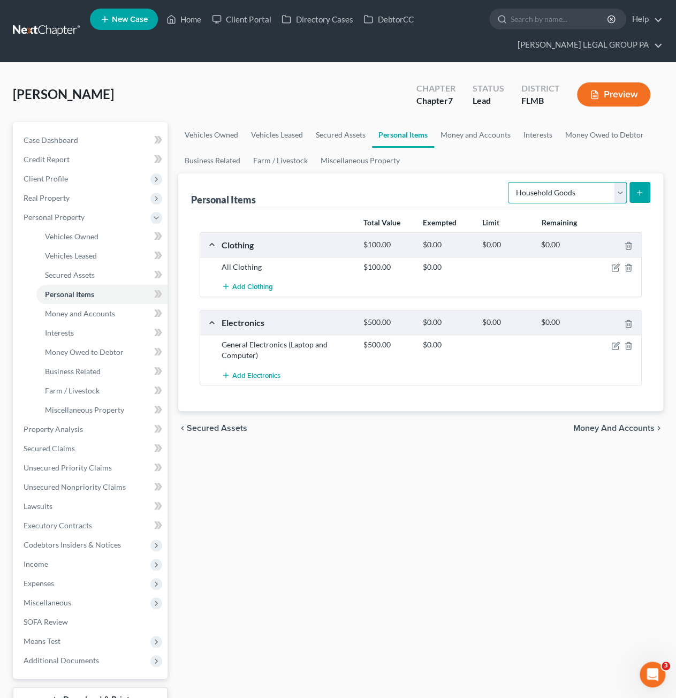
click at [510, 182] on select "Select Item Type Clothing Collectibles Of Value Electronics Firearms Household …" at bounding box center [567, 192] width 119 height 21
click at [656, 189] on div "Personal Items Select Item Type Clothing Collectibles Of Value Electronics Fire…" at bounding box center [420, 292] width 485 height 238
click at [634, 193] on button "submit" at bounding box center [640, 192] width 21 height 21
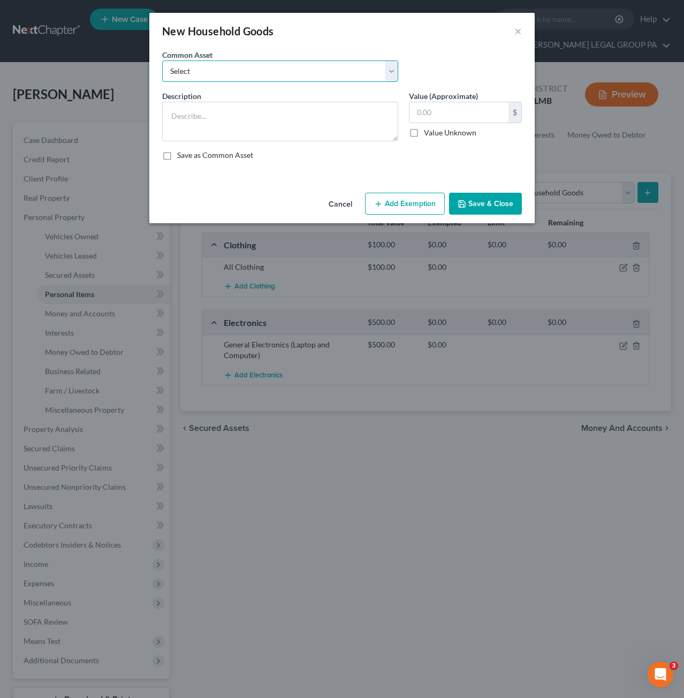
drag, startPoint x: 195, startPoint y: 66, endPoint x: 209, endPoint y: 75, distance: 16.6
click at [197, 66] on select "Select Washer & Dryer Knick Knacks Patio Chaise Living room set, dining room se…" at bounding box center [280, 71] width 236 height 21
select select "3"
click at [162, 61] on select "Select Washer & Dryer Knick Knacks Patio Chaise Living room set, dining room se…" at bounding box center [280, 71] width 236 height 21
type textarea "Living room set, dining room set, bedroom set, microwave & misc. kitchenware"
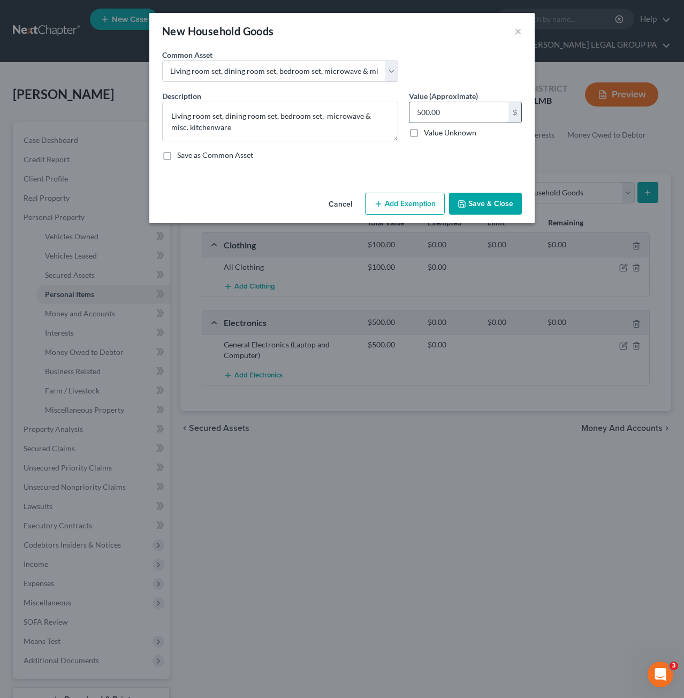
click at [459, 110] on input "500.00" at bounding box center [459, 112] width 99 height 20
drag, startPoint x: 449, startPoint y: 113, endPoint x: 346, endPoint y: 102, distance: 103.4
click at [342, 100] on div "Description * Living room set, dining room set, bedroom set, microwave & misc. …" at bounding box center [342, 129] width 371 height 79
type input "700.00"
click at [486, 210] on button "Save & Close" at bounding box center [485, 204] width 73 height 22
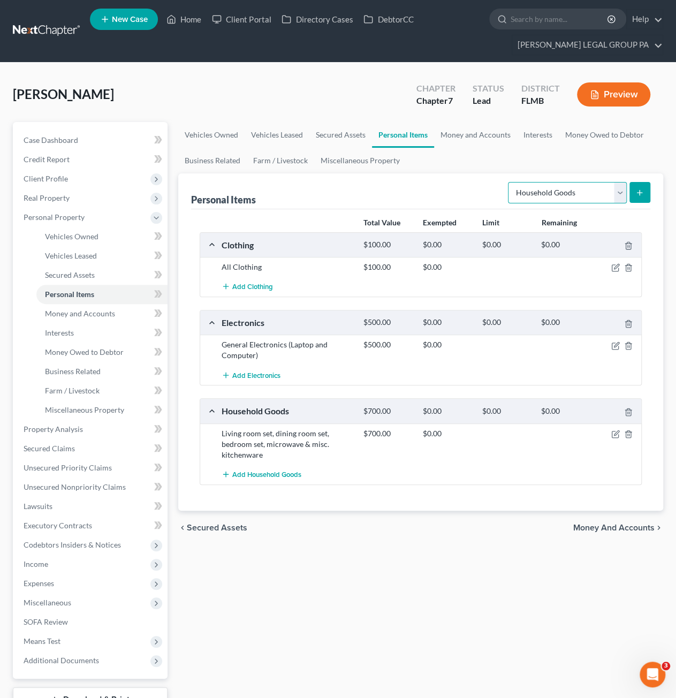
click at [581, 191] on select "Select Item Type Clothing Collectibles Of Value Electronics Firearms Household …" at bounding box center [567, 192] width 119 height 21
select select "jewelry"
click at [510, 182] on select "Select Item Type Clothing Collectibles Of Value Electronics Firearms Household …" at bounding box center [567, 192] width 119 height 21
click at [573, 184] on select "Select Item Type Clothing Collectibles Of Value Electronics Firearms Household …" at bounding box center [567, 192] width 119 height 21
drag, startPoint x: 443, startPoint y: 198, endPoint x: 573, endPoint y: 195, distance: 130.1
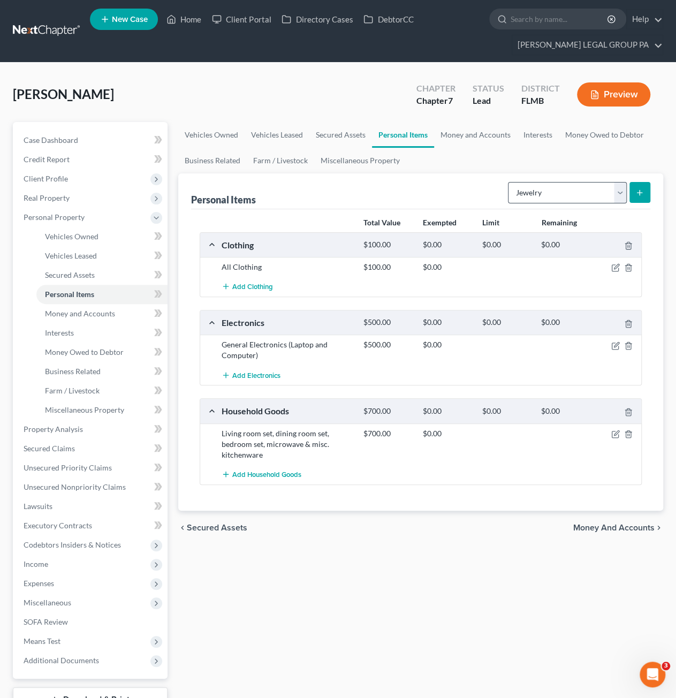
click at [443, 198] on div "Personal Items Select Item Type Clothing Collectibles Of Value Electronics Fire…" at bounding box center [420, 191] width 459 height 36
click at [646, 192] on button "submit" at bounding box center [640, 192] width 21 height 21
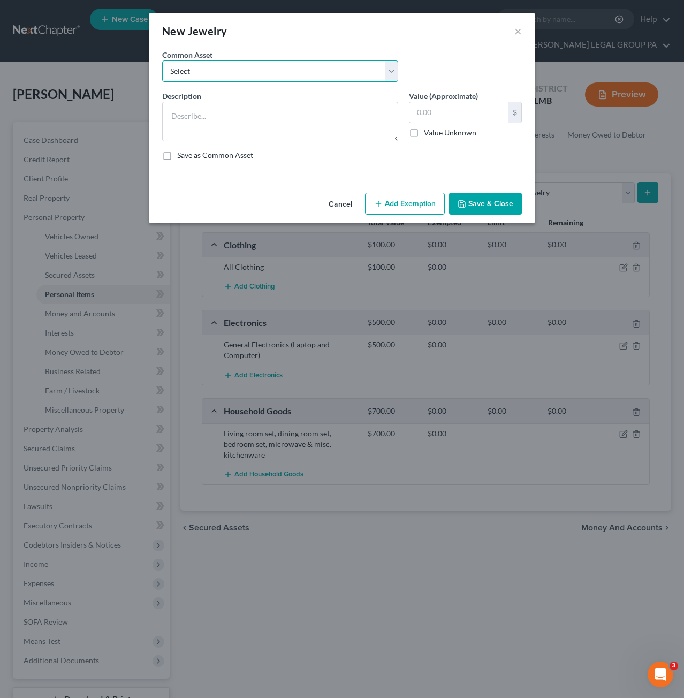
click at [261, 67] on select "Select High School Class Ring Wedding Ring Various Custom Jewelry Watch Misc. C…" at bounding box center [280, 71] width 236 height 21
select select "1"
click at [162, 61] on select "Select High School Class Ring Wedding Ring Various Custom Jewelry Watch Misc. C…" at bounding box center [280, 71] width 236 height 21
type textarea "Wedding Ring"
click at [460, 124] on div "50.00 $ Value Unknown" at bounding box center [465, 120] width 113 height 36
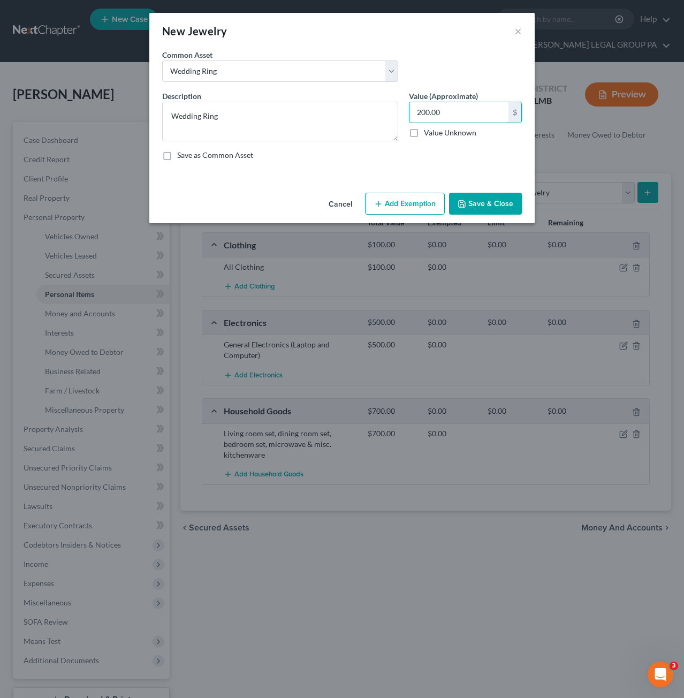
type input "200.00"
click at [493, 199] on button "Save & Close" at bounding box center [485, 204] width 73 height 22
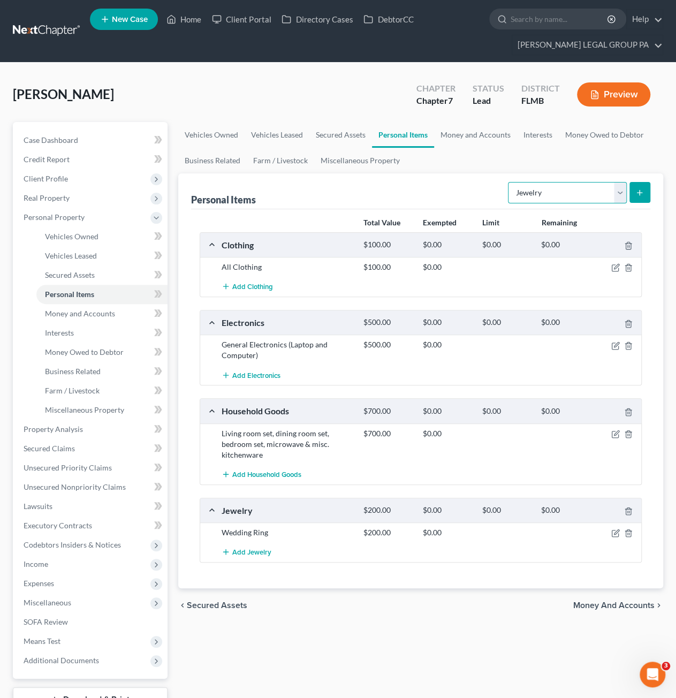
click at [550, 195] on select "Select Item Type Clothing Collectibles Of Value Electronics Firearms Household …" at bounding box center [567, 192] width 119 height 21
select select "sports_and_hobby_equipment"
click at [510, 182] on select "Select Item Type Clothing Collectibles Of Value Electronics Firearms Household …" at bounding box center [567, 192] width 119 height 21
click at [479, 193] on div "Personal Items Select Item Type Clothing Collectibles Of Value Electronics Fire…" at bounding box center [420, 191] width 459 height 36
click at [94, 309] on span "Money and Accounts" at bounding box center [80, 313] width 70 height 9
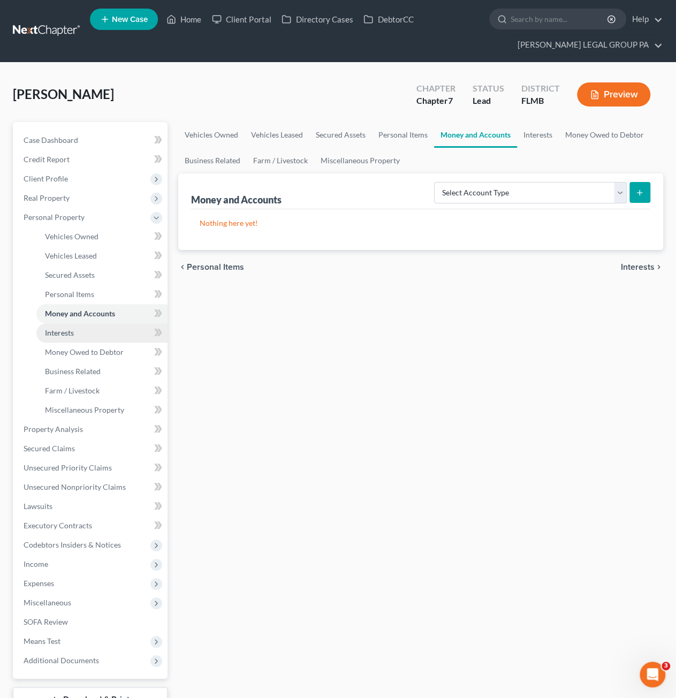
click at [69, 338] on link "Interests" at bounding box center [101, 332] width 131 height 19
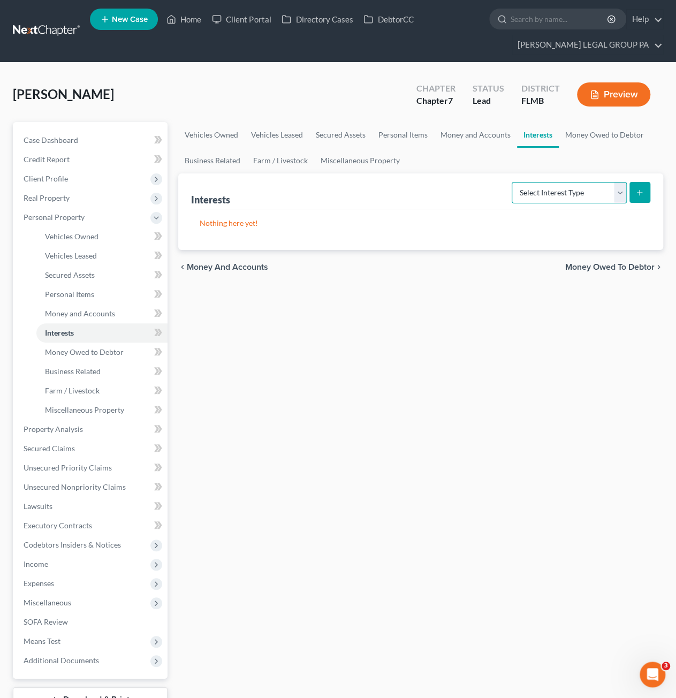
click at [554, 201] on select "Select Interest Type 401K Annuity Bond Education IRA Government Bond Government…" at bounding box center [569, 192] width 115 height 21
click at [555, 197] on select "Select Interest Type 401K Annuity Bond Education IRA Government Bond Government…" at bounding box center [569, 192] width 115 height 21
click at [557, 201] on form "Select Interest Type 401K Annuity Bond Education IRA Government Bond Government…" at bounding box center [581, 193] width 139 height 22
click at [557, 201] on select "Select Interest Type 401K Annuity Bond Education IRA Government Bond Government…" at bounding box center [569, 192] width 115 height 21
select select "ira"
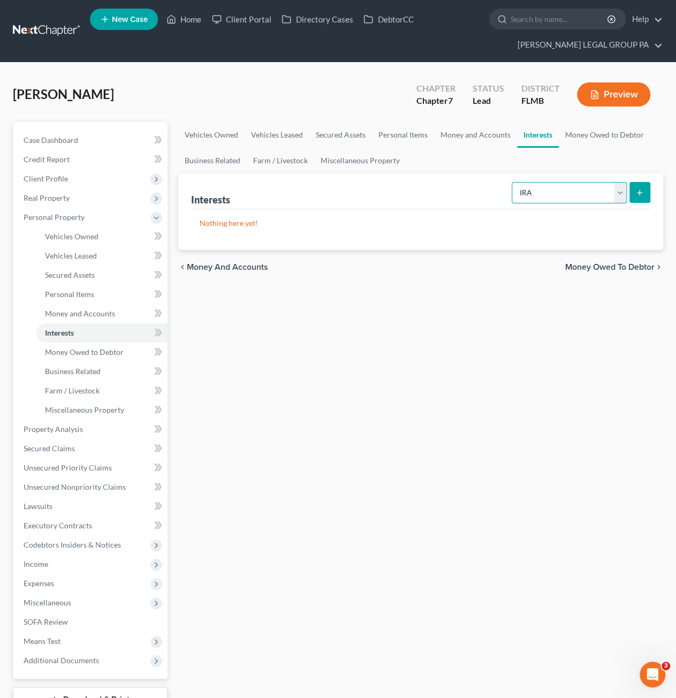
click at [513, 182] on select "Select Interest Type 401K Annuity Bond Education IRA Government Bond Government…" at bounding box center [569, 192] width 115 height 21
click at [643, 190] on icon "submit" at bounding box center [640, 192] width 9 height 9
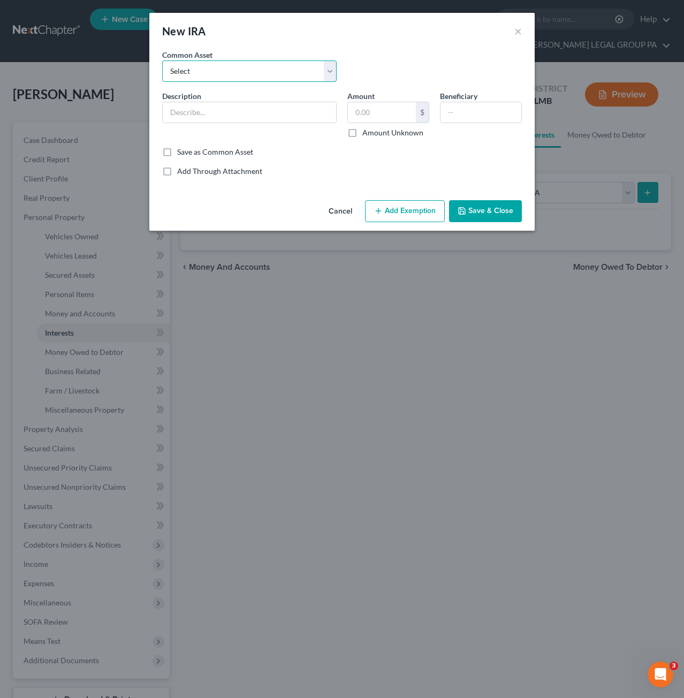
drag, startPoint x: 220, startPoint y: 71, endPoint x: 228, endPoint y: 80, distance: 12.1
click at [220, 71] on select "Select Individual Retirement Account" at bounding box center [249, 71] width 175 height 21
select select "0"
click at [162, 61] on select "Select Individual Retirement Account" at bounding box center [249, 71] width 175 height 21
type input "Individual Retirement Account"
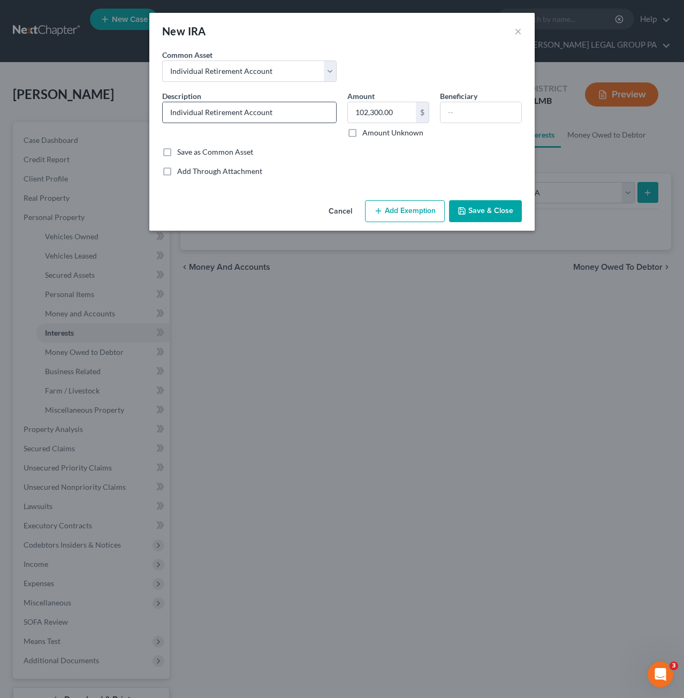
click at [221, 115] on input "Individual Retirement Account" at bounding box center [249, 112] width 173 height 20
click at [379, 110] on input "102,300.00" at bounding box center [382, 112] width 68 height 20
type input "70,774.42"
click at [424, 212] on button "Add Exemption" at bounding box center [405, 211] width 80 height 22
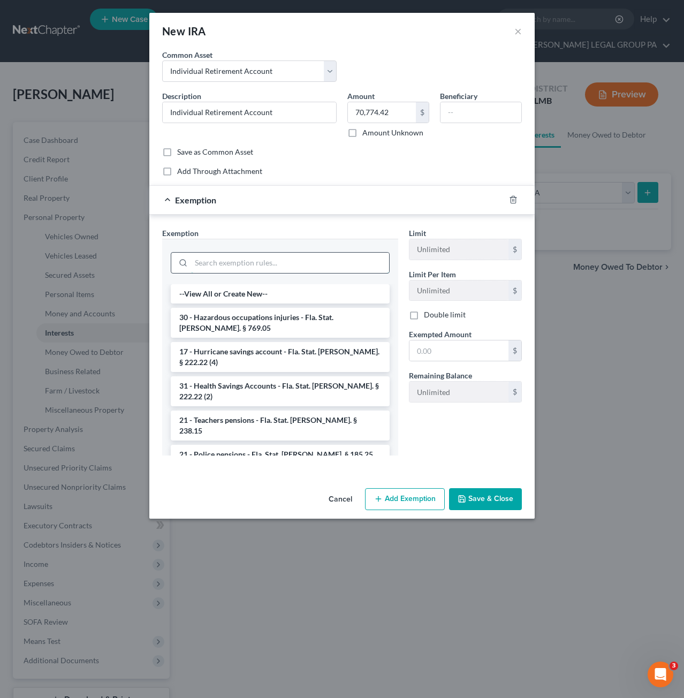
click at [210, 266] on input "search" at bounding box center [290, 263] width 198 height 20
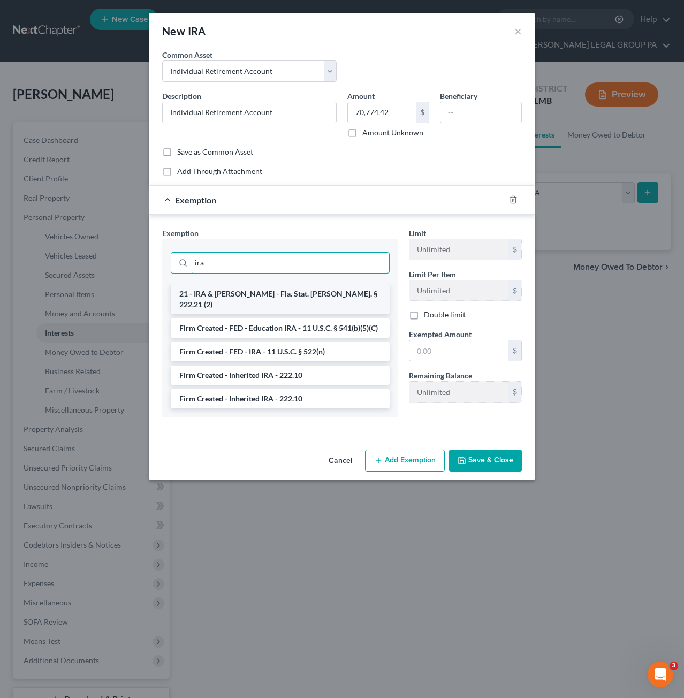
type input "ira"
click at [242, 285] on li "21 - IRA & [PERSON_NAME] - Fla. Stat. [PERSON_NAME]. § 222.21 (2)" at bounding box center [280, 299] width 219 height 30
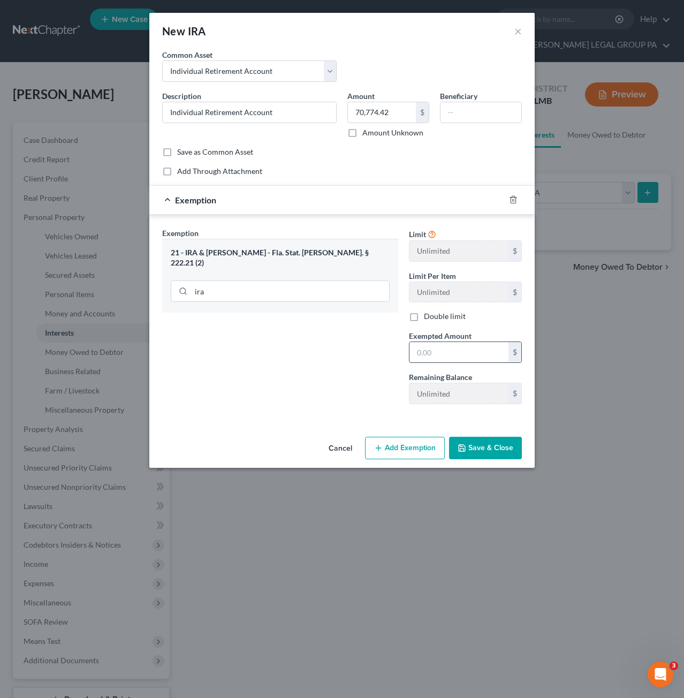
click at [438, 354] on input "text" at bounding box center [459, 352] width 99 height 20
type input "70,774.42"
click at [483, 446] on button "Save & Close" at bounding box center [485, 448] width 73 height 22
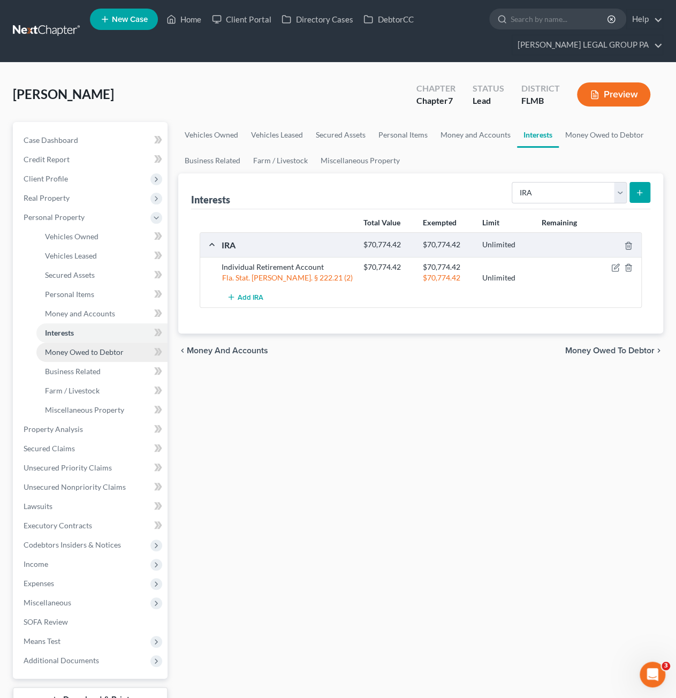
click at [78, 354] on span "Money Owed to Debtor" at bounding box center [84, 352] width 79 height 9
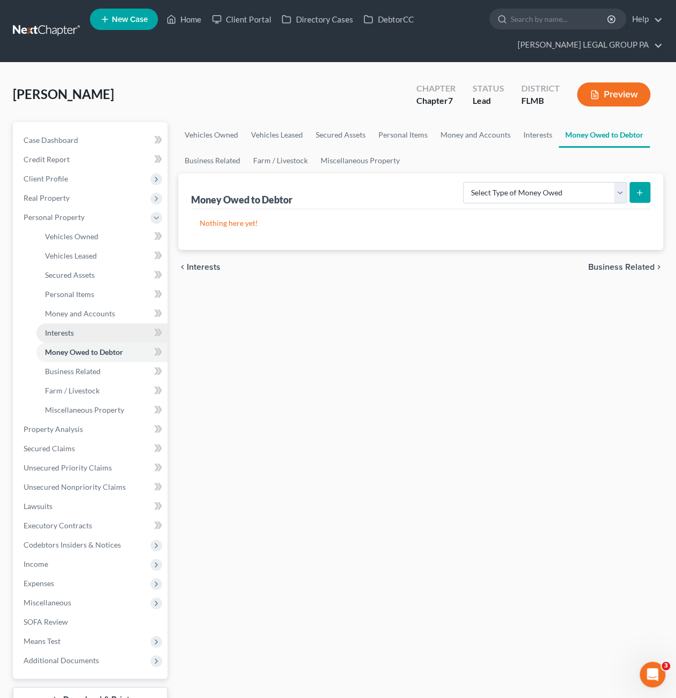
click at [77, 335] on link "Interests" at bounding box center [101, 332] width 131 height 19
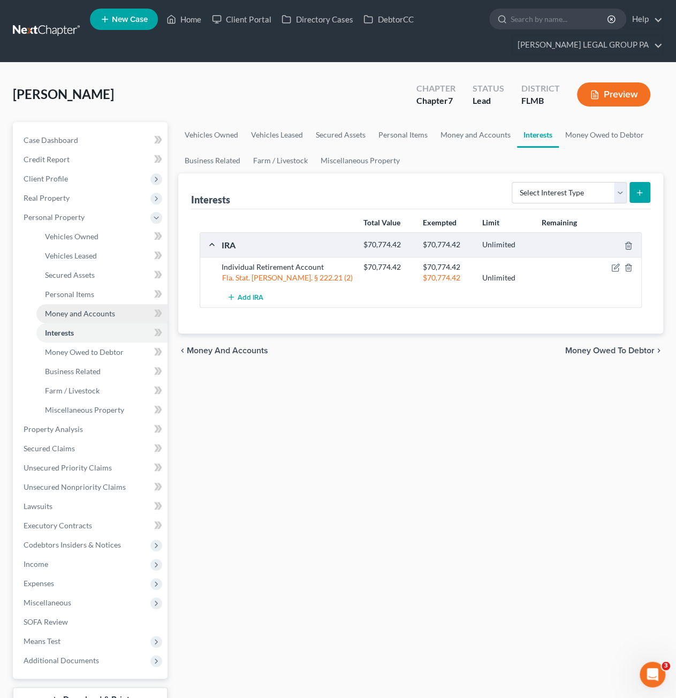
click at [70, 310] on span "Money and Accounts" at bounding box center [80, 313] width 70 height 9
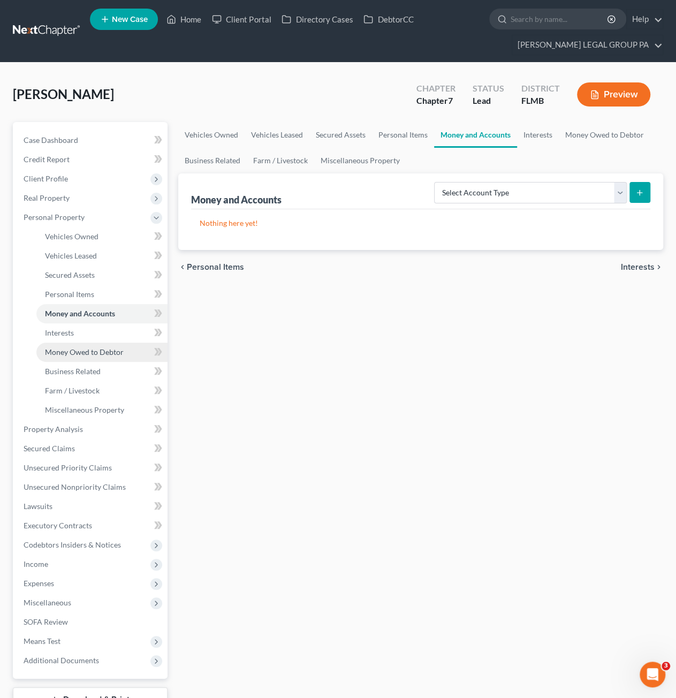
click at [77, 343] on link "Money Owed to Debtor" at bounding box center [101, 352] width 131 height 19
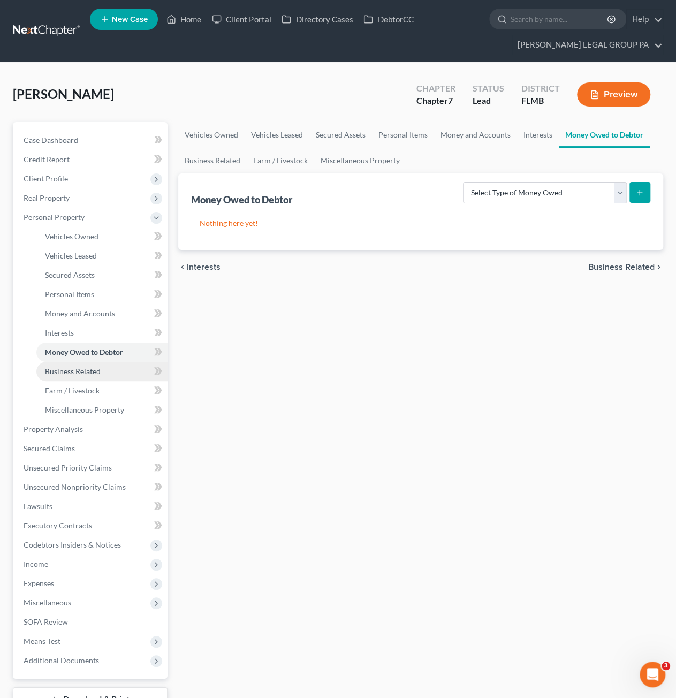
click at [84, 378] on link "Business Related" at bounding box center [101, 371] width 131 height 19
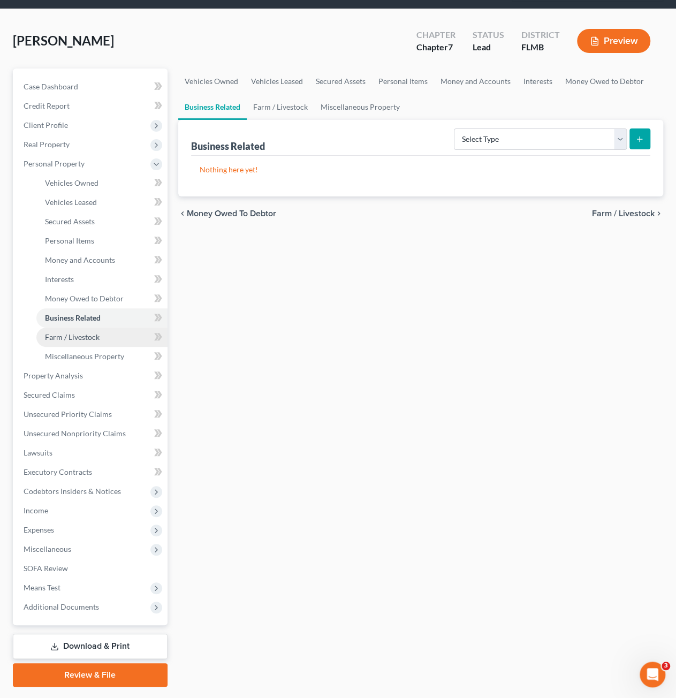
click at [88, 334] on span "Farm / Livestock" at bounding box center [72, 337] width 55 height 9
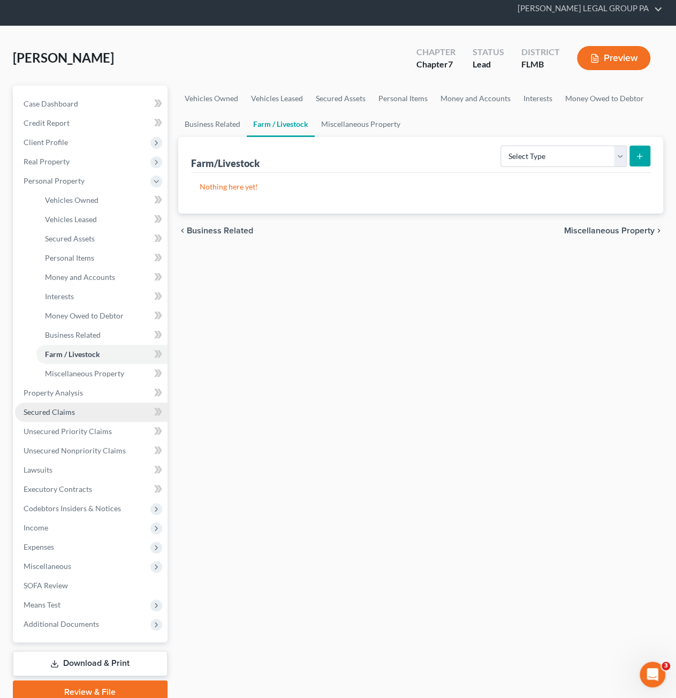
scroll to position [54, 0]
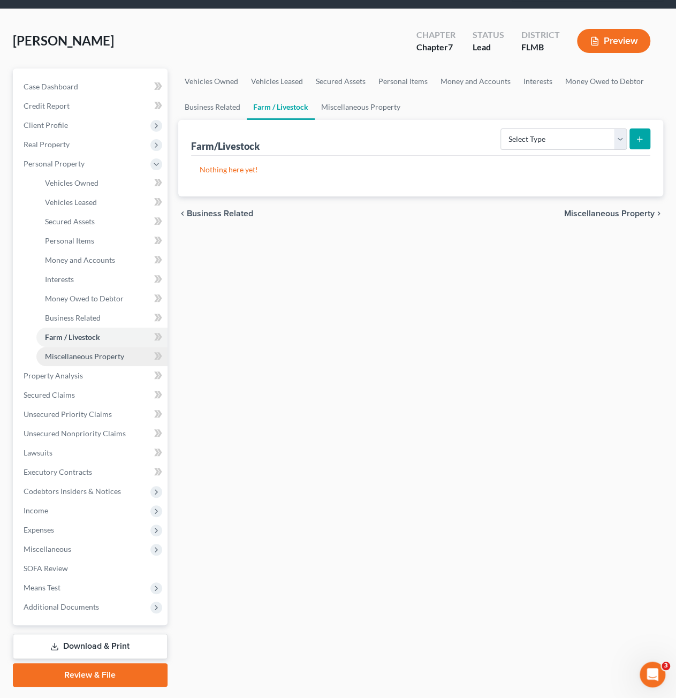
click at [74, 357] on span "Miscellaneous Property" at bounding box center [84, 356] width 79 height 9
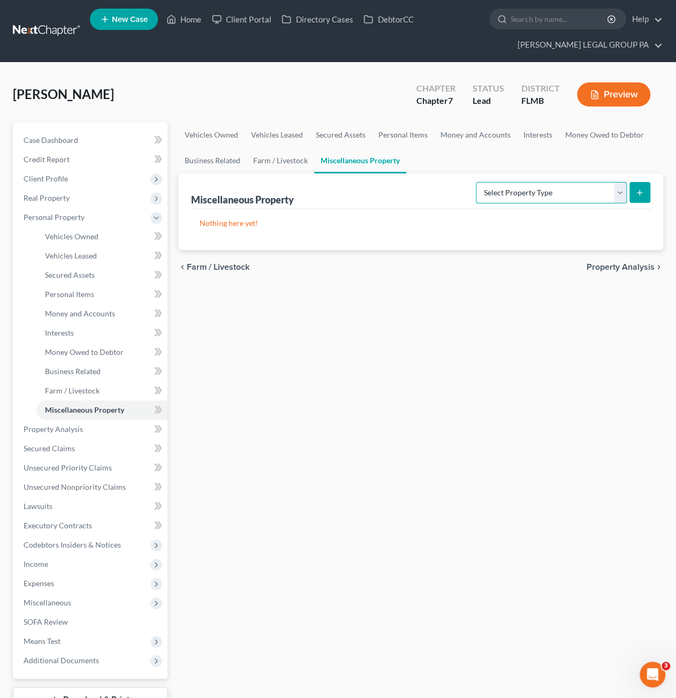
drag, startPoint x: 534, startPoint y: 190, endPoint x: 535, endPoint y: 196, distance: 6.5
click at [534, 190] on select "Select Property Type Assigned for Creditor Benefit Within 1 Year Holding for An…" at bounding box center [551, 192] width 151 height 21
click at [398, 285] on div "Vehicles Owned Vehicles Leased Secured Assets Personal Items Money and Accounts…" at bounding box center [421, 431] width 496 height 618
click at [488, 192] on select "Select Property Type Assigned for Creditor Benefit Within 1 Year Holding for An…" at bounding box center [551, 192] width 151 height 21
select select "holding_for_another"
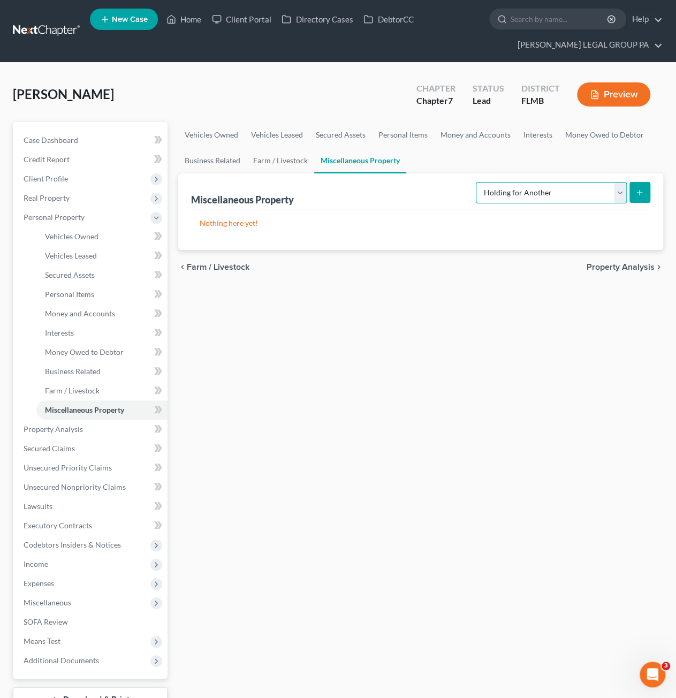
click at [476, 182] on select "Select Property Type Assigned for Creditor Benefit Within 1 Year Holding for An…" at bounding box center [551, 192] width 151 height 21
click at [392, 228] on div "Nothing here yet!" at bounding box center [420, 229] width 459 height 41
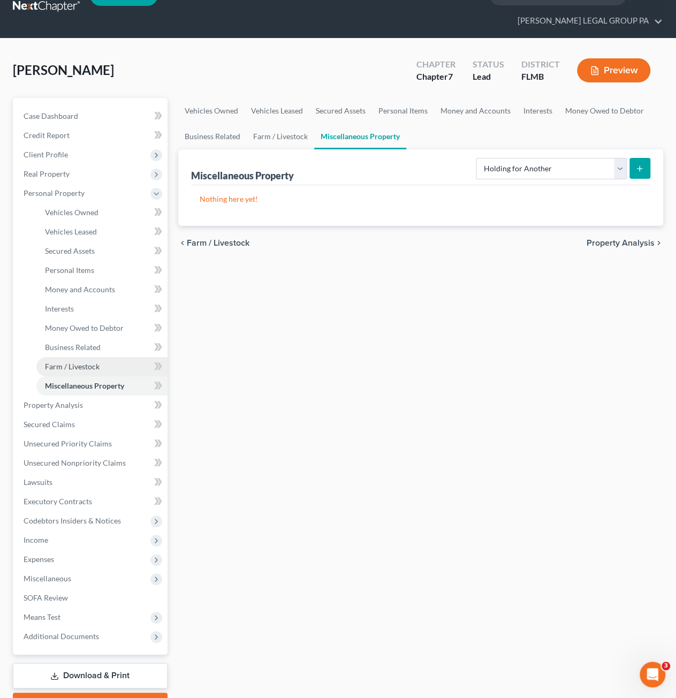
scroll to position [81, 0]
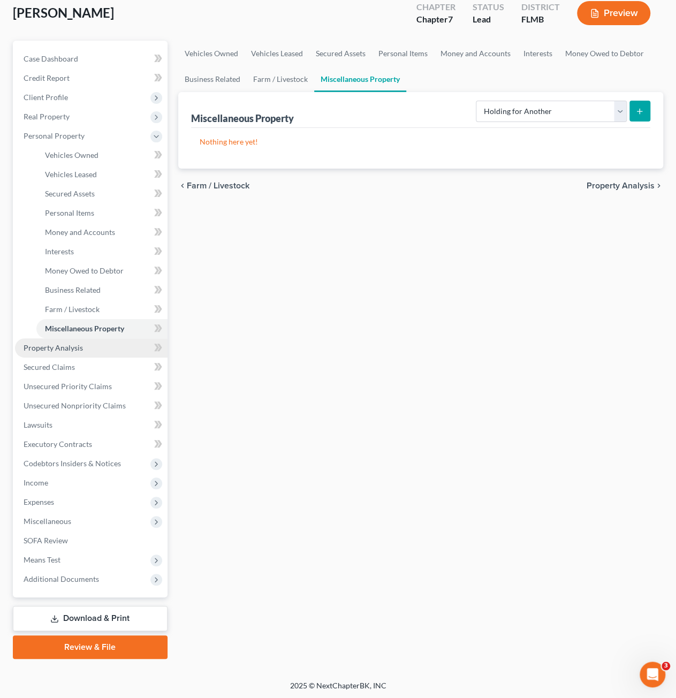
drag, startPoint x: 61, startPoint y: 348, endPoint x: 67, endPoint y: 348, distance: 7.0
click at [61, 348] on span "Property Analysis" at bounding box center [53, 347] width 59 height 9
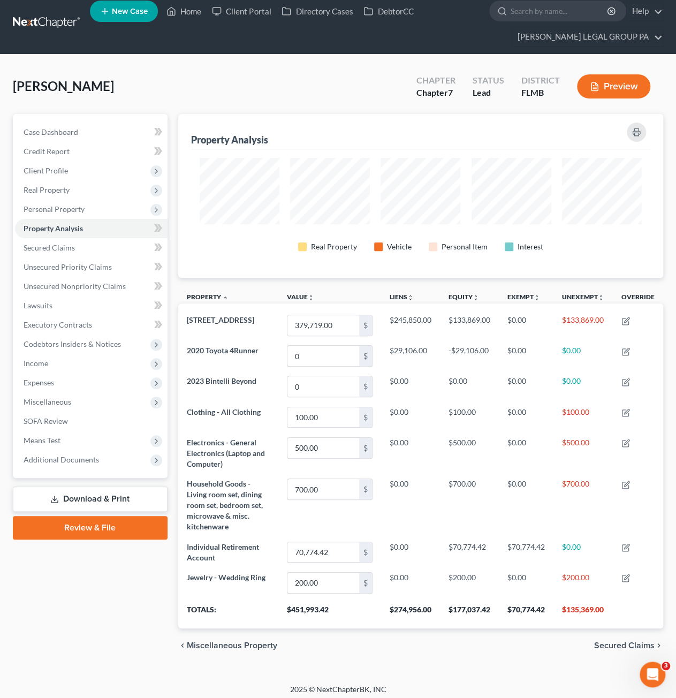
scroll to position [10, 0]
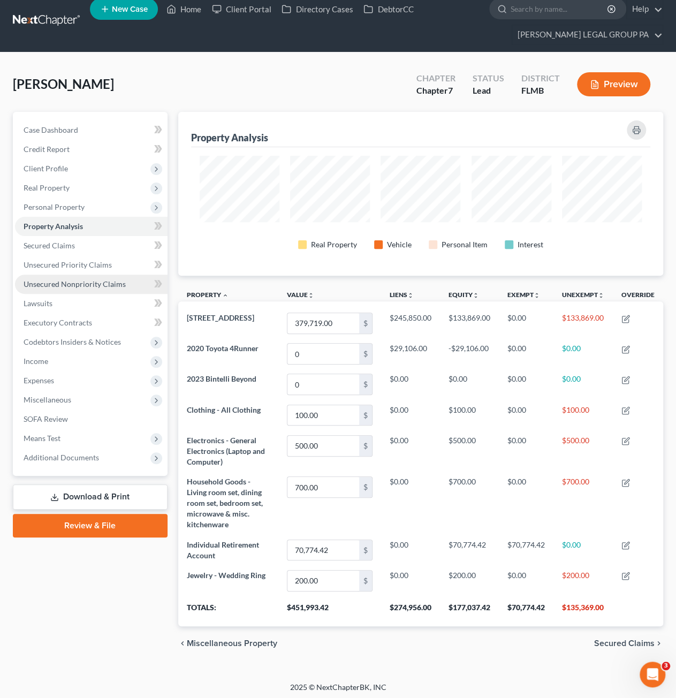
click at [62, 282] on span "Unsecured Nonpriority Claims" at bounding box center [75, 284] width 102 height 9
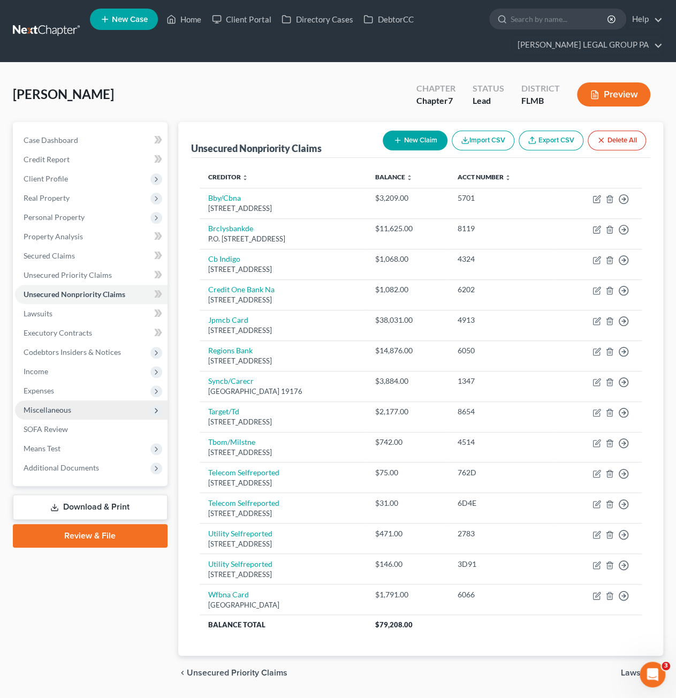
drag, startPoint x: 66, startPoint y: 406, endPoint x: 69, endPoint y: 416, distance: 10.4
click at [66, 406] on span "Miscellaneous" at bounding box center [48, 409] width 48 height 9
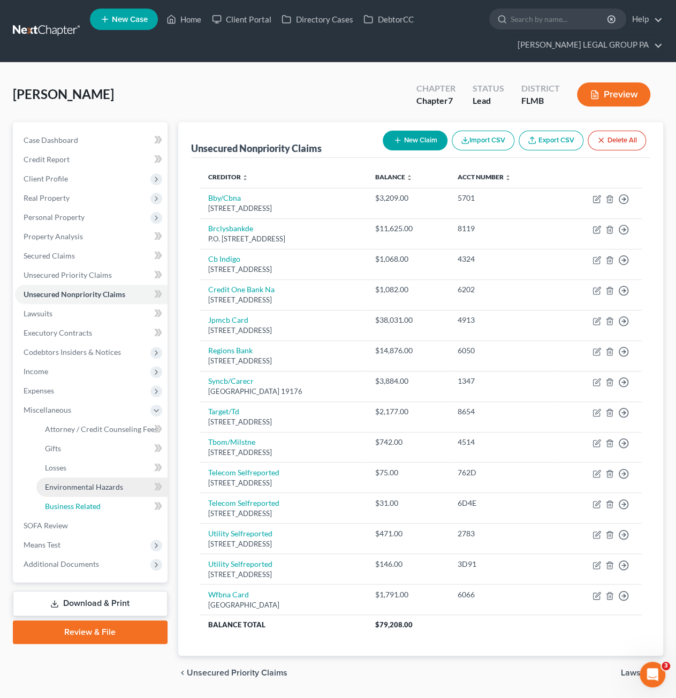
drag, startPoint x: 80, startPoint y: 507, endPoint x: 52, endPoint y: 494, distance: 30.7
click at [80, 507] on span "Business Related" at bounding box center [73, 506] width 56 height 9
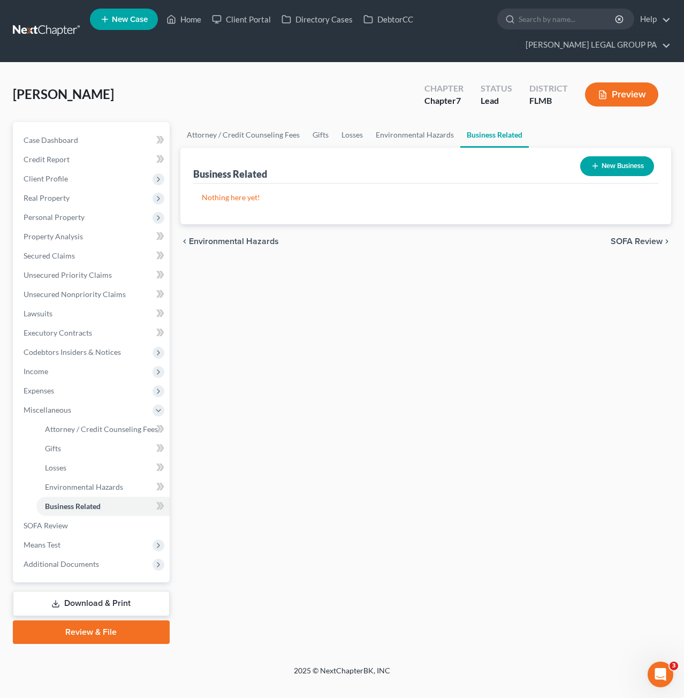
click at [630, 168] on button "New Business" at bounding box center [617, 166] width 74 height 20
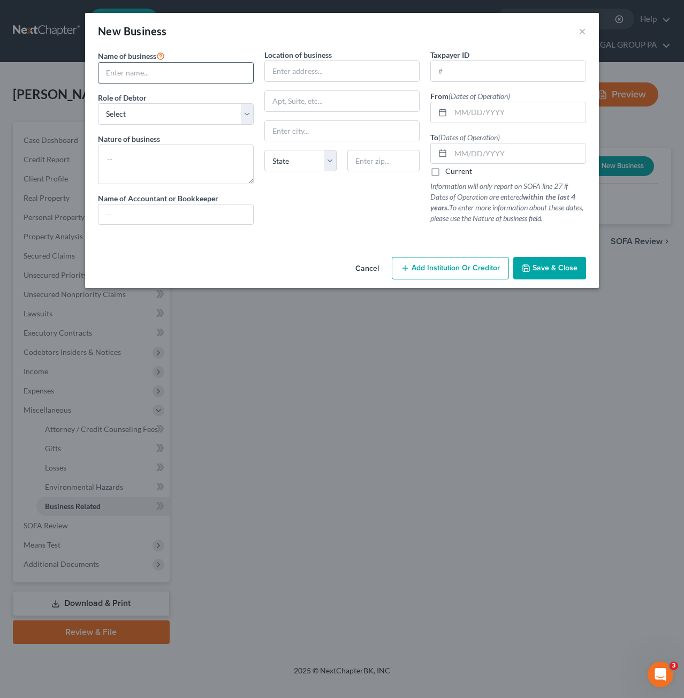
click at [148, 72] on input "text" at bounding box center [176, 73] width 155 height 20
click at [143, 73] on input "text" at bounding box center [176, 73] width 155 height 20
type input "Hilary Hawks"
click at [223, 79] on input "Hilary Hawks" at bounding box center [176, 73] width 155 height 20
click at [131, 120] on select "Select A member of a limited liability company (LLC) or limited liability partn…" at bounding box center [176, 113] width 156 height 21
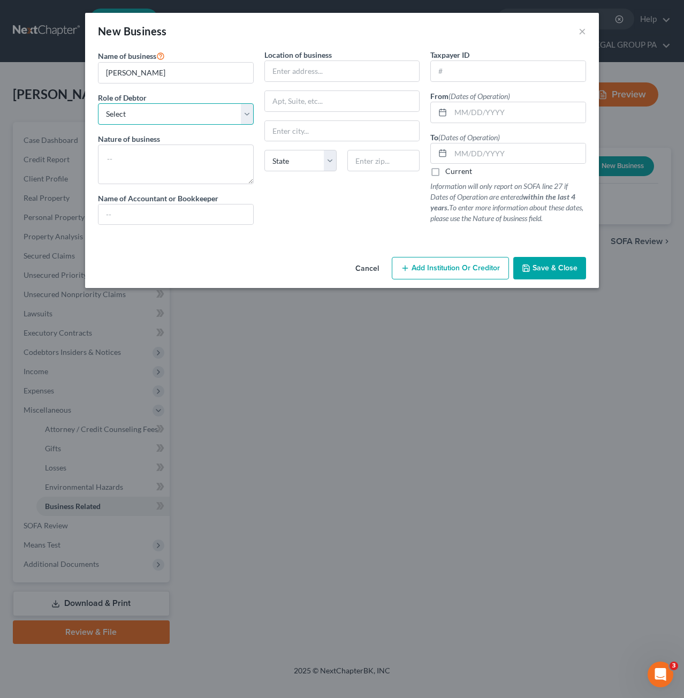
select select "sole_proprietor"
click at [98, 103] on select "Select A member of a limited liability company (LLC) or limited liability partn…" at bounding box center [176, 113] width 156 height 21
click at [137, 155] on textarea at bounding box center [176, 165] width 156 height 40
type textarea "F"
click at [173, 79] on input "Hilary Hawks" at bounding box center [176, 73] width 155 height 20
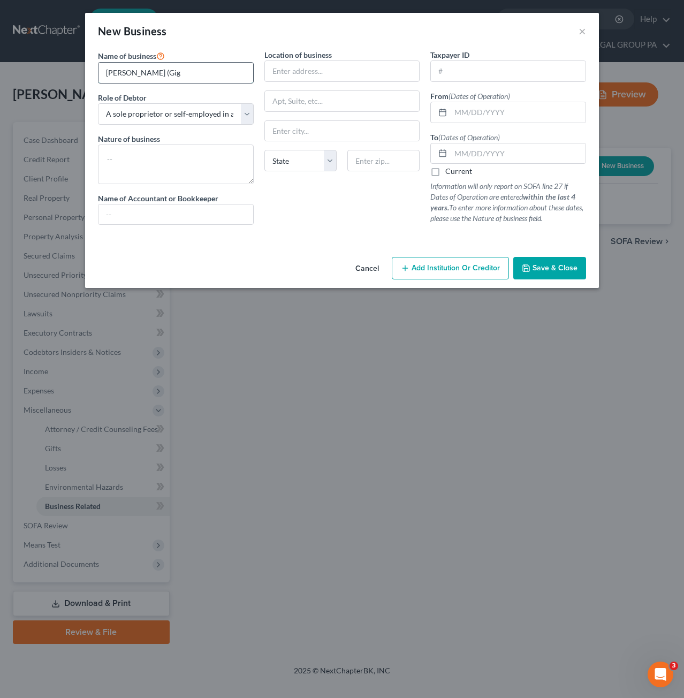
click at [189, 77] on input "Hilary Hawks (Gig" at bounding box center [176, 73] width 155 height 20
drag, startPoint x: 145, startPoint y: 71, endPoint x: 281, endPoint y: 74, distance: 136.6
click at [281, 74] on div "Name of business * Hilary Hawks (Gigglewater Mobile Kitchens) Role of Debtor * …" at bounding box center [342, 145] width 499 height 193
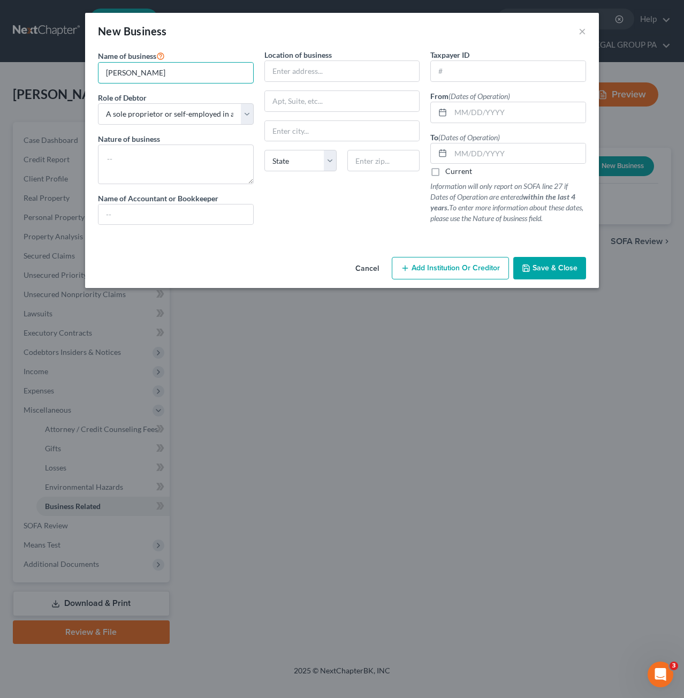
type input "Hilary Hawks"
paste textarea "(Gigglewater Mobile Kitchens)"
click at [131, 157] on textarea "(Gigglewater Mobile Kitchens)" at bounding box center [176, 165] width 156 height 40
click at [149, 158] on textarea "(Gigglewater Mobile Kitchens)" at bounding box center [176, 165] width 156 height 40
click at [218, 160] on textarea "Gigglewaters Mobile Kitchens" at bounding box center [176, 165] width 156 height 40
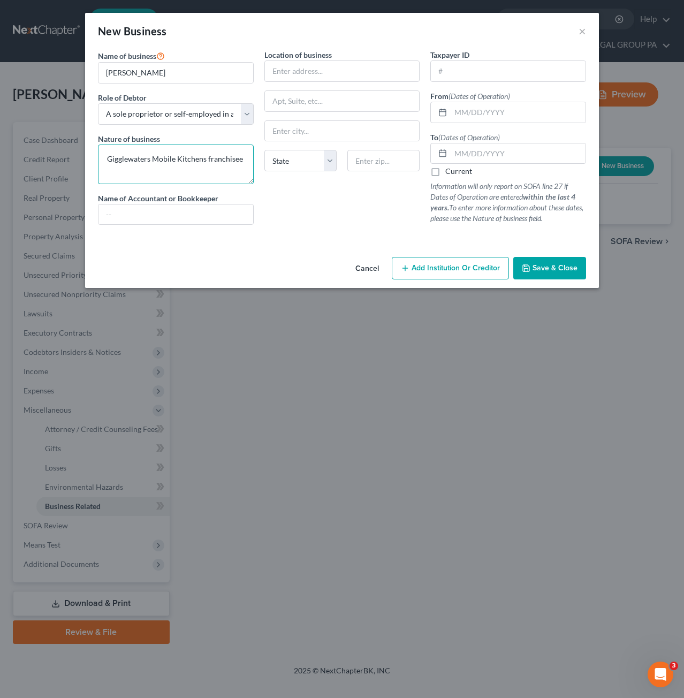
click at [136, 155] on textarea "Gigglewaters Mobile Kitchens franchisee" at bounding box center [176, 165] width 156 height 40
type textarea "Gigglewaters Mobile Kitchens franchisee"
drag, startPoint x: 139, startPoint y: 162, endPoint x: 308, endPoint y: 235, distance: 184.5
click at [323, 236] on div at bounding box center [342, 237] width 499 height 9
click at [295, 67] on input "text" at bounding box center [342, 71] width 155 height 20
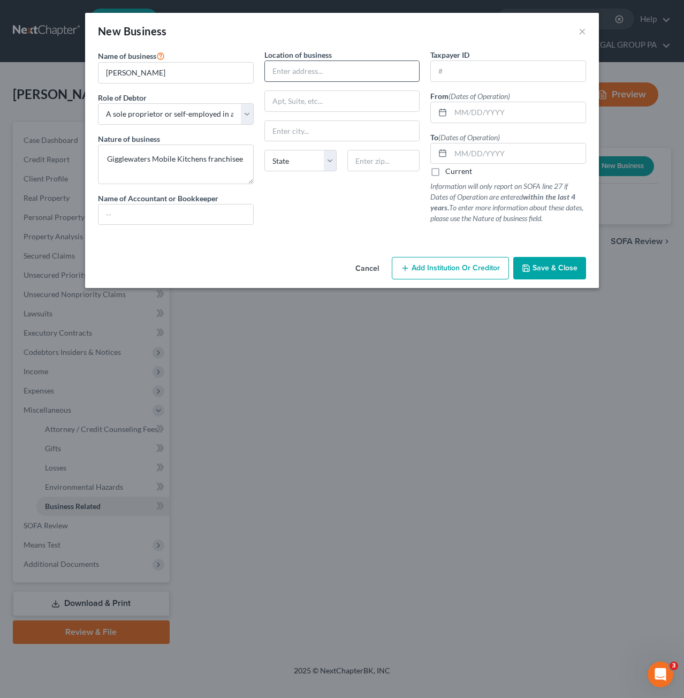
click at [261, 65] on div "Location of business State AL AK AR AZ CA CO CT DE DC FL GA GU HI ID IL IN IA K…" at bounding box center [342, 141] width 167 height 184
click at [313, 66] on input "text" at bounding box center [342, 71] width 155 height 20
type input "1249 Woodlawn Ter"
type input "33755"
click at [337, 192] on div "Location of business 1249 Woodlawn Ter State AL AK AR AZ CA CO CT DE DC FL GA G…" at bounding box center [342, 141] width 167 height 184
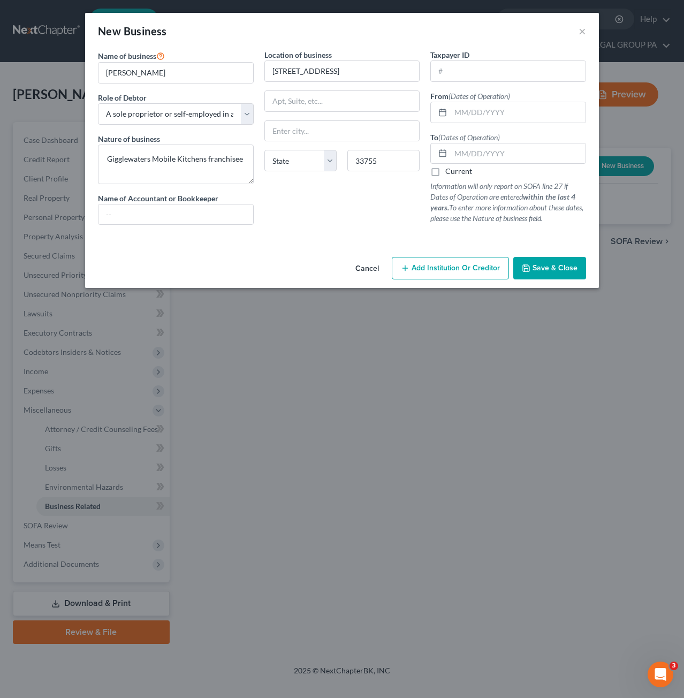
type input "Clearwater"
select select "9"
click at [455, 70] on input "text" at bounding box center [508, 71] width 155 height 20
type input "00-0000000"
click at [464, 109] on input "text" at bounding box center [518, 112] width 135 height 20
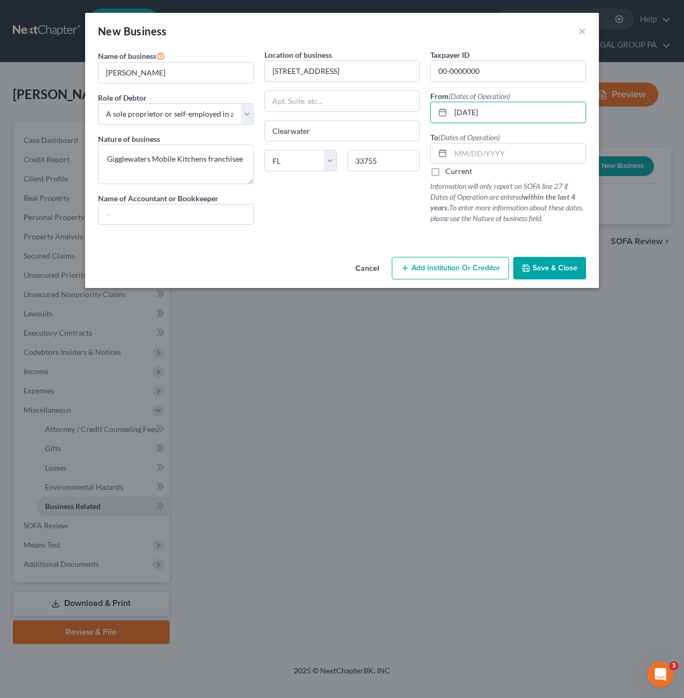
type input "08/15/2024"
drag, startPoint x: 469, startPoint y: 153, endPoint x: 477, endPoint y: 152, distance: 8.6
click at [469, 153] on input "text" at bounding box center [518, 153] width 135 height 20
type input "07/17/2025"
drag, startPoint x: 368, startPoint y: 212, endPoint x: 509, endPoint y: 228, distance: 141.7
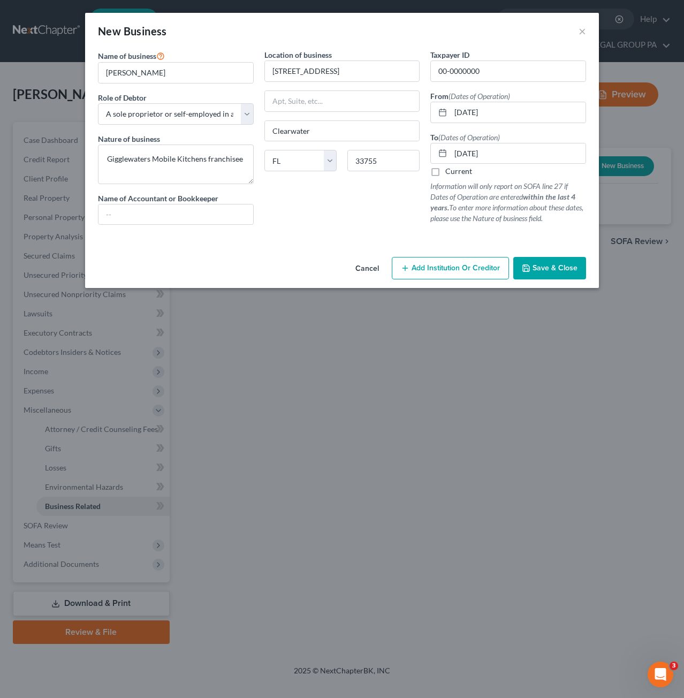
click at [369, 212] on div "Location of business 1249 Woodlawn Ter Clearwater State AL AK AR AZ CA CO CT DE…" at bounding box center [342, 141] width 167 height 184
click at [143, 163] on textarea "Gigglewaters Mobile Kitchens franchisee" at bounding box center [176, 165] width 156 height 40
click at [172, 160] on textarea "Gigglewaters Mobile Kitchens franchisee" at bounding box center [176, 165] width 156 height 40
click at [564, 263] on span "Save & Close" at bounding box center [555, 267] width 45 height 9
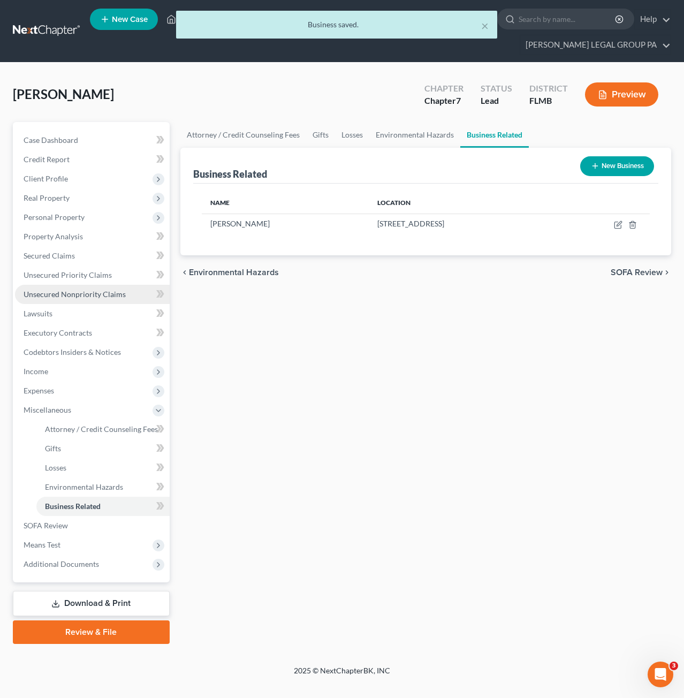
click at [49, 292] on span "Unsecured Nonpriority Claims" at bounding box center [75, 294] width 102 height 9
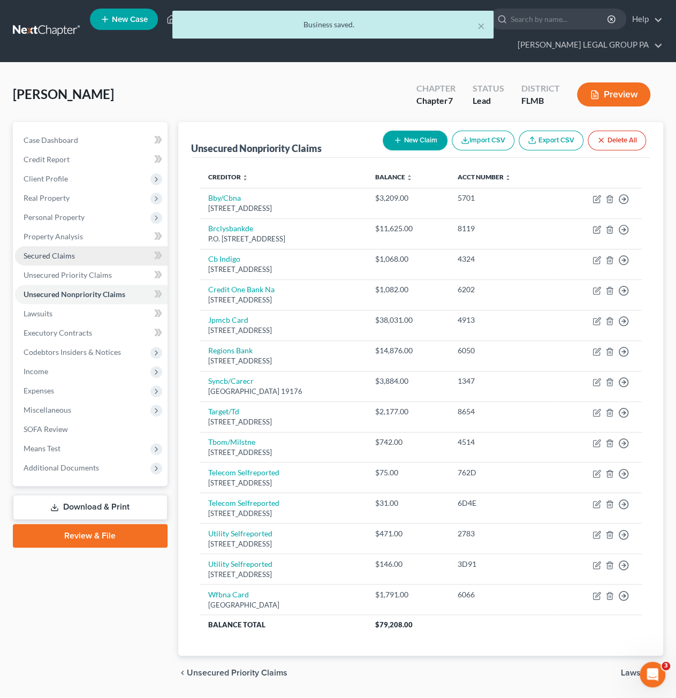
click at [49, 259] on span "Secured Claims" at bounding box center [49, 255] width 51 height 9
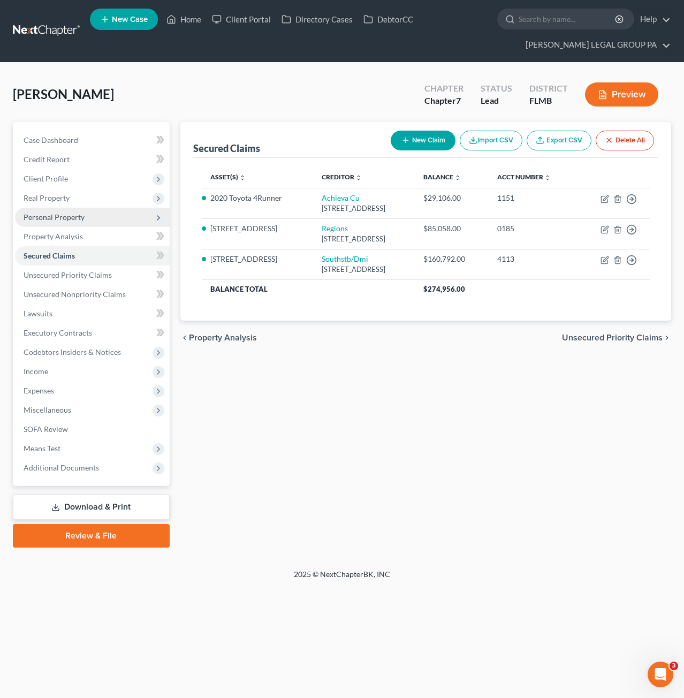
click at [62, 215] on span "Personal Property" at bounding box center [54, 217] width 61 height 9
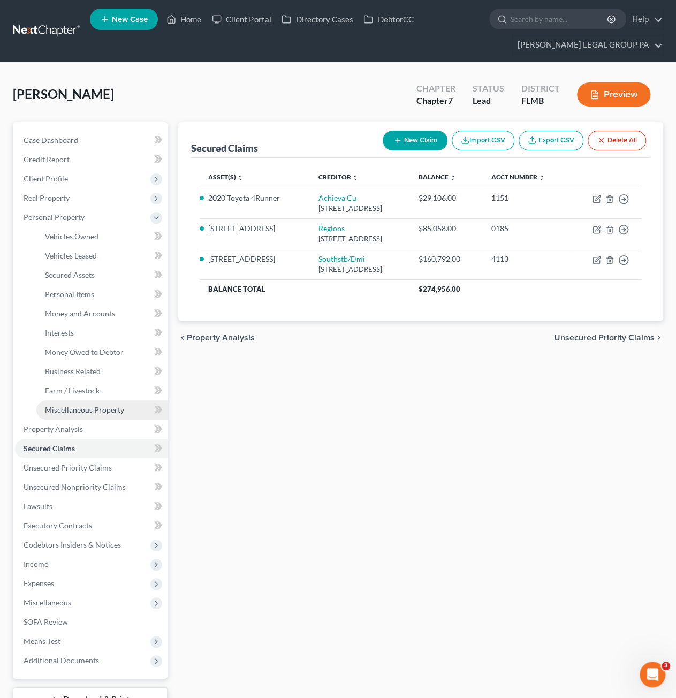
click at [74, 409] on span "Miscellaneous Property" at bounding box center [84, 409] width 79 height 9
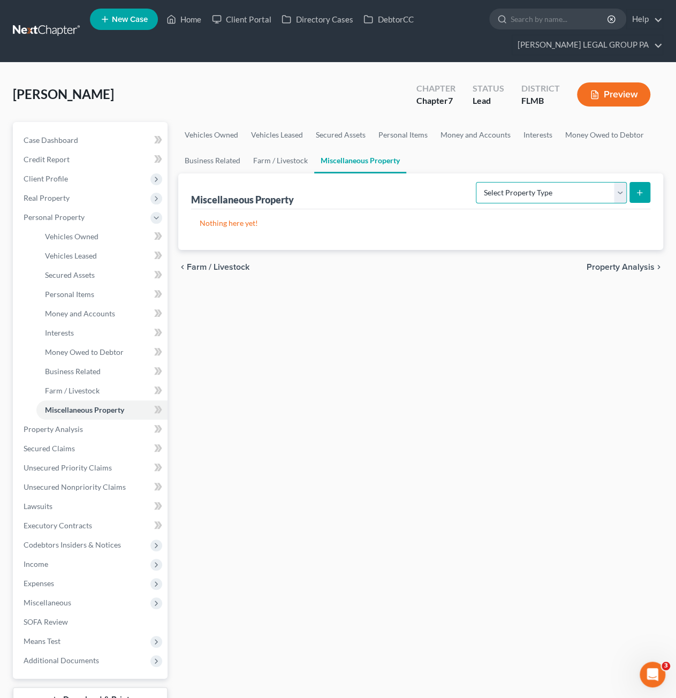
click at [557, 194] on select "Select Property Type Assigned for Creditor Benefit Within 1 Year Holding for An…" at bounding box center [551, 192] width 151 height 21
select select "stored_within_1_year"
click at [476, 182] on select "Select Property Type Assigned for Creditor Benefit Within 1 Year Holding for An…" at bounding box center [551, 192] width 151 height 21
click at [634, 192] on button "submit" at bounding box center [640, 192] width 21 height 21
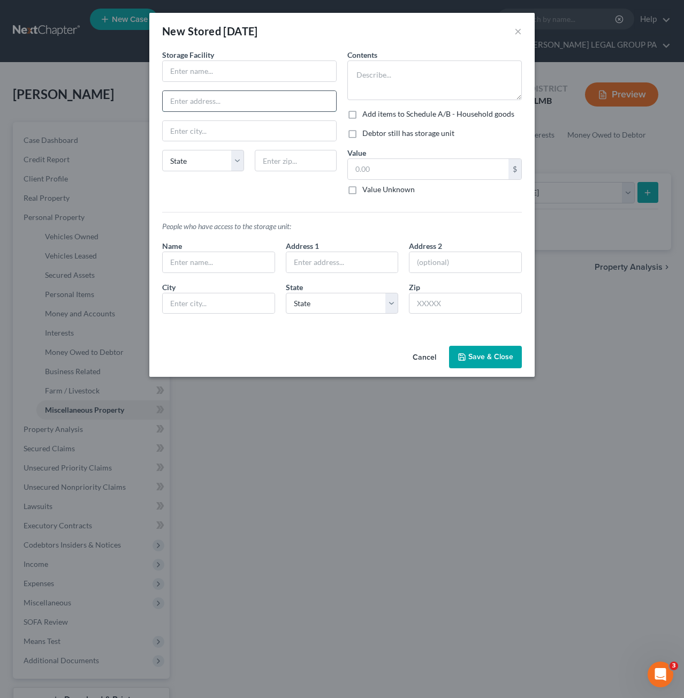
click at [196, 99] on input "text" at bounding box center [249, 101] width 173 height 20
drag, startPoint x: 192, startPoint y: 103, endPoint x: 198, endPoint y: 101, distance: 6.3
click at [192, 103] on input "text" at bounding box center [249, 101] width 173 height 20
drag, startPoint x: 239, startPoint y: 91, endPoint x: 130, endPoint y: 80, distance: 109.8
click at [130, 80] on div "New Stored Within 1 Year × An exemption set must first be selected from the Fil…" at bounding box center [342, 349] width 684 height 698
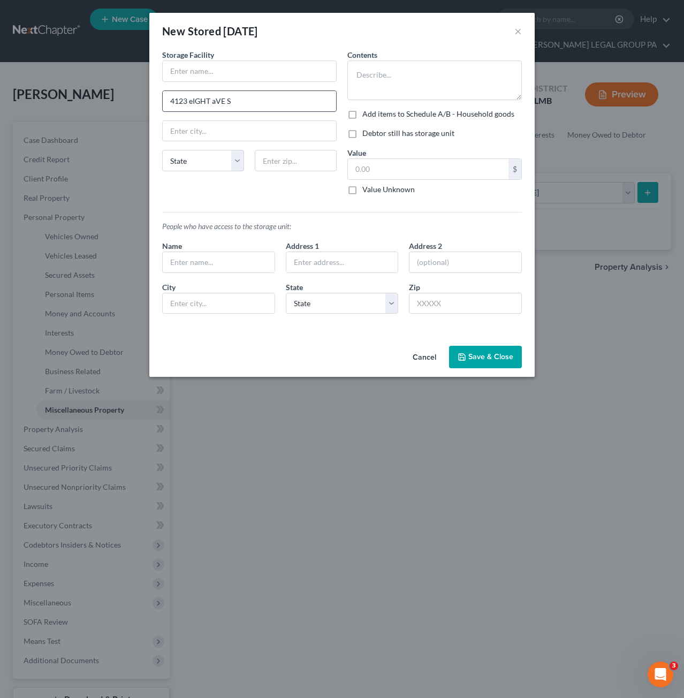
click at [245, 101] on input "4123 eIGHT aVE S" at bounding box center [249, 101] width 173 height 20
drag, startPoint x: 244, startPoint y: 101, endPoint x: 189, endPoint y: 99, distance: 55.2
click at [189, 99] on input "4123 eIGHT aVE S" at bounding box center [249, 101] width 173 height 20
type input "4123 8th Ave S"
type input "33711"
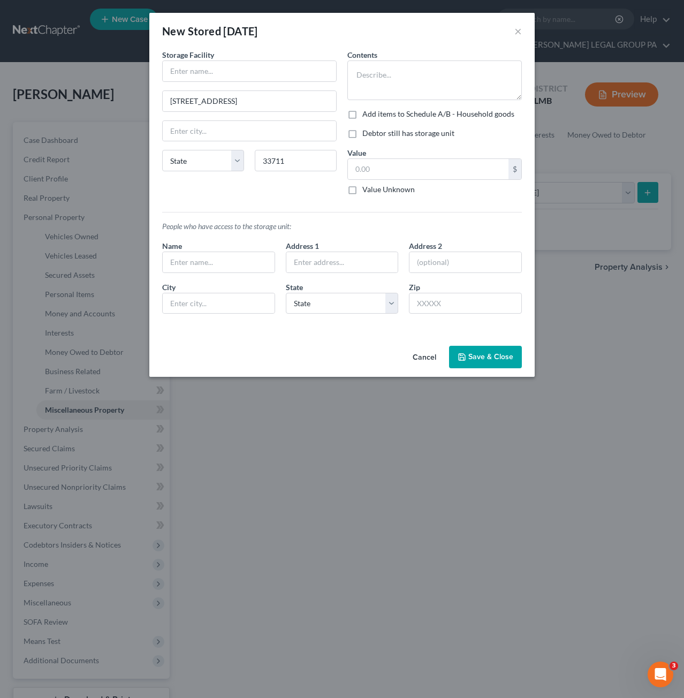
drag, startPoint x: 245, startPoint y: 203, endPoint x: 247, endPoint y: 193, distance: 10.0
click at [245, 203] on div "People who have access to the storage unit: Name Address 1 Address 2 City State…" at bounding box center [342, 262] width 371 height 119
type input "Saint Petersburg"
select select "9"
click at [412, 85] on textarea at bounding box center [435, 81] width 175 height 40
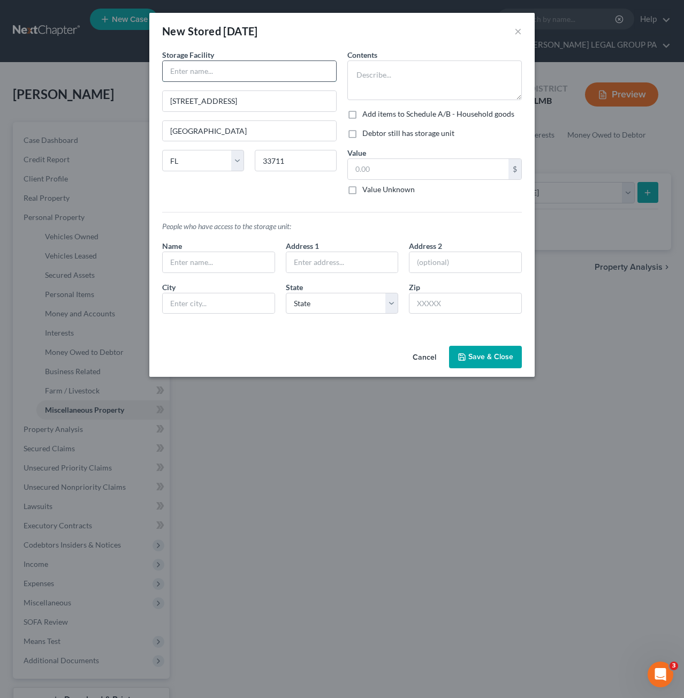
click at [219, 67] on input "text" at bounding box center [249, 71] width 173 height 20
type input "Abessa Storage"
click at [367, 79] on textarea at bounding box center [435, 81] width 175 height 40
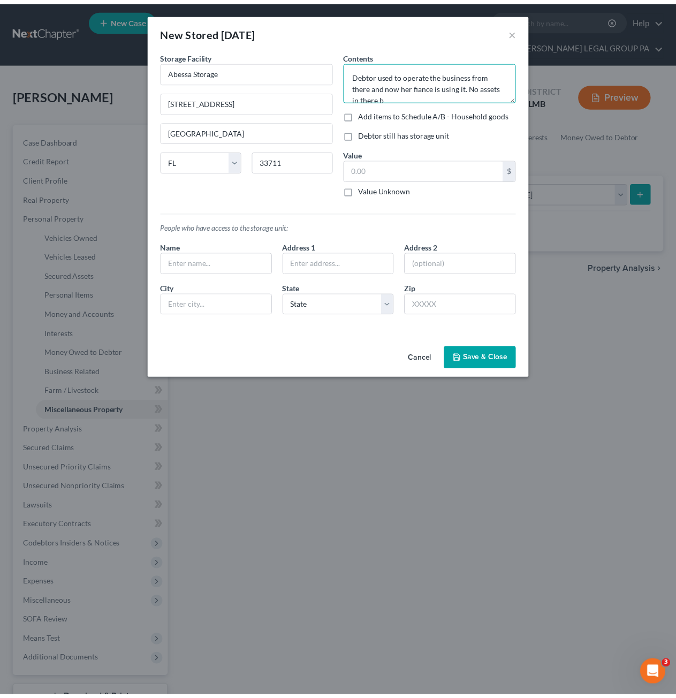
scroll to position [2, 0]
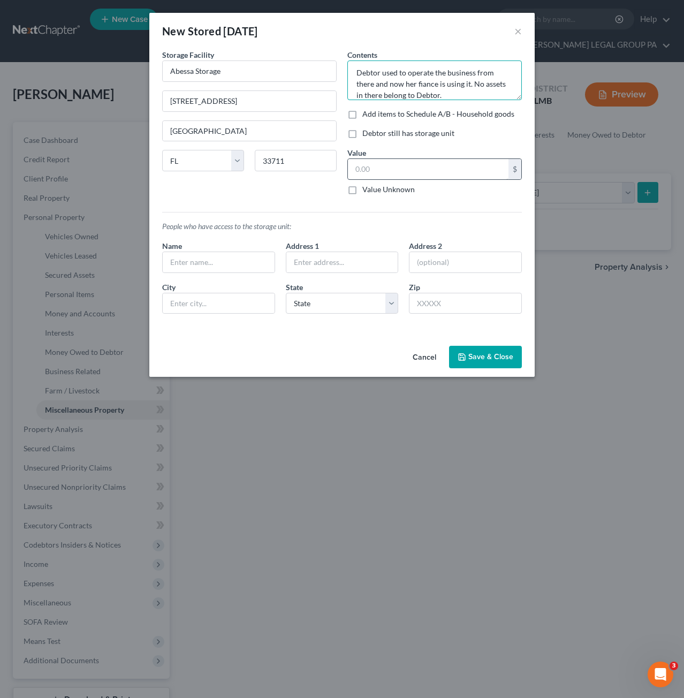
type textarea "Debtor used to operate the business from there and now her fiance is using it. …"
click at [367, 172] on input "text" at bounding box center [428, 169] width 161 height 20
type input "0.00"
drag, startPoint x: 471, startPoint y: 338, endPoint x: 480, endPoint y: 352, distance: 16.6
click at [473, 340] on div "New Stored Within 1 Year × An exemption set must first be selected from the Fil…" at bounding box center [342, 195] width 386 height 364
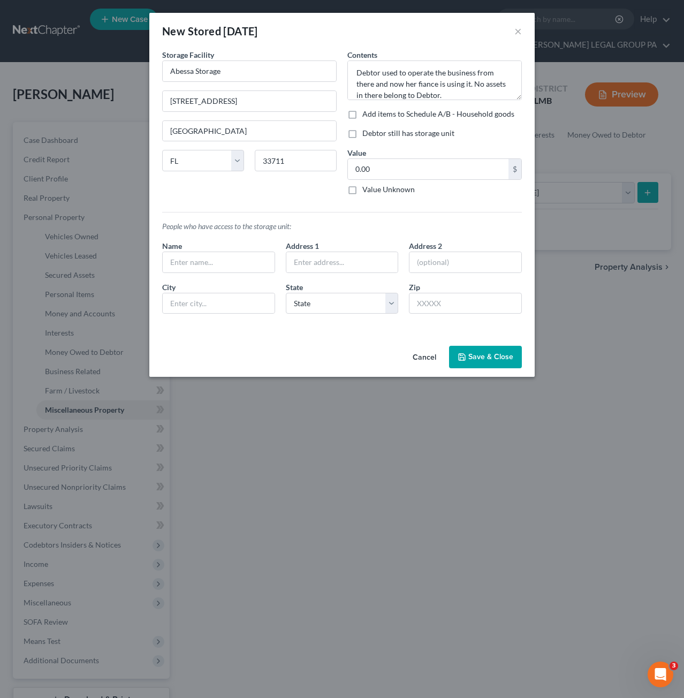
click at [480, 352] on button "Save & Close" at bounding box center [485, 357] width 73 height 22
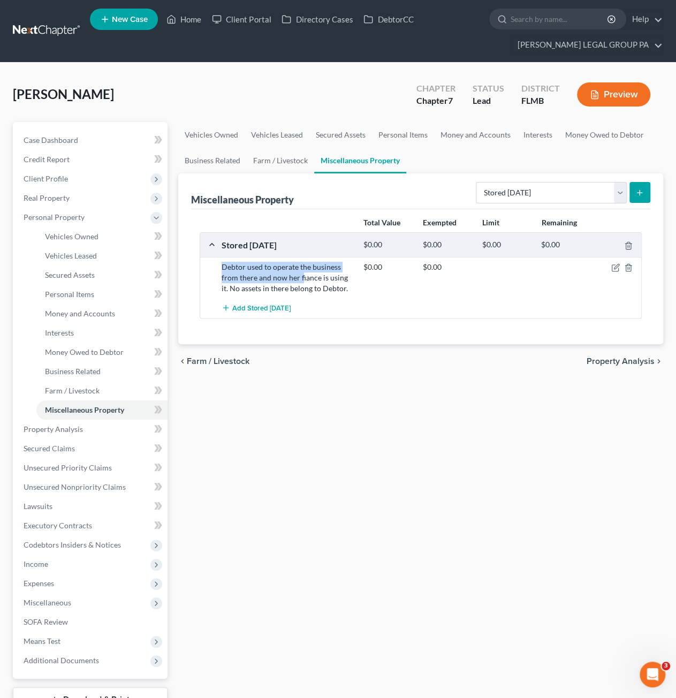
drag, startPoint x: 229, startPoint y: 266, endPoint x: 302, endPoint y: 276, distance: 74.1
click at [302, 276] on div "Debtor used to operate the business from there and now her fiance is using it. …" at bounding box center [287, 278] width 142 height 32
click at [307, 274] on div "Debtor used to operate the business from there and now her fiance is using it. …" at bounding box center [287, 278] width 142 height 32
click at [58, 434] on link "Property Analysis" at bounding box center [91, 429] width 153 height 19
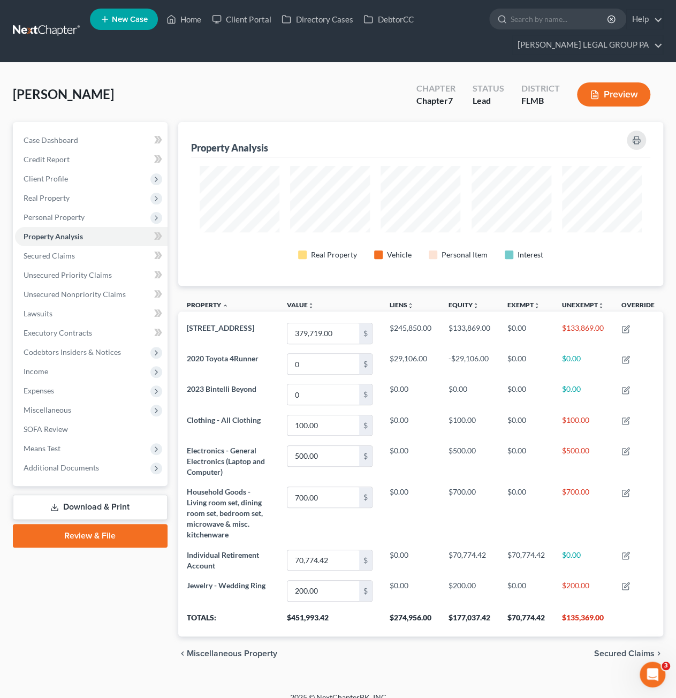
scroll to position [163, 485]
drag, startPoint x: 49, startPoint y: 259, endPoint x: 60, endPoint y: 260, distance: 10.7
click at [49, 259] on span "Secured Claims" at bounding box center [49, 255] width 51 height 9
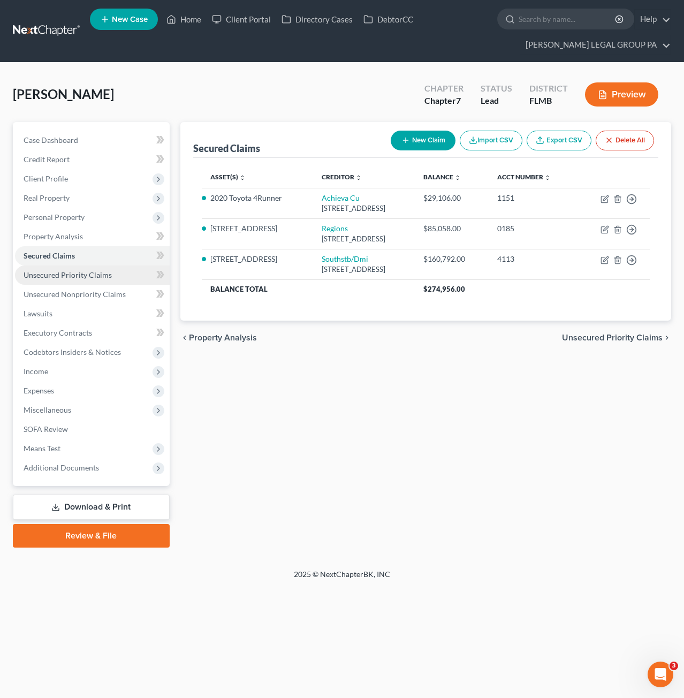
click at [80, 270] on span "Unsecured Priority Claims" at bounding box center [68, 274] width 88 height 9
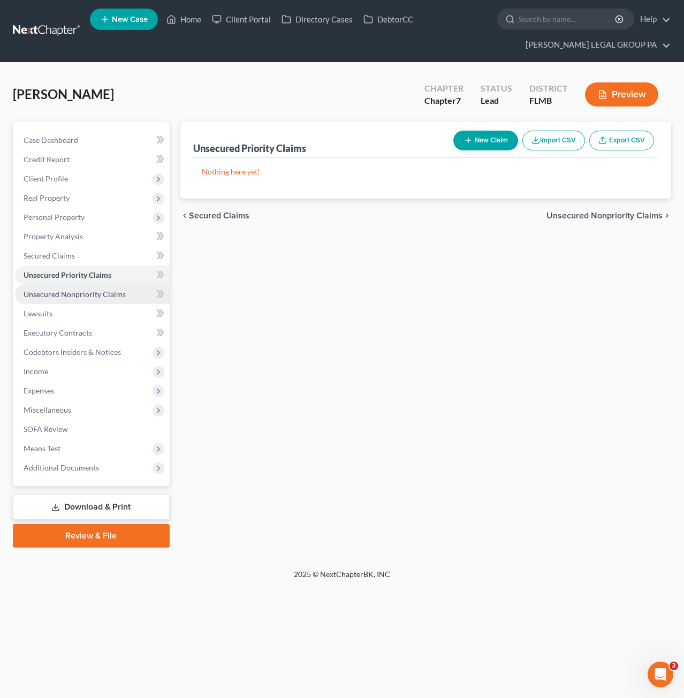
click at [64, 295] on span "Unsecured Nonpriority Claims" at bounding box center [75, 294] width 102 height 9
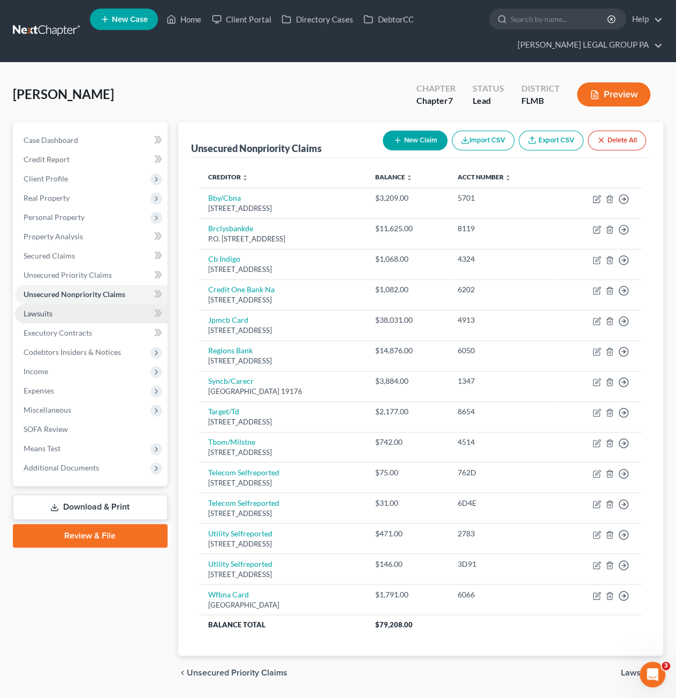
click at [63, 313] on link "Lawsuits" at bounding box center [91, 313] width 153 height 19
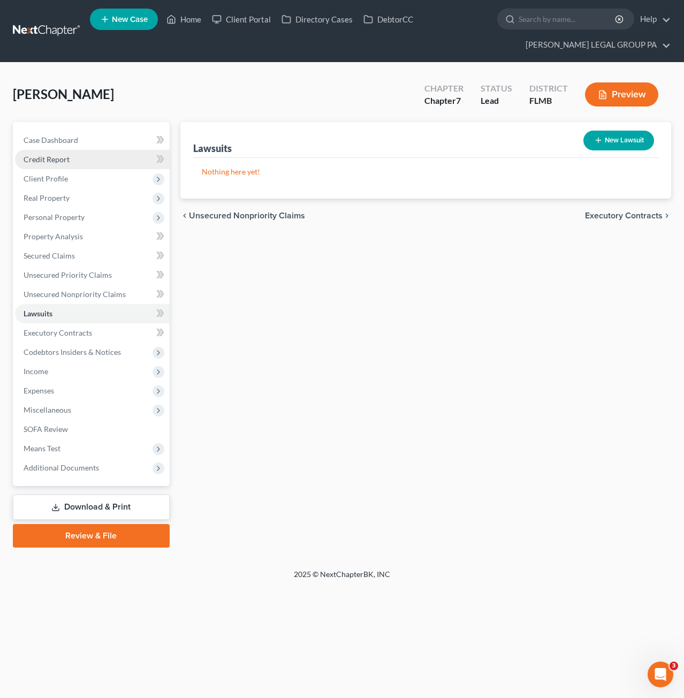
click at [55, 161] on span "Credit Report" at bounding box center [47, 159] width 46 height 9
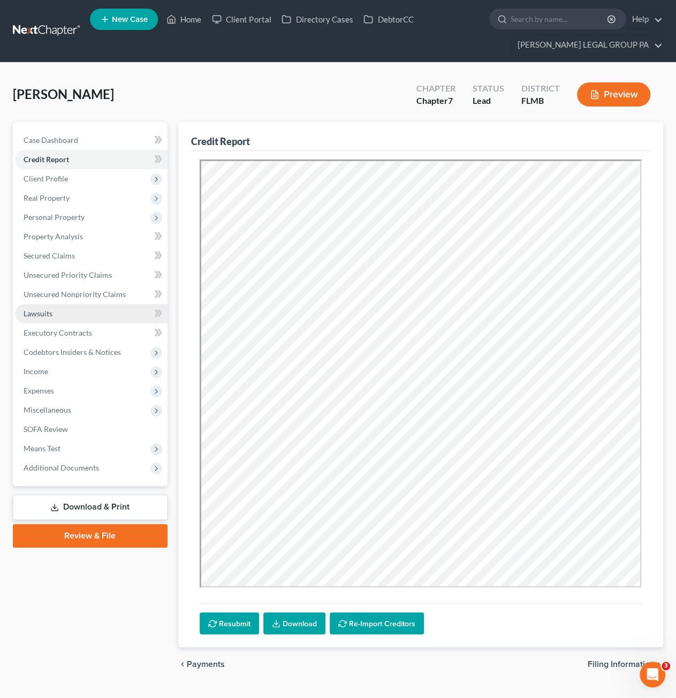
click at [67, 319] on link "Lawsuits" at bounding box center [91, 313] width 153 height 19
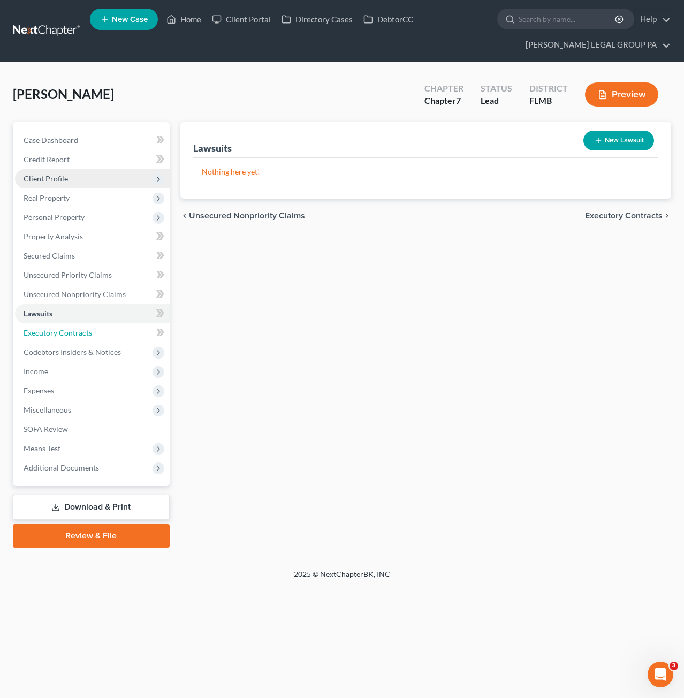
click at [77, 334] on span "Executory Contracts" at bounding box center [58, 332] width 69 height 9
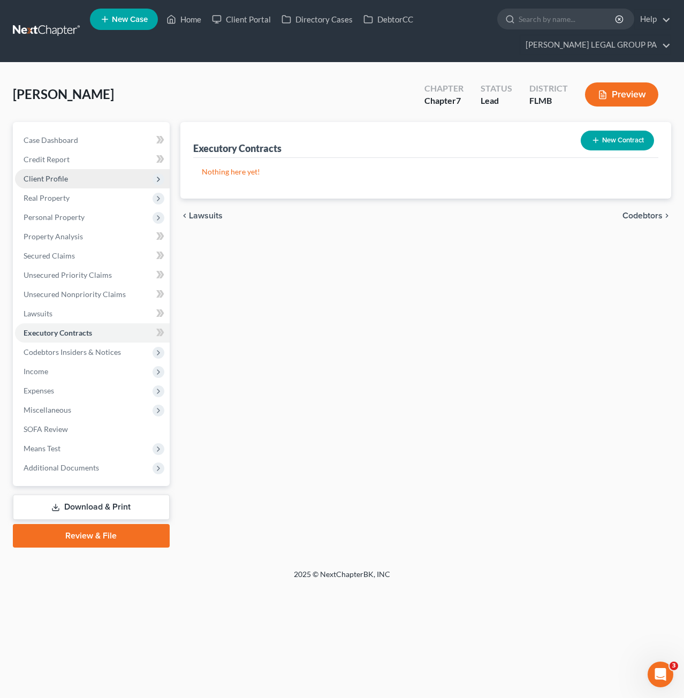
click at [60, 169] on span "Client Profile" at bounding box center [92, 178] width 155 height 19
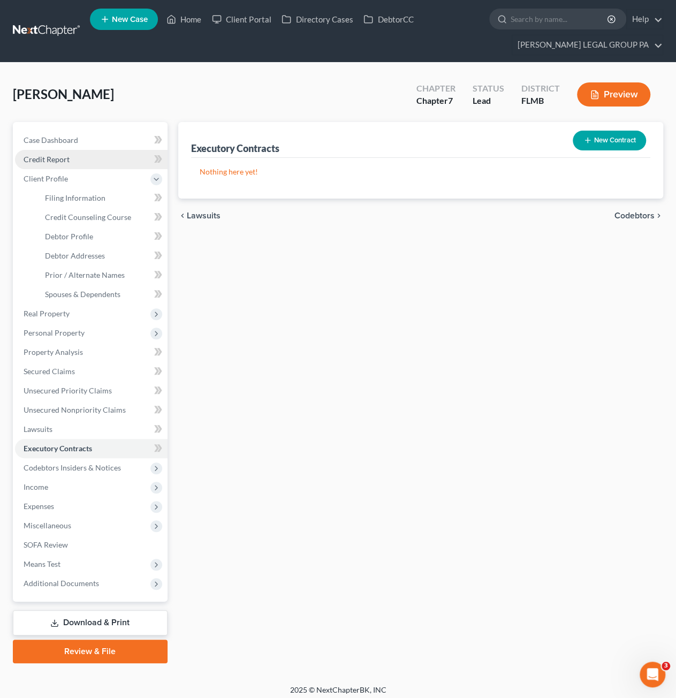
click at [58, 162] on span "Credit Report" at bounding box center [47, 159] width 46 height 9
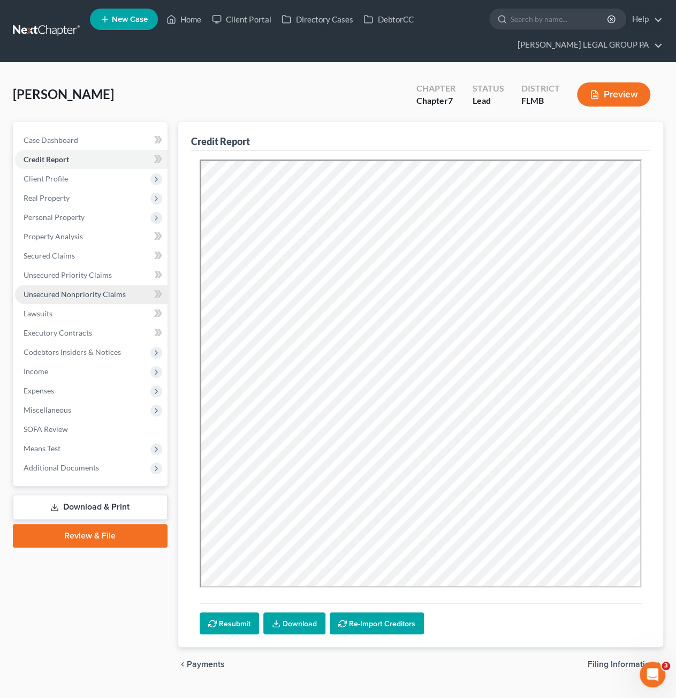
click at [81, 293] on span "Unsecured Nonpriority Claims" at bounding box center [75, 294] width 102 height 9
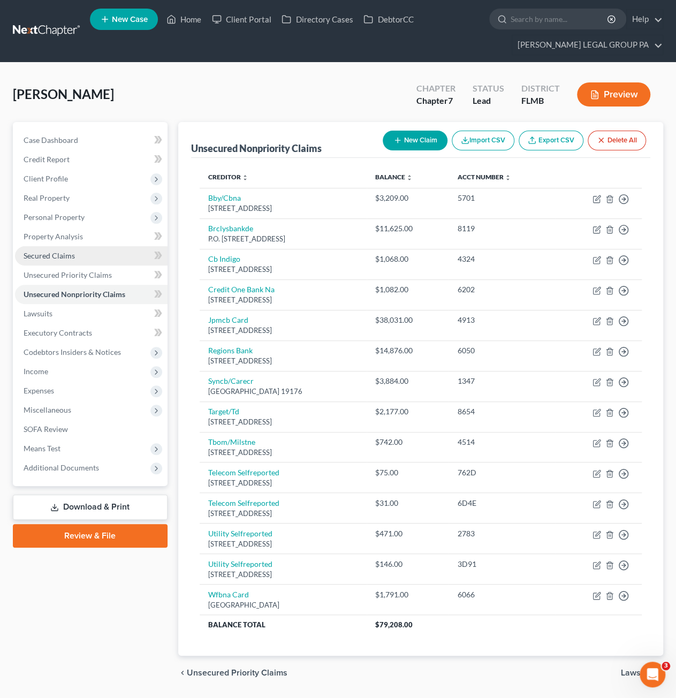
click at [49, 258] on span "Secured Claims" at bounding box center [49, 255] width 51 height 9
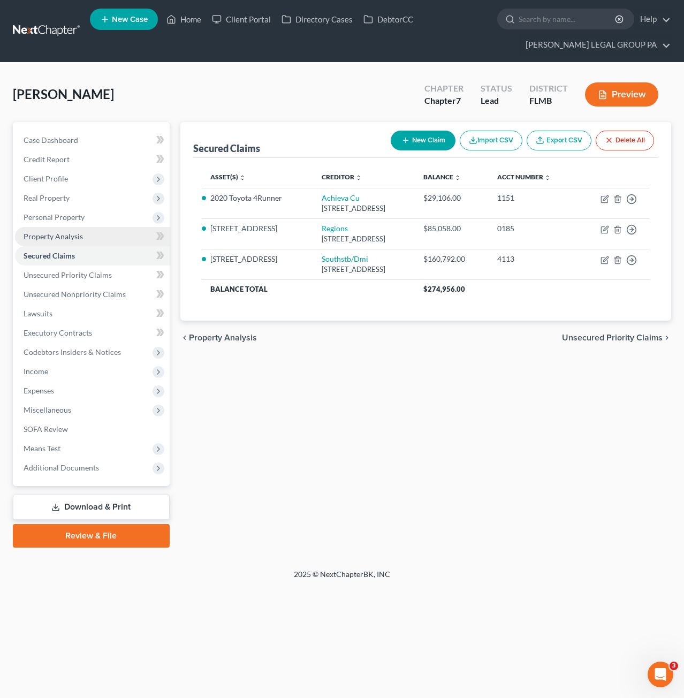
click at [61, 238] on span "Property Analysis" at bounding box center [53, 236] width 59 height 9
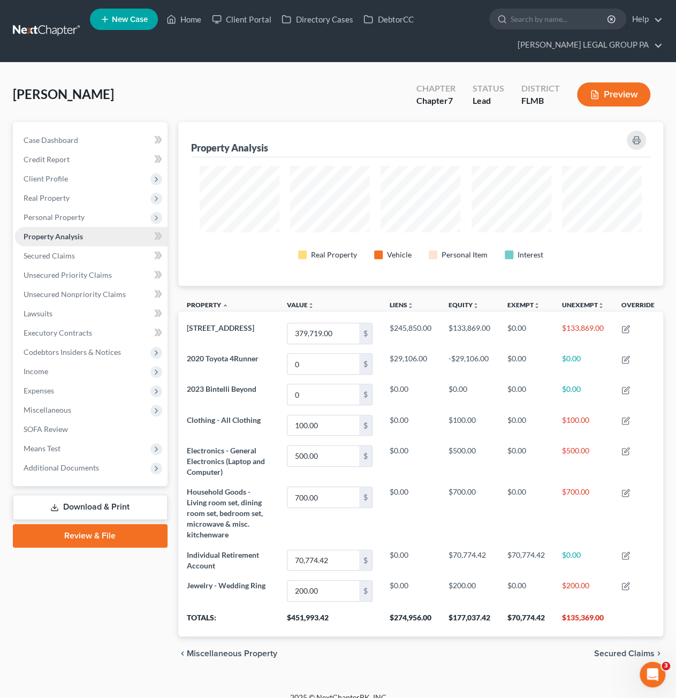
scroll to position [163, 485]
click at [66, 288] on link "Unsecured Nonpriority Claims" at bounding box center [91, 294] width 153 height 19
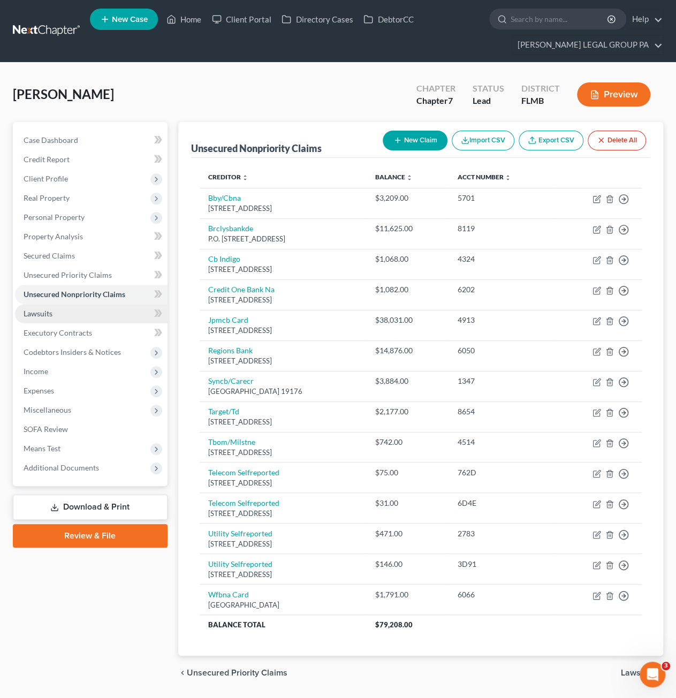
click at [61, 318] on link "Lawsuits" at bounding box center [91, 313] width 153 height 19
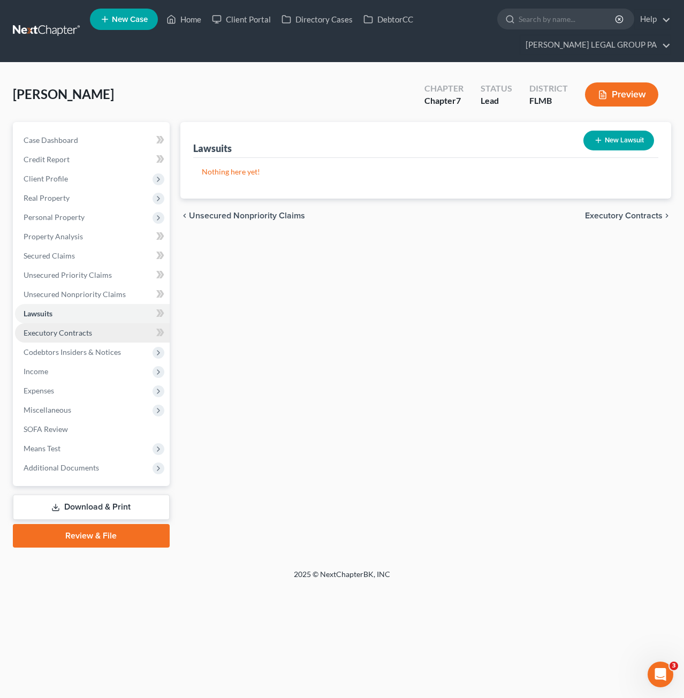
click at [62, 334] on span "Executory Contracts" at bounding box center [58, 332] width 69 height 9
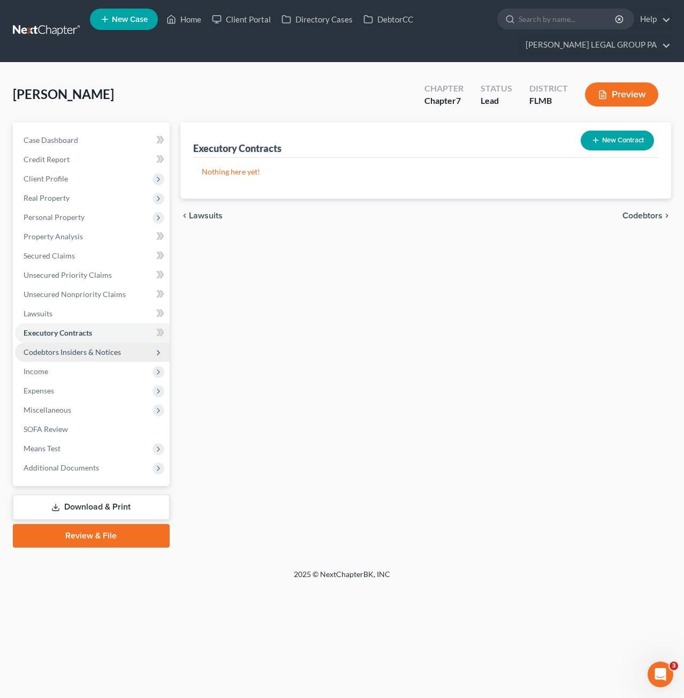
click at [63, 354] on span "Codebtors Insiders & Notices" at bounding box center [72, 352] width 97 height 9
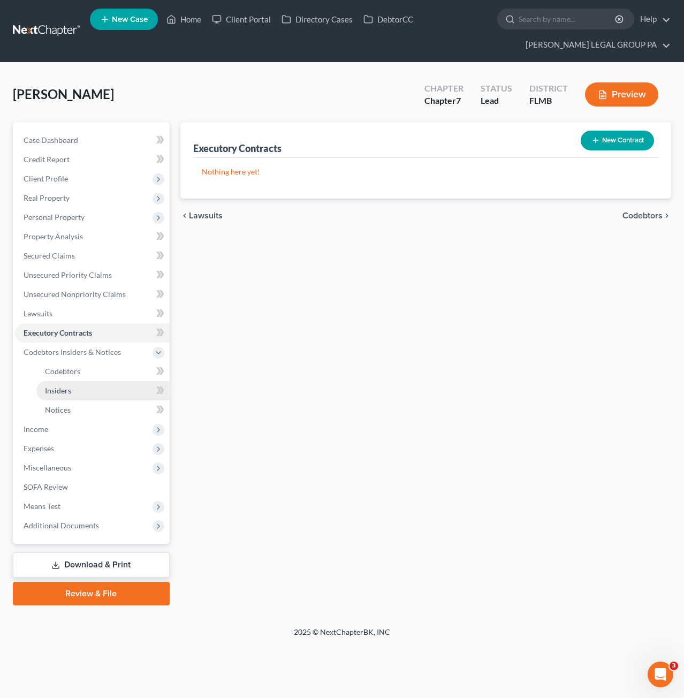
click at [67, 395] on link "Insiders" at bounding box center [102, 390] width 133 height 19
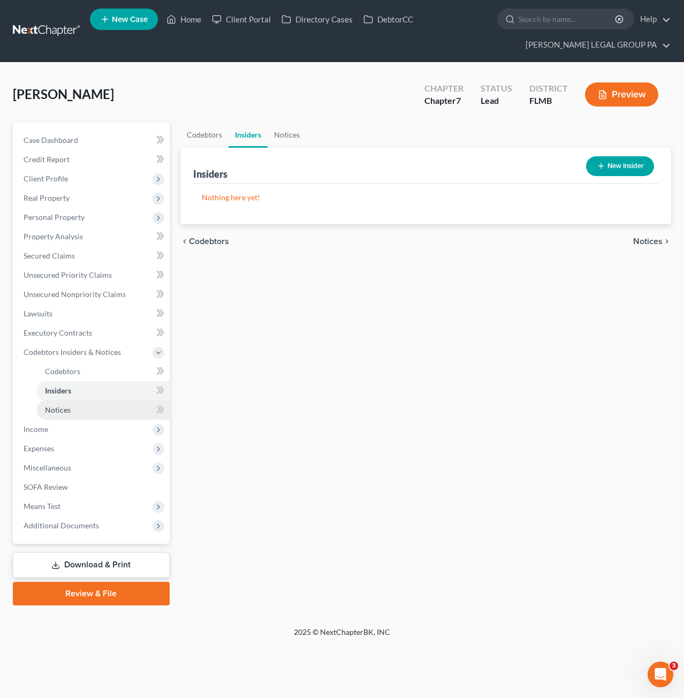
drag, startPoint x: 64, startPoint y: 406, endPoint x: 66, endPoint y: 418, distance: 11.6
click at [64, 406] on span "Notices" at bounding box center [58, 409] width 26 height 9
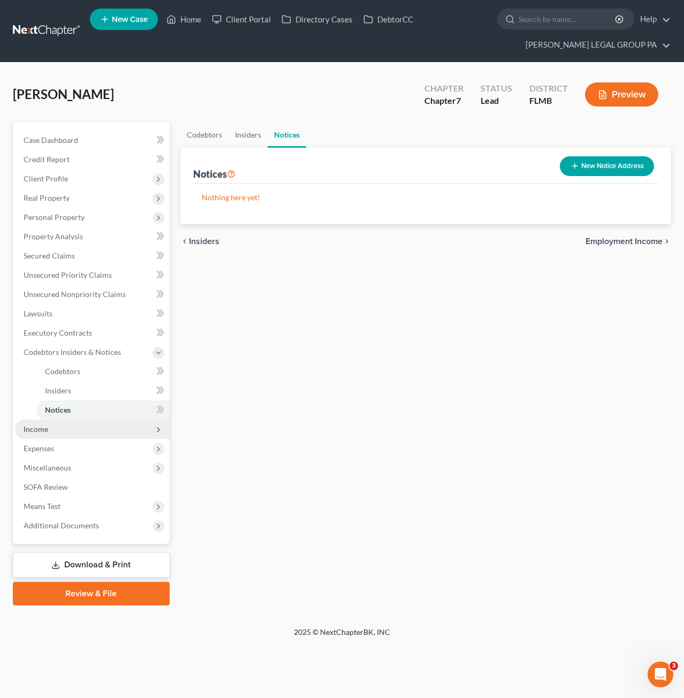
drag, startPoint x: 58, startPoint y: 425, endPoint x: 61, endPoint y: 432, distance: 8.0
click at [58, 425] on span "Income" at bounding box center [92, 429] width 155 height 19
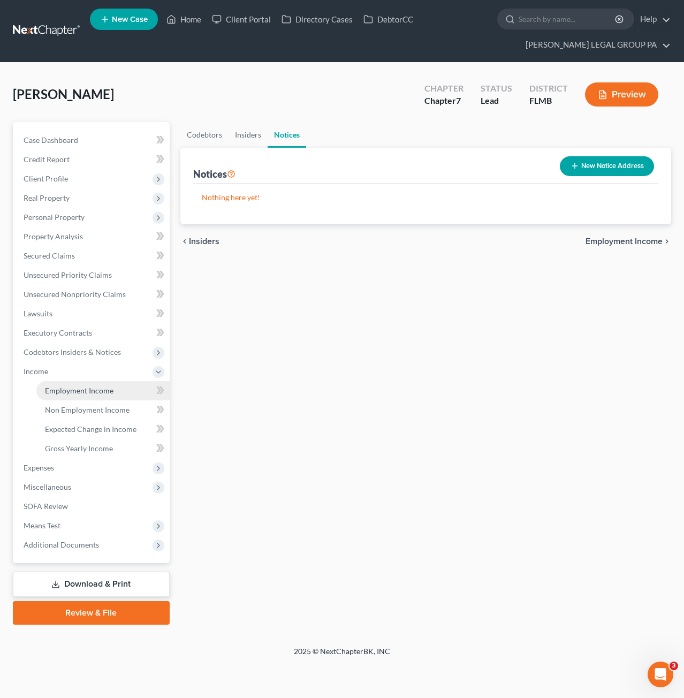
click at [69, 389] on span "Employment Income" at bounding box center [79, 390] width 69 height 9
click at [624, 170] on button "New Income" at bounding box center [619, 166] width 69 height 20
select select "0"
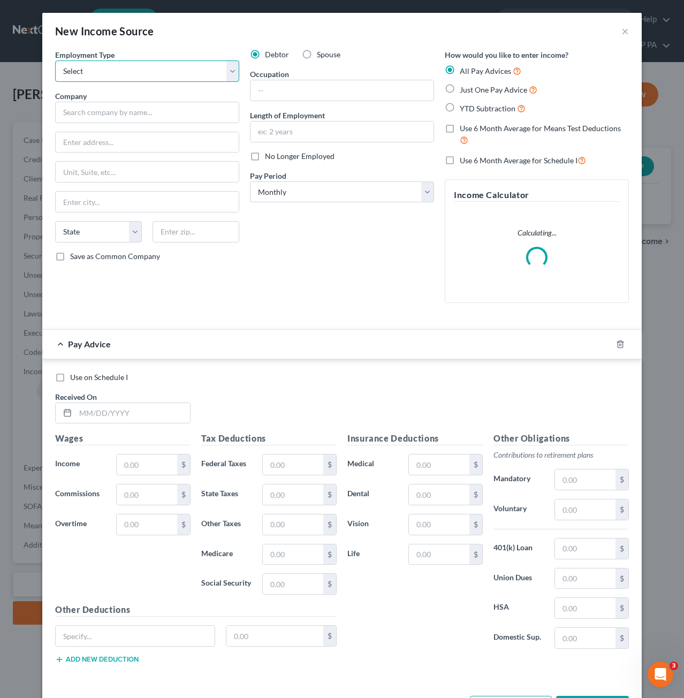
click at [108, 71] on select "Select Full or Part Time Employment Self Employment" at bounding box center [147, 71] width 184 height 21
drag, startPoint x: 316, startPoint y: 40, endPoint x: 547, endPoint y: 61, distance: 232.3
click at [316, 40] on div "New Income Source ×" at bounding box center [342, 31] width 600 height 36
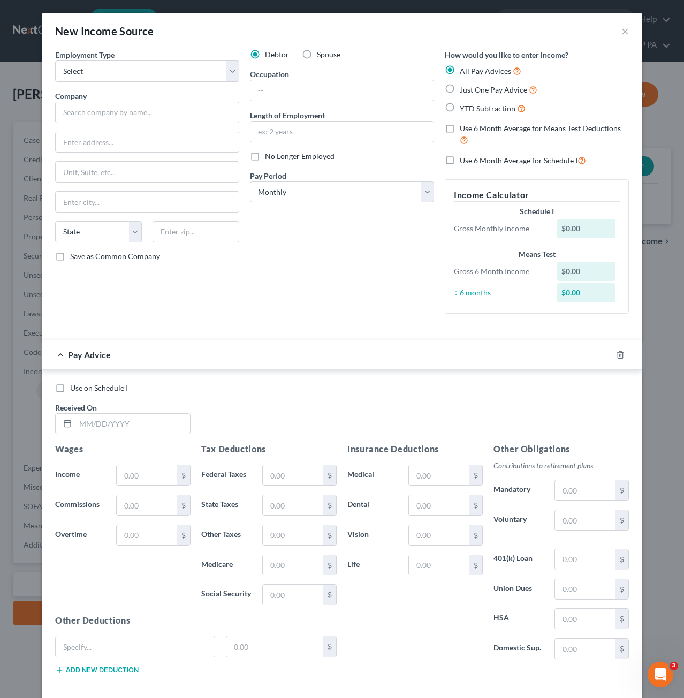
click at [625, 34] on div "New Income Source ×" at bounding box center [342, 31] width 600 height 36
click at [622, 32] on button "×" at bounding box center [625, 31] width 7 height 13
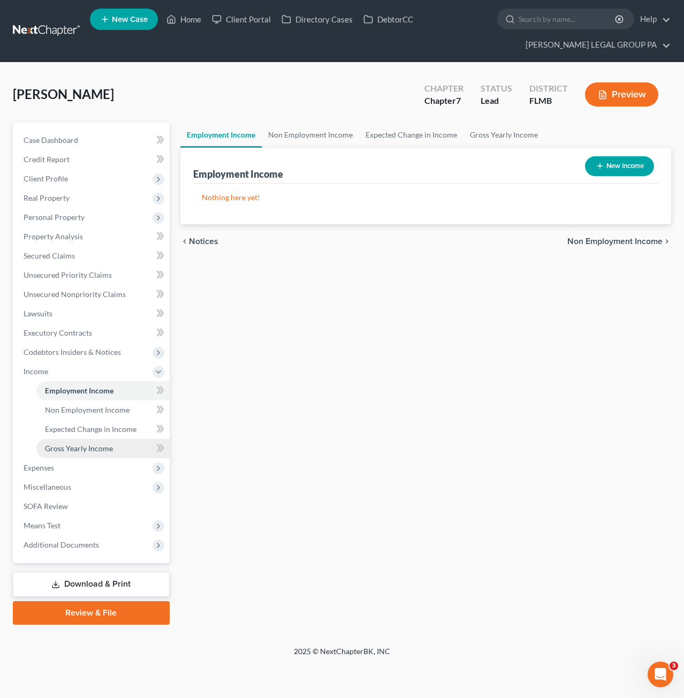
click at [73, 443] on link "Gross Yearly Income" at bounding box center [102, 448] width 133 height 19
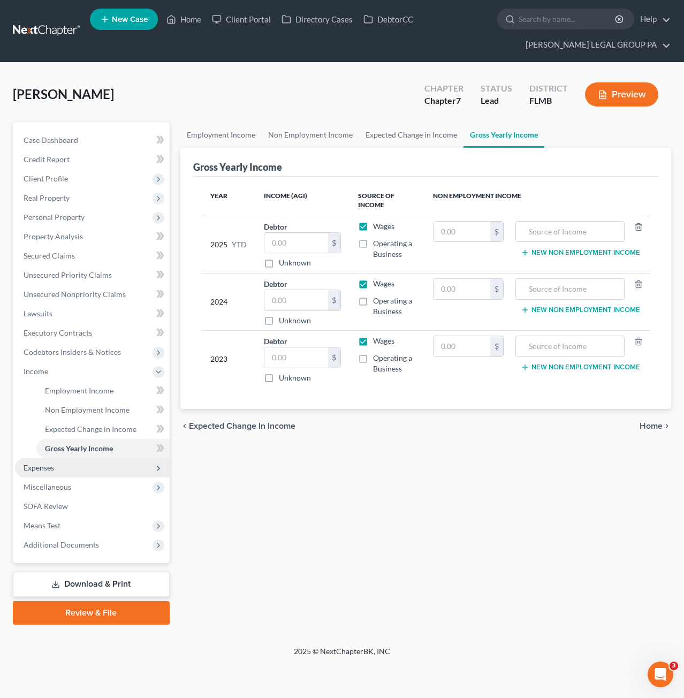
click at [54, 470] on span "Expenses" at bounding box center [39, 467] width 31 height 9
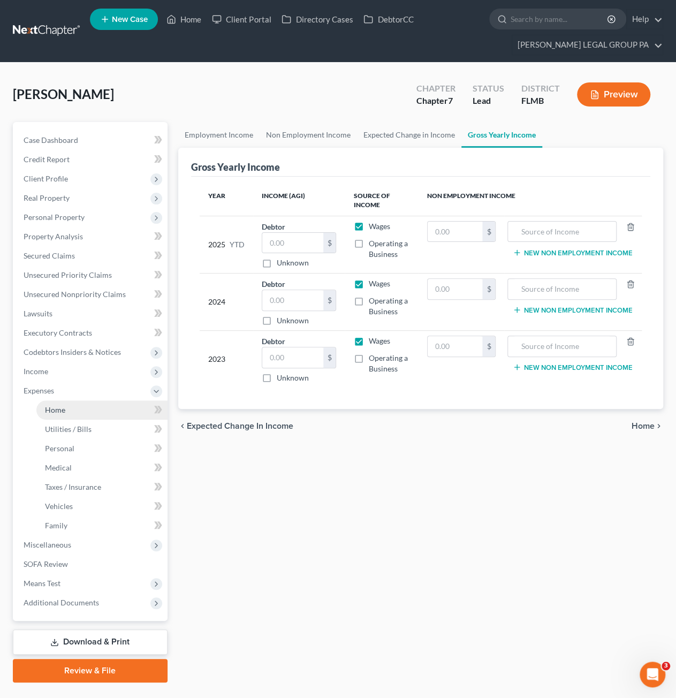
click at [59, 409] on span "Home" at bounding box center [55, 409] width 20 height 9
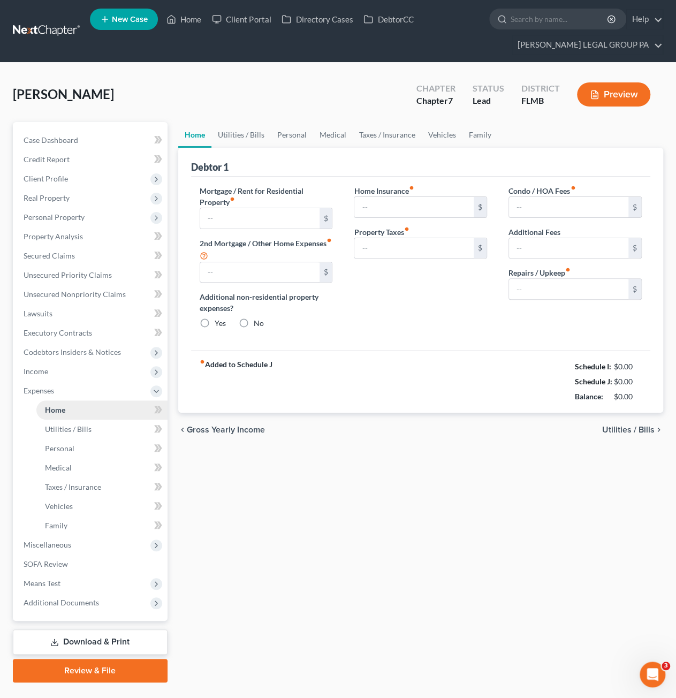
type input "0.00"
radio input "true"
type input "0.00"
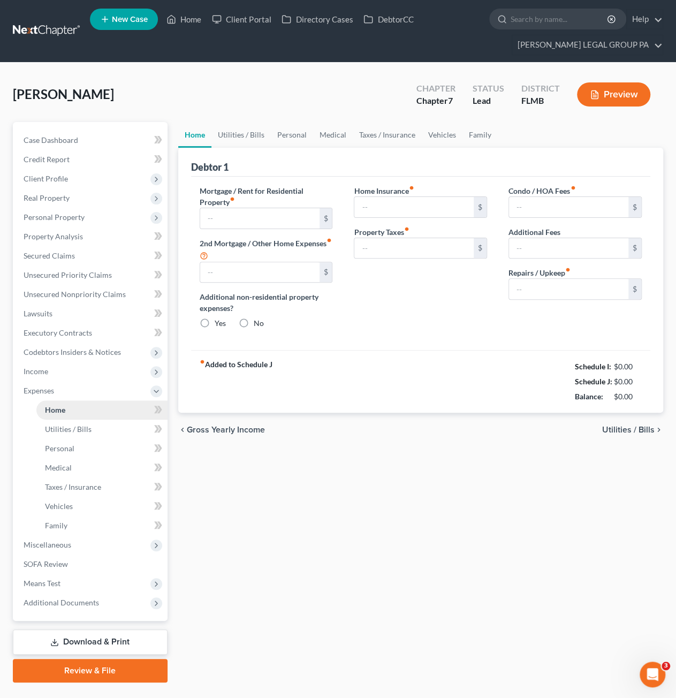
type input "0.00"
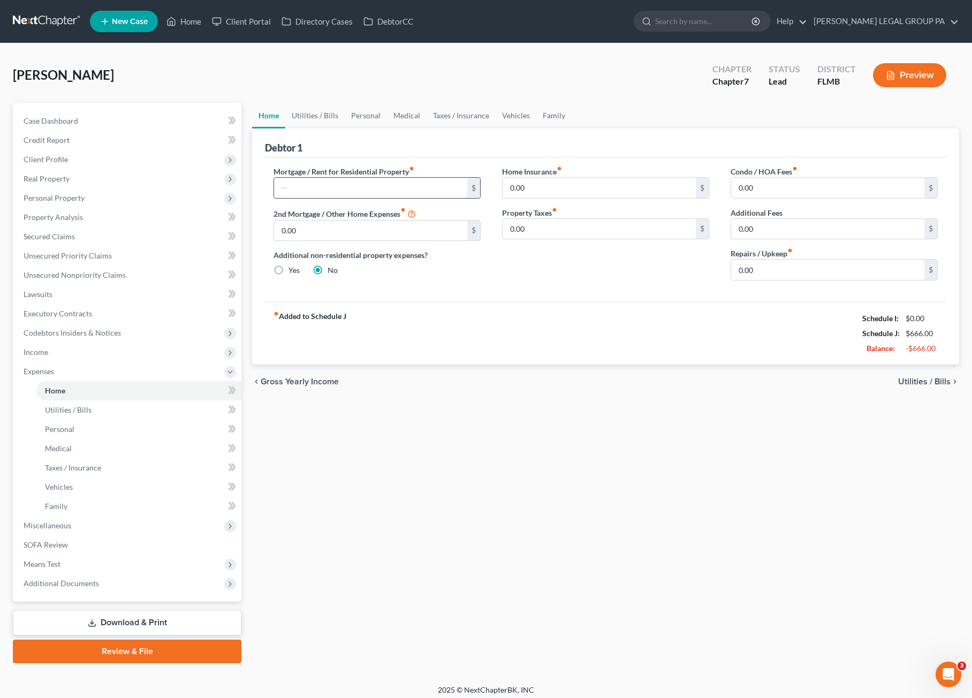
drag, startPoint x: 305, startPoint y: 195, endPoint x: 302, endPoint y: 188, distance: 7.7
click at [305, 195] on input "text" at bounding box center [370, 188] width 193 height 20
click at [307, 117] on link "Utilities / Bills" at bounding box center [314, 116] width 59 height 26
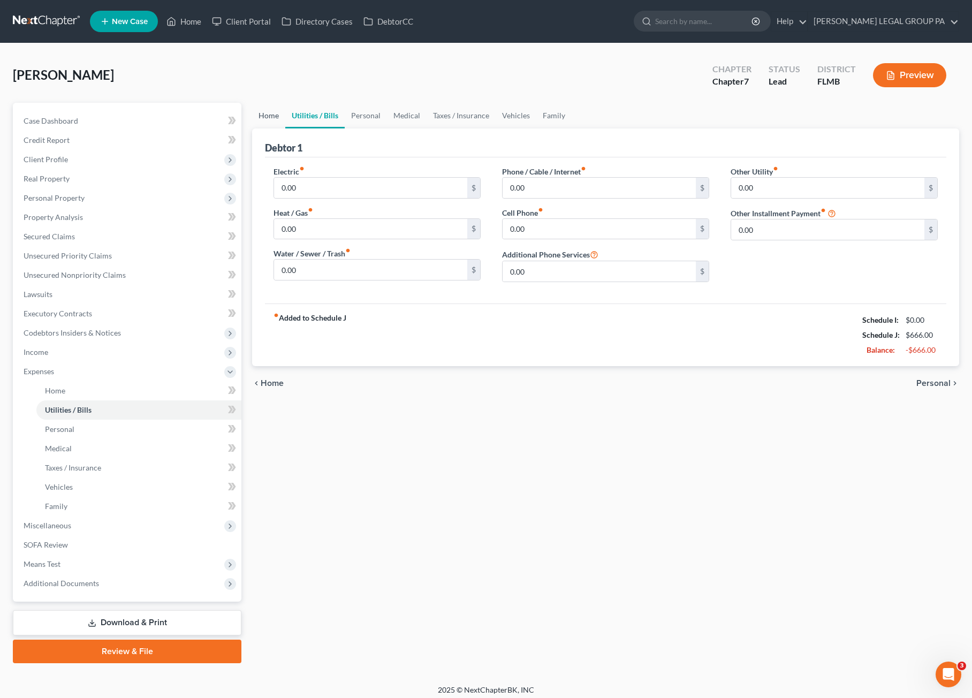
click at [276, 114] on link "Home" at bounding box center [268, 116] width 33 height 26
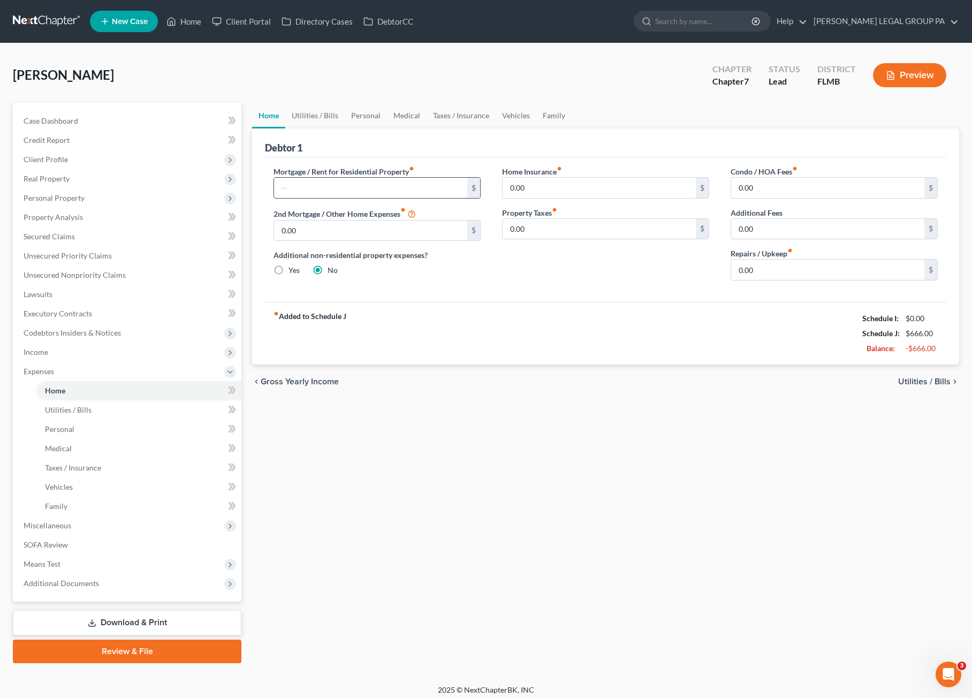
click at [321, 188] on input "text" at bounding box center [370, 188] width 193 height 20
drag, startPoint x: 307, startPoint y: 185, endPoint x: 272, endPoint y: 178, distance: 35.9
click at [268, 180] on div "Mortgage / Rent for Residential Property fiber_manual_record 22 $ 2nd Mortgage …" at bounding box center [377, 227] width 229 height 123
type input "1,400.00"
type input "800.00"
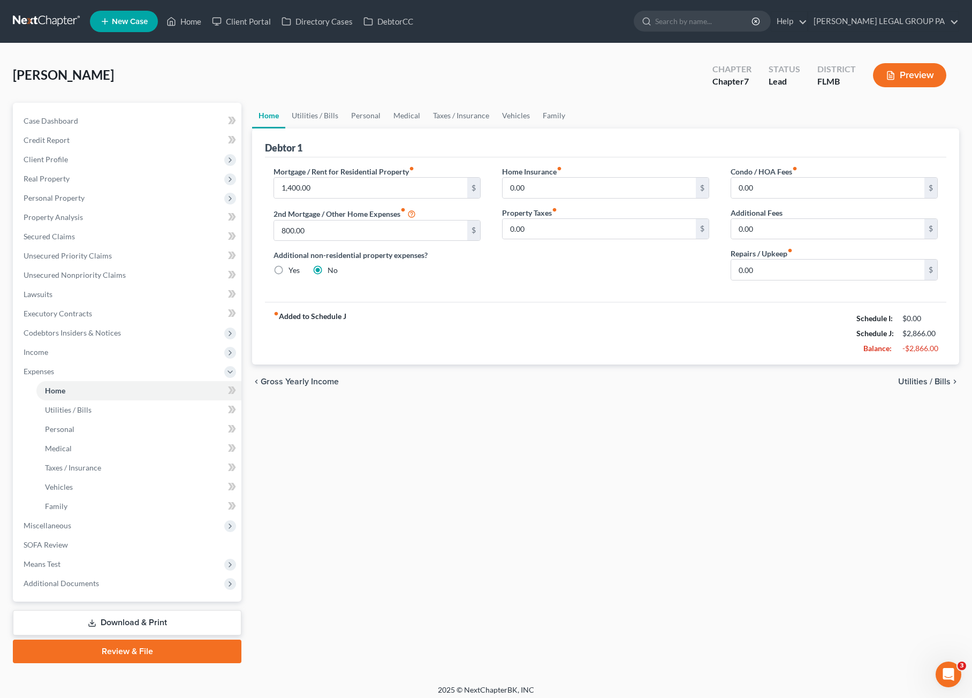
click at [585, 274] on div "Home Insurance fiber_manual_record 0.00 $ Property Taxes fiber_manual_record 0.…" at bounding box center [606, 227] width 229 height 123
click at [330, 115] on link "Utilities / Bills" at bounding box center [314, 116] width 59 height 26
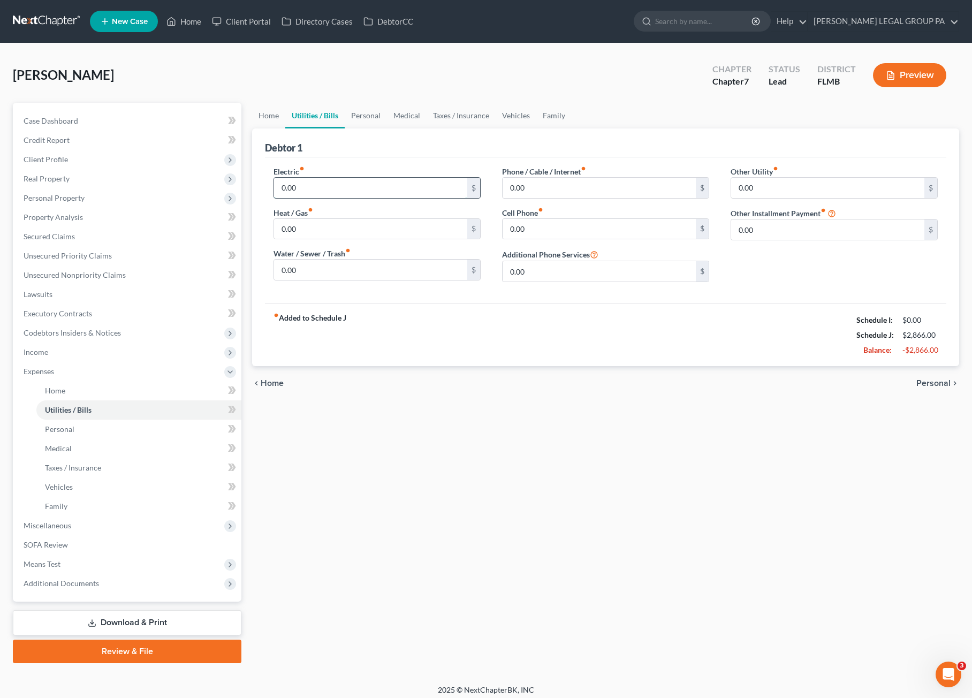
click at [315, 194] on input "0.00" at bounding box center [370, 188] width 193 height 20
type input "200.00"
click at [309, 275] on input "0.00" at bounding box center [370, 270] width 193 height 20
click at [328, 186] on input "200.00" at bounding box center [370, 188] width 193 height 20
click at [309, 266] on input "0.00" at bounding box center [370, 270] width 193 height 20
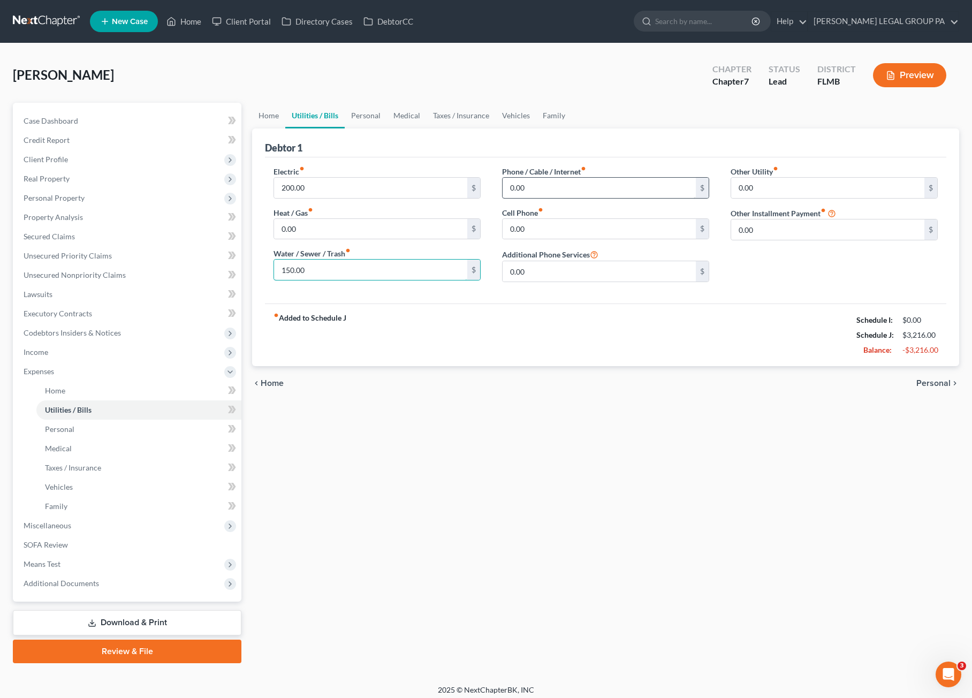
type input "150.00"
click at [529, 189] on input "0.00" at bounding box center [599, 188] width 193 height 20
type input "70.00"
drag, startPoint x: 373, startPoint y: 116, endPoint x: 448, endPoint y: 139, distance: 77.9
click at [373, 116] on link "Personal" at bounding box center [366, 116] width 42 height 26
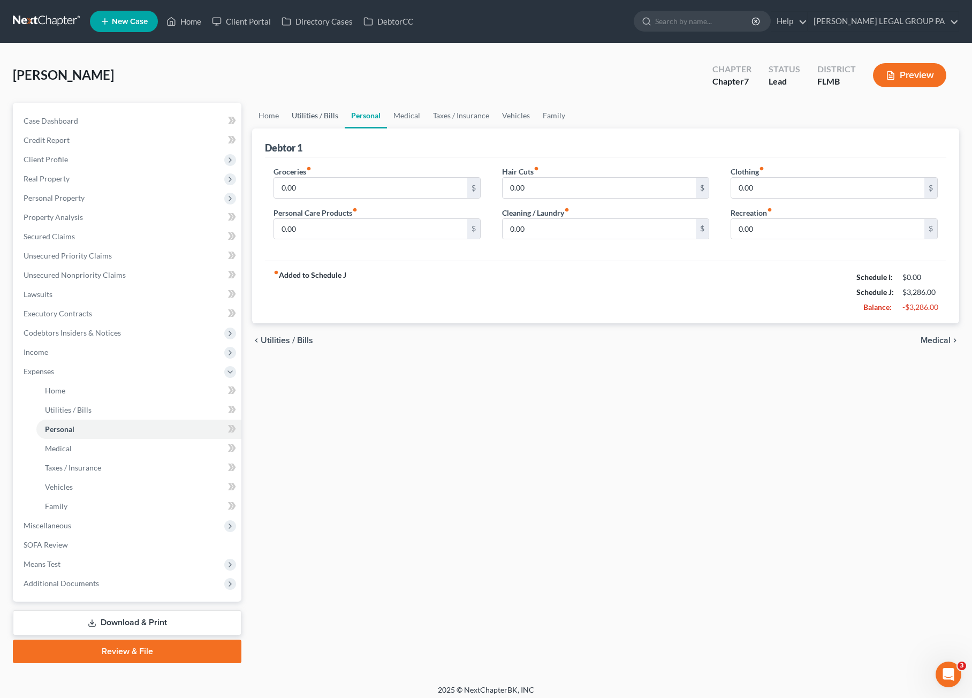
click at [324, 114] on link "Utilities / Bills" at bounding box center [314, 116] width 59 height 26
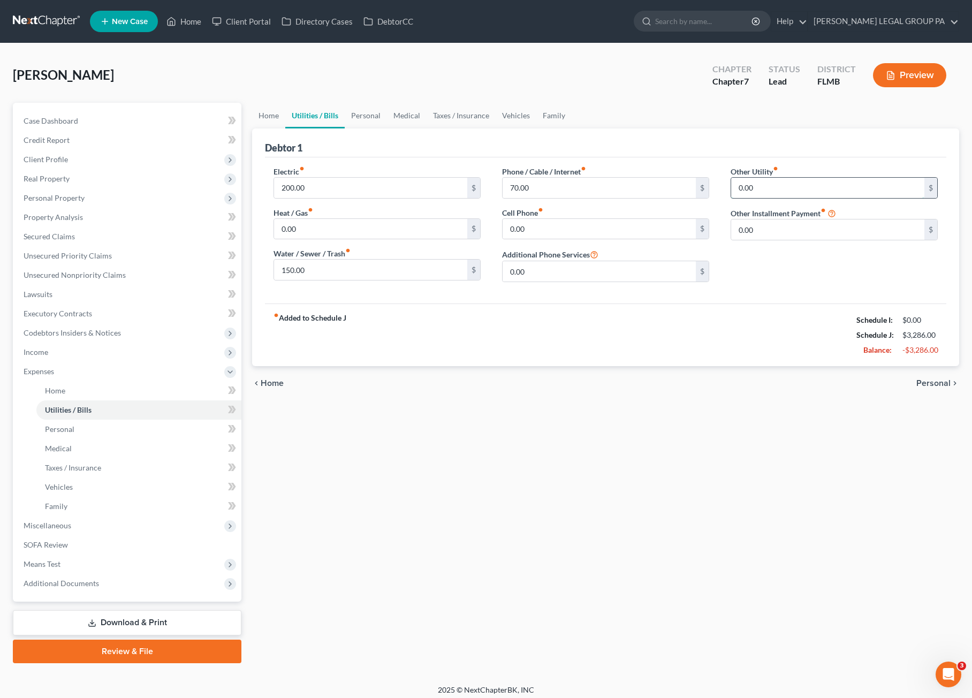
click at [775, 187] on input "0.00" at bounding box center [827, 188] width 193 height 20
type input "45.00"
type input "Streaming services"
click at [360, 117] on link "Personal" at bounding box center [366, 116] width 42 height 26
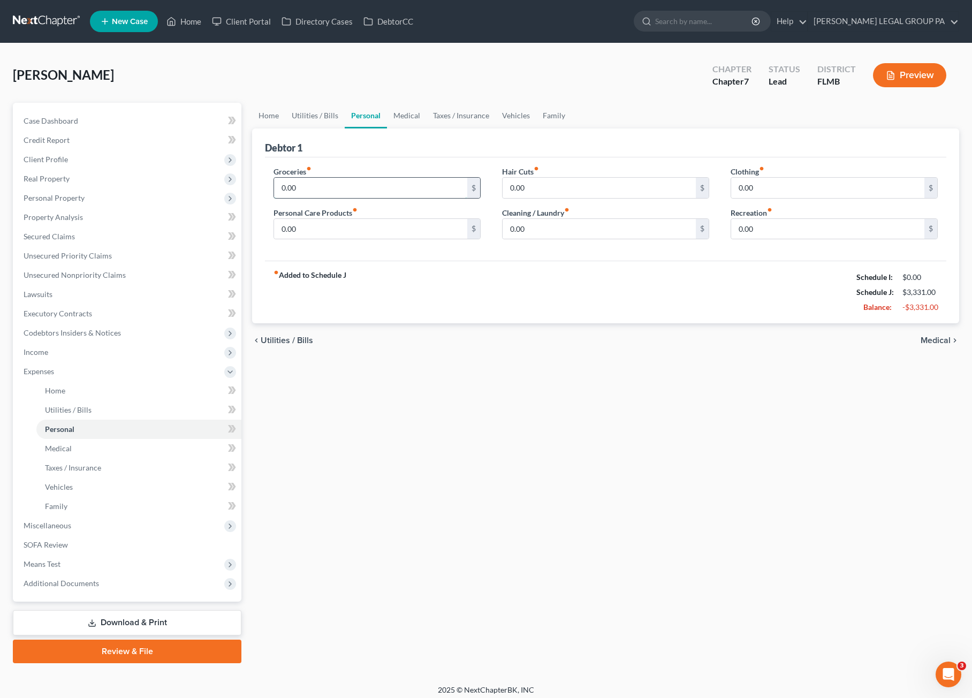
click at [308, 192] on input "0.00" at bounding box center [370, 188] width 193 height 20
click at [759, 231] on input "0.00" at bounding box center [827, 229] width 193 height 20
drag, startPoint x: 403, startPoint y: 115, endPoint x: 368, endPoint y: 143, distance: 45.3
click at [403, 115] on link "Medical" at bounding box center [407, 116] width 40 height 26
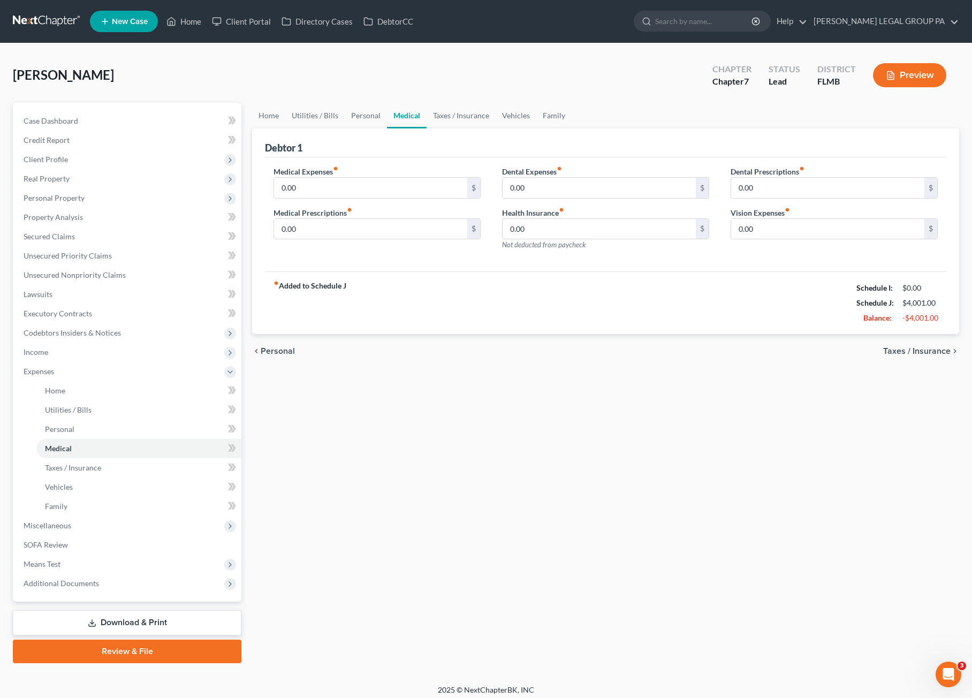
click at [321, 216] on label "Medical Prescriptions fiber_manual_record" at bounding box center [313, 212] width 79 height 11
click at [298, 230] on input "0.00" at bounding box center [370, 229] width 193 height 20
click at [443, 112] on link "Taxes / Insurance" at bounding box center [461, 116] width 69 height 26
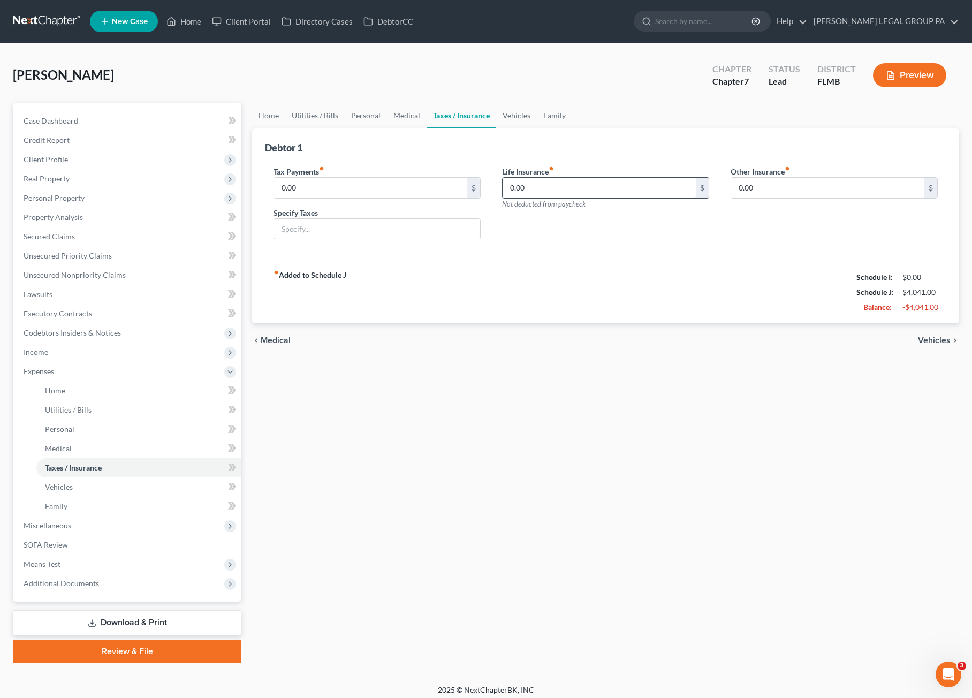
click at [540, 191] on input "0.00" at bounding box center [599, 188] width 193 height 20
click at [505, 113] on link "Vehicles" at bounding box center [516, 116] width 41 height 26
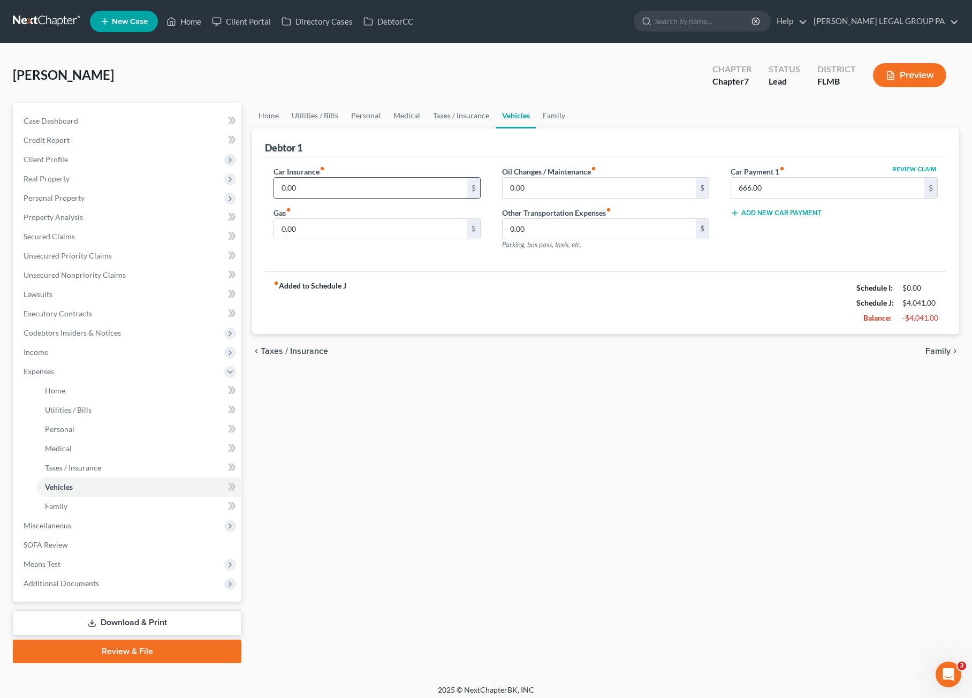
click at [320, 186] on input "0.00" at bounding box center [370, 188] width 193 height 20
click at [776, 188] on input "666.00" at bounding box center [827, 188] width 193 height 20
click at [553, 114] on link "Family" at bounding box center [554, 116] width 35 height 26
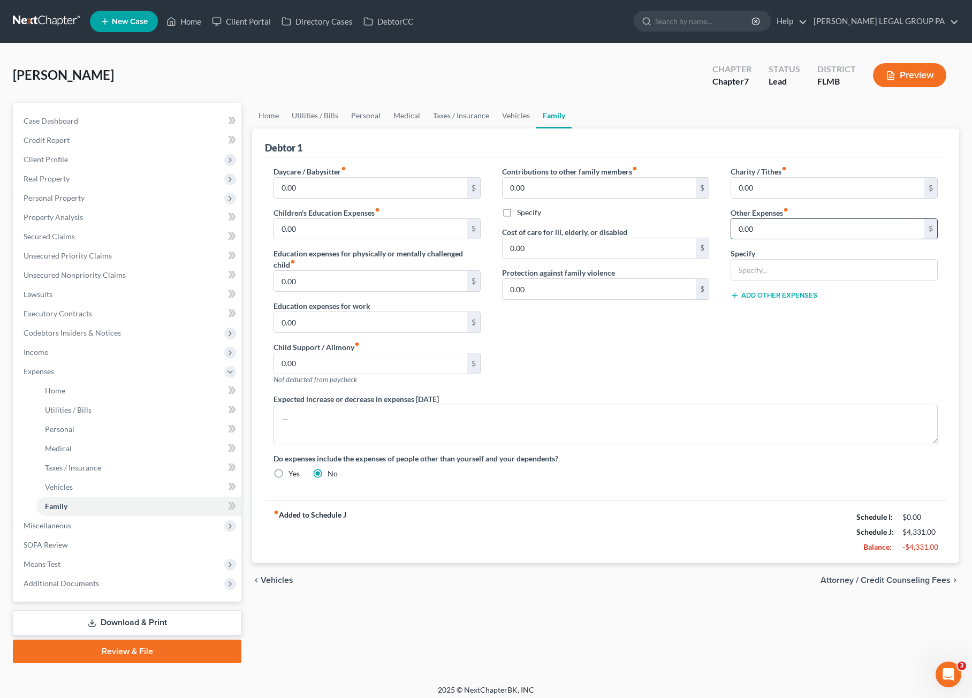
click at [755, 235] on input "0.00" at bounding box center [827, 229] width 193 height 20
click at [693, 337] on div "Contributions to other family members fiber_manual_record 0.00 $ Specify Cost o…" at bounding box center [606, 280] width 229 height 228
click at [268, 115] on link "Home" at bounding box center [268, 116] width 33 height 26
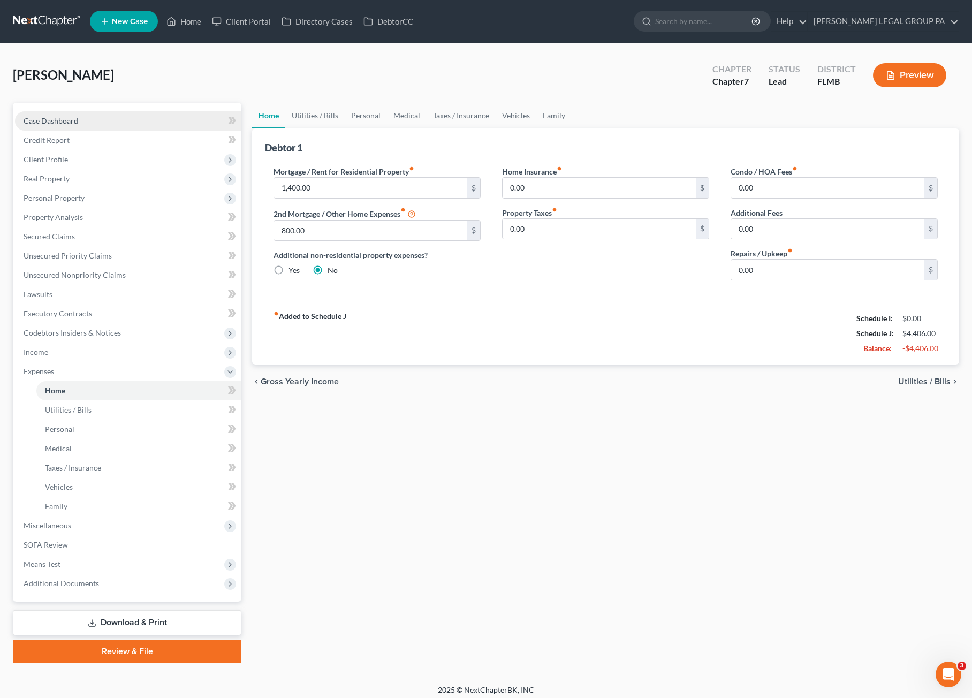
click at [54, 115] on link "Case Dashboard" at bounding box center [128, 120] width 226 height 19
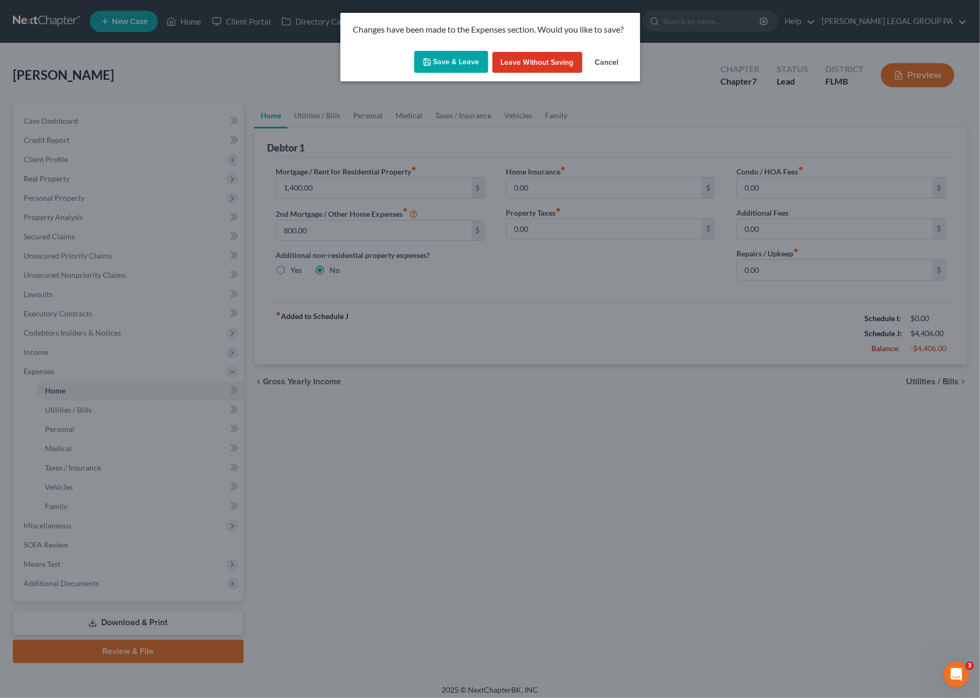
click at [448, 61] on button "Save & Leave" at bounding box center [451, 62] width 74 height 22
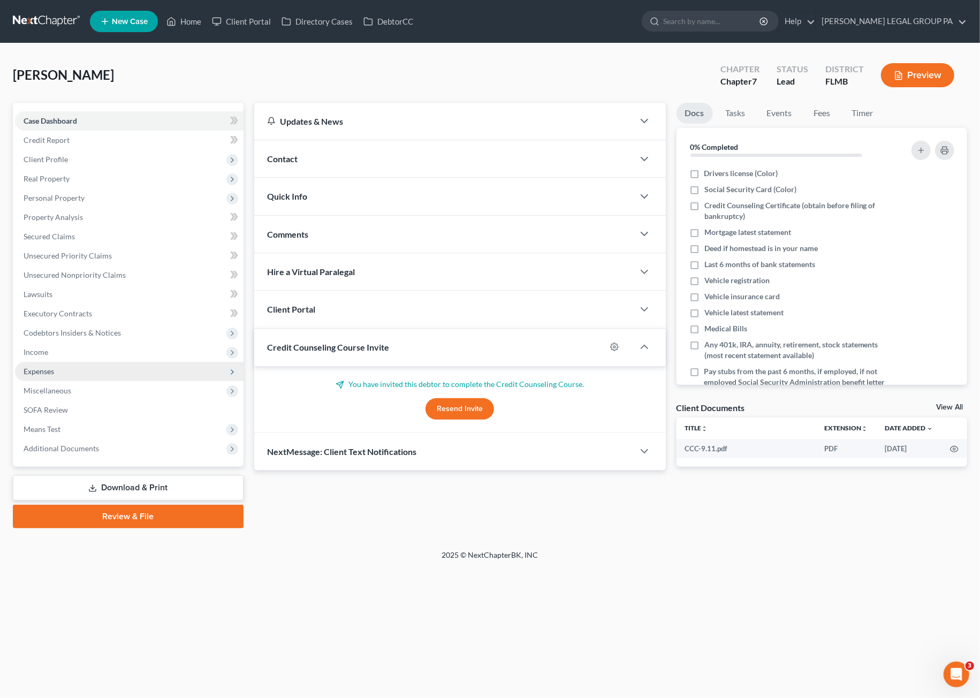
click at [39, 369] on span "Expenses" at bounding box center [39, 371] width 31 height 9
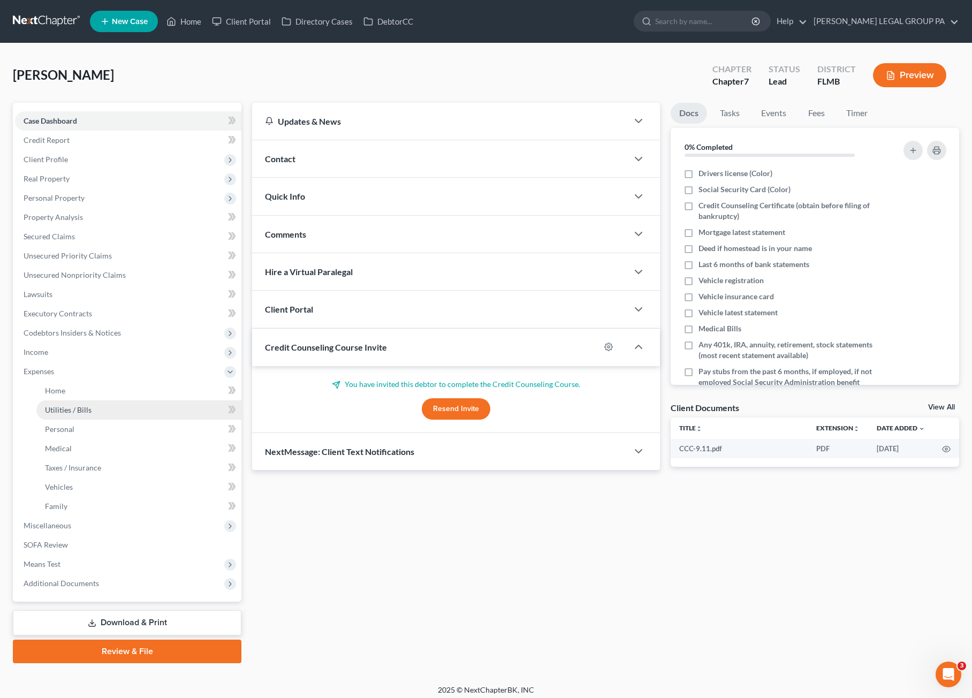
click at [65, 405] on span "Utilities / Bills" at bounding box center [68, 409] width 47 height 9
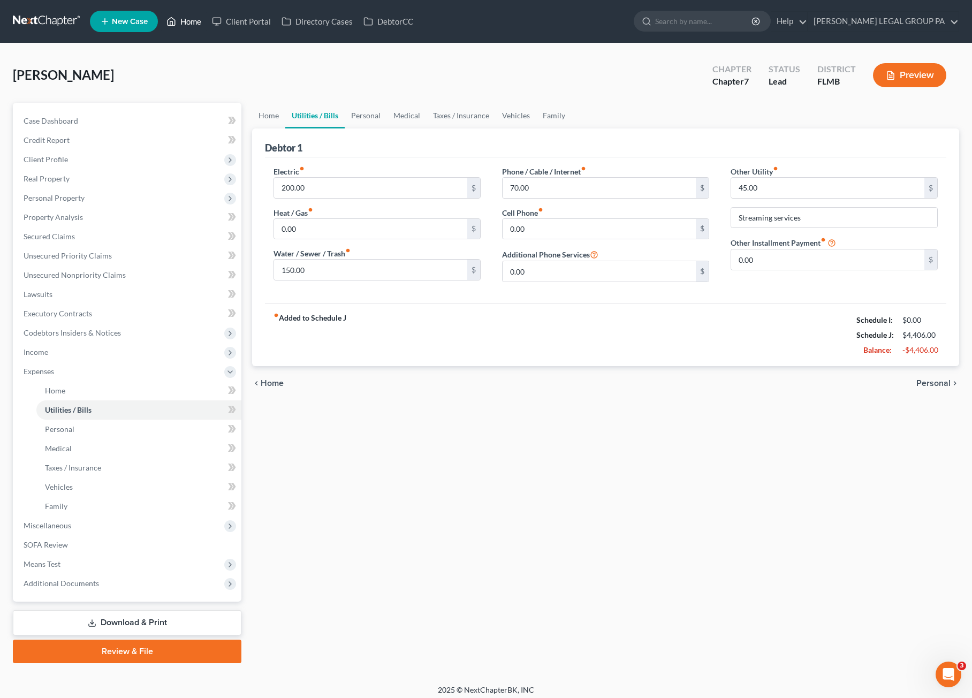
click at [192, 21] on link "Home" at bounding box center [184, 21] width 46 height 19
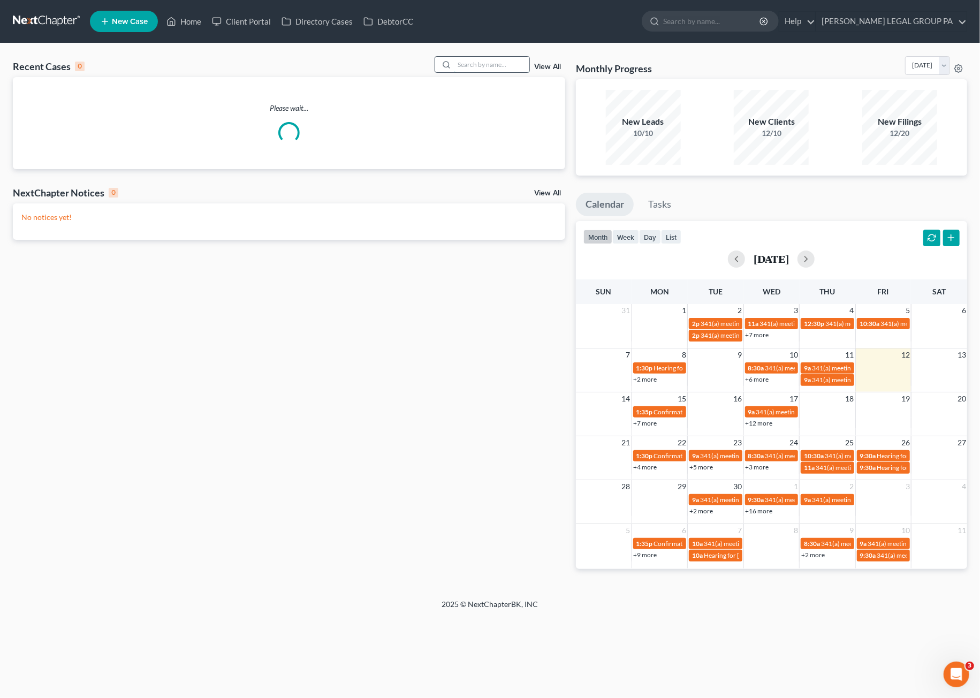
click at [481, 65] on input "search" at bounding box center [492, 65] width 75 height 16
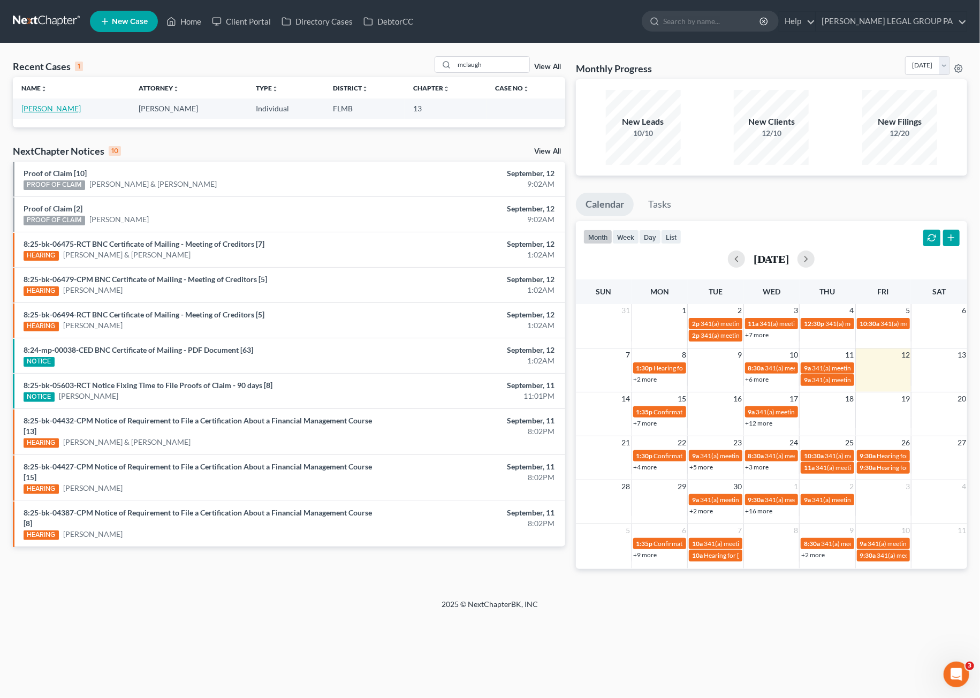
click at [67, 110] on link "[PERSON_NAME]" at bounding box center [50, 108] width 59 height 9
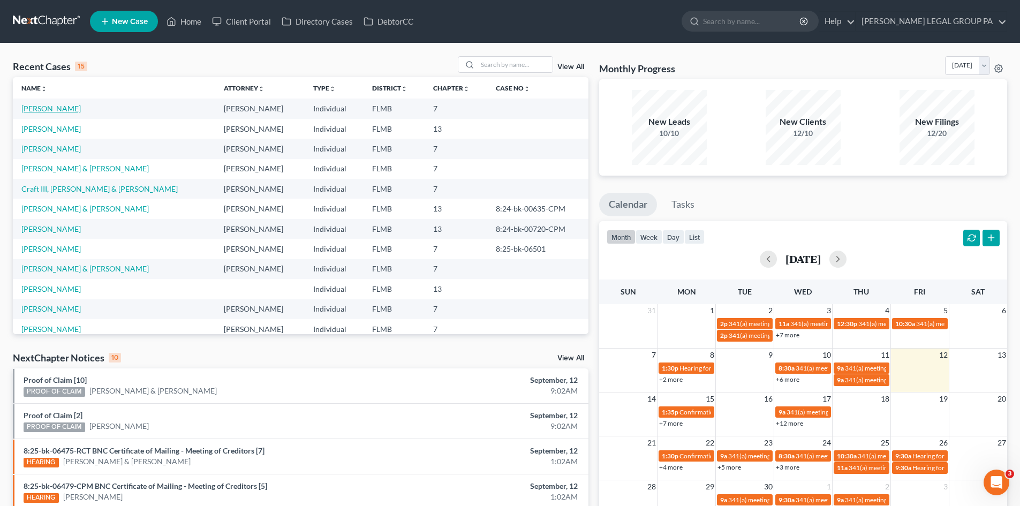
click at [52, 107] on link "[PERSON_NAME]" at bounding box center [50, 108] width 59 height 9
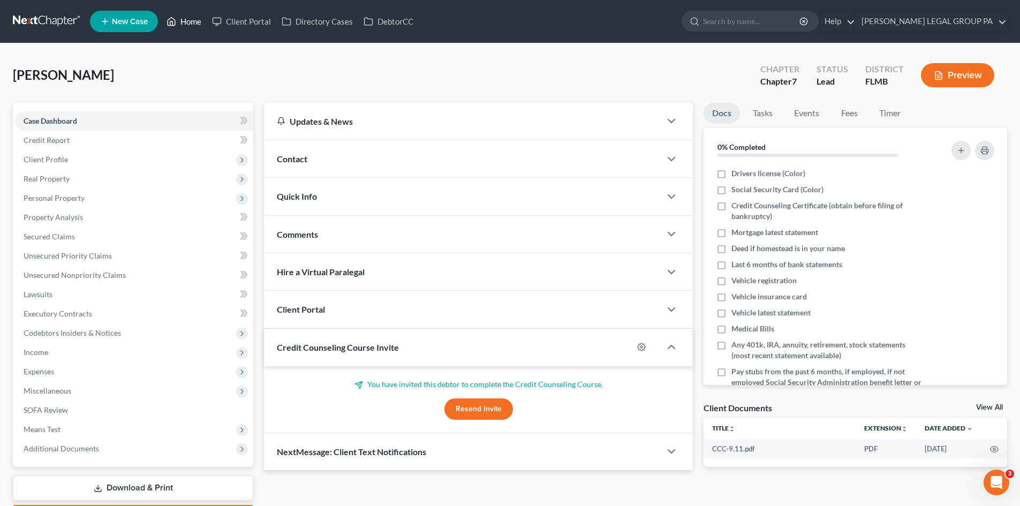
click at [188, 29] on link "Home" at bounding box center [184, 21] width 46 height 19
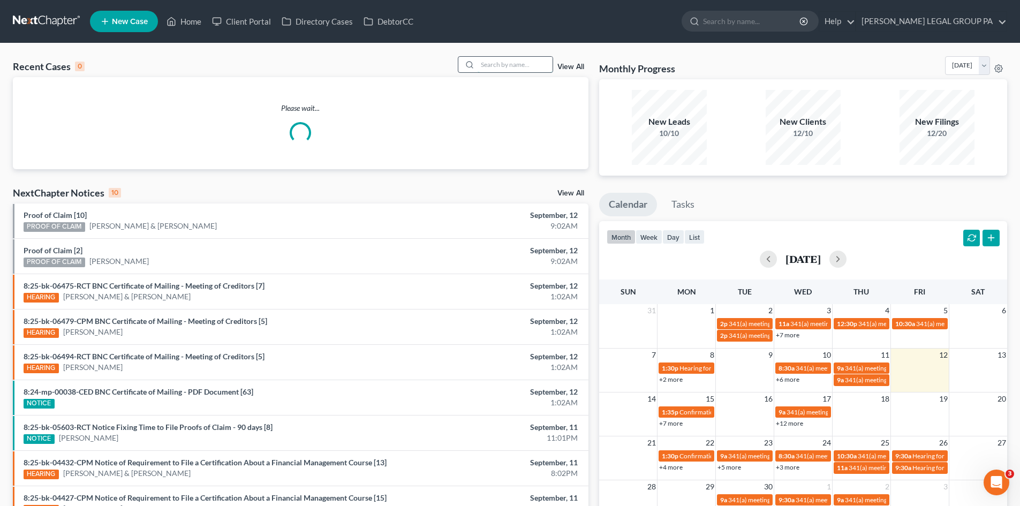
click at [488, 60] on input "search" at bounding box center [515, 65] width 75 height 16
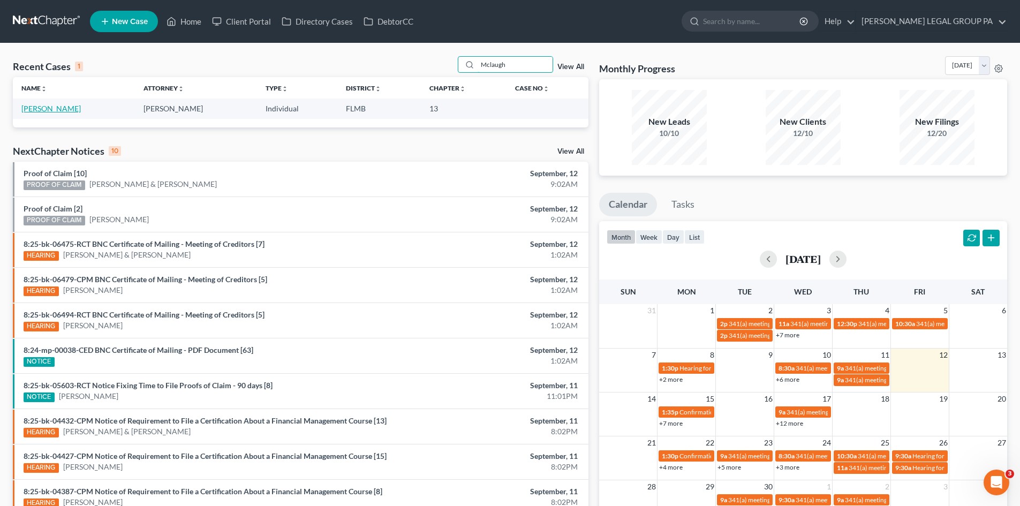
type input "Mclaugh"
click at [39, 107] on link "[PERSON_NAME]" at bounding box center [50, 108] width 59 height 9
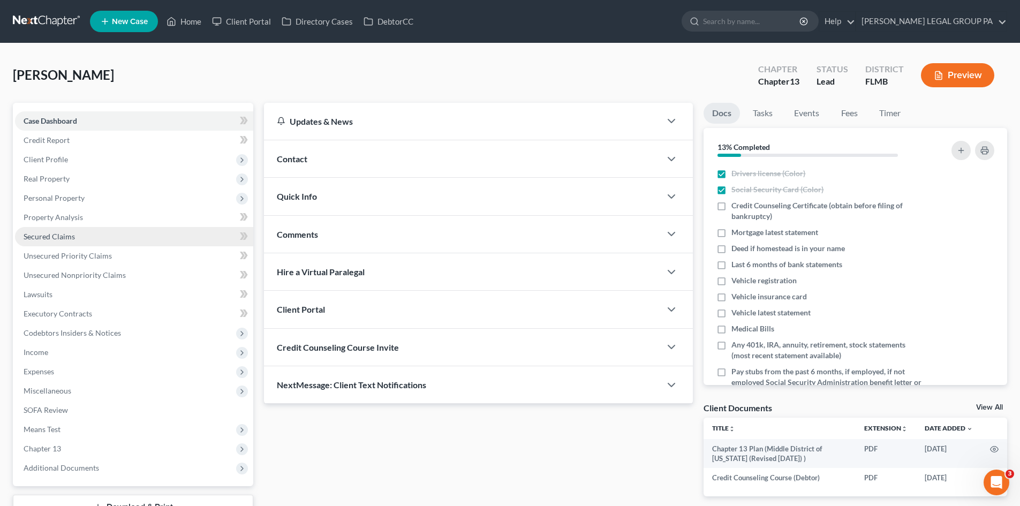
click at [70, 232] on span "Secured Claims" at bounding box center [49, 236] width 51 height 9
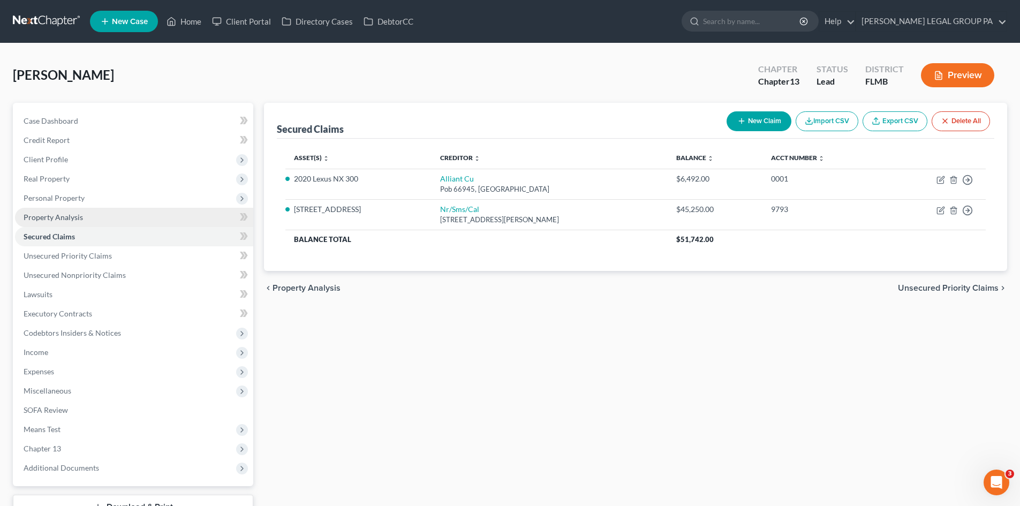
click at [56, 222] on link "Property Analysis" at bounding box center [134, 217] width 238 height 19
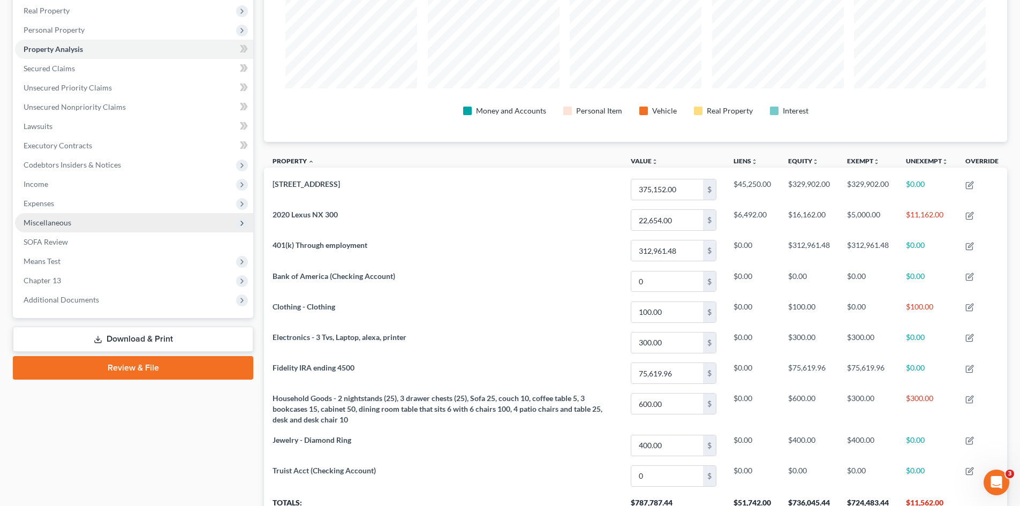
scroll to position [107, 0]
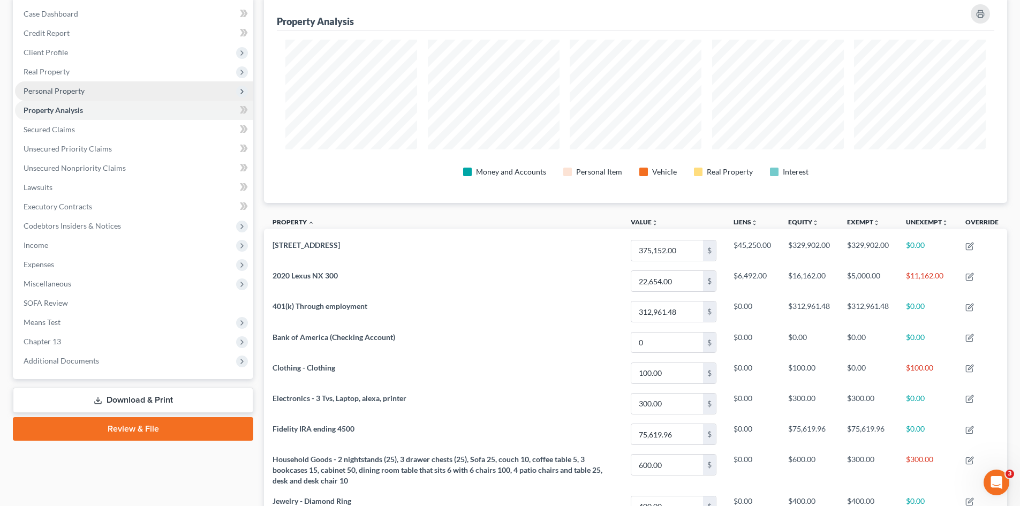
click at [48, 94] on span "Personal Property" at bounding box center [54, 90] width 61 height 9
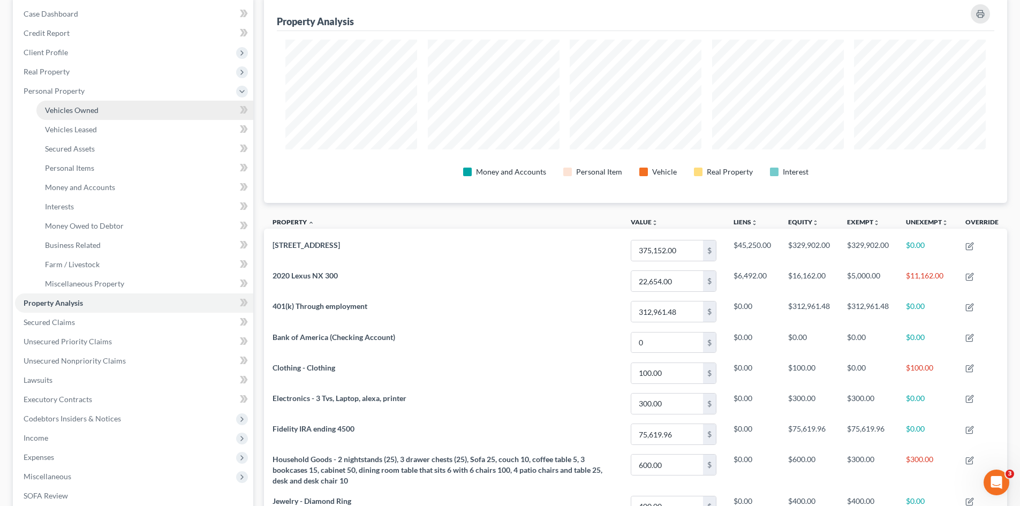
click at [77, 106] on span "Vehicles Owned" at bounding box center [72, 109] width 54 height 9
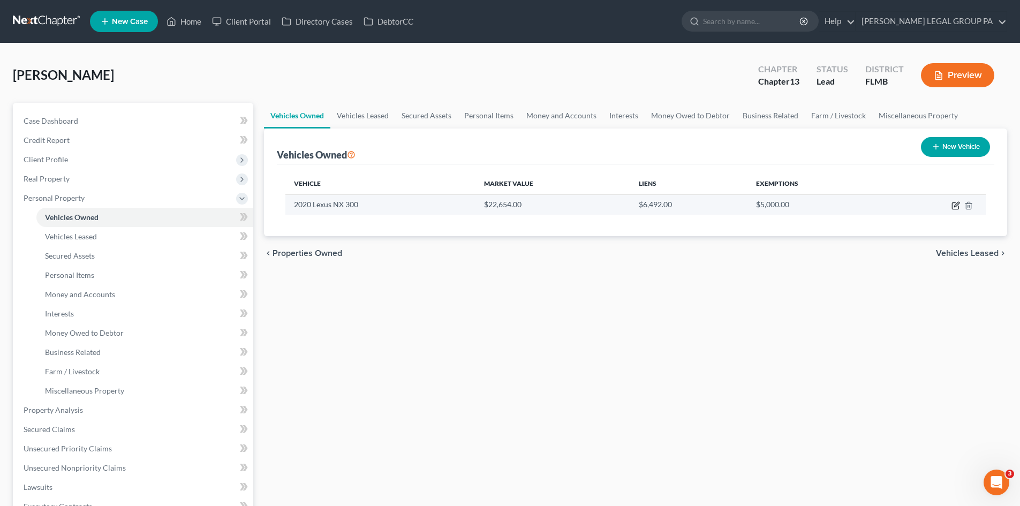
click at [954, 205] on icon "button" at bounding box center [955, 205] width 9 height 9
select select "0"
select select "6"
select select "2"
select select "0"
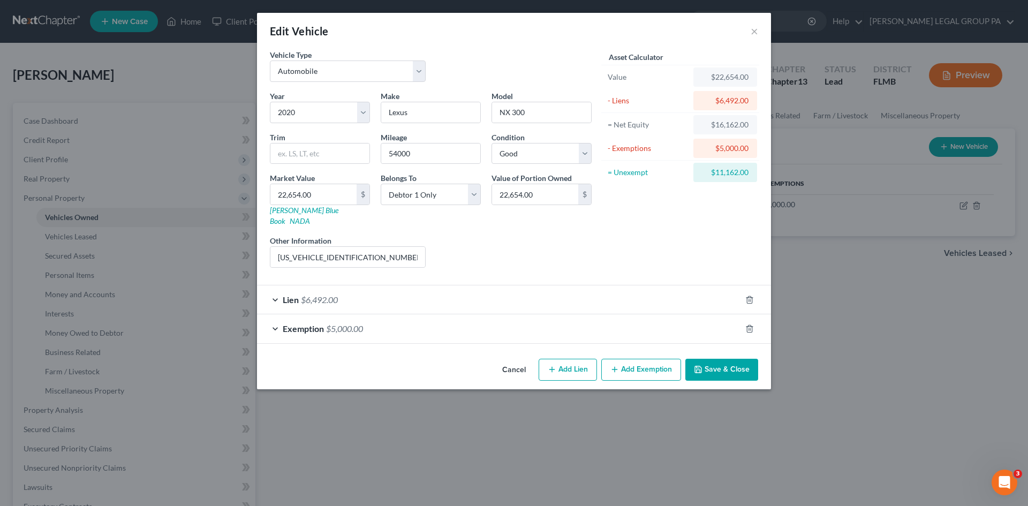
click at [343, 323] on span "$5,000.00" at bounding box center [344, 328] width 37 height 10
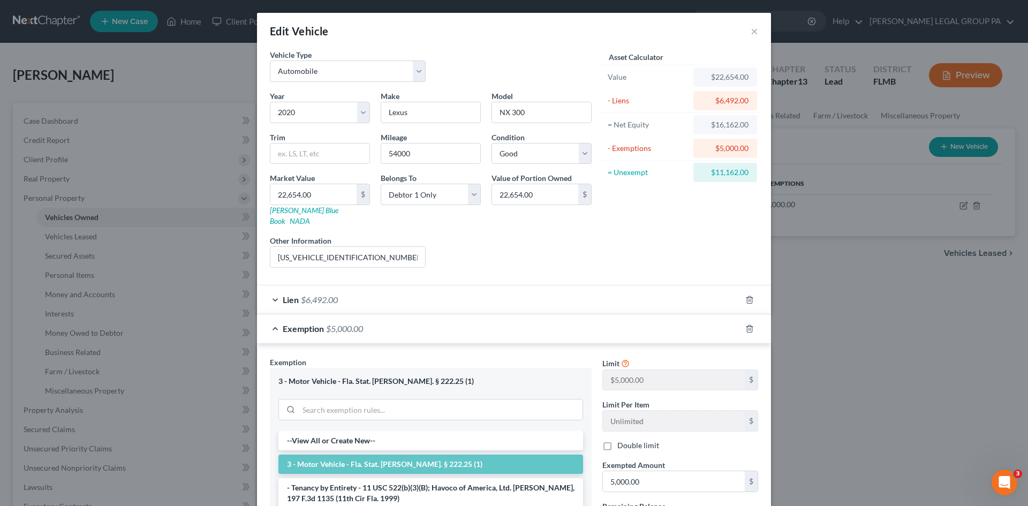
click at [343, 323] on span "$5,000.00" at bounding box center [344, 328] width 37 height 10
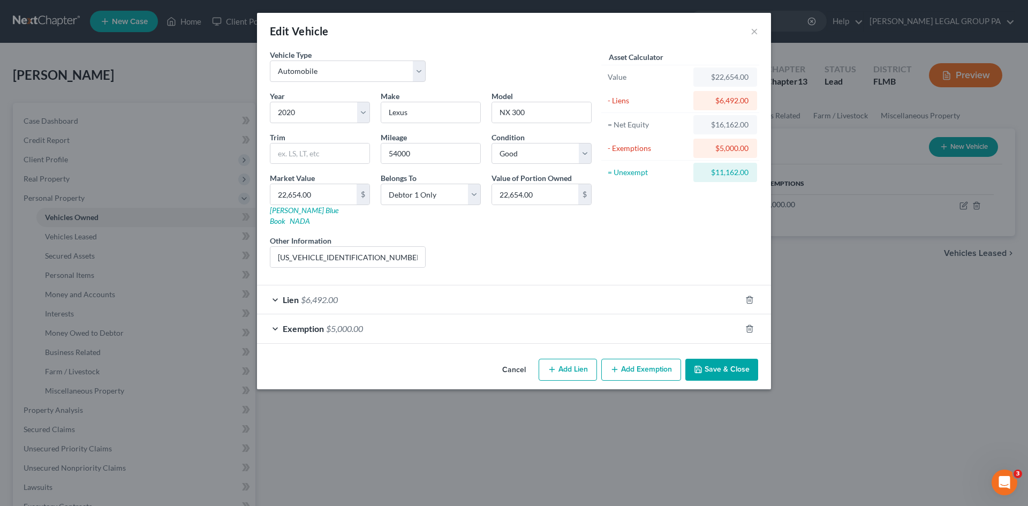
click at [343, 323] on span "$5,000.00" at bounding box center [344, 328] width 37 height 10
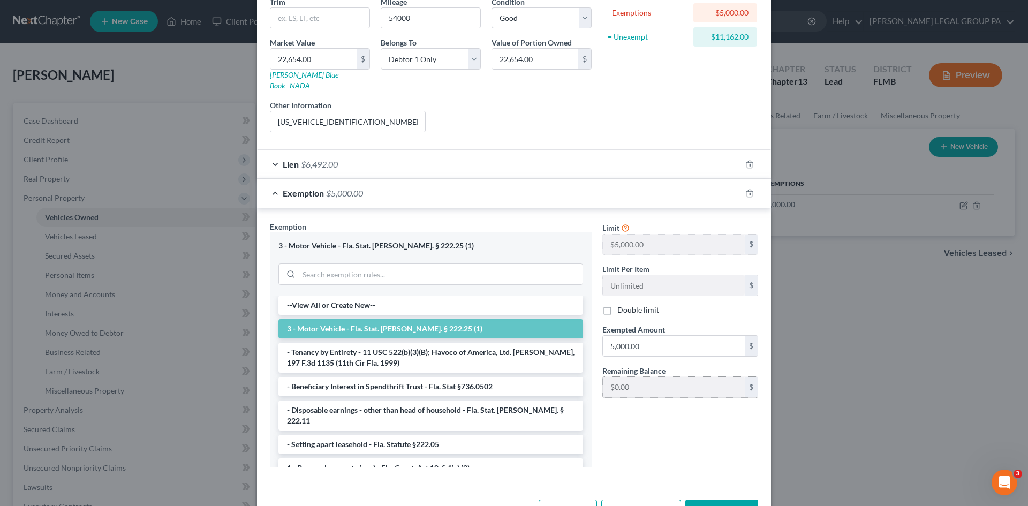
scroll to position [162, 0]
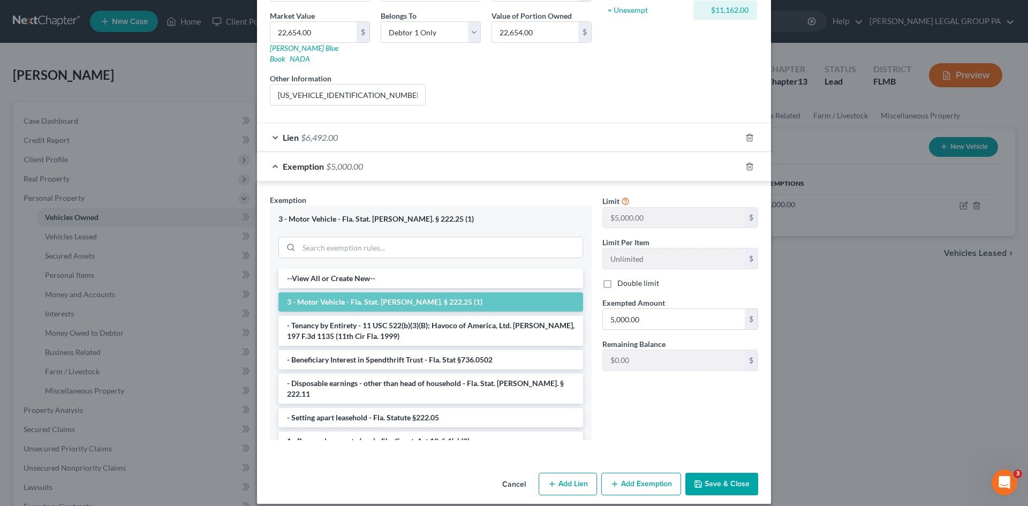
click at [714, 474] on button "Save & Close" at bounding box center [721, 484] width 73 height 22
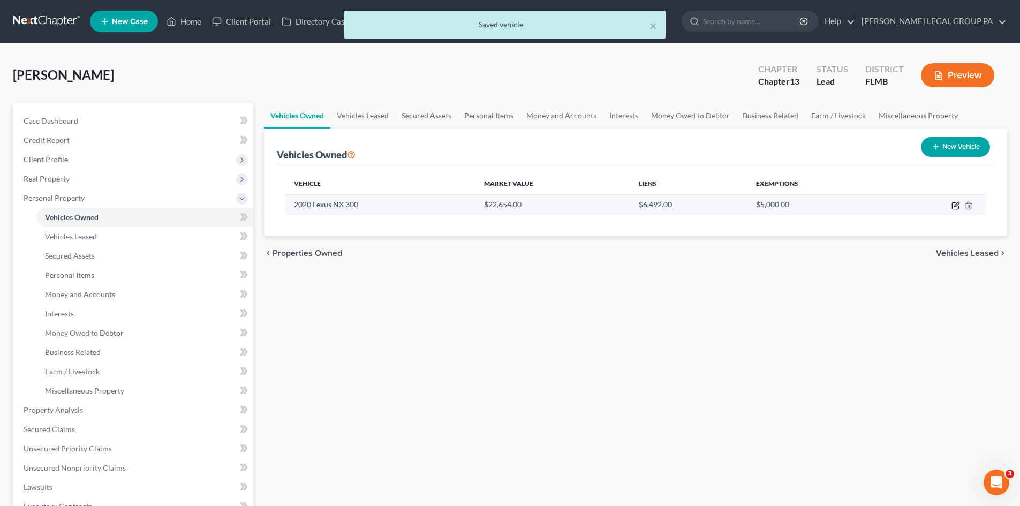
click at [951, 204] on icon "button" at bounding box center [955, 205] width 9 height 9
select select "0"
select select "6"
select select "2"
select select "0"
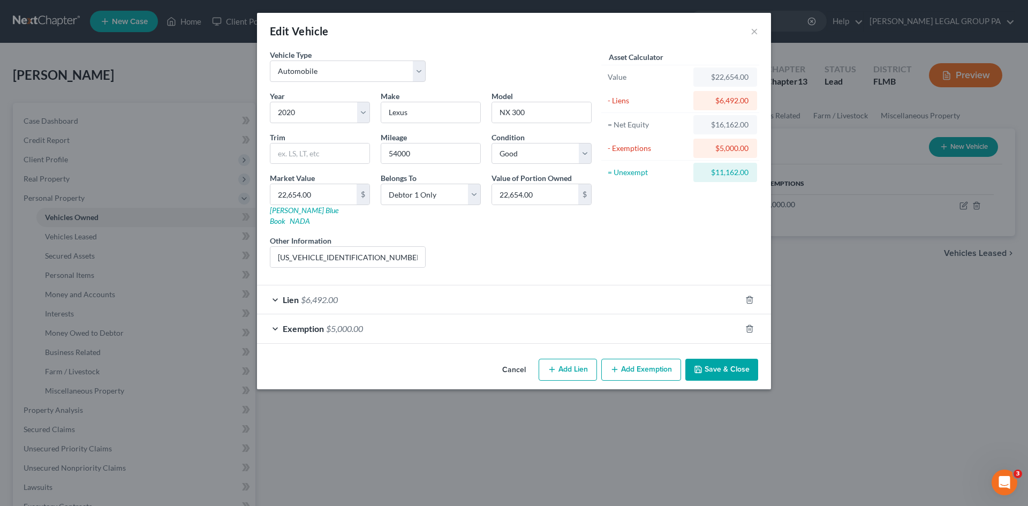
click at [654, 360] on button "Add Exemption" at bounding box center [641, 370] width 80 height 22
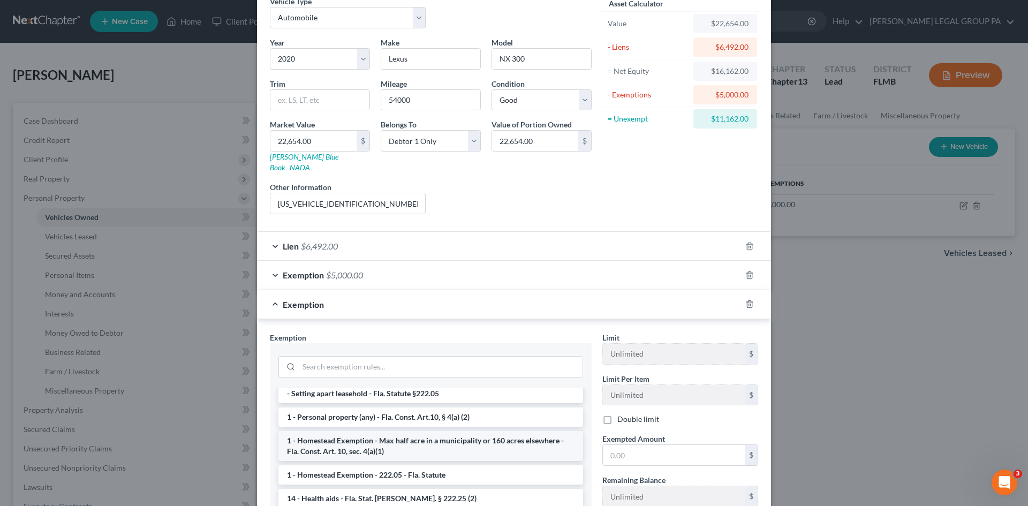
scroll to position [107, 0]
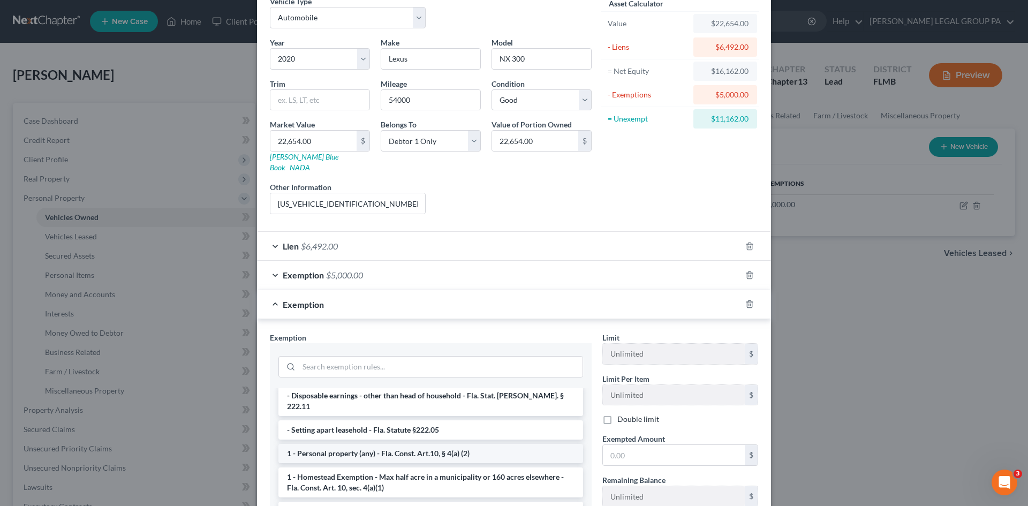
click at [341, 444] on li "1 - Personal property (any) - Fla. Const. Art.10, § 4(a) (2)" at bounding box center [430, 453] width 305 height 19
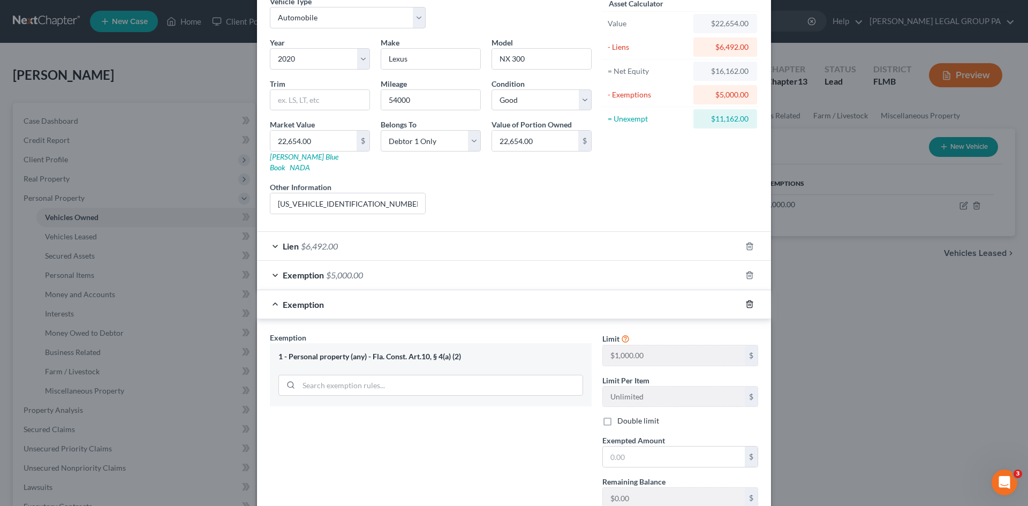
click at [746, 300] on icon "button" at bounding box center [749, 304] width 9 height 9
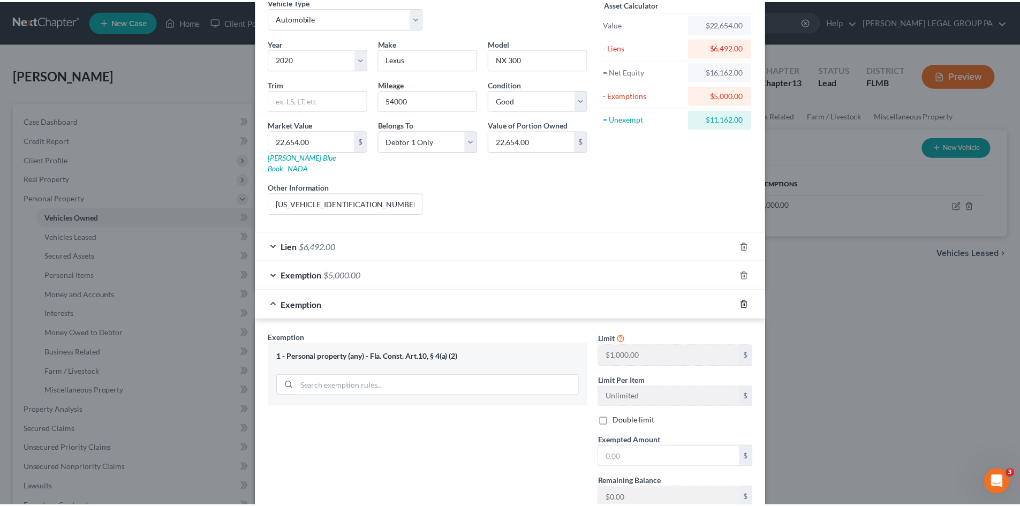
scroll to position [0, 0]
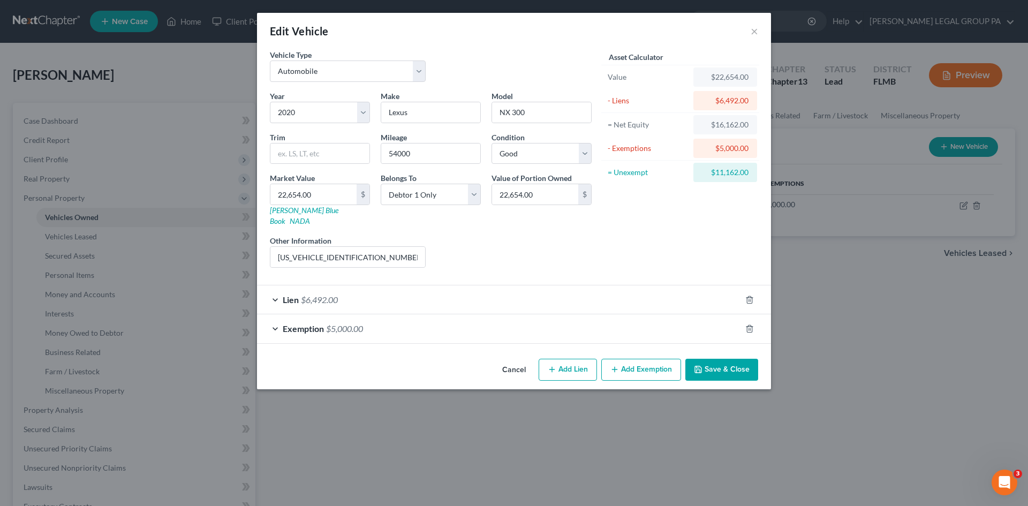
click at [717, 361] on button "Save & Close" at bounding box center [721, 370] width 73 height 22
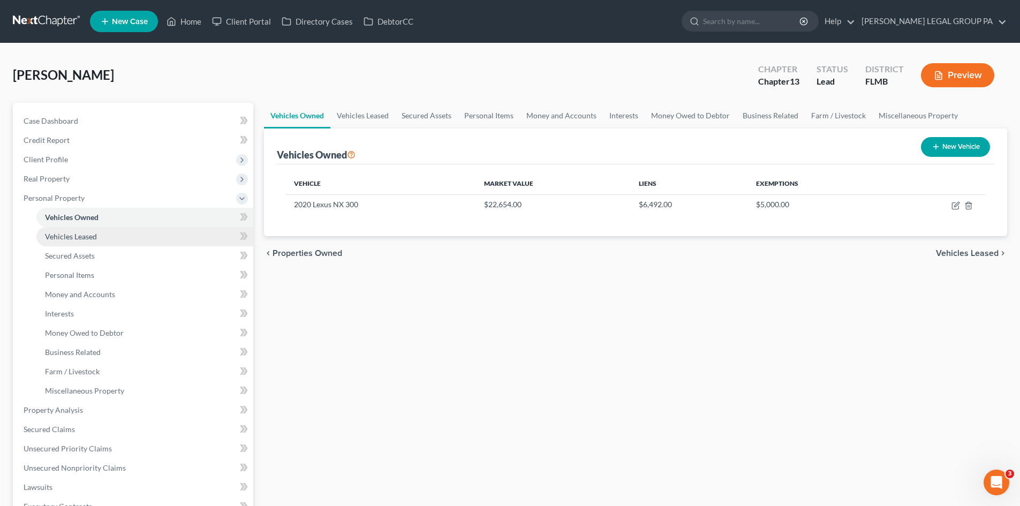
click at [64, 233] on span "Vehicles Leased" at bounding box center [71, 236] width 52 height 9
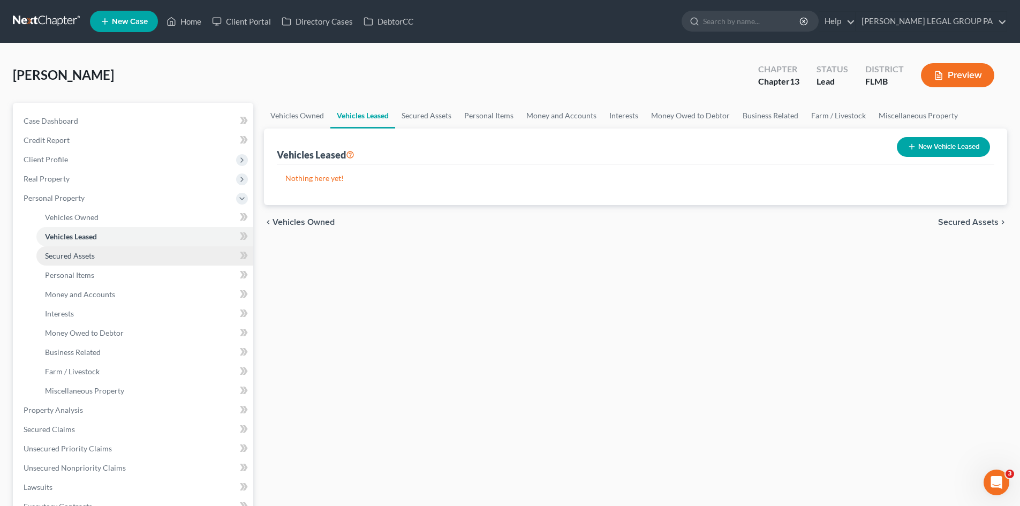
click at [66, 251] on span "Secured Assets" at bounding box center [70, 255] width 50 height 9
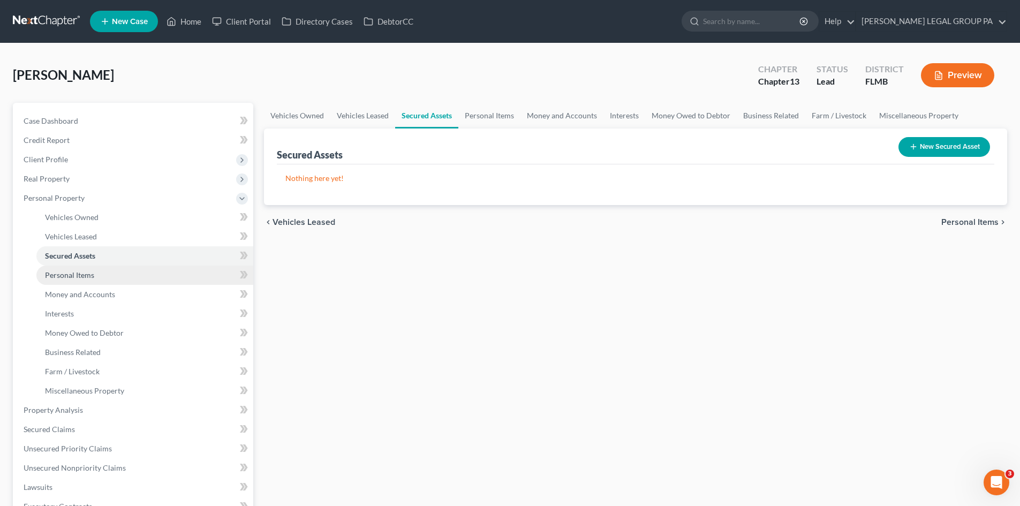
click at [72, 266] on link "Personal Items" at bounding box center [144, 275] width 217 height 19
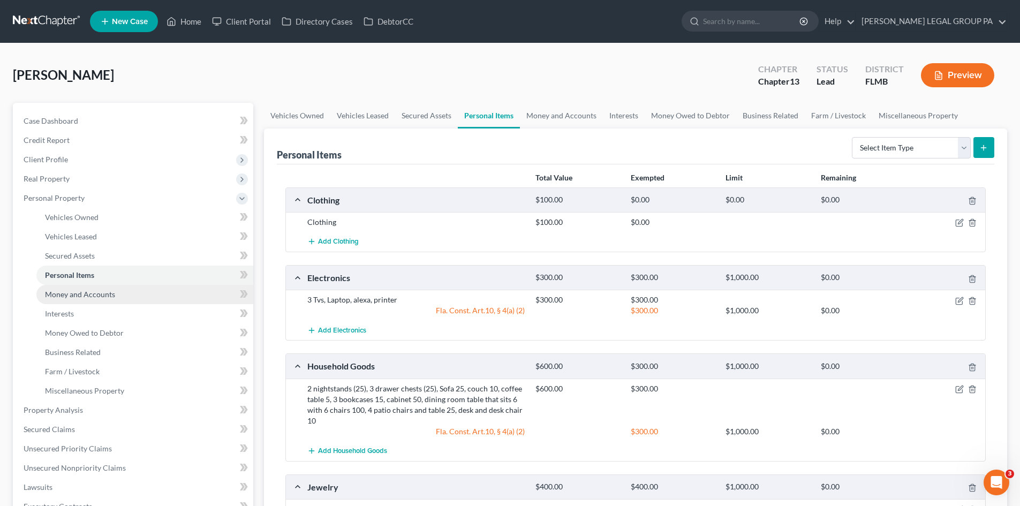
click at [87, 287] on link "Money and Accounts" at bounding box center [144, 294] width 217 height 19
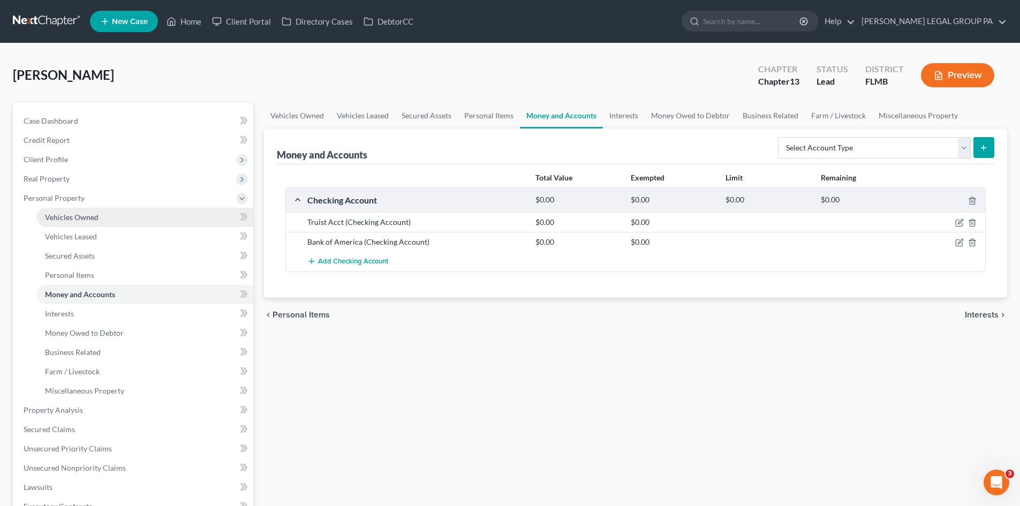
click at [56, 222] on link "Vehicles Owned" at bounding box center [144, 217] width 217 height 19
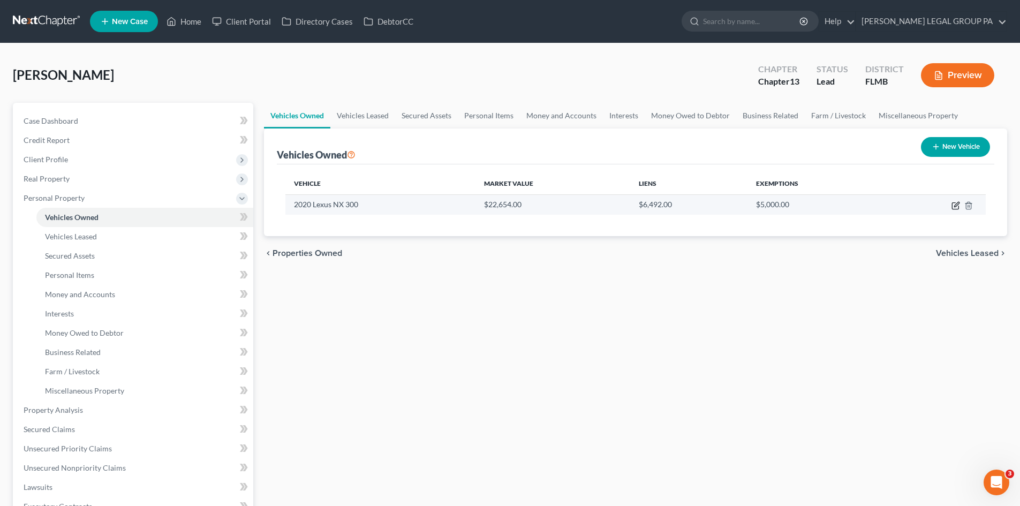
click at [957, 207] on icon "button" at bounding box center [955, 205] width 9 height 9
select select "0"
select select "6"
select select "2"
select select "0"
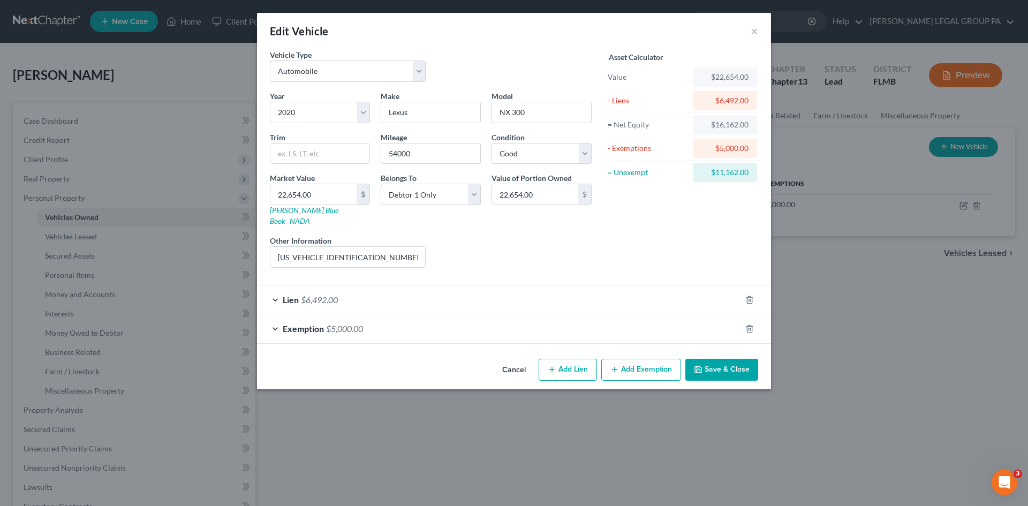
click at [730, 359] on button "Save & Close" at bounding box center [721, 370] width 73 height 22
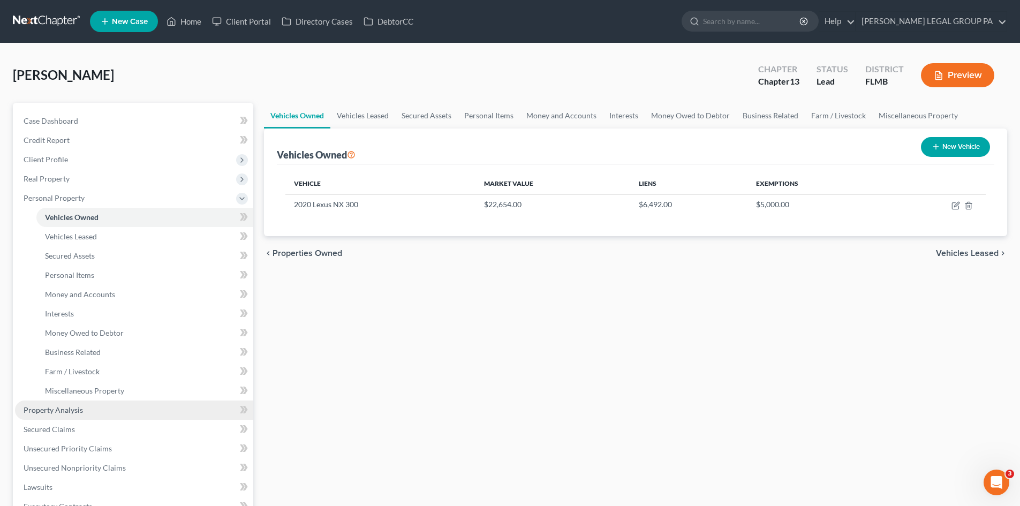
click at [102, 408] on link "Property Analysis" at bounding box center [134, 410] width 238 height 19
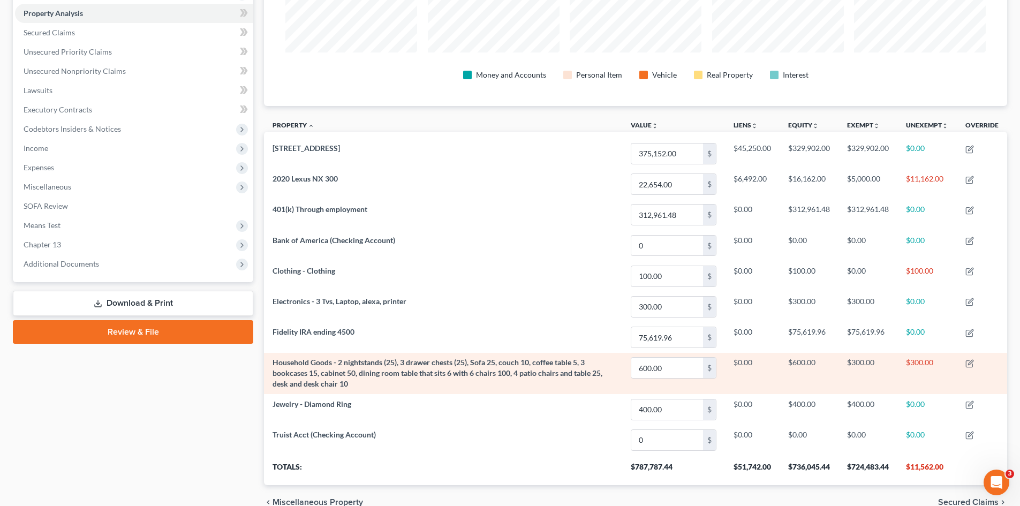
scroll to position [258, 0]
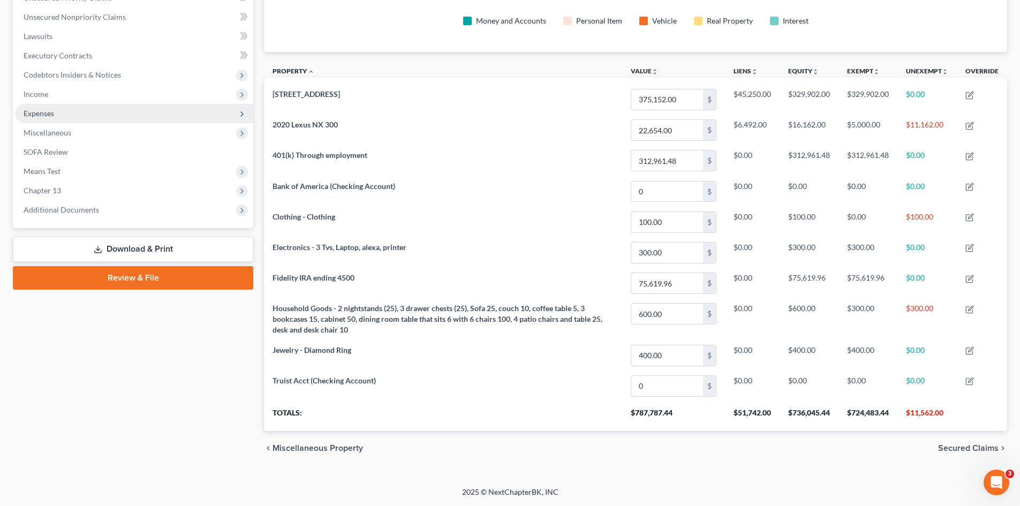
click at [57, 108] on span "Expenses" at bounding box center [134, 113] width 238 height 19
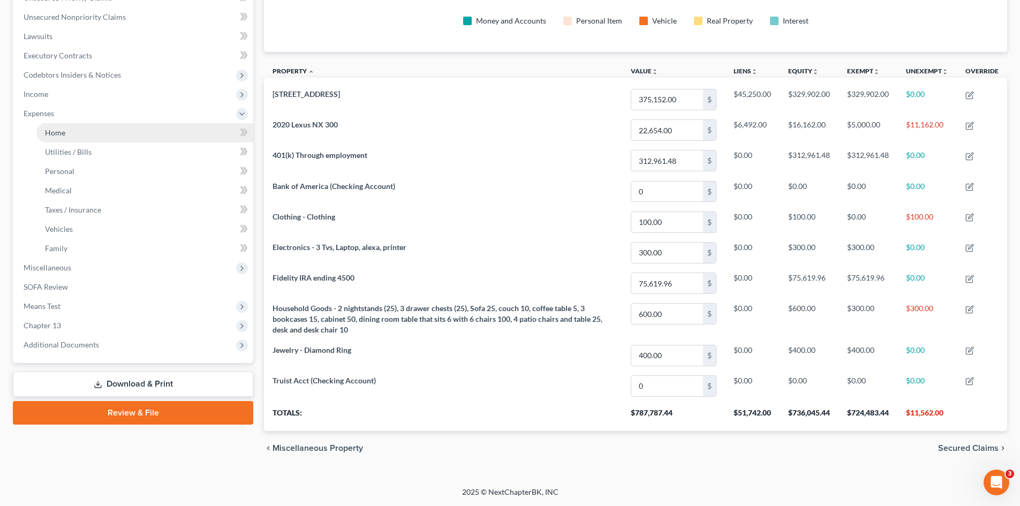
click at [65, 137] on link "Home" at bounding box center [144, 132] width 217 height 19
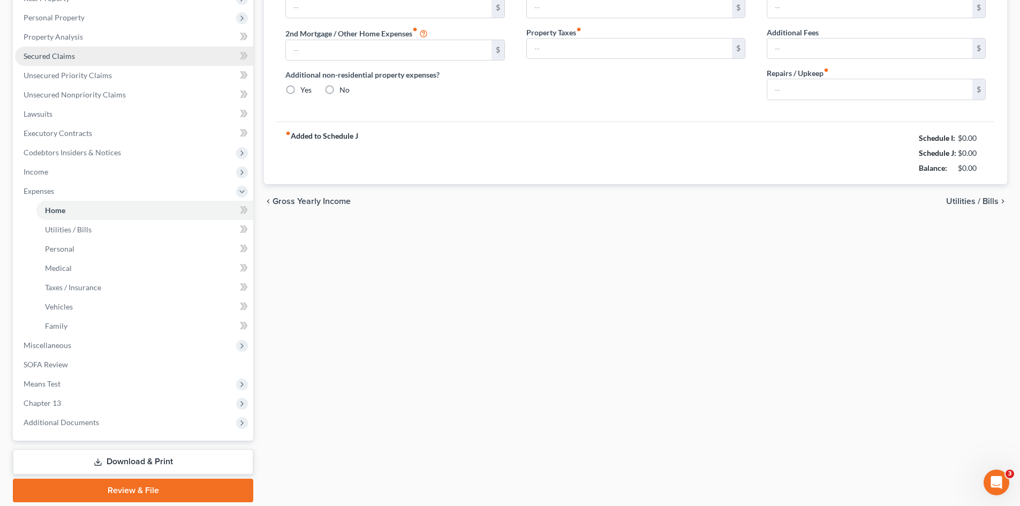
type input "2,044.00"
type input "0.00"
radio input "true"
type input "0.00"
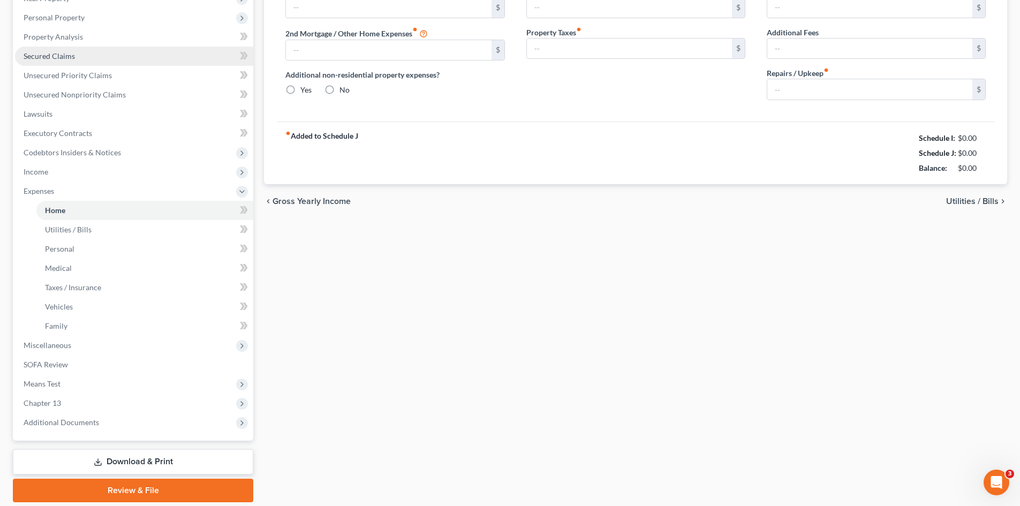
type input "125.00"
type input "0.00"
type input "100.00"
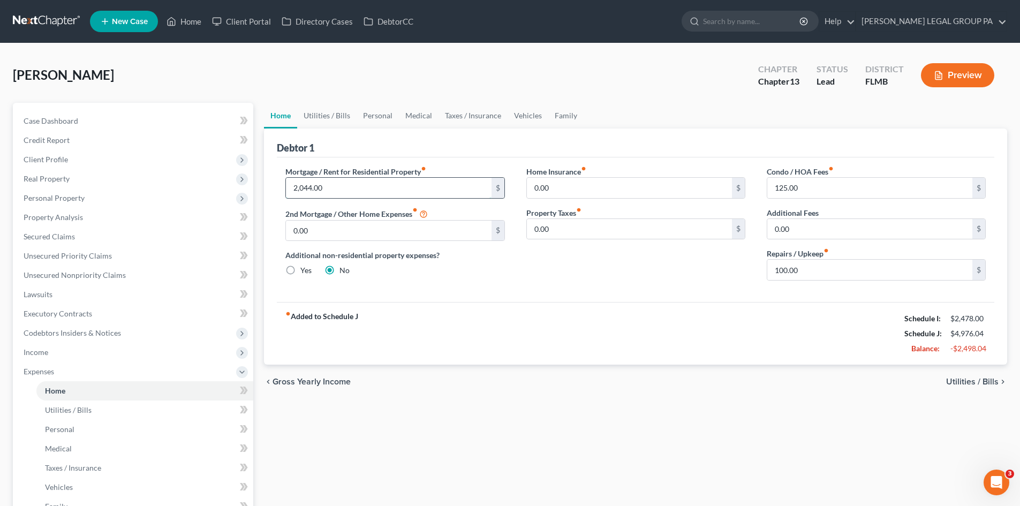
click at [333, 192] on input "2,044.00" at bounding box center [388, 188] width 205 height 20
type input "0.00"
click at [804, 271] on input "100.00" at bounding box center [869, 270] width 205 height 20
type input "0.00"
click at [641, 291] on div "Mortgage / Rent for Residential Property fiber_manual_record 0.00 $ 2nd Mortgag…" at bounding box center [635, 229] width 717 height 145
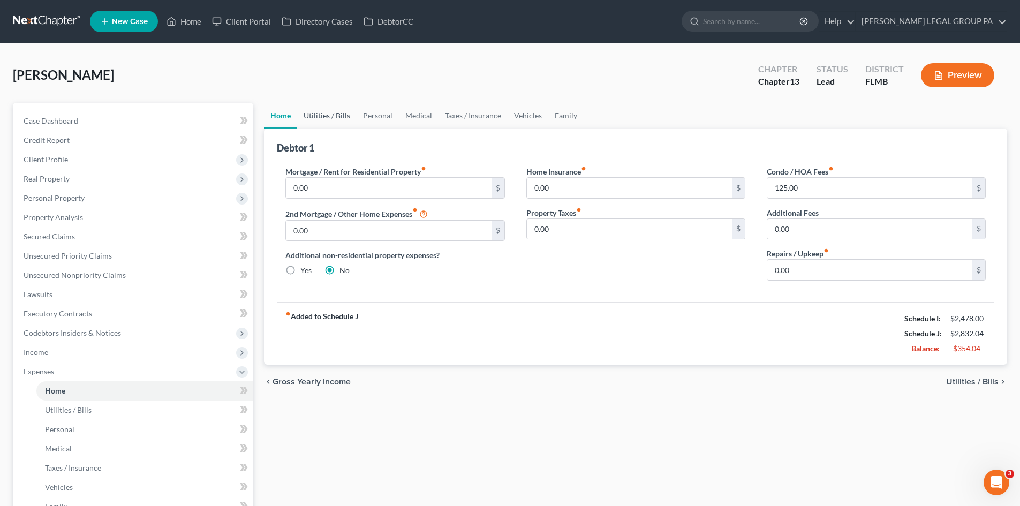
click at [312, 112] on link "Utilities / Bills" at bounding box center [326, 116] width 59 height 26
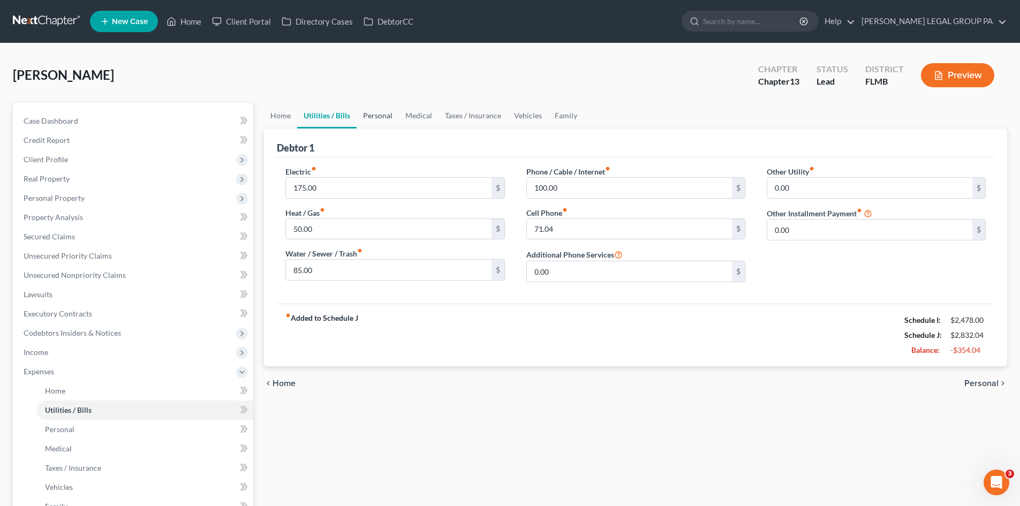
click at [375, 118] on link "Personal" at bounding box center [378, 116] width 42 height 26
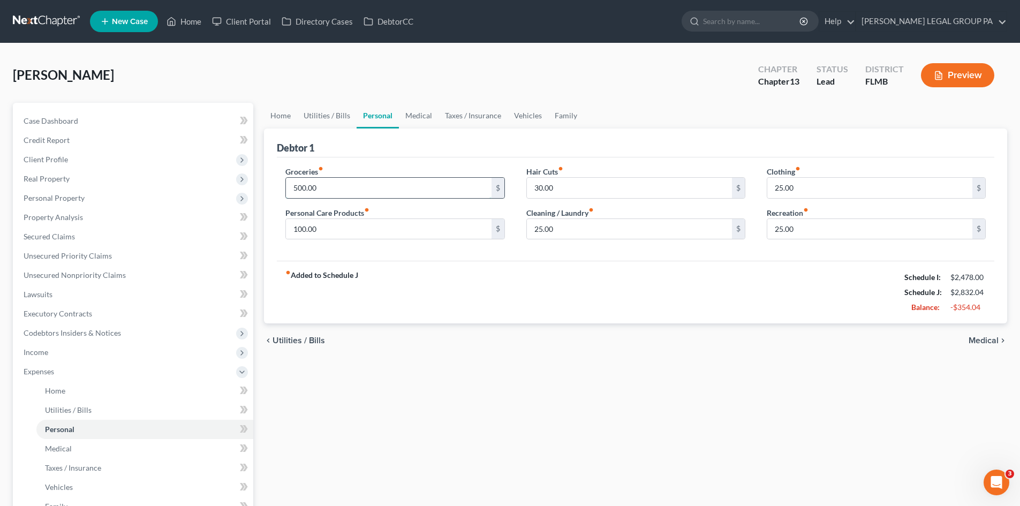
click at [328, 186] on input "500.00" at bounding box center [388, 188] width 205 height 20
type input "300.00"
click at [409, 124] on link "Medical" at bounding box center [419, 116] width 40 height 26
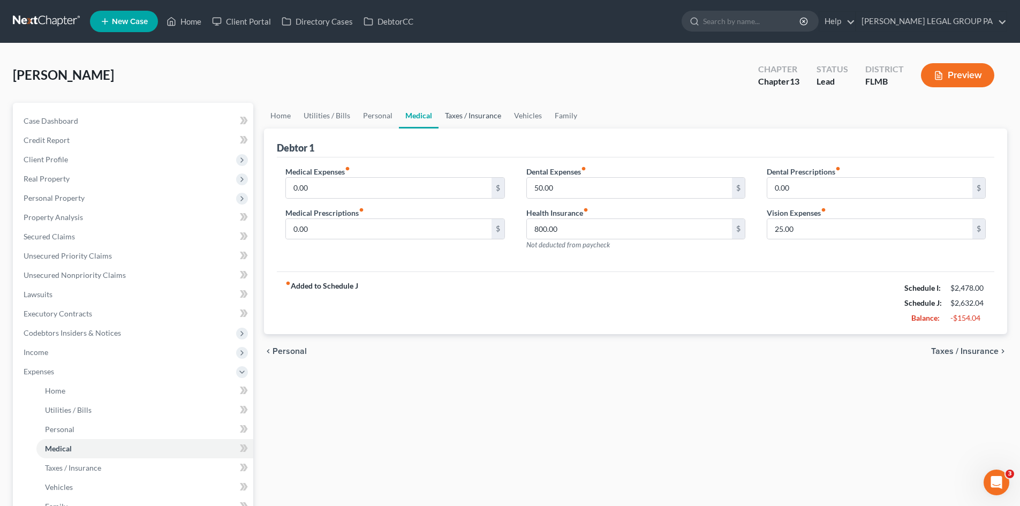
click at [464, 119] on link "Taxes / Insurance" at bounding box center [473, 116] width 69 height 26
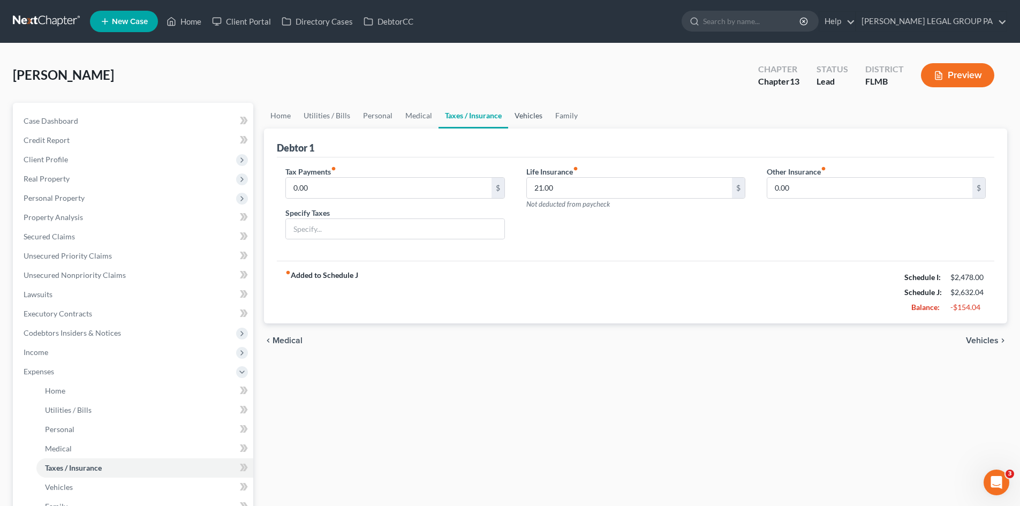
click at [524, 116] on link "Vehicles" at bounding box center [528, 116] width 41 height 26
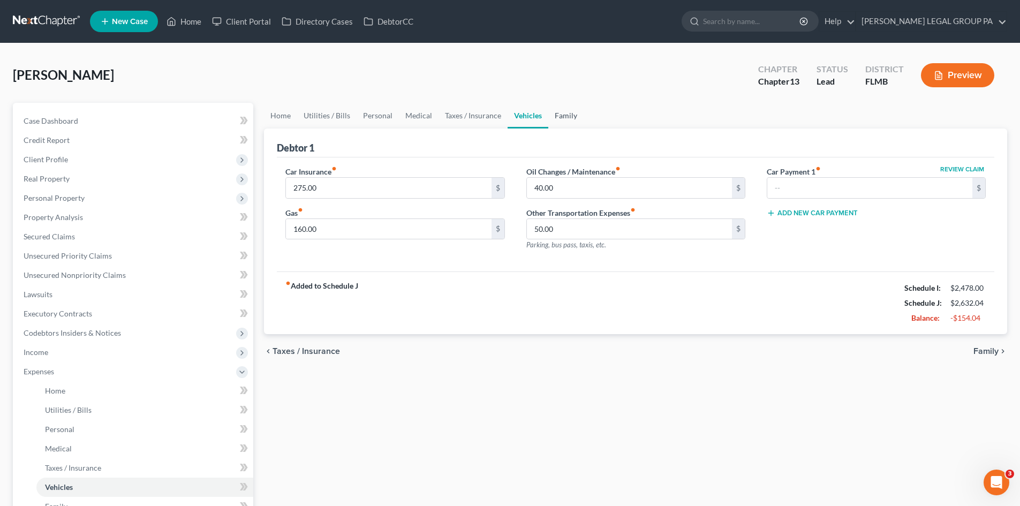
click at [566, 116] on link "Family" at bounding box center [565, 116] width 35 height 26
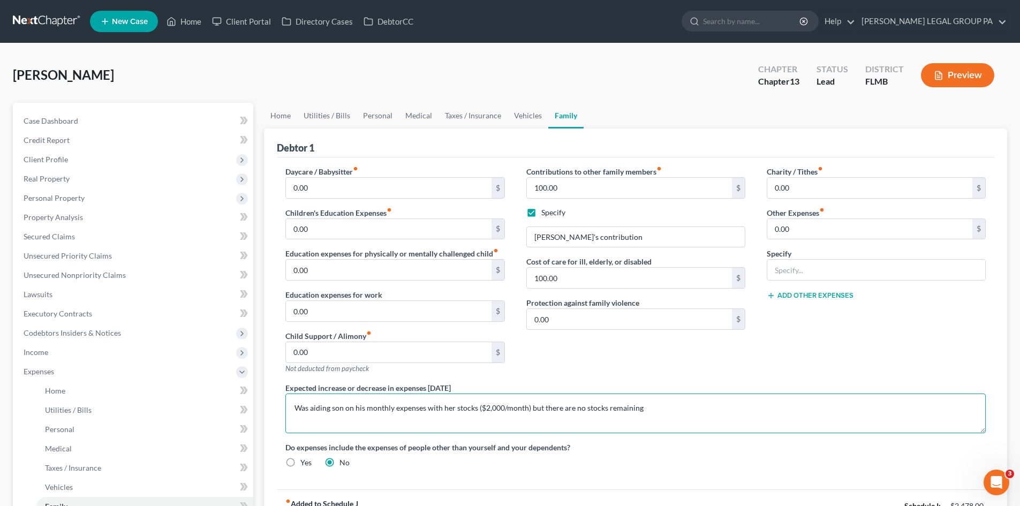
click at [360, 409] on textarea "Was aiding son on his monthly expenses with her stocks ($2,000/month) but there…" at bounding box center [635, 414] width 700 height 40
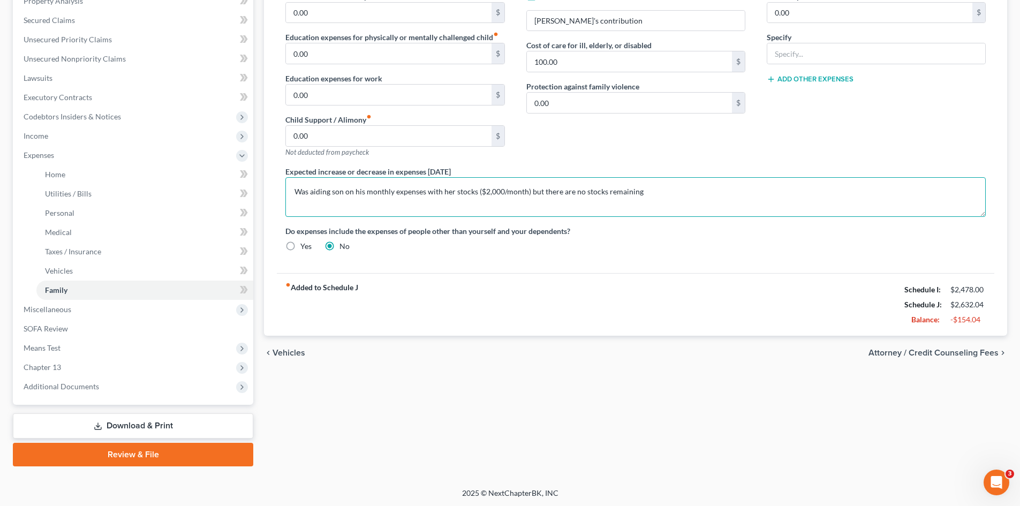
scroll to position [217, 0]
type textarea "C"
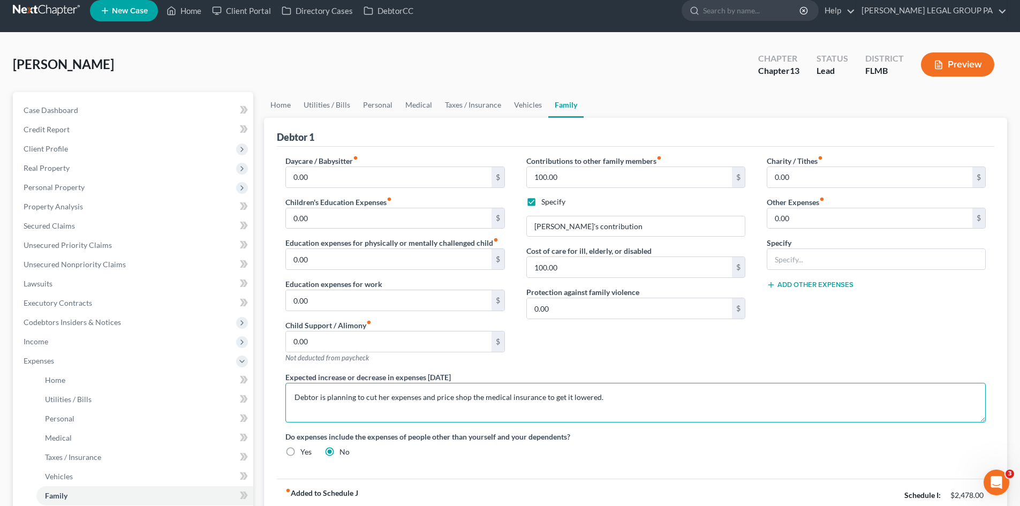
scroll to position [0, 0]
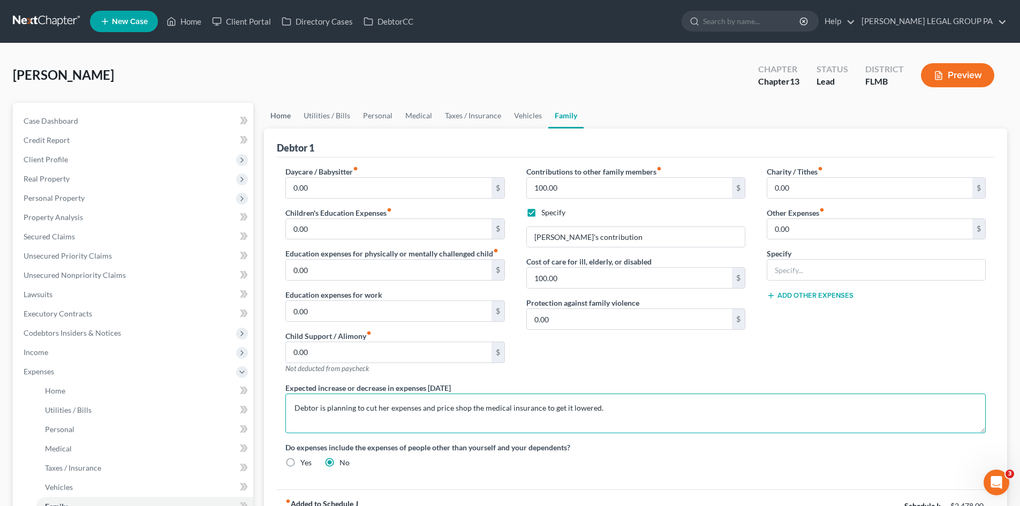
type textarea "Debtor is planning to cut her expenses and price shop the medical insurance to …"
click at [273, 114] on link "Home" at bounding box center [280, 116] width 33 height 26
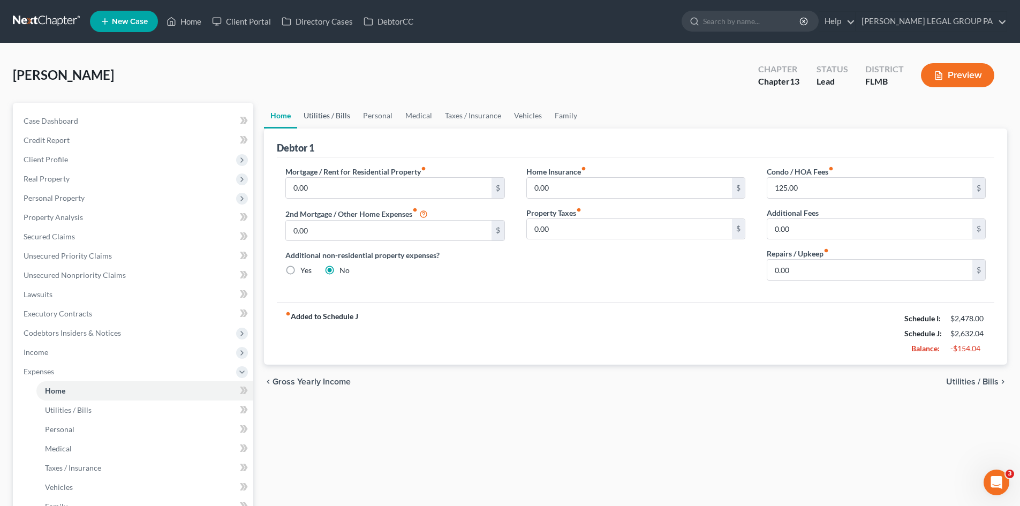
click at [335, 119] on link "Utilities / Bills" at bounding box center [326, 116] width 59 height 26
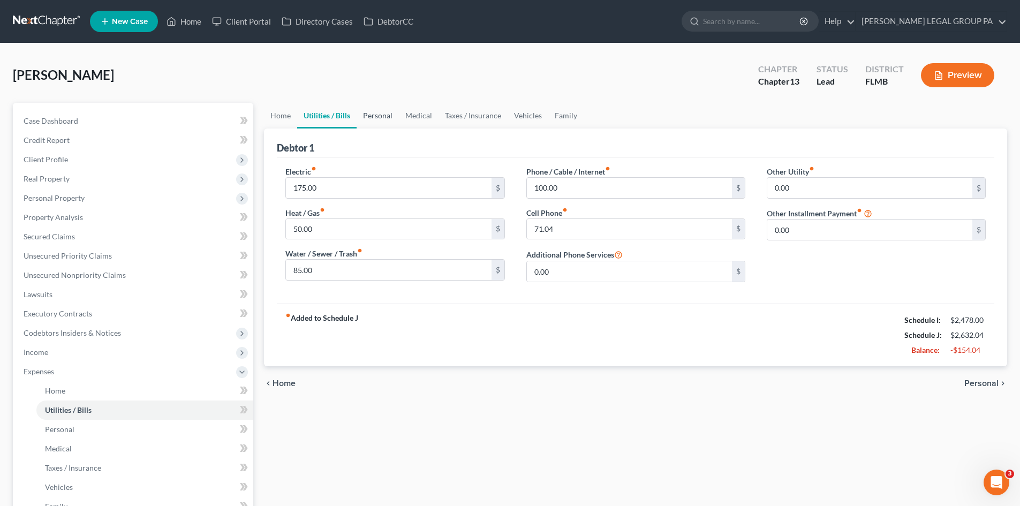
click at [374, 111] on link "Personal" at bounding box center [378, 116] width 42 height 26
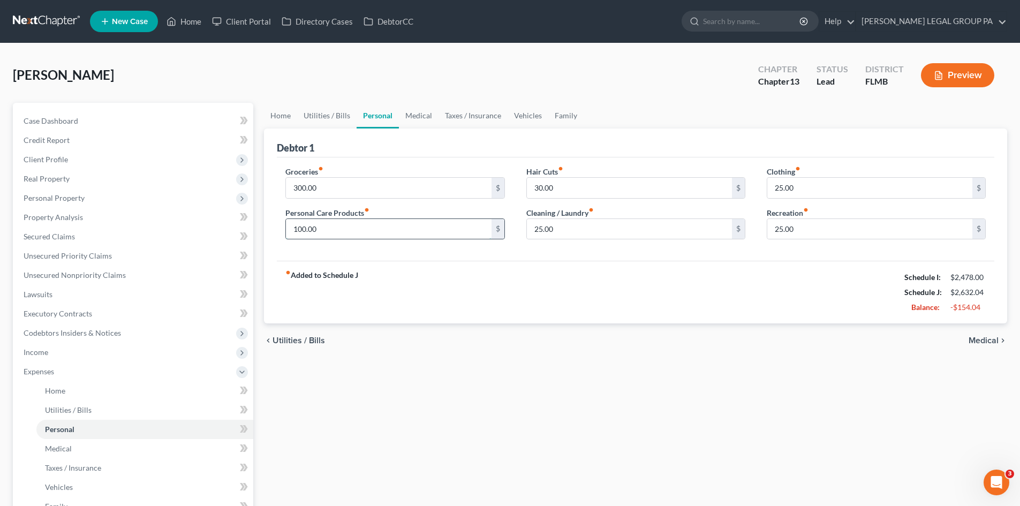
click at [363, 234] on input "100.00" at bounding box center [388, 229] width 205 height 20
type input "50.00"
click at [418, 116] on link "Medical" at bounding box center [419, 116] width 40 height 26
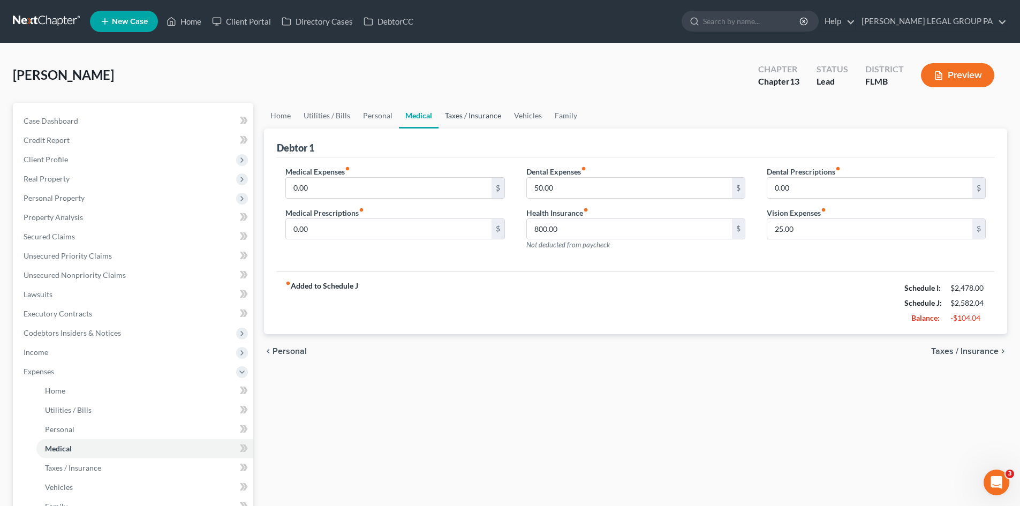
click at [459, 116] on link "Taxes / Insurance" at bounding box center [473, 116] width 69 height 26
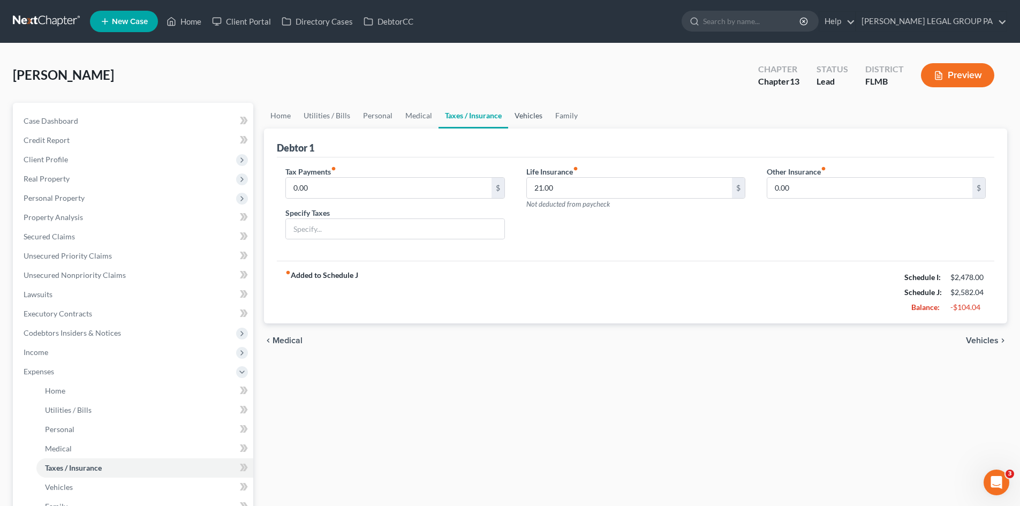
click at [532, 116] on link "Vehicles" at bounding box center [528, 116] width 41 height 26
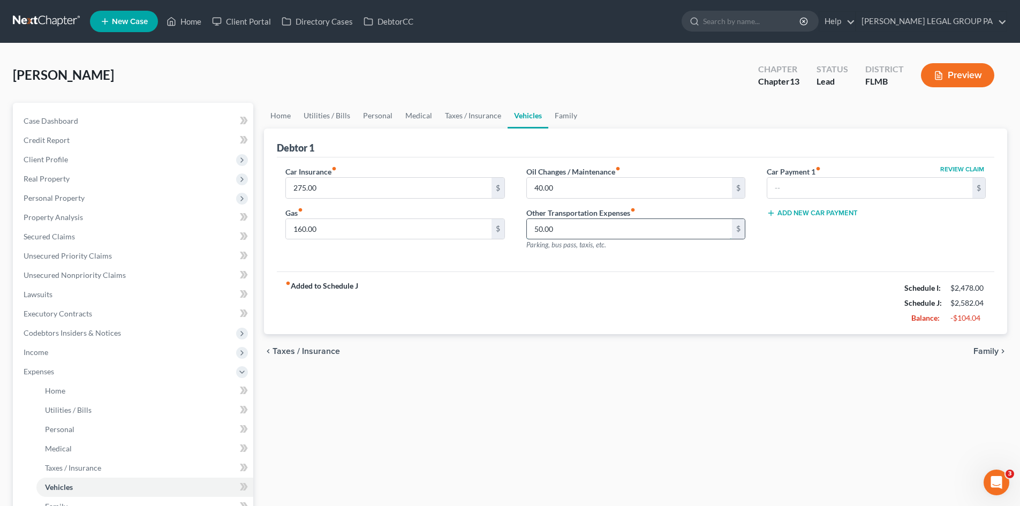
click at [553, 230] on input "50.00" at bounding box center [629, 229] width 205 height 20
type input "0.00"
click at [567, 114] on link "Family" at bounding box center [565, 116] width 35 height 26
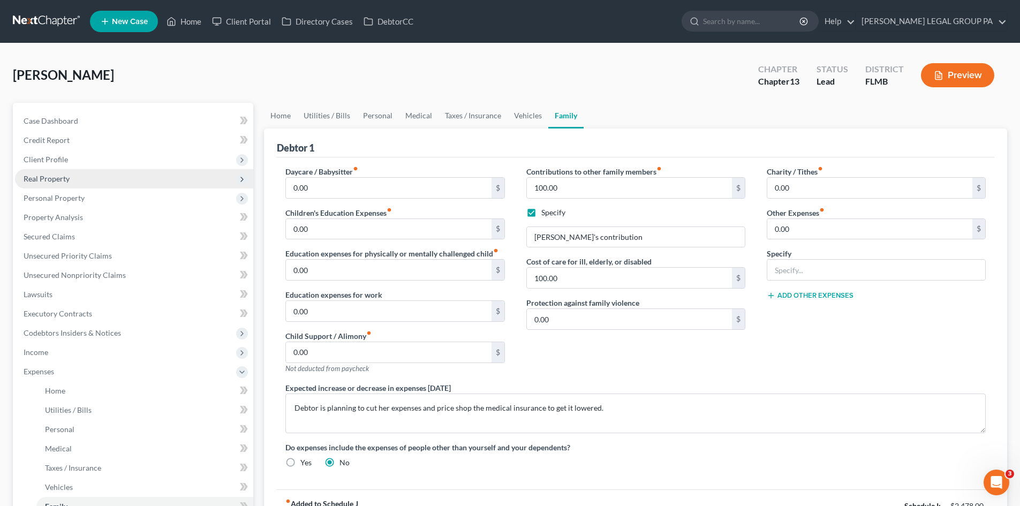
click at [45, 184] on span "Real Property" at bounding box center [134, 178] width 238 height 19
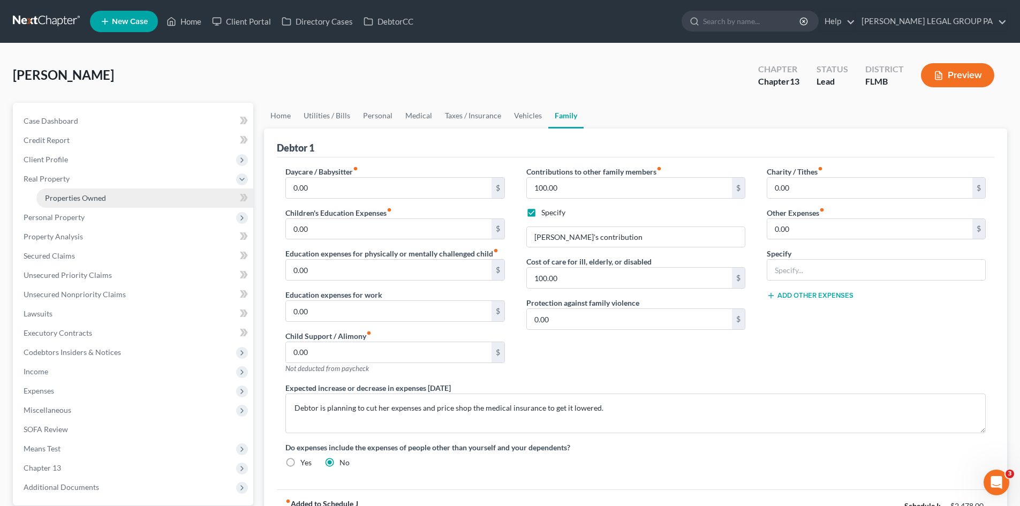
click at [87, 198] on span "Properties Owned" at bounding box center [75, 197] width 61 height 9
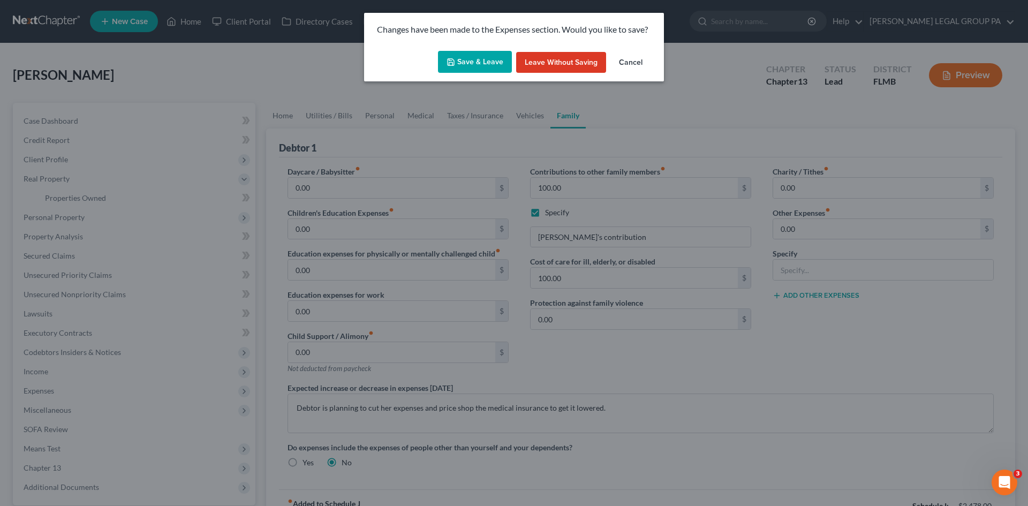
click at [477, 61] on button "Save & Leave" at bounding box center [475, 62] width 74 height 22
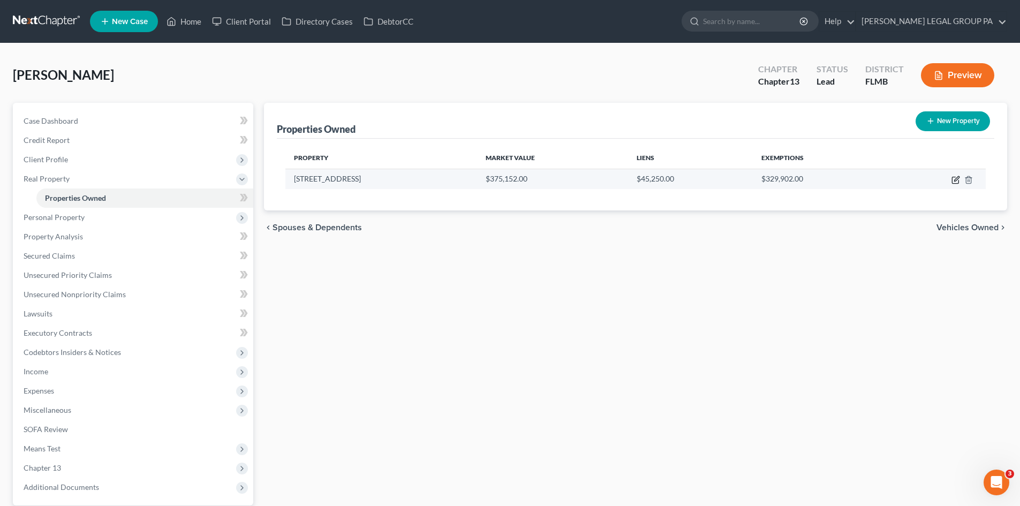
click at [953, 177] on icon "button" at bounding box center [955, 180] width 6 height 6
select select "9"
select select "0"
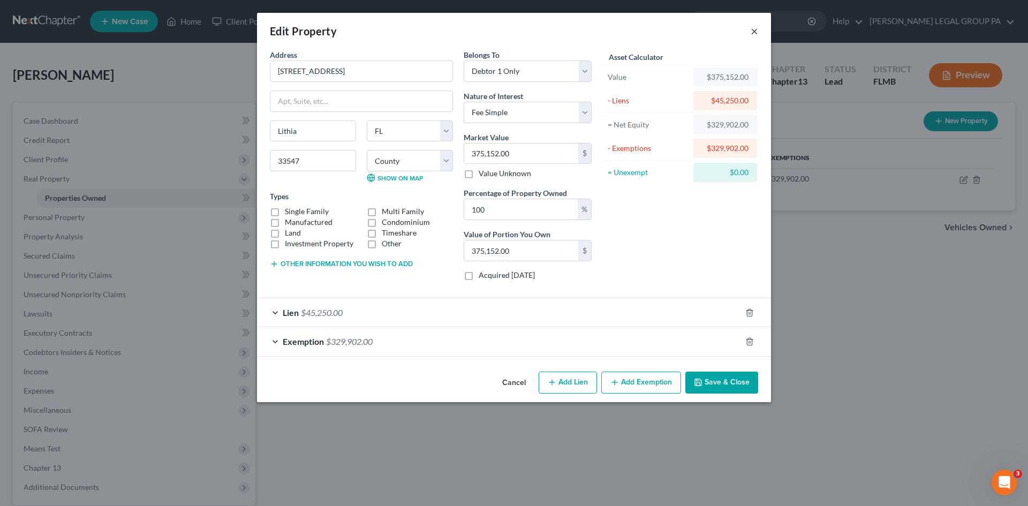
click at [753, 28] on button "×" at bounding box center [754, 31] width 7 height 13
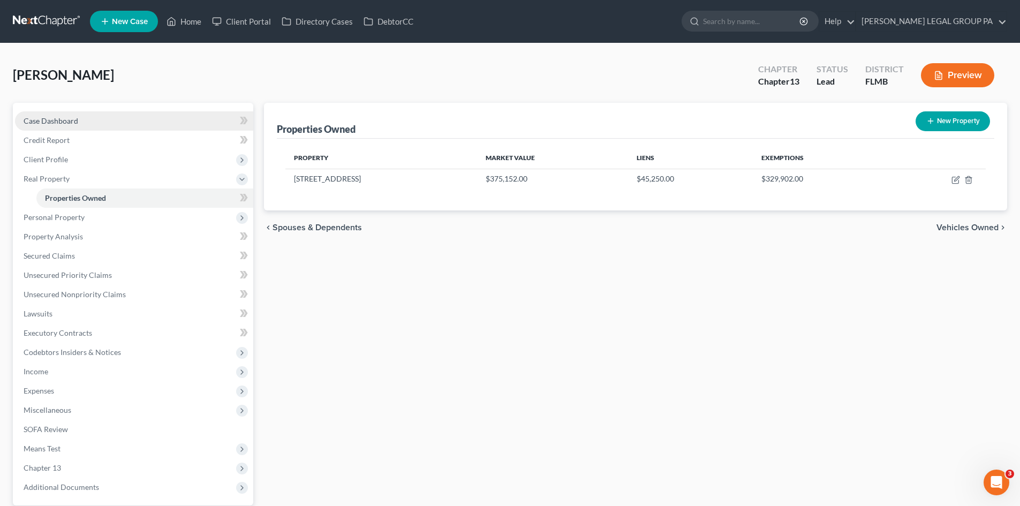
click at [48, 115] on link "Case Dashboard" at bounding box center [134, 120] width 238 height 19
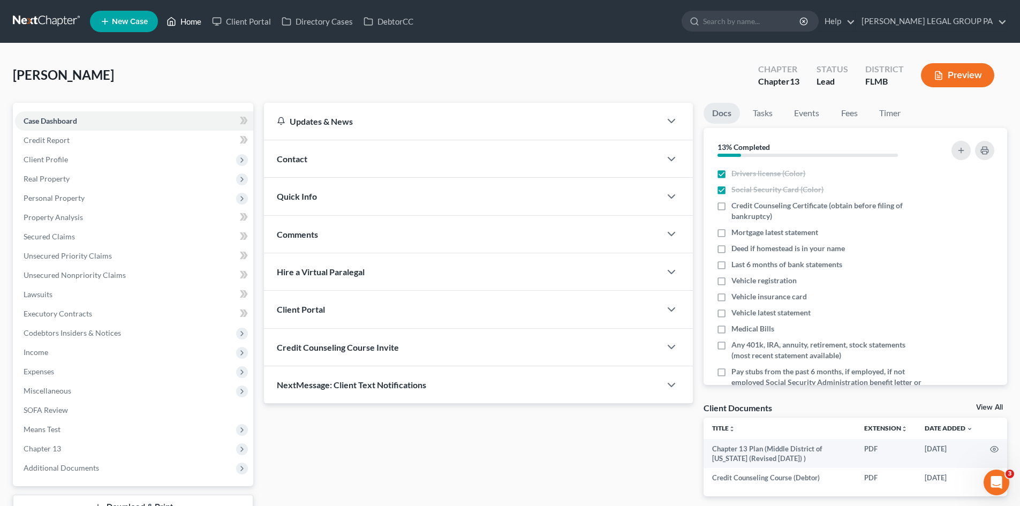
click at [184, 20] on link "Home" at bounding box center [184, 21] width 46 height 19
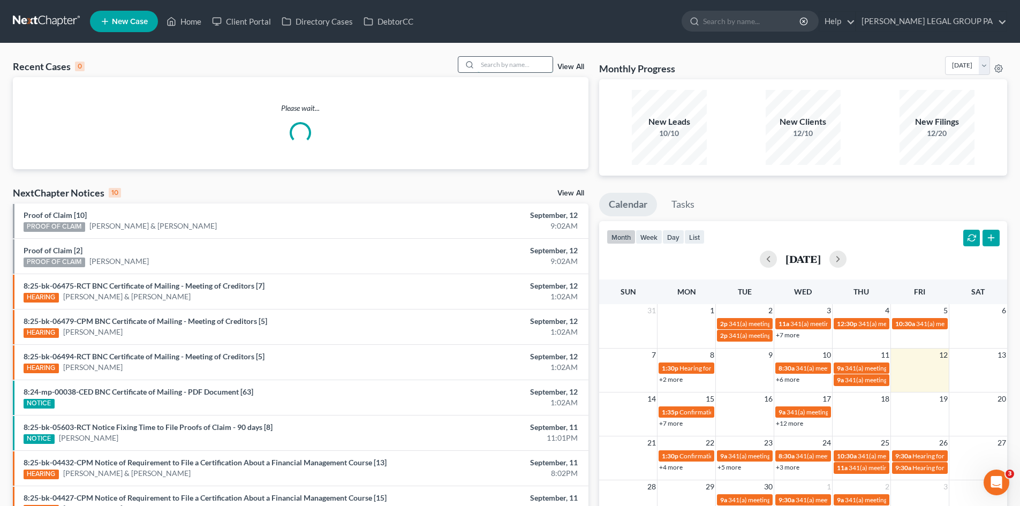
click at [541, 65] on input "search" at bounding box center [515, 65] width 75 height 16
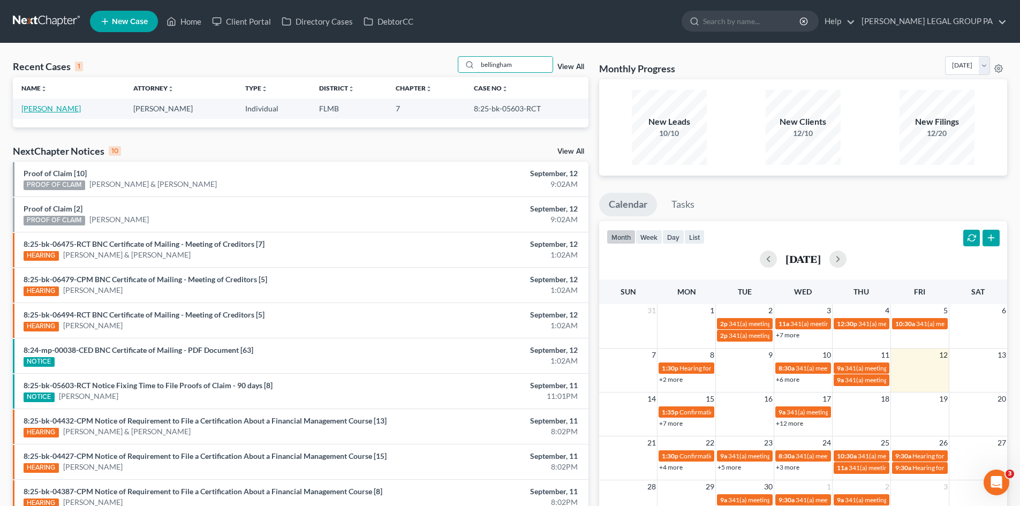
type input "bellingham"
click at [55, 109] on link "[PERSON_NAME]" at bounding box center [50, 108] width 59 height 9
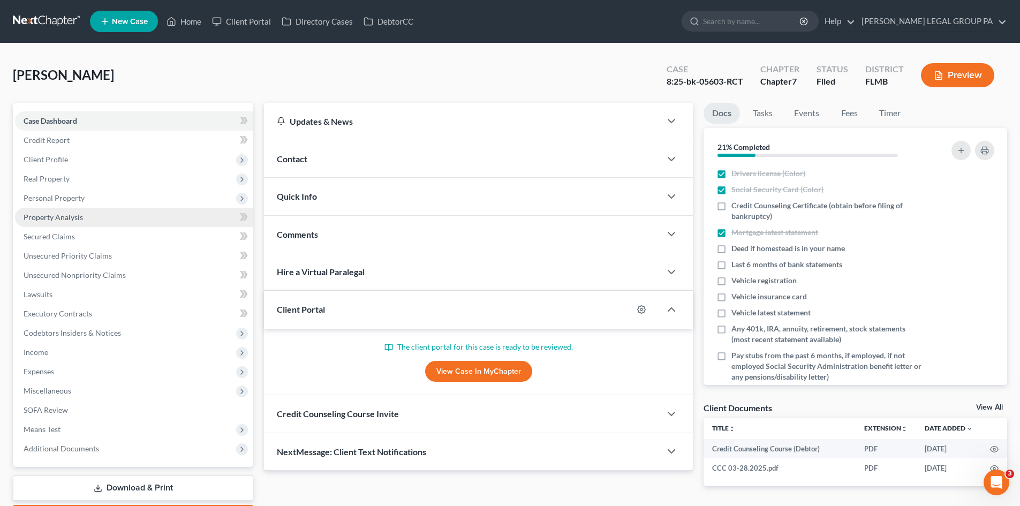
click at [77, 220] on span "Property Analysis" at bounding box center [53, 217] width 59 height 9
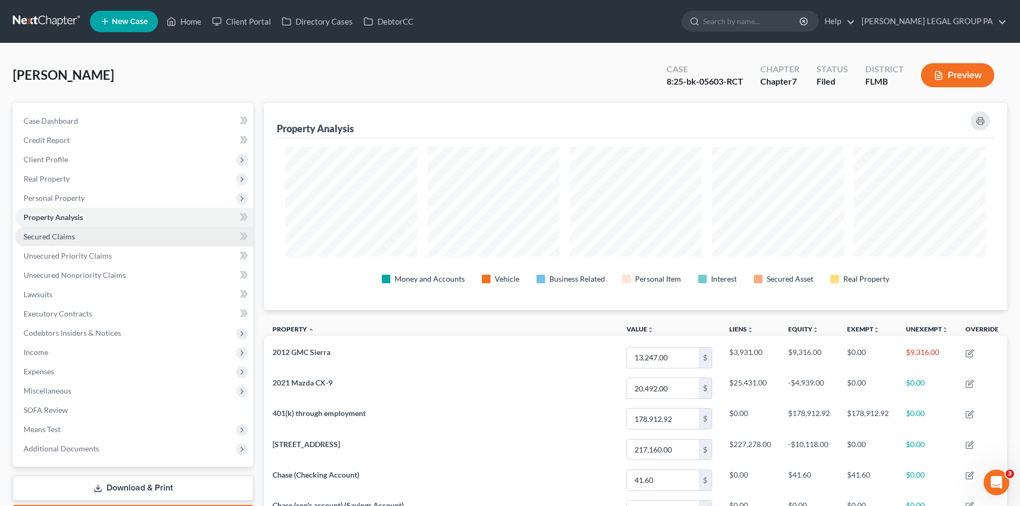
click at [83, 236] on link "Secured Claims" at bounding box center [134, 236] width 238 height 19
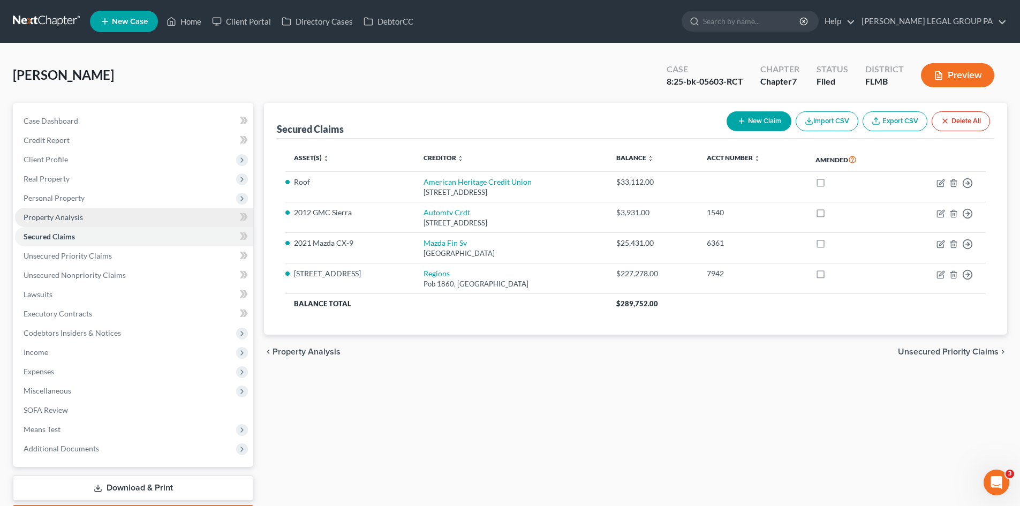
click at [58, 222] on link "Property Analysis" at bounding box center [134, 217] width 238 height 19
